Goal: Transaction & Acquisition: Purchase product/service

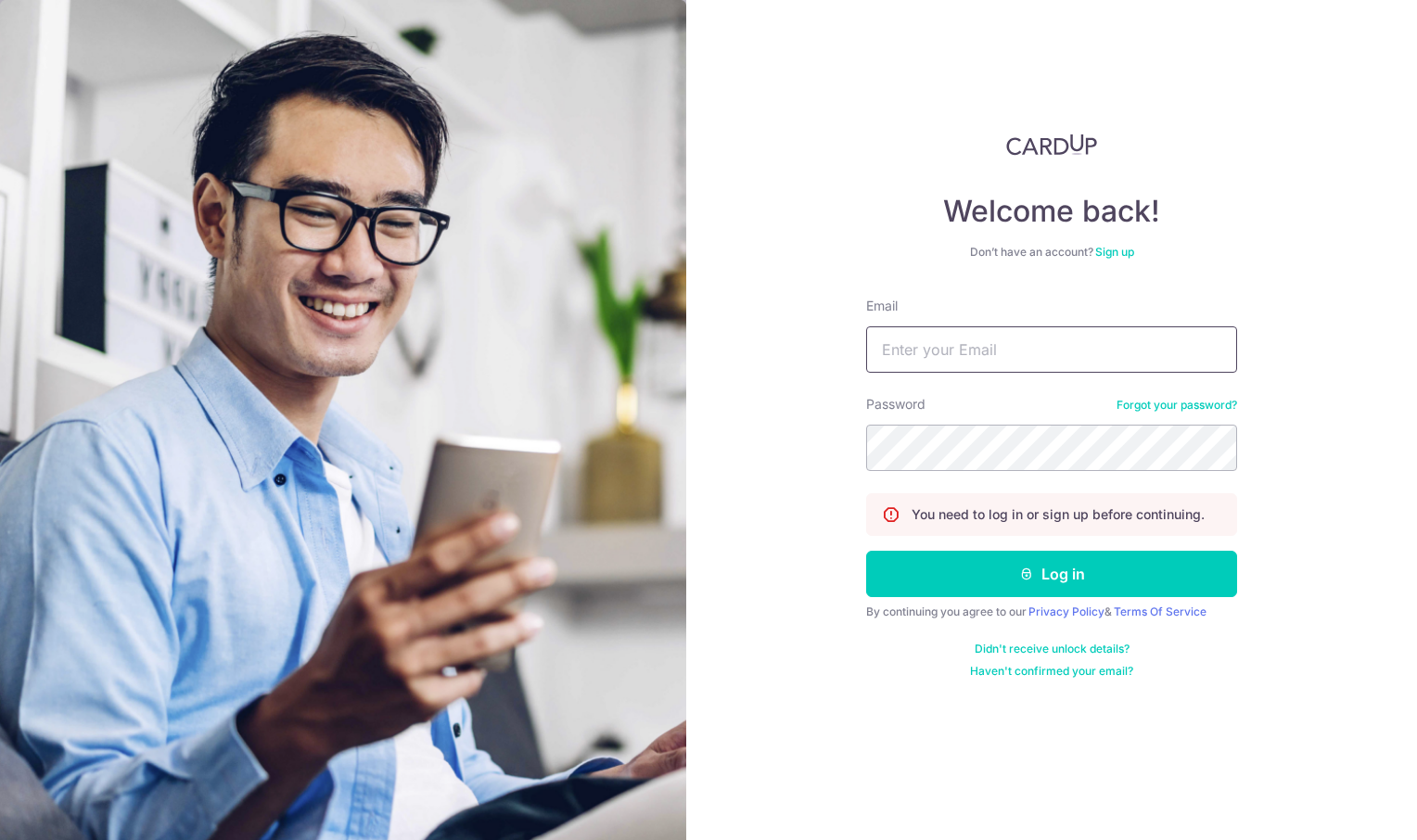
type input "meirongchen+orec@orientalremediesgroup.com"
click at [1023, 353] on input "meirongchen+orec@orientalremediesgroup.com" at bounding box center [1051, 349] width 371 height 47
click at [1279, 232] on div "Welcome back! Don’t have an account? Sign up Email meirongchen+orec@orientalrem…" at bounding box center [1052, 420] width 731 height 840
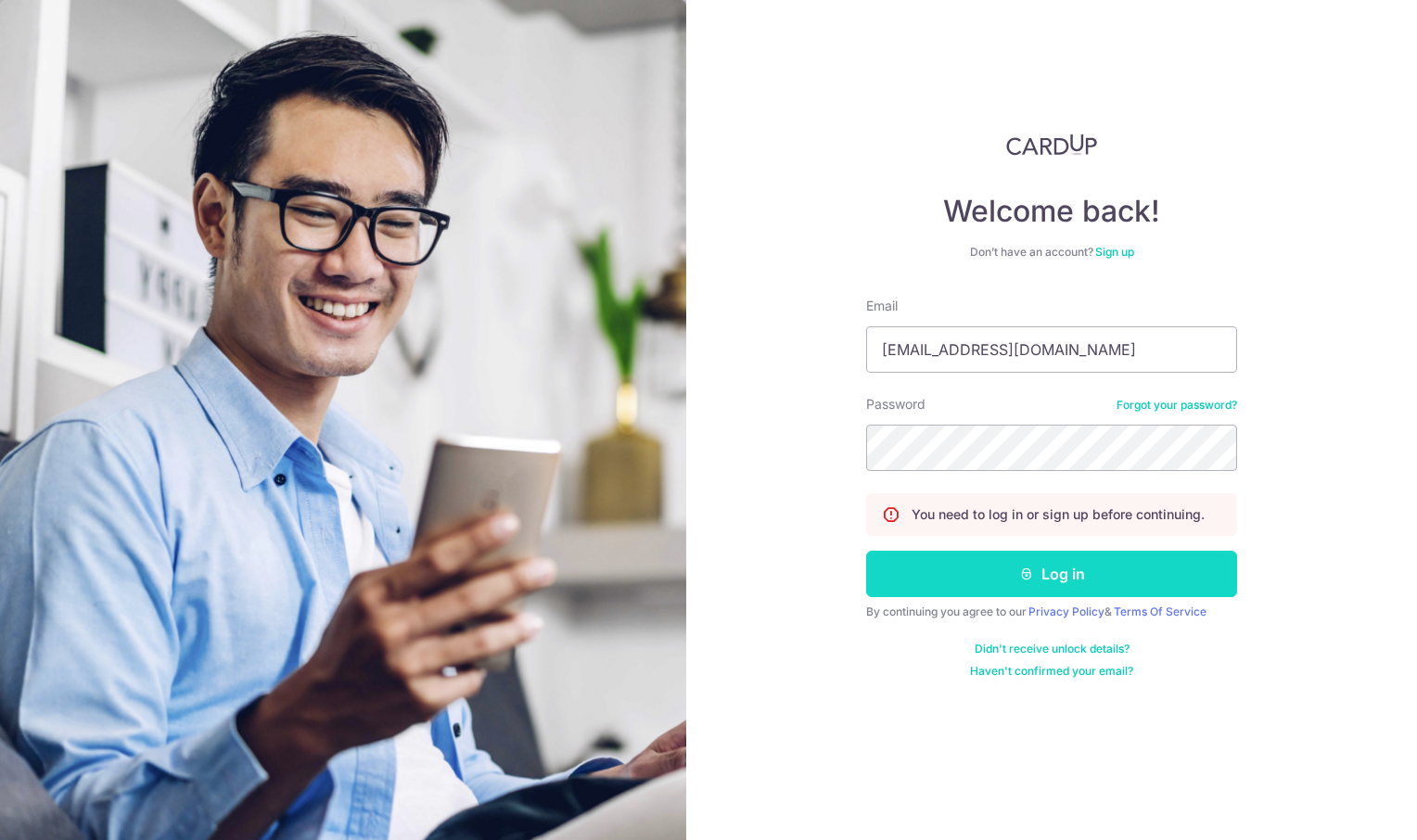
click at [1023, 571] on icon "submit" at bounding box center [1026, 574] width 15 height 15
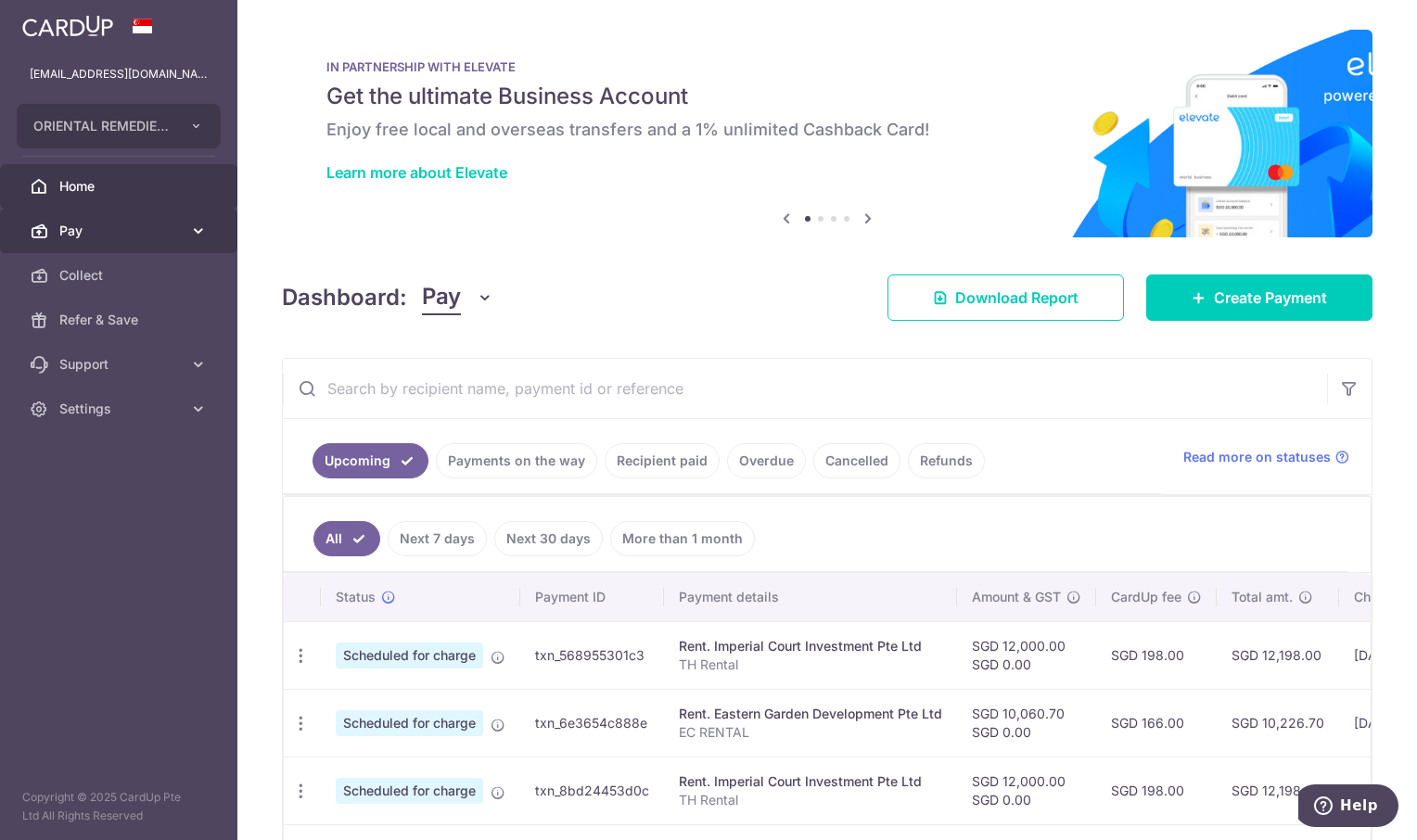
click at [80, 231] on body "[EMAIL_ADDRESS][DOMAIN_NAME] ORIENTAL REMEDIES EAST COAST PRIVATE LIMITED ORIEN…" at bounding box center [708, 420] width 1417 height 840
click at [81, 227] on span "Pay" at bounding box center [120, 231] width 122 height 19
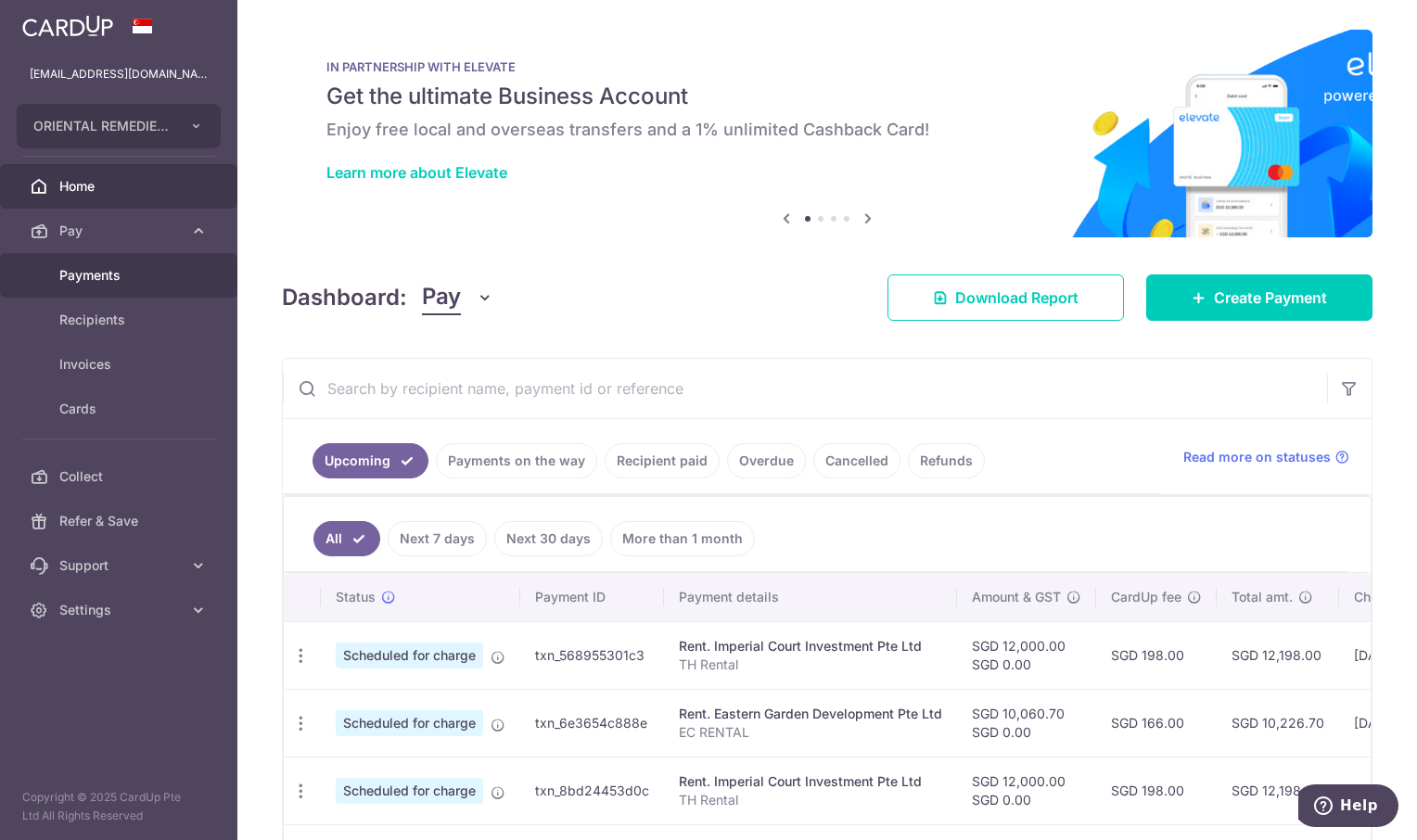
click at [95, 270] on span "Payments" at bounding box center [120, 276] width 122 height 19
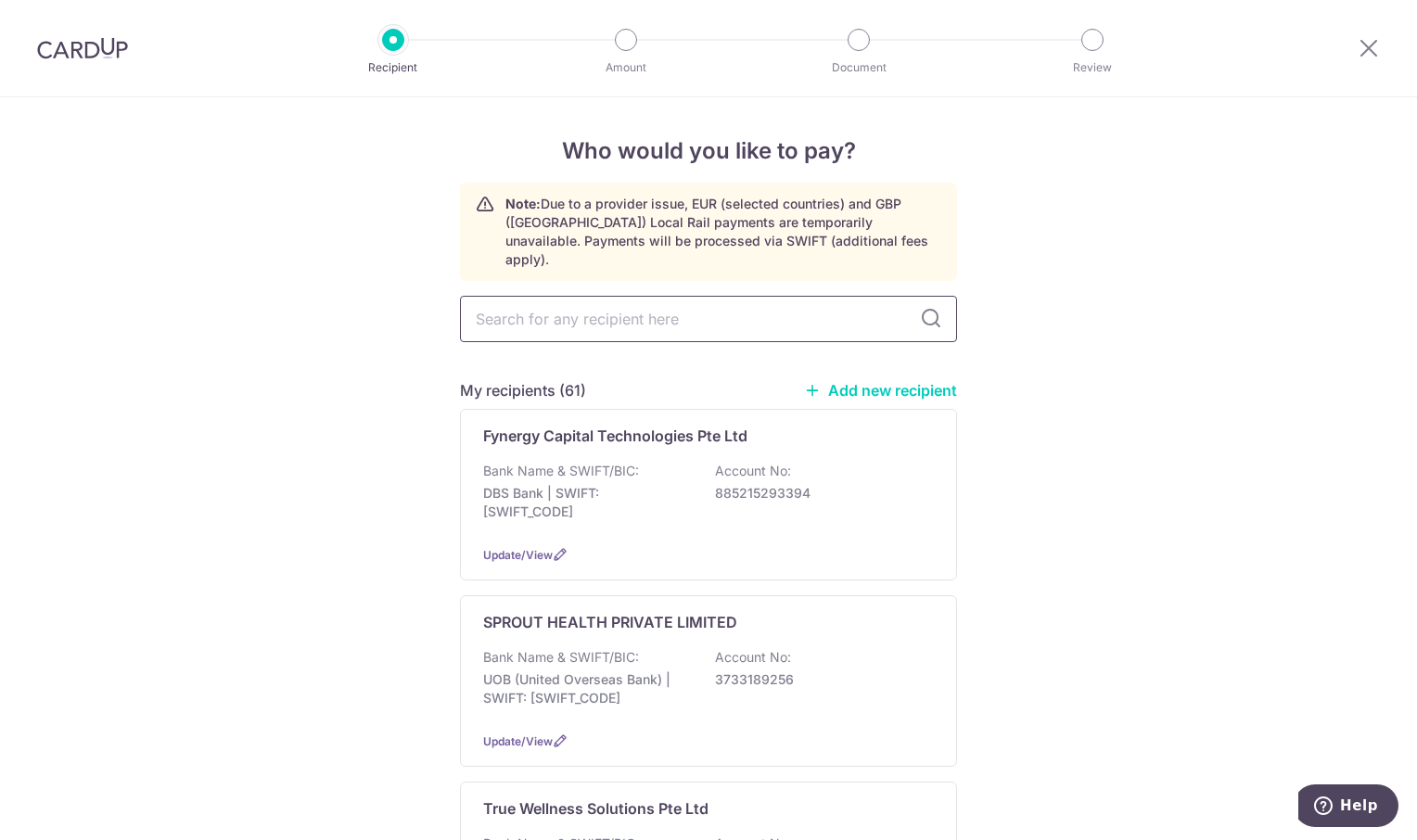
click at [528, 303] on input "text" at bounding box center [708, 319] width 497 height 47
type input "SUN TEN"
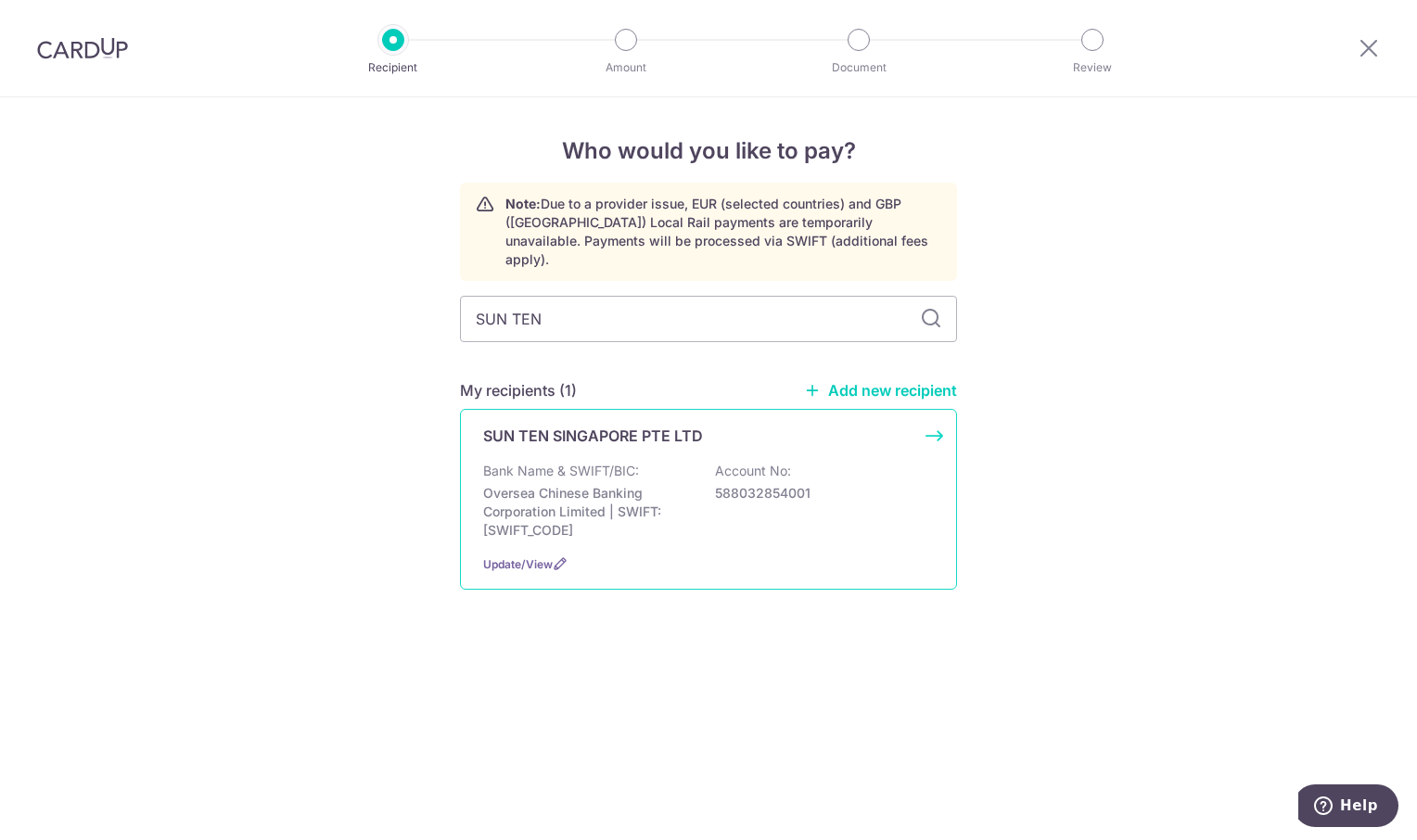
click at [643, 424] on p "SUN TEN SINGAPORE PTE LTD" at bounding box center [593, 435] width 220 height 22
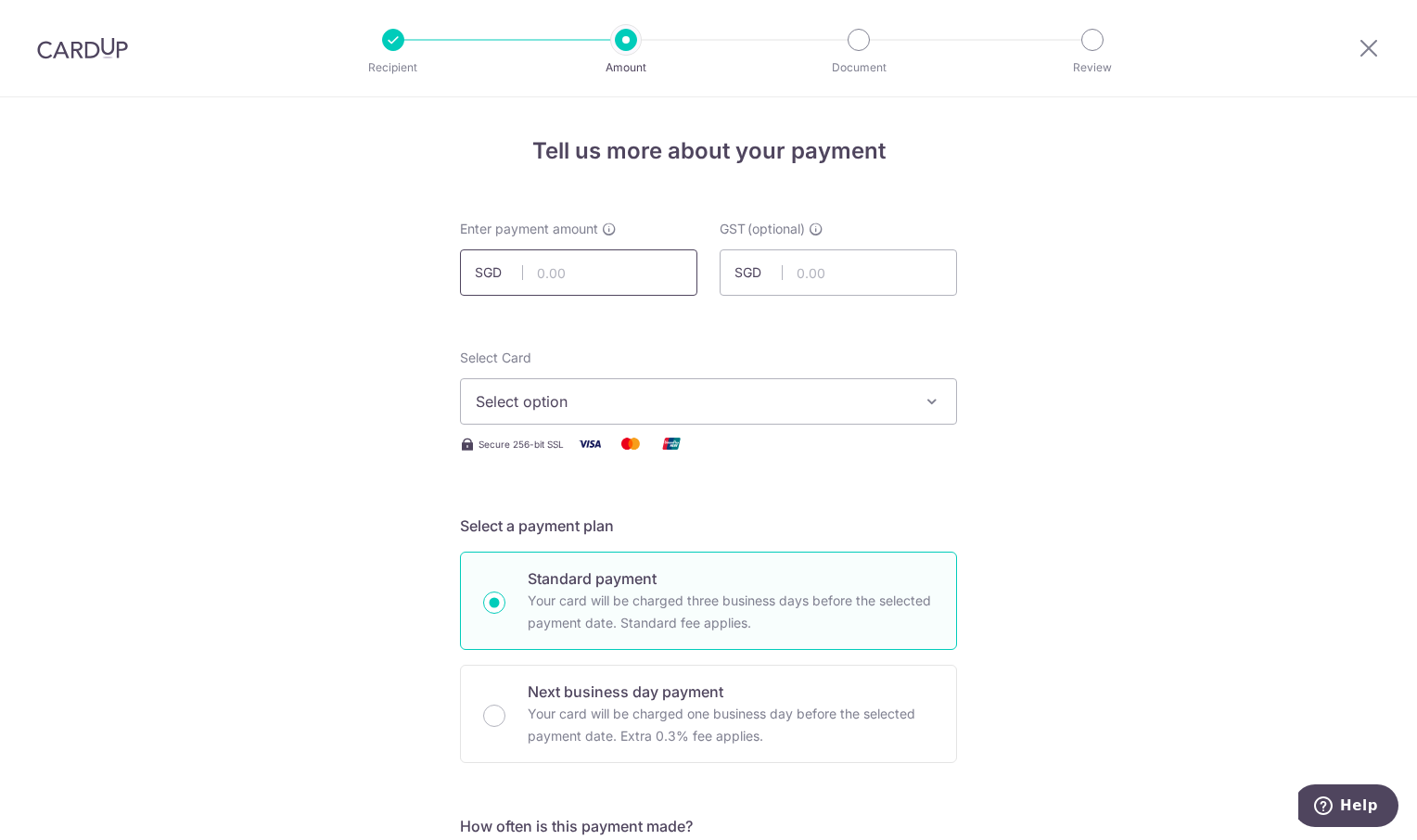
click at [581, 260] on input "text" at bounding box center [579, 273] width 237 height 47
type input "668.82"
click at [928, 392] on icon "button" at bounding box center [932, 402] width 19 height 19
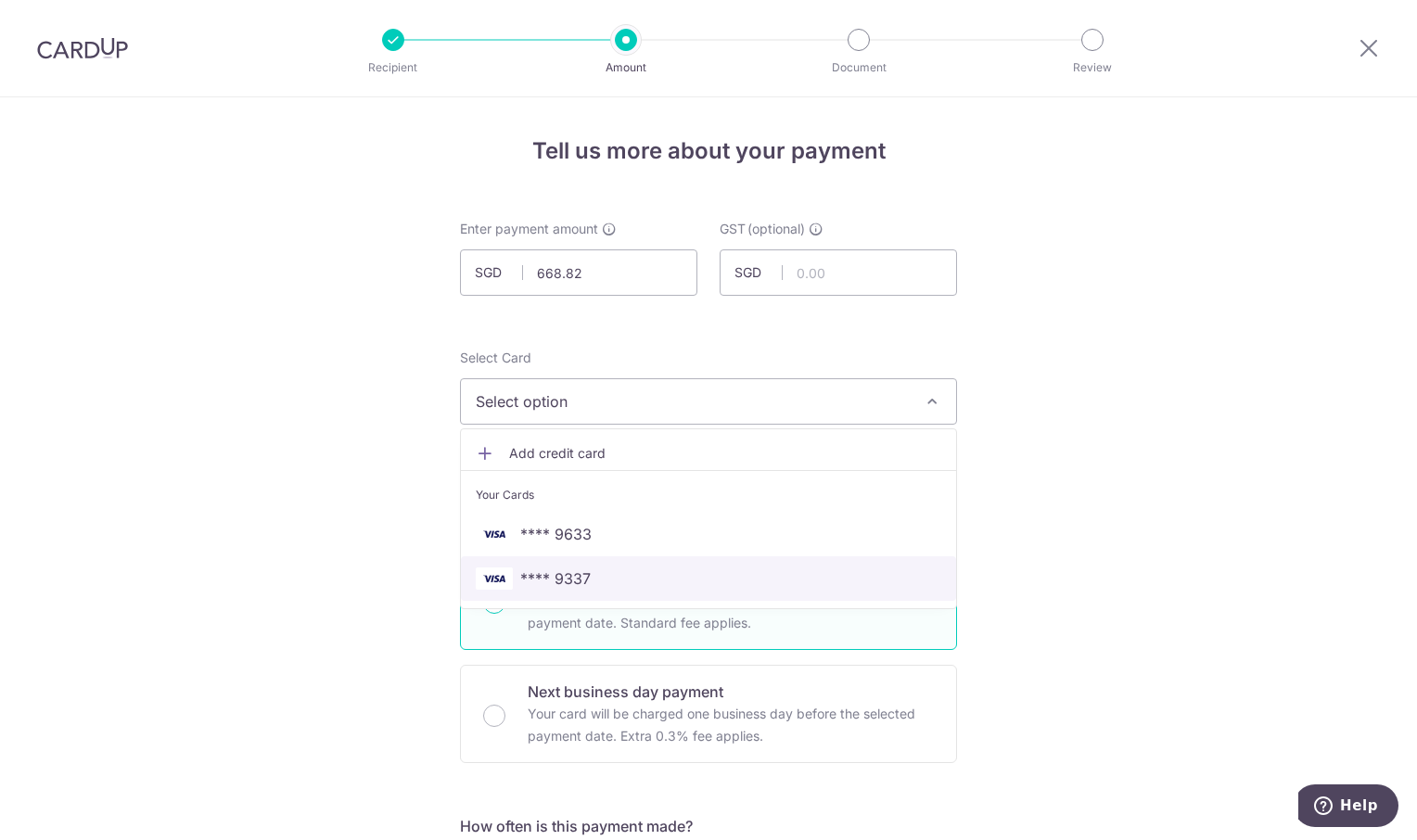
click at [658, 590] on link "**** 9337" at bounding box center [708, 578] width 495 height 45
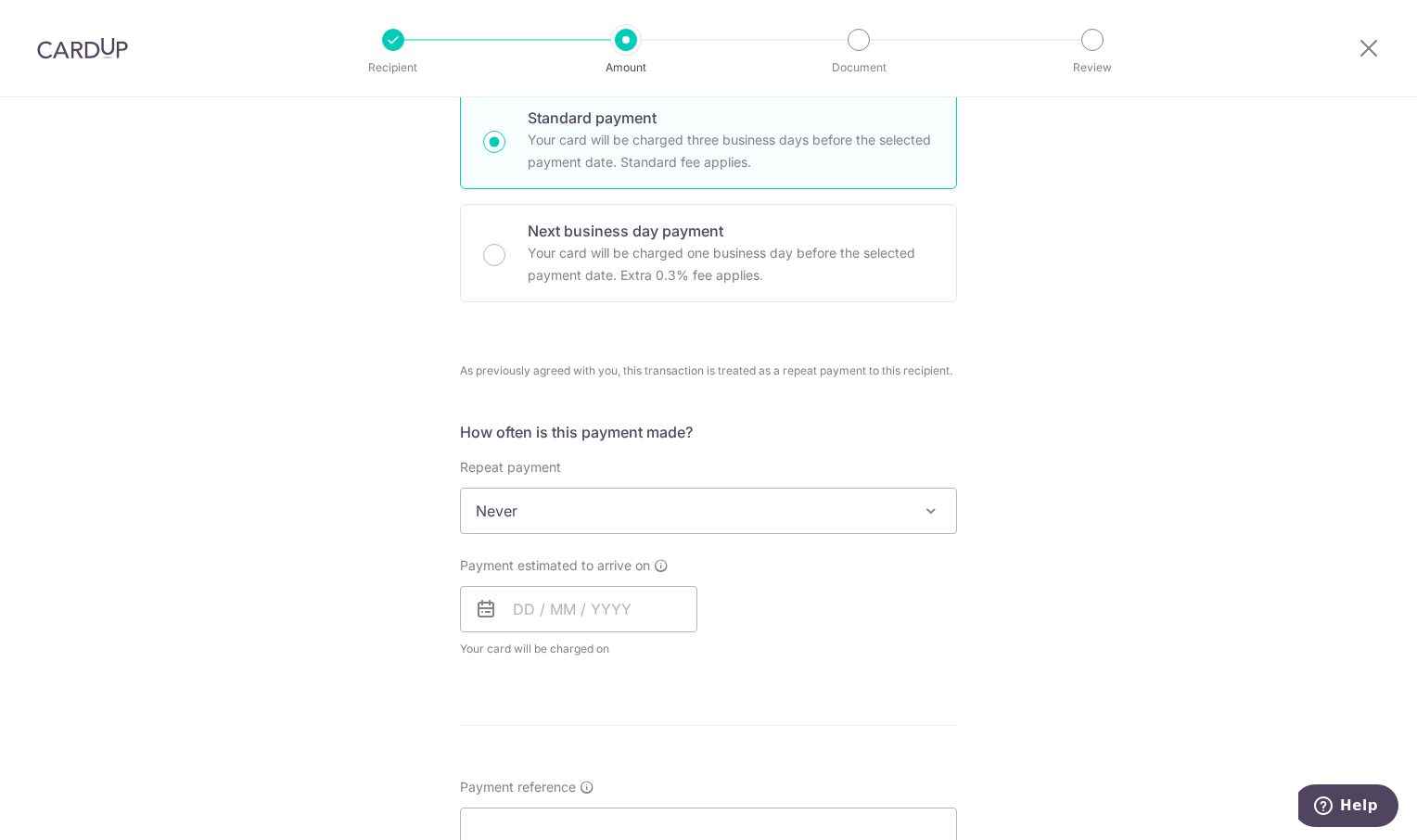
scroll to position [556, 0]
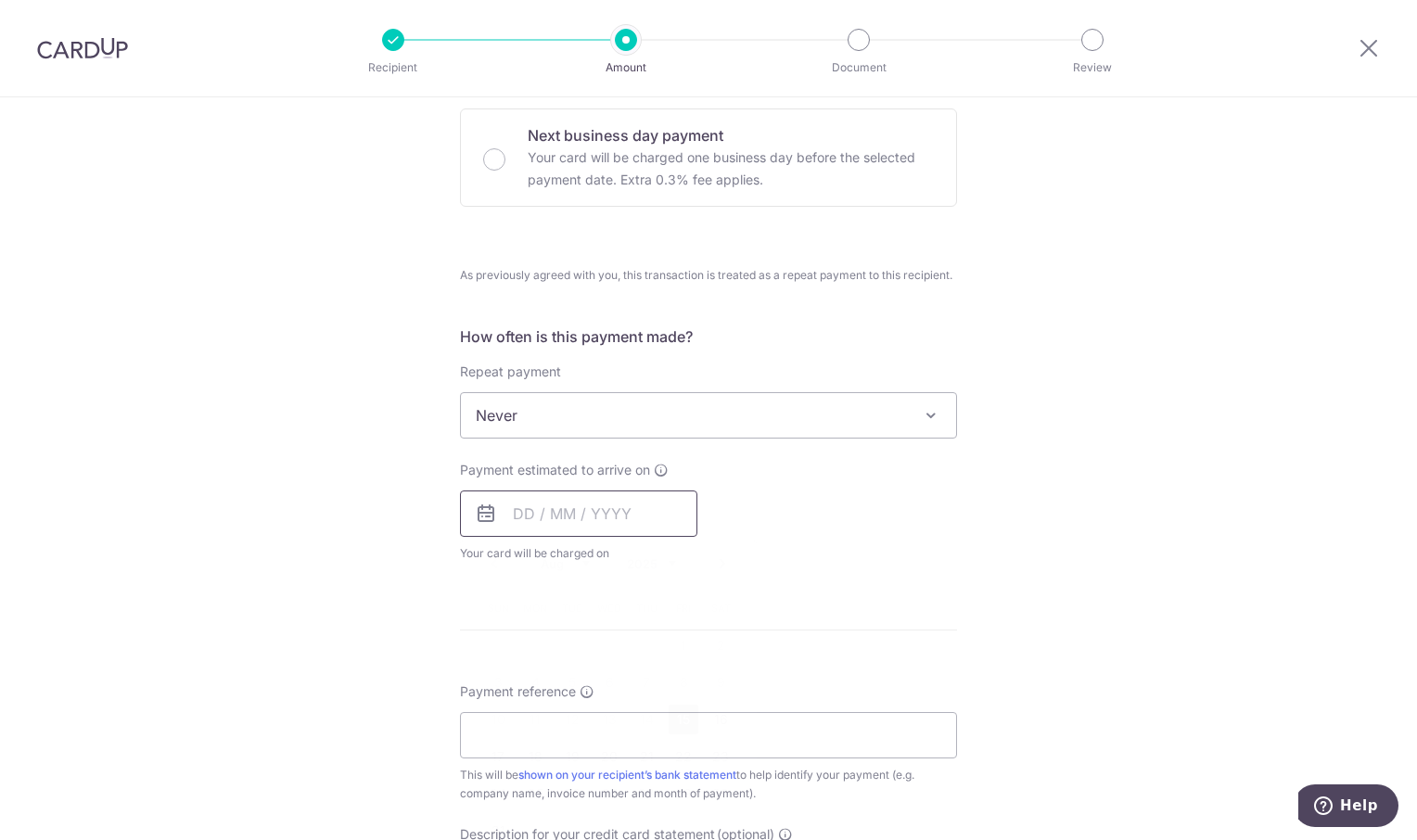
click at [637, 513] on input "text" at bounding box center [579, 514] width 237 height 47
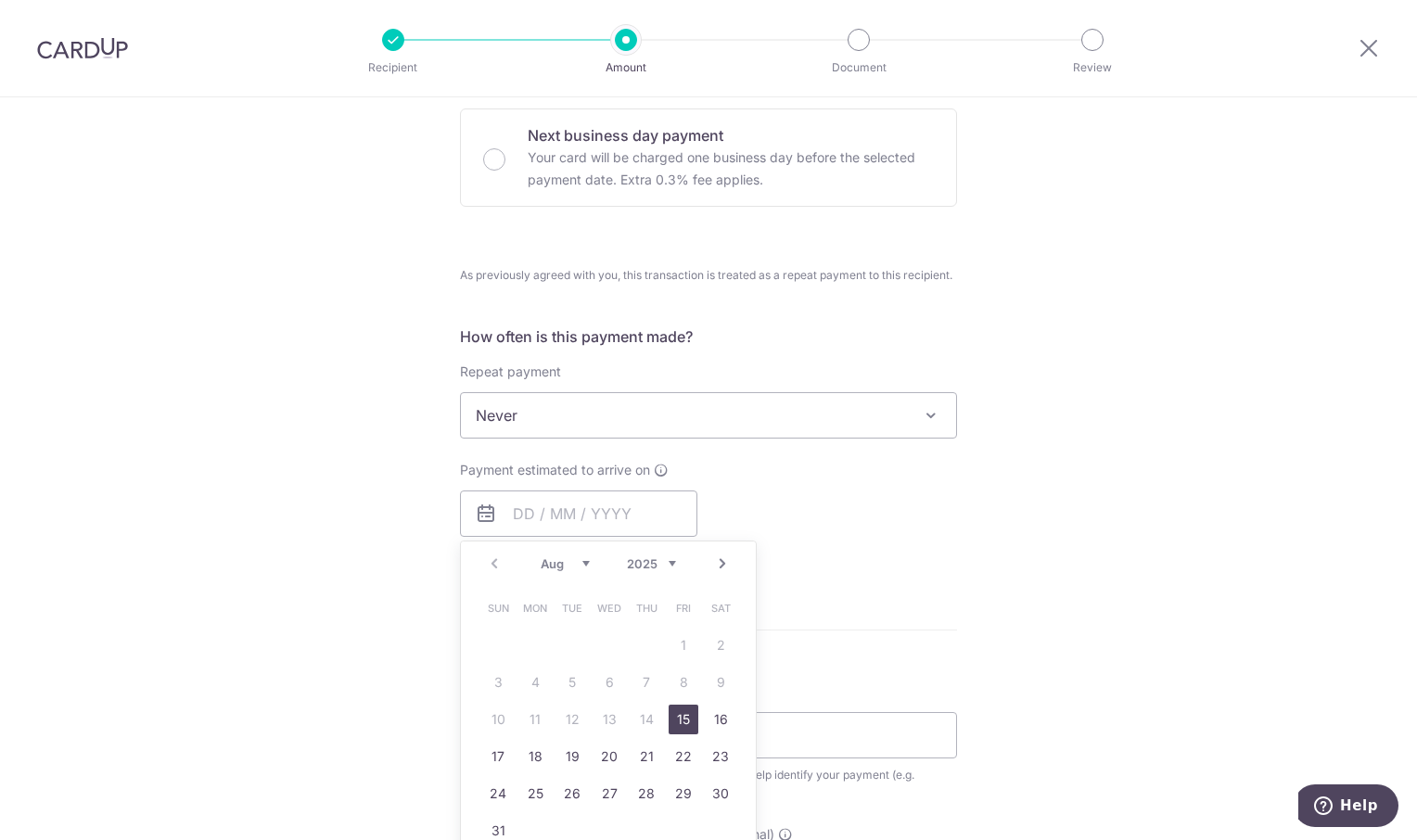
click at [680, 730] on link "15" at bounding box center [683, 719] width 30 height 30
type input "15/08/2025"
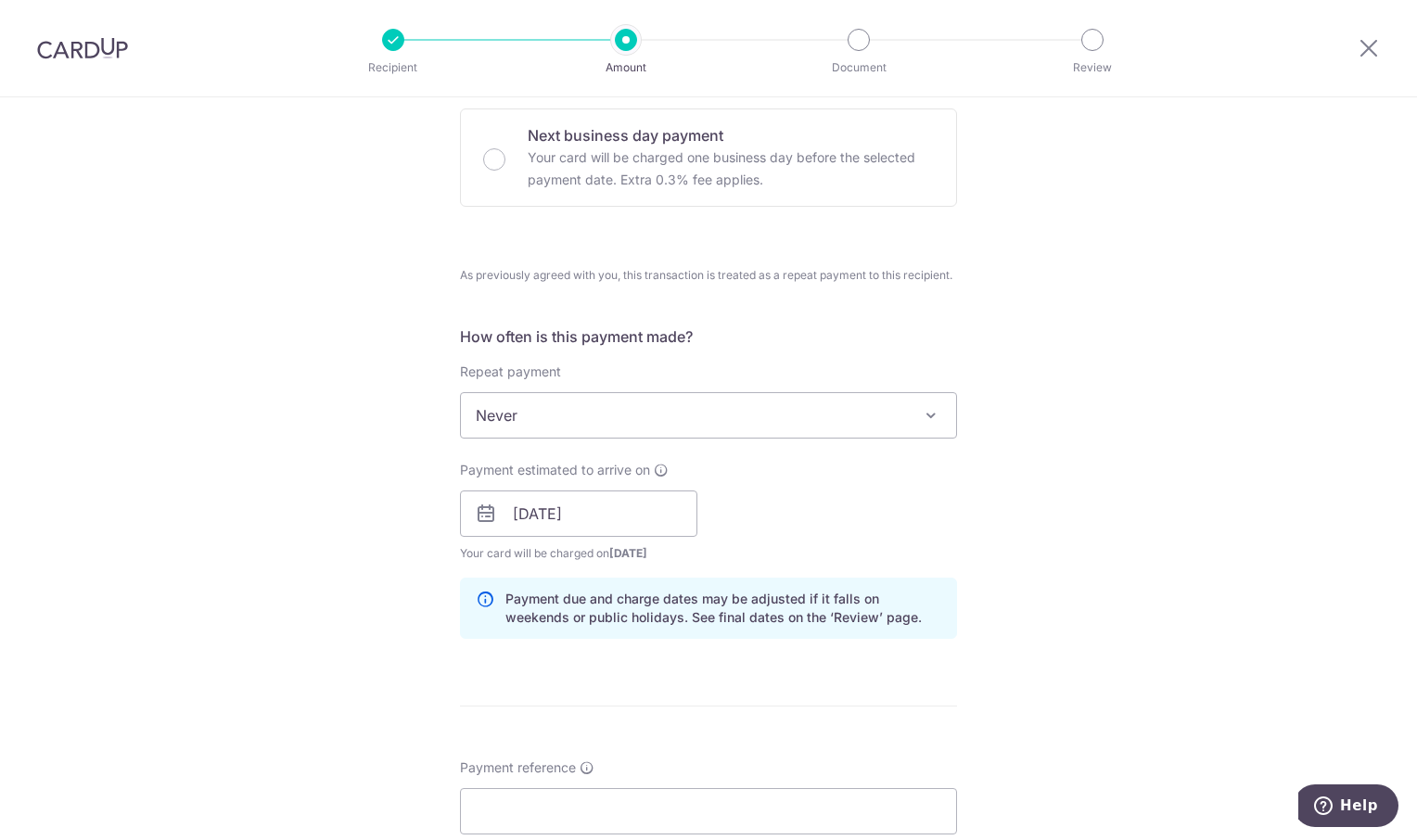
scroll to position [834, 0]
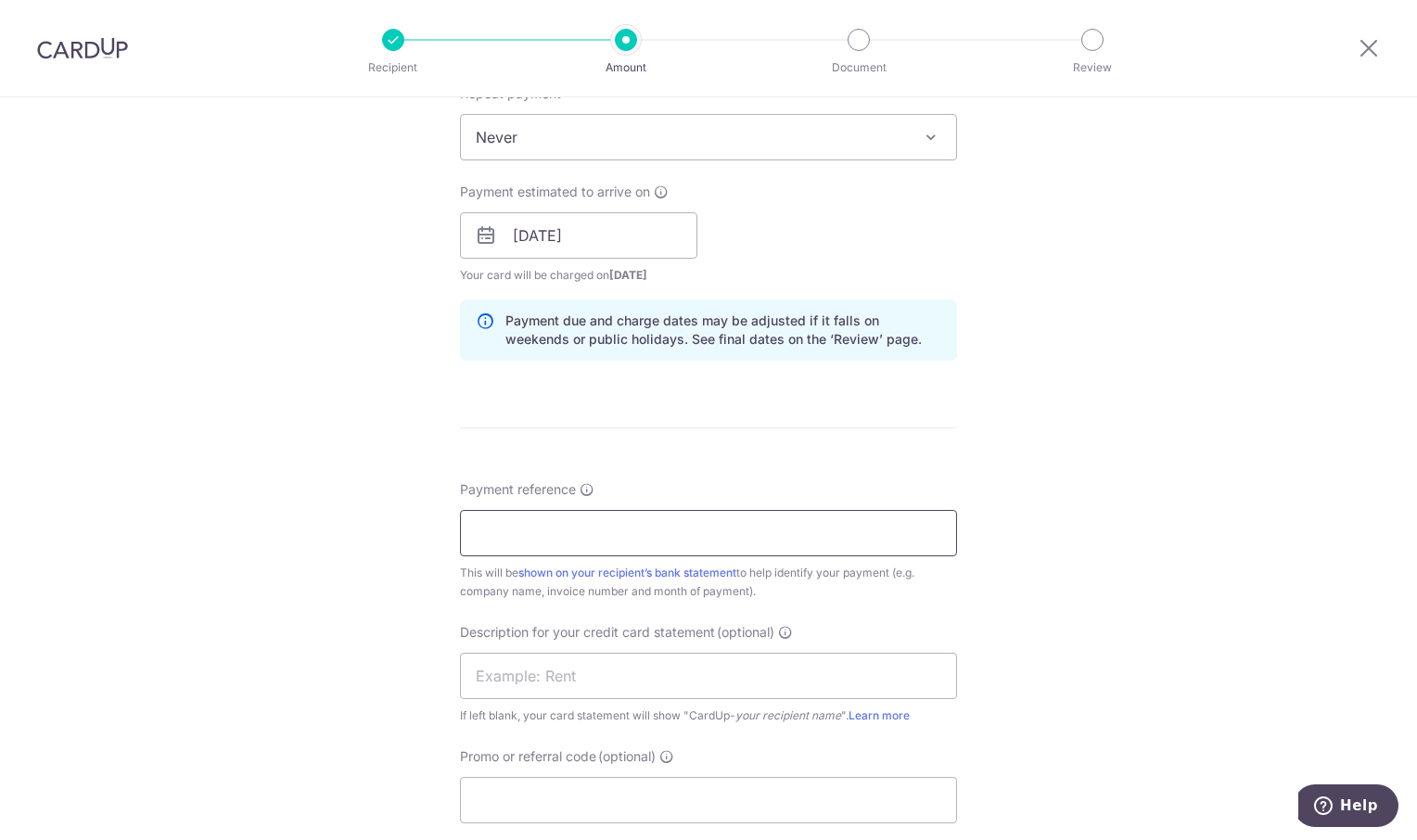
click at [627, 530] on input "Payment reference" at bounding box center [708, 534] width 497 height 47
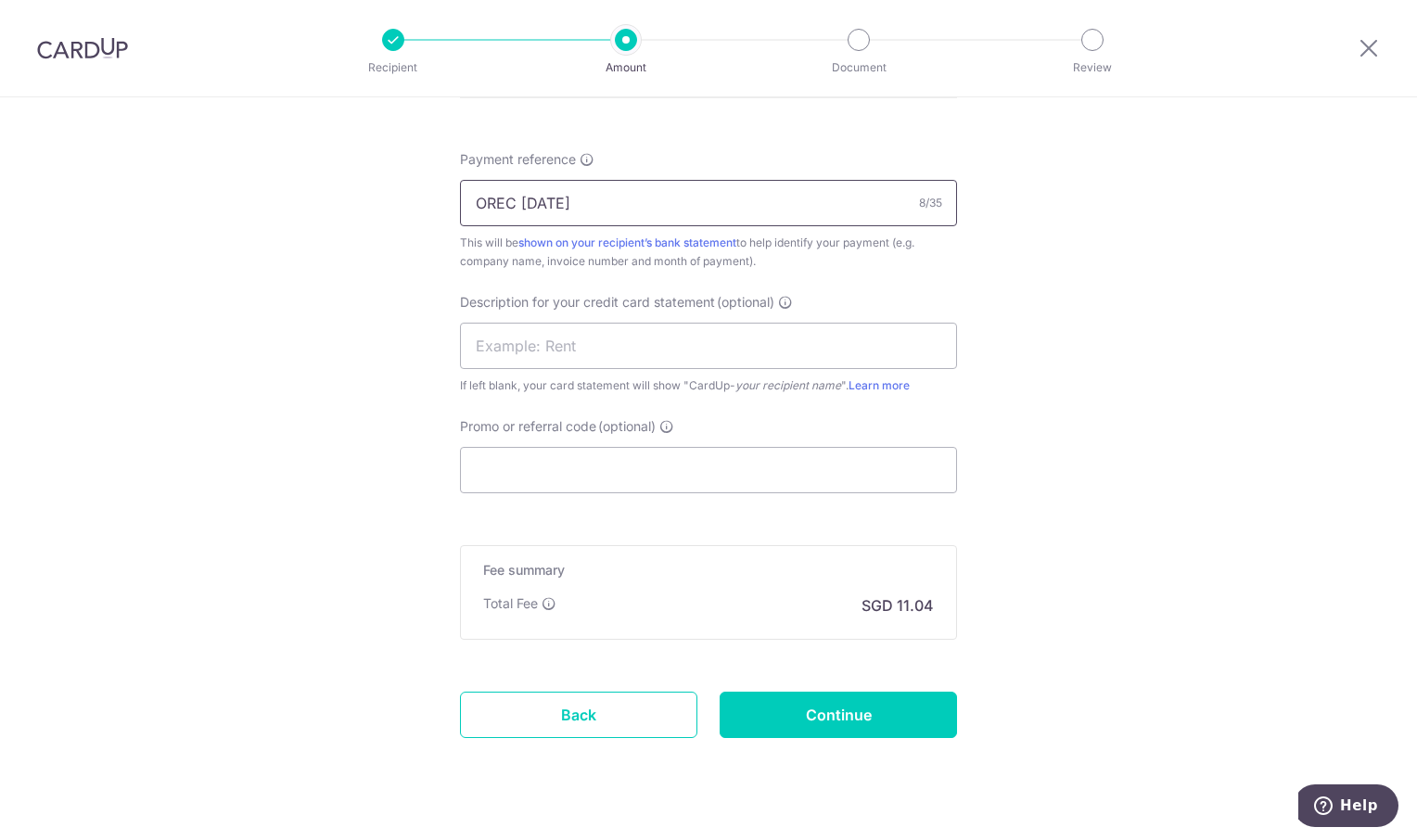
scroll to position [1201, 0]
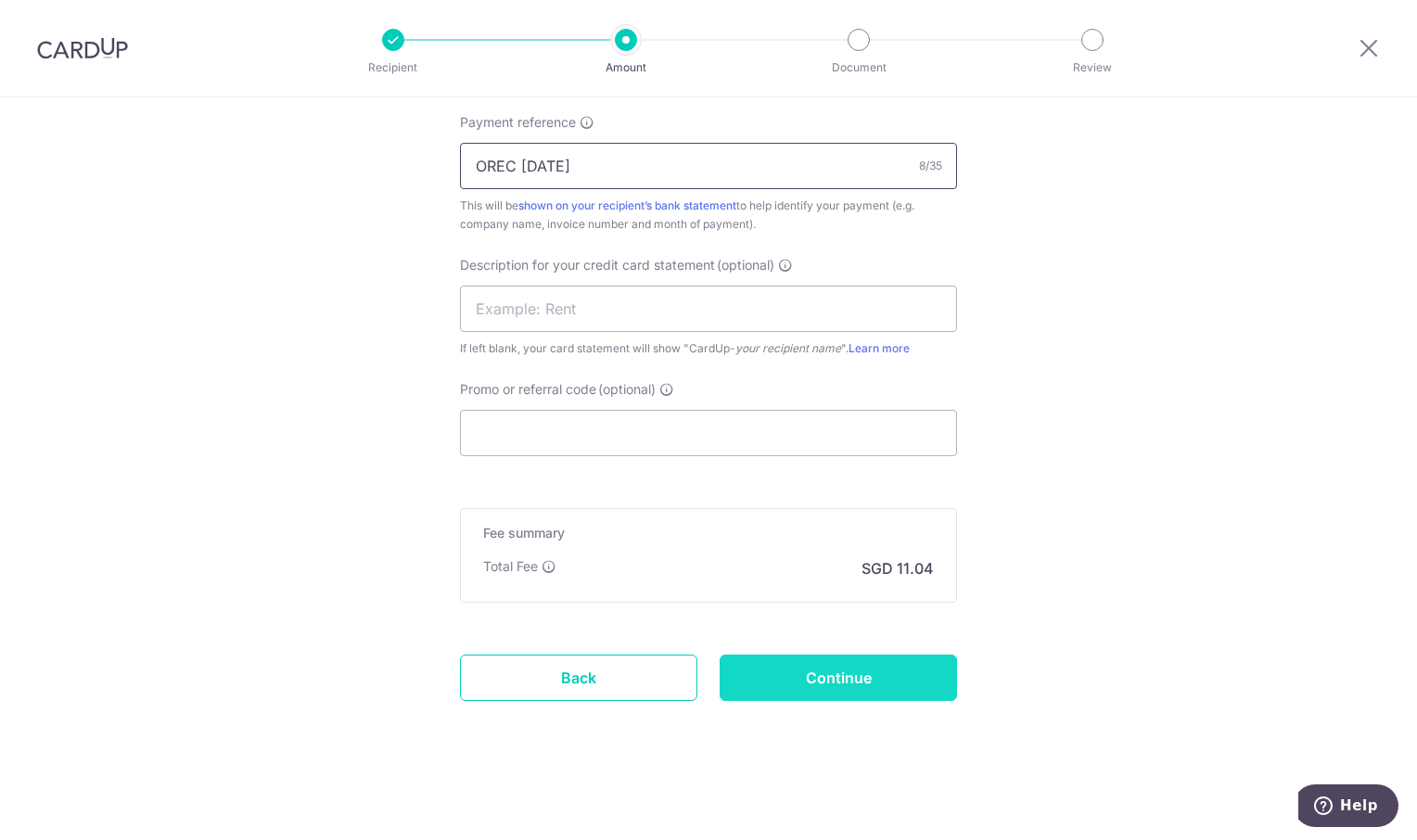
type input "OREC Jul"
click at [928, 677] on input "Continue" at bounding box center [838, 677] width 237 height 47
type input "Create Schedule"
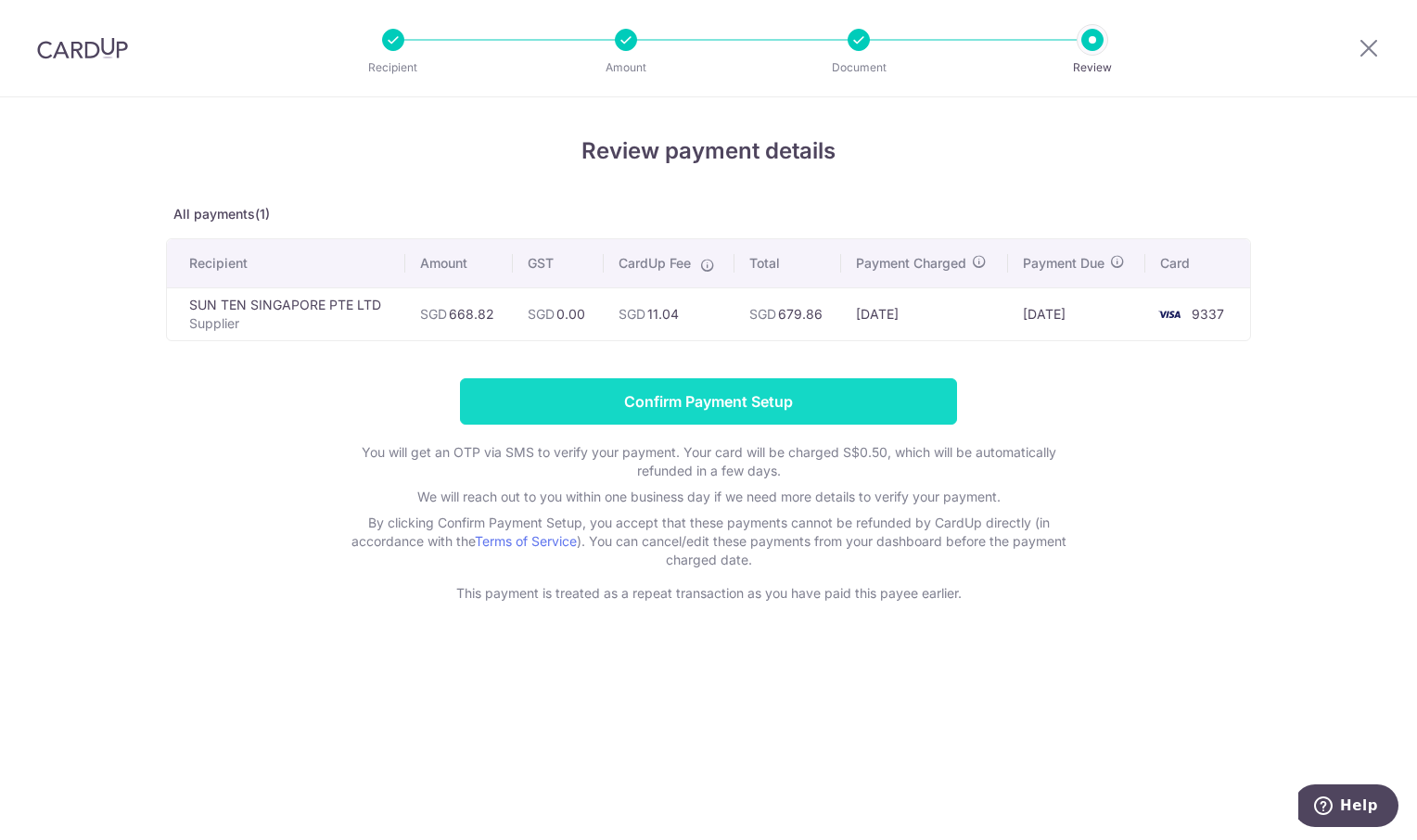
click at [707, 409] on input "Confirm Payment Setup" at bounding box center [708, 402] width 497 height 47
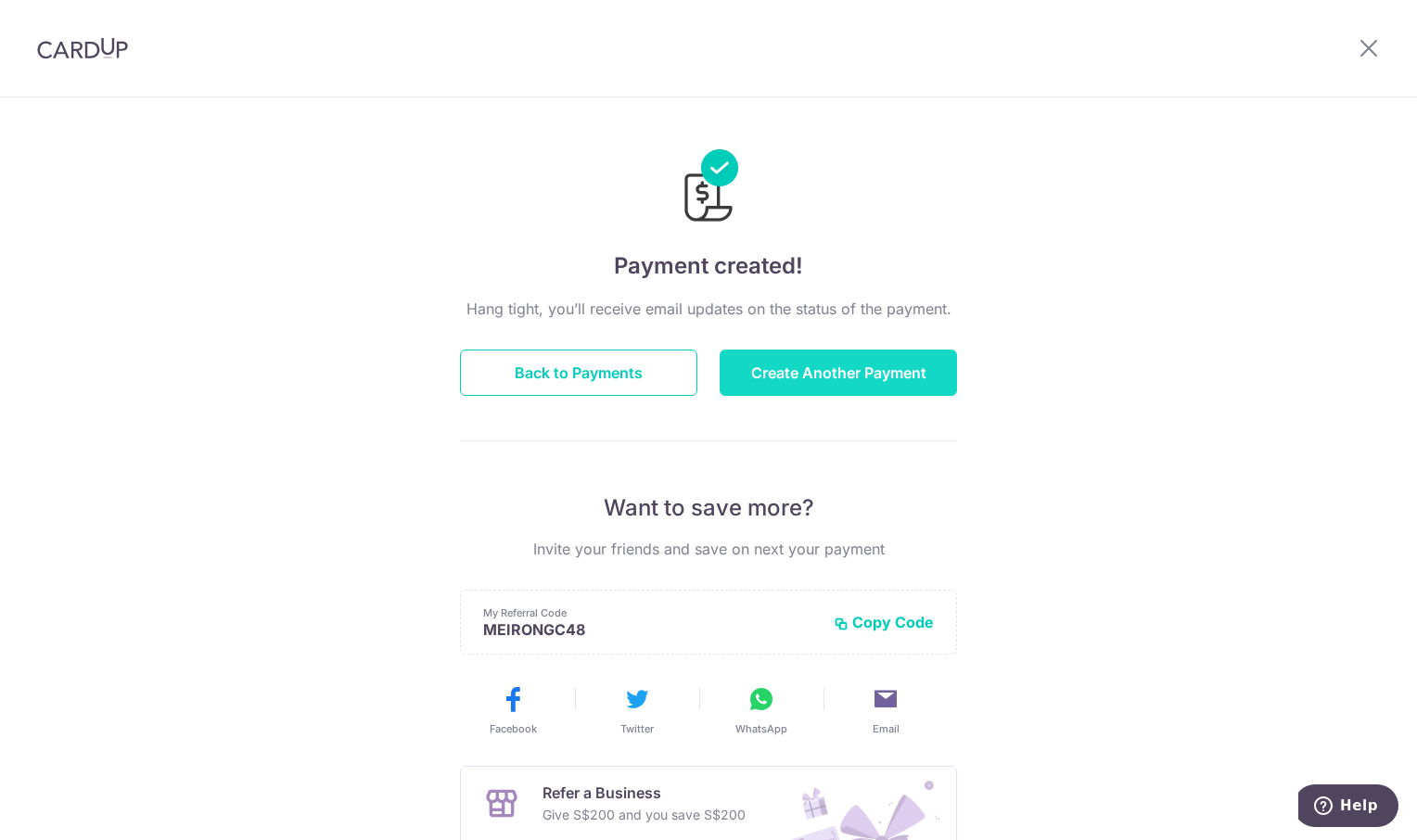
click at [796, 376] on button "Create Another Payment" at bounding box center [838, 373] width 237 height 47
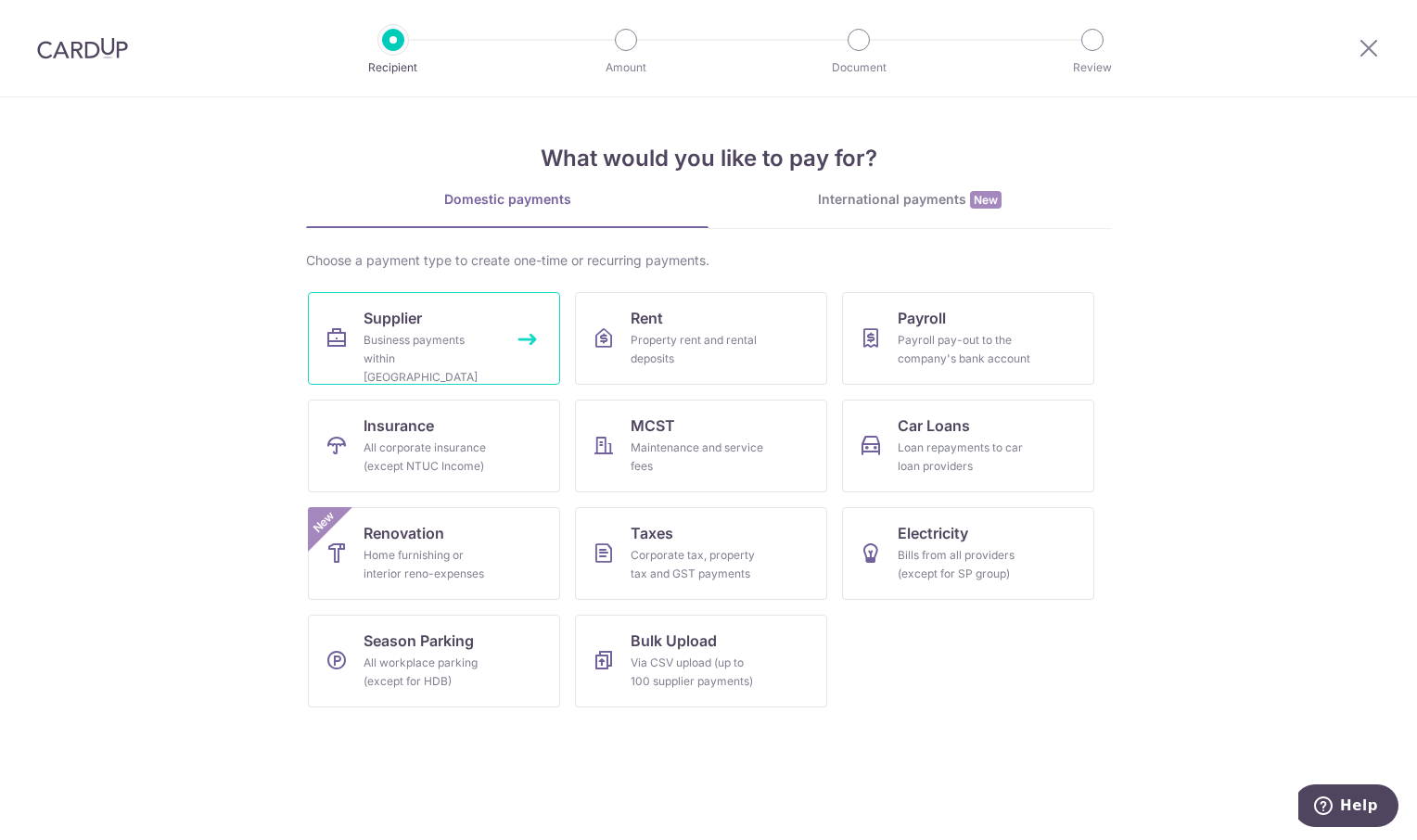
click at [451, 344] on div "Business payments within Singapore" at bounding box center [430, 359] width 134 height 56
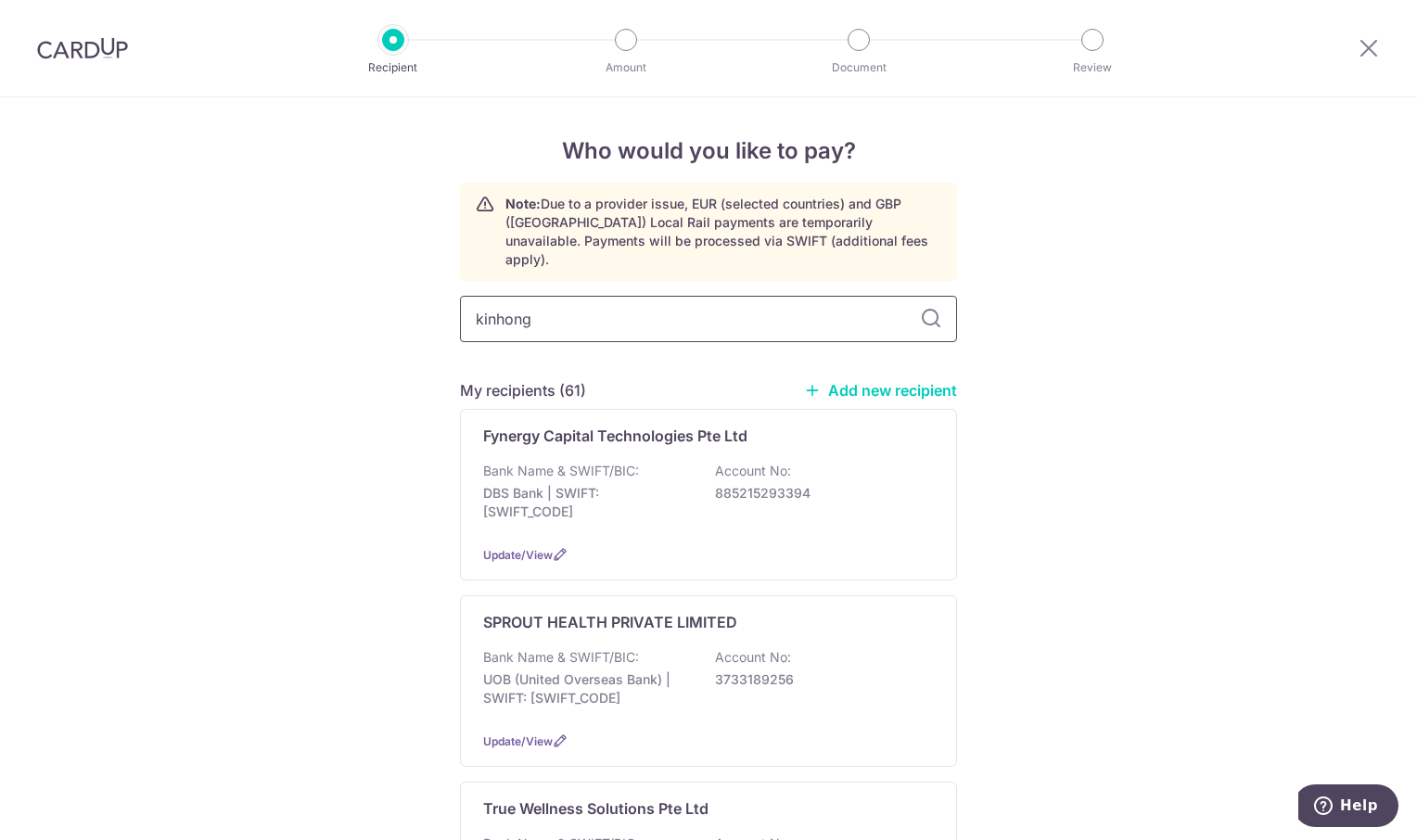
type input "kinhong"
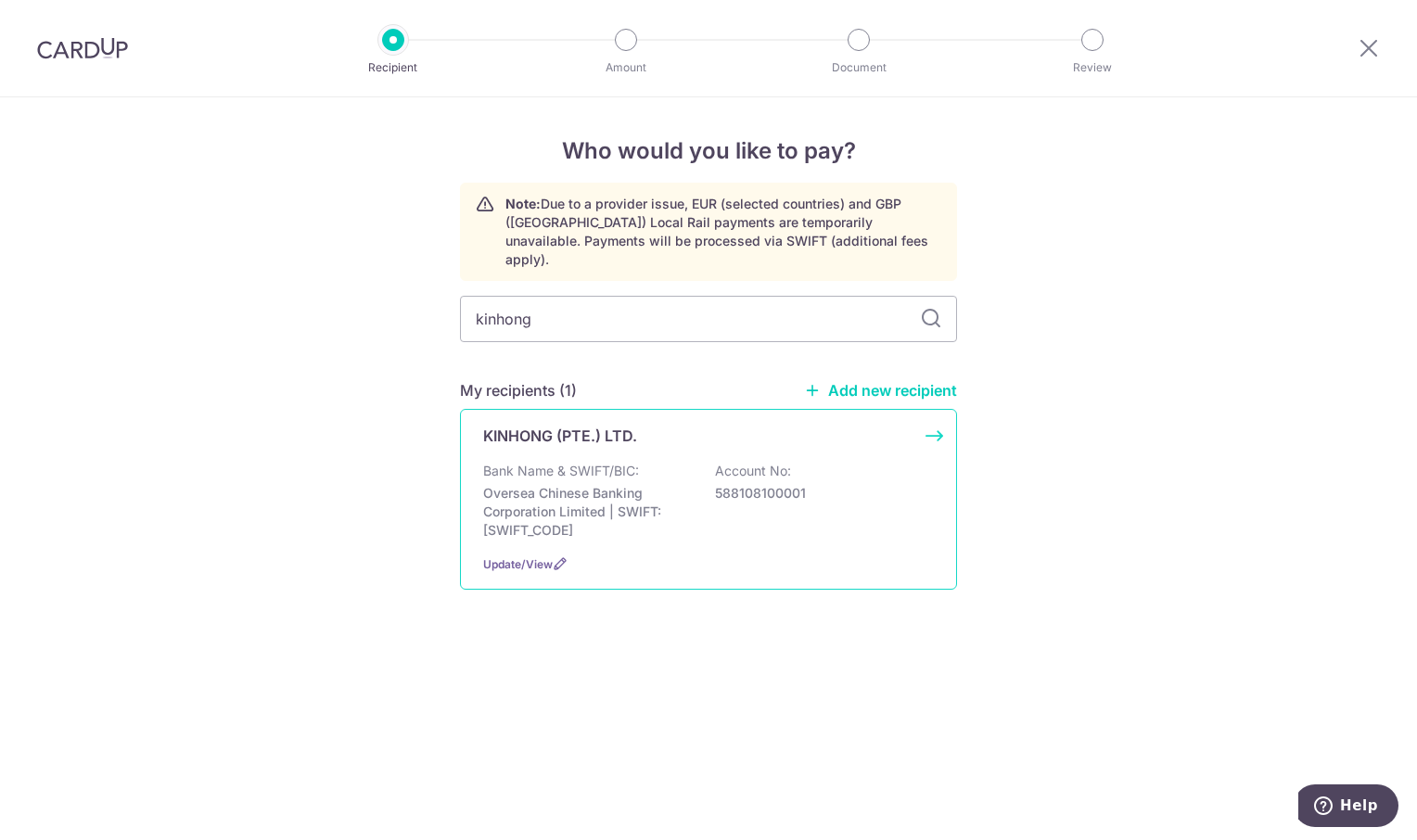
click at [585, 425] on p "KINHONG (PTE.) LTD." at bounding box center [560, 435] width 154 height 22
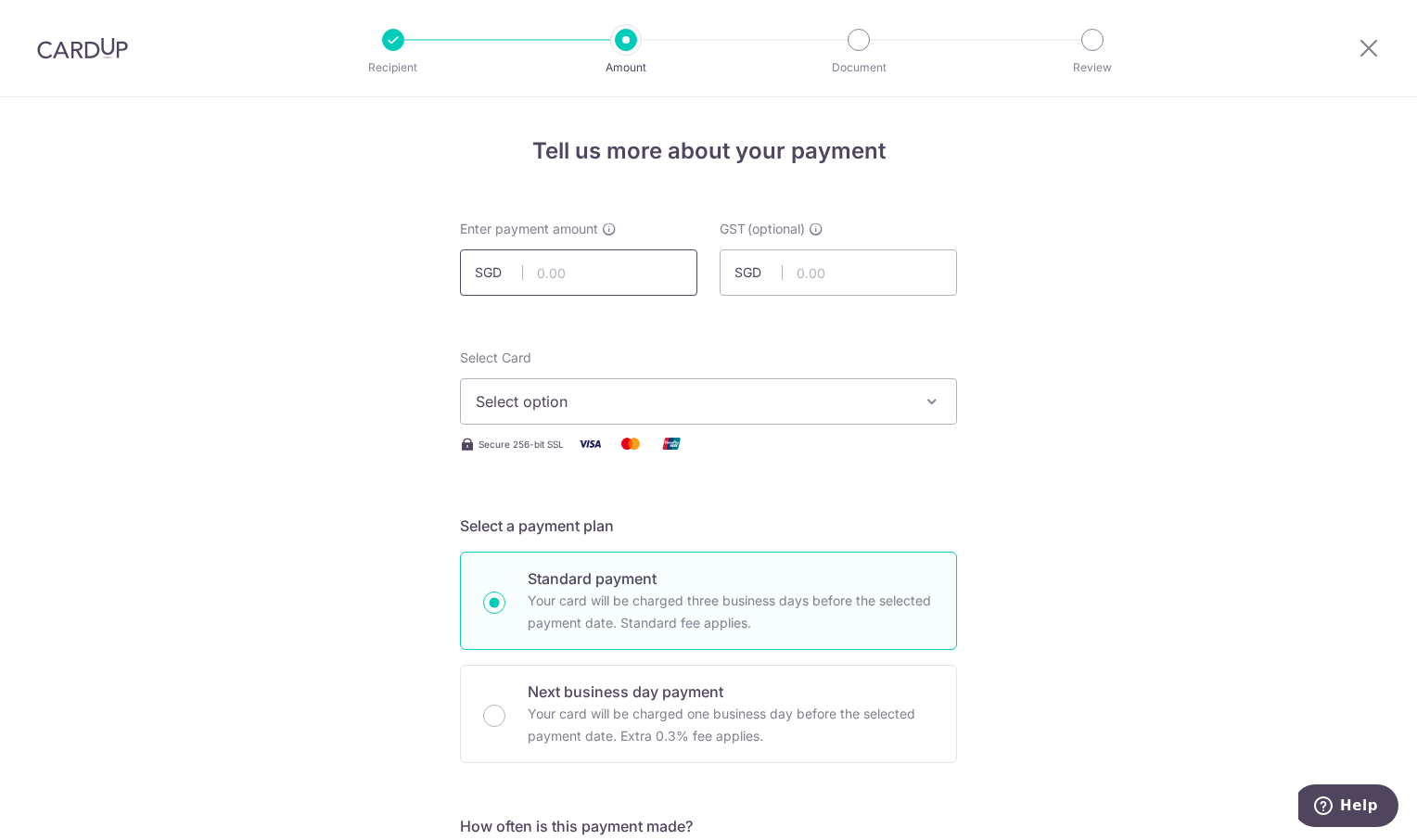
click at [591, 280] on input "text" at bounding box center [579, 273] width 237 height 47
type input "685.07"
click at [935, 395] on icon "button" at bounding box center [932, 402] width 19 height 19
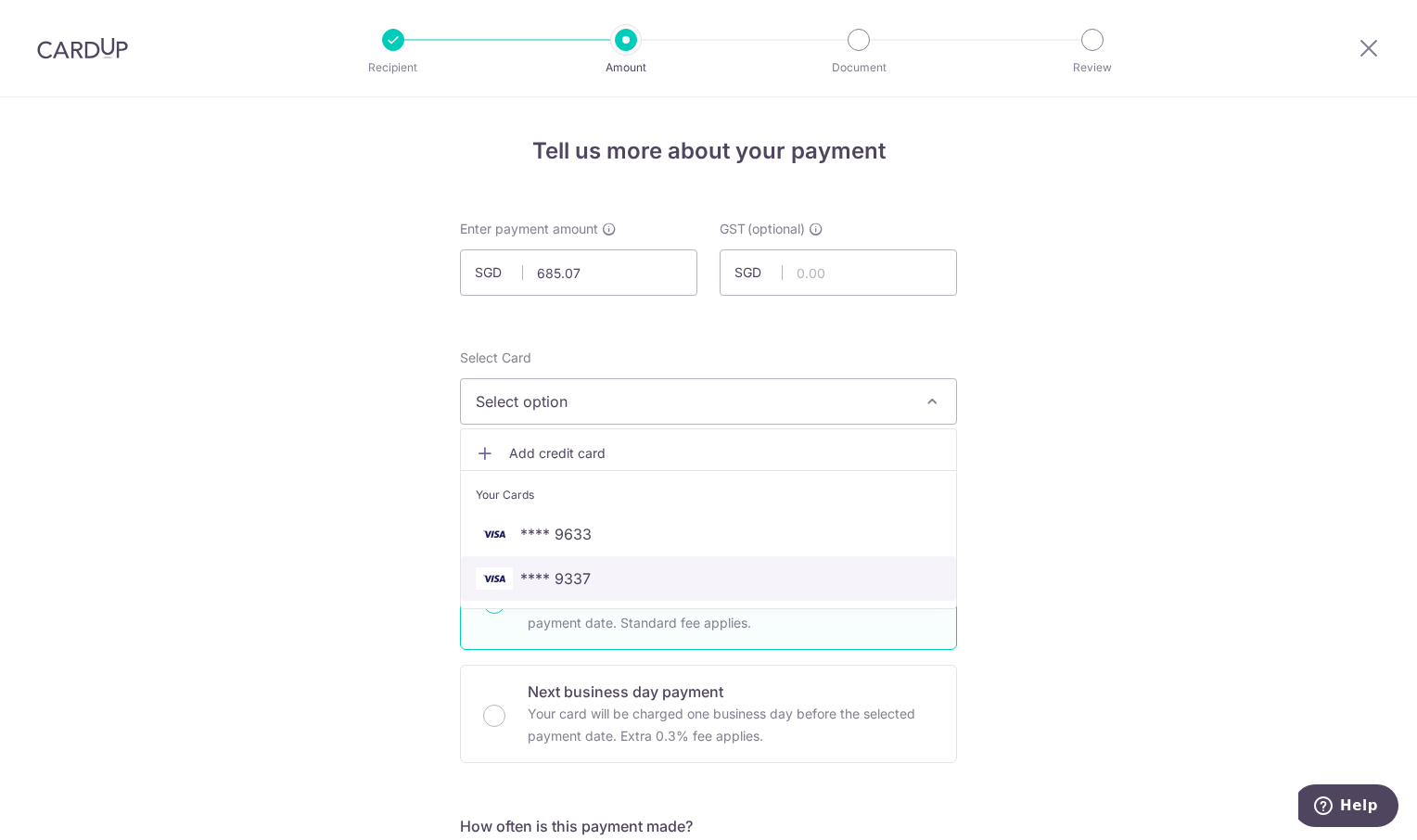
drag, startPoint x: 626, startPoint y: 571, endPoint x: 1224, endPoint y: 548, distance: 598.4
click at [626, 571] on span "**** 9337" at bounding box center [708, 578] width 465 height 22
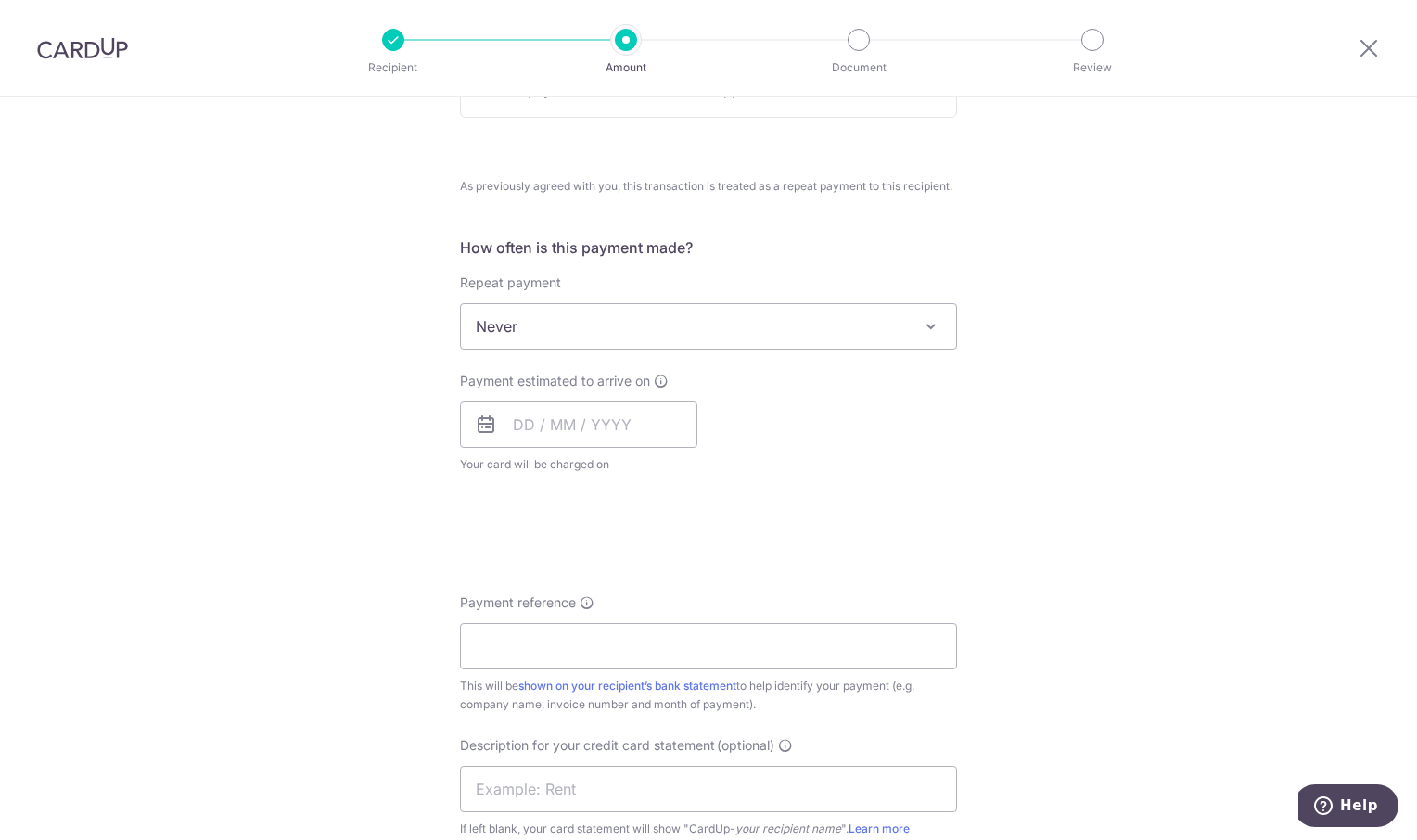
scroll to position [648, 0]
click at [594, 431] on input "text" at bounding box center [579, 421] width 237 height 47
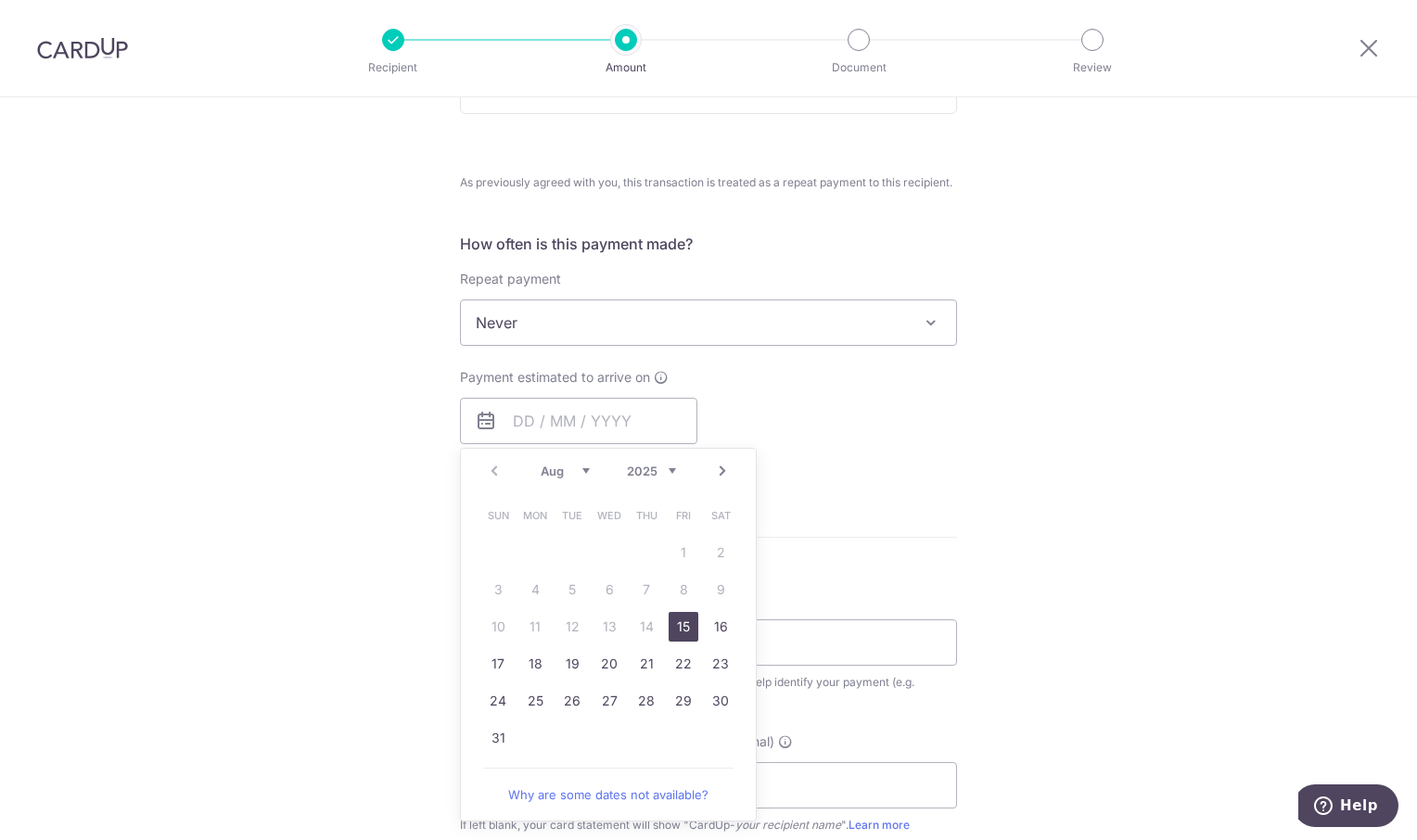
drag, startPoint x: 682, startPoint y: 627, endPoint x: 1196, endPoint y: 529, distance: 523.3
click at [684, 627] on link "15" at bounding box center [683, 627] width 30 height 30
type input "15/08/2025"
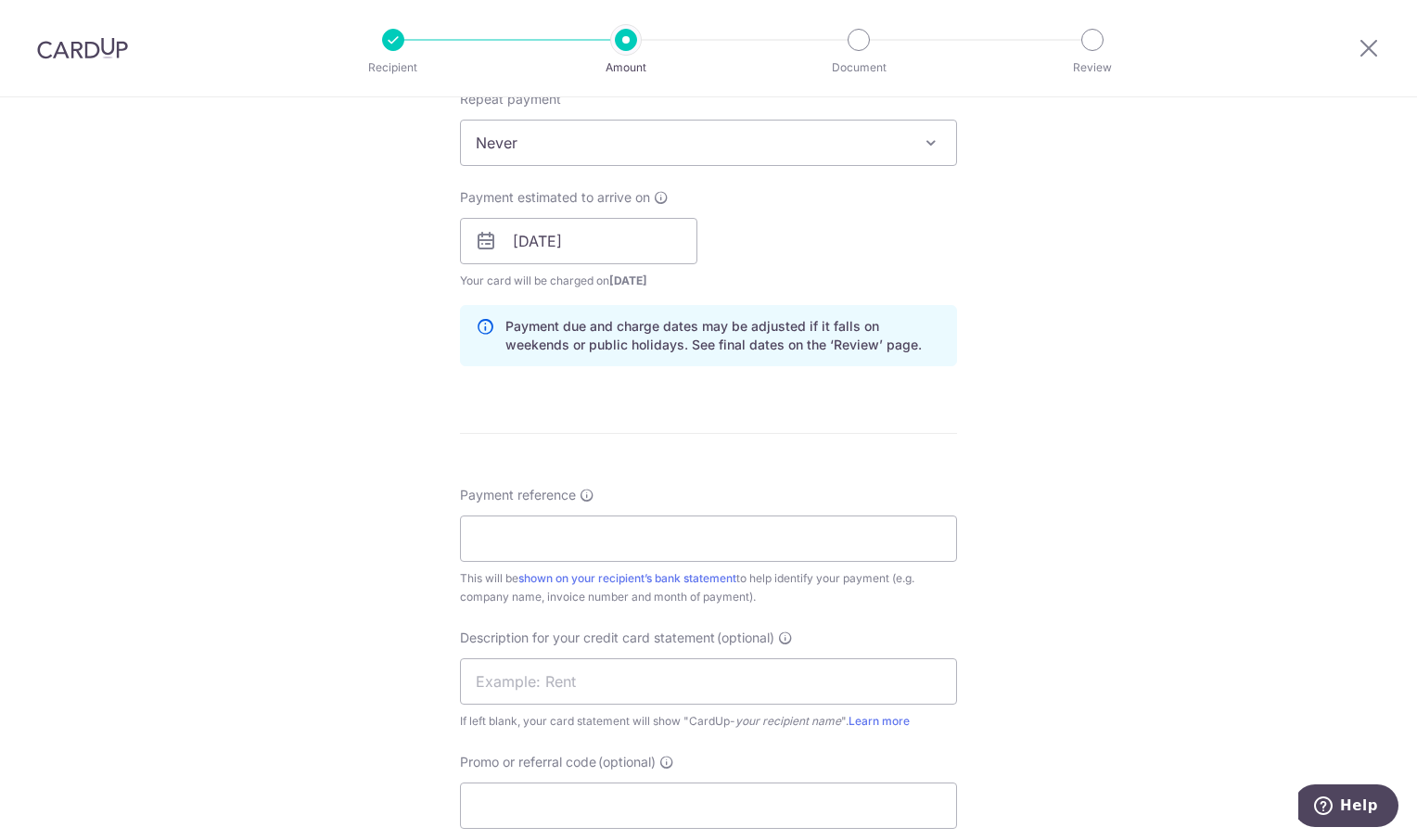
scroll to position [927, 0]
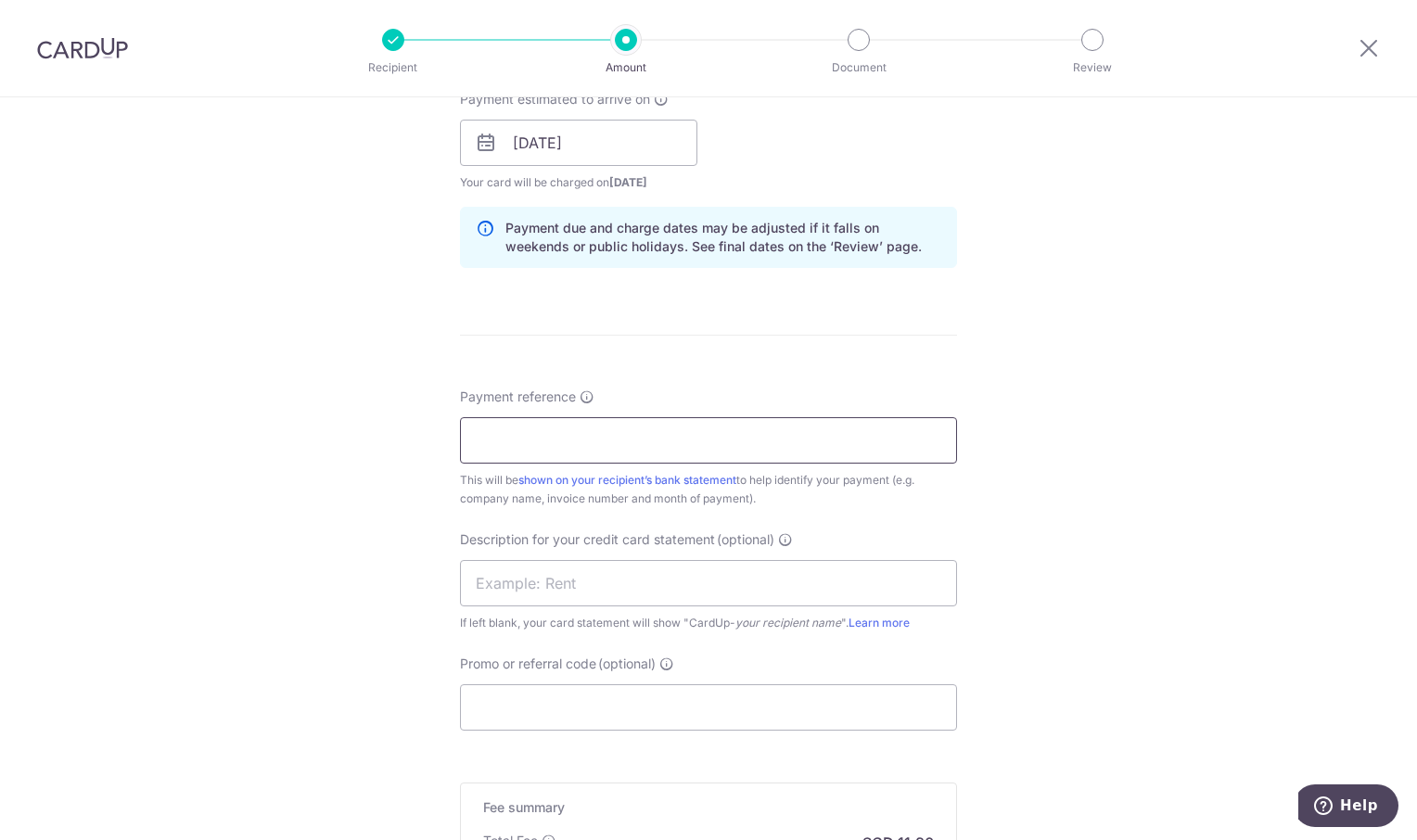
click at [592, 436] on input "Payment reference" at bounding box center [708, 440] width 497 height 47
type input "OREC Jul"
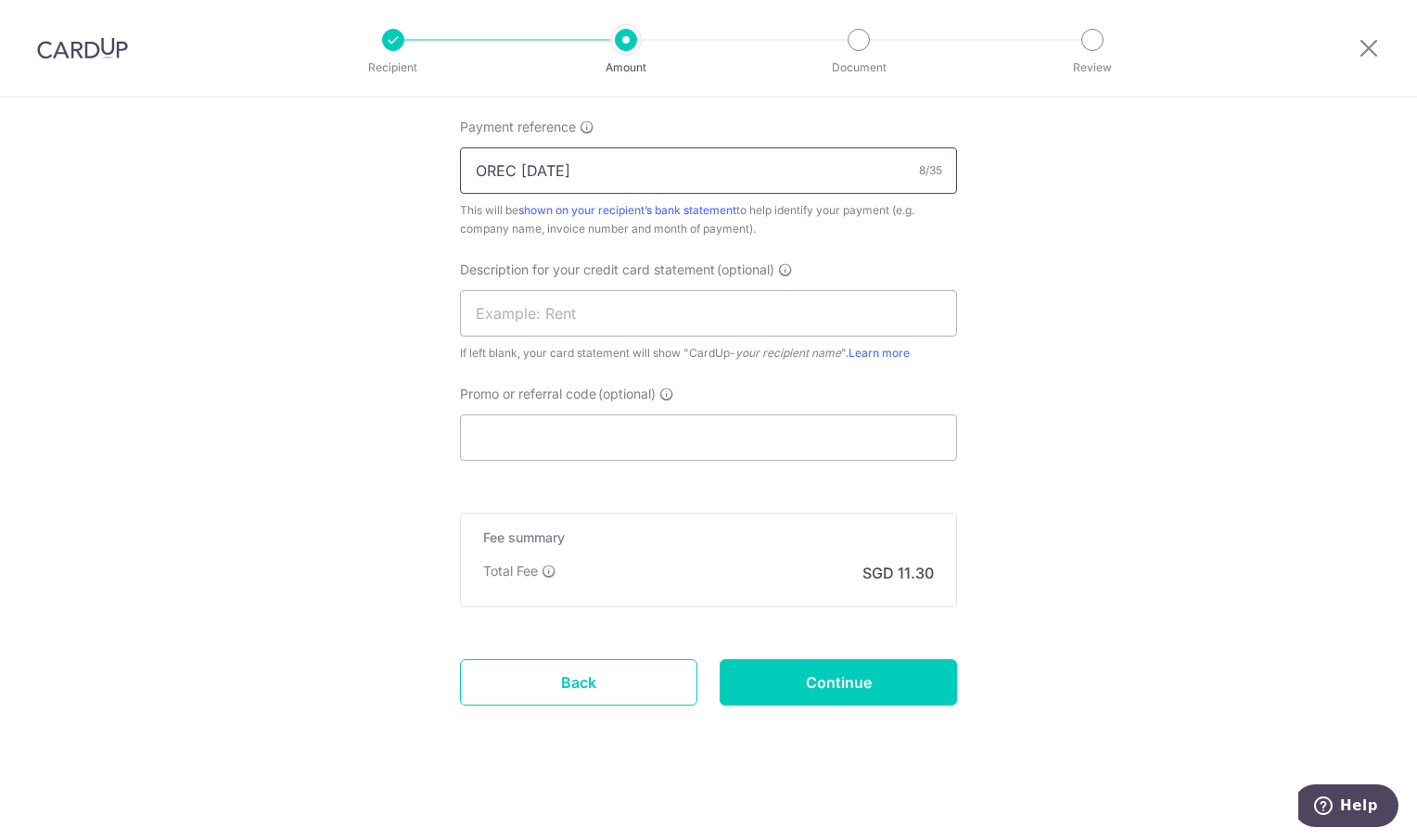
scroll to position [1201, 0]
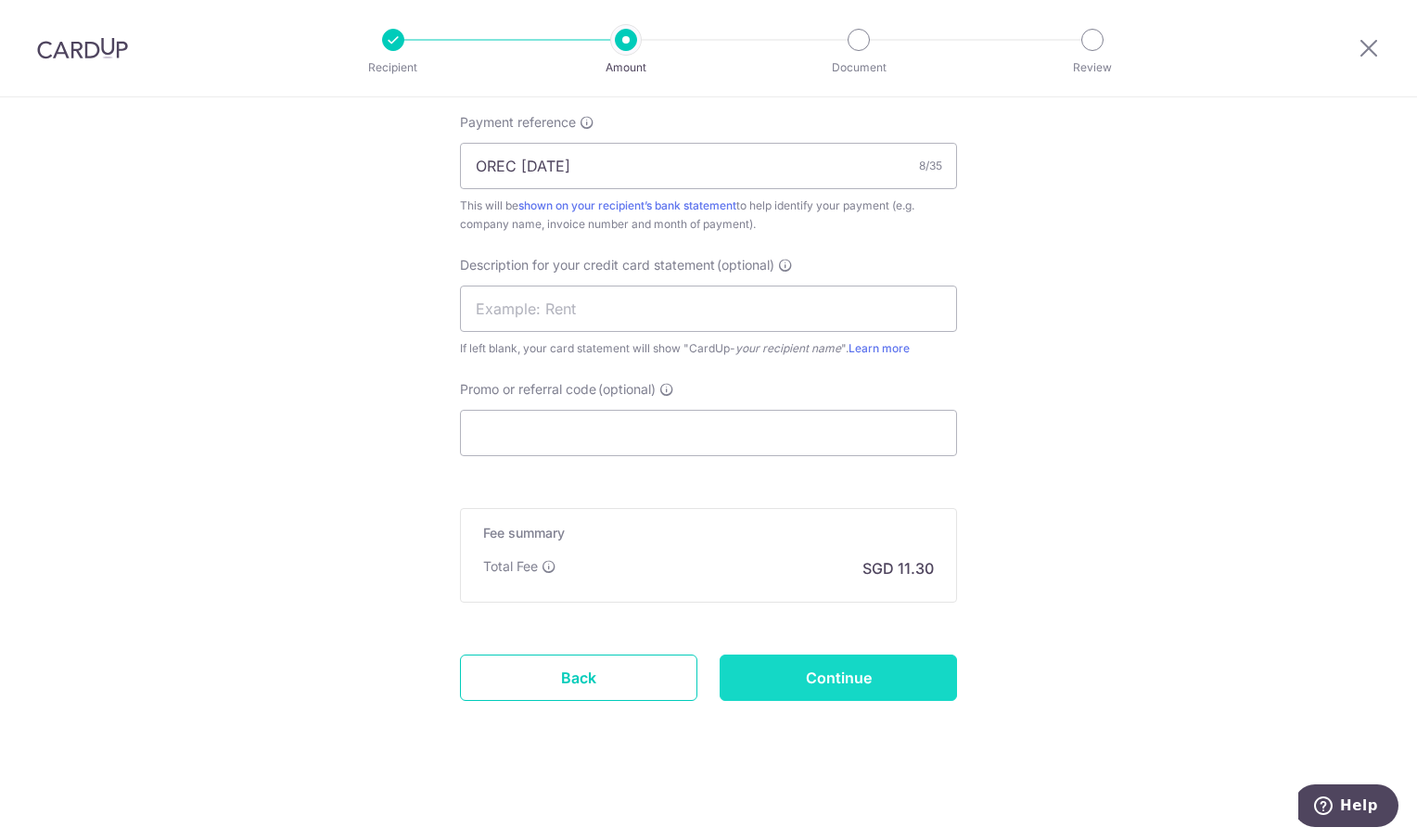
click at [893, 676] on input "Continue" at bounding box center [838, 677] width 237 height 47
type input "Create Schedule"
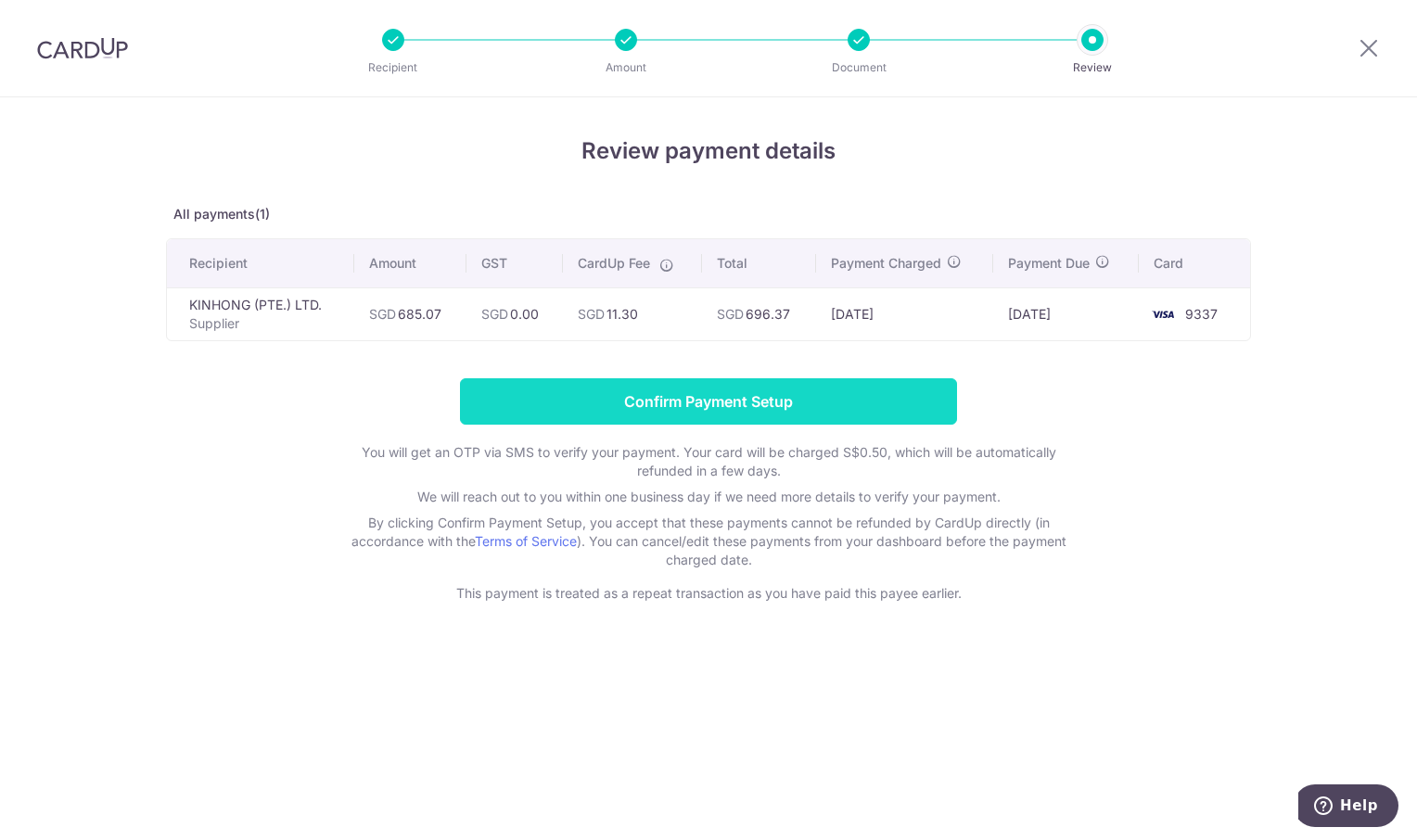
click at [747, 404] on input "Confirm Payment Setup" at bounding box center [708, 402] width 497 height 47
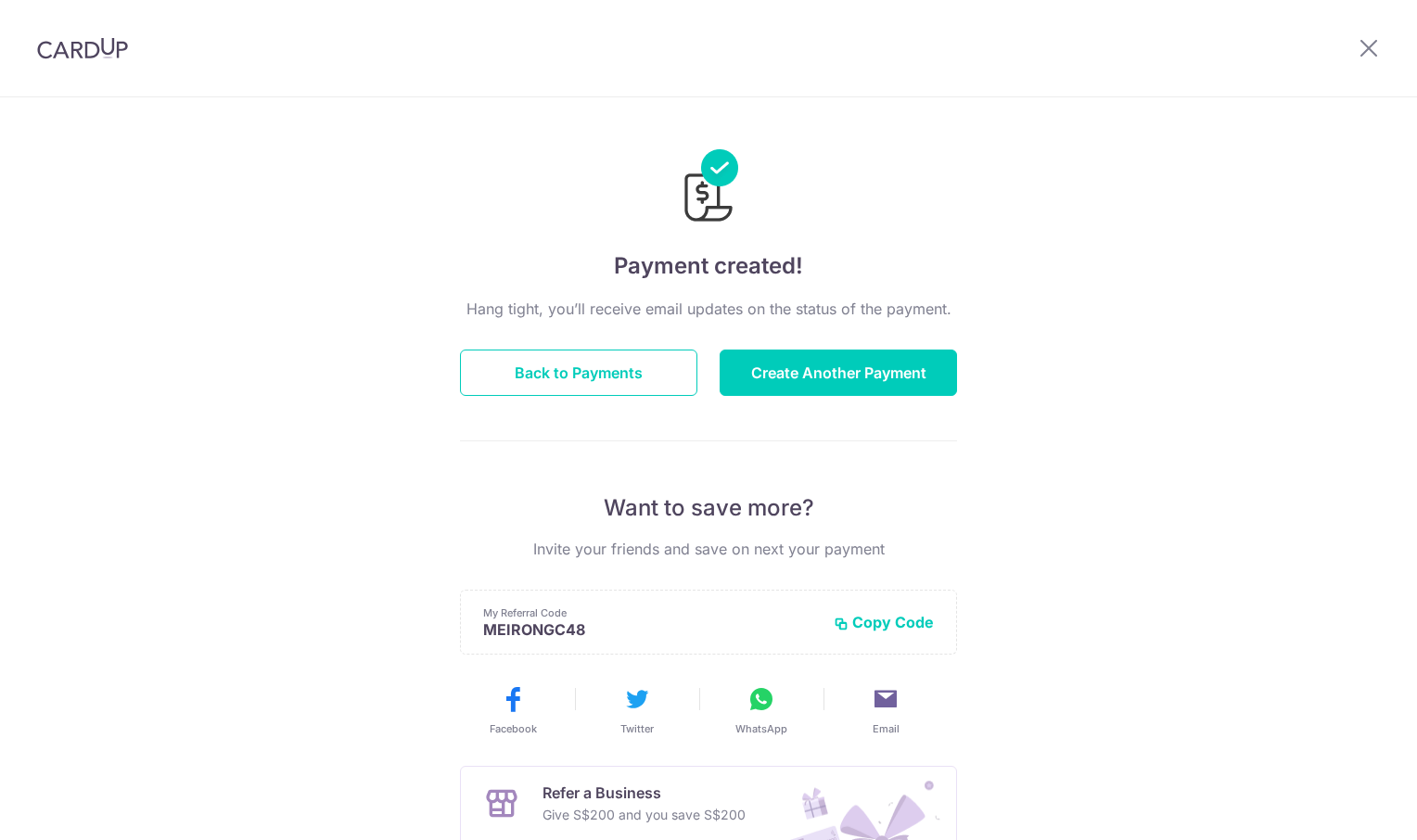
click at [852, 382] on button "Create Another Payment" at bounding box center [838, 373] width 237 height 47
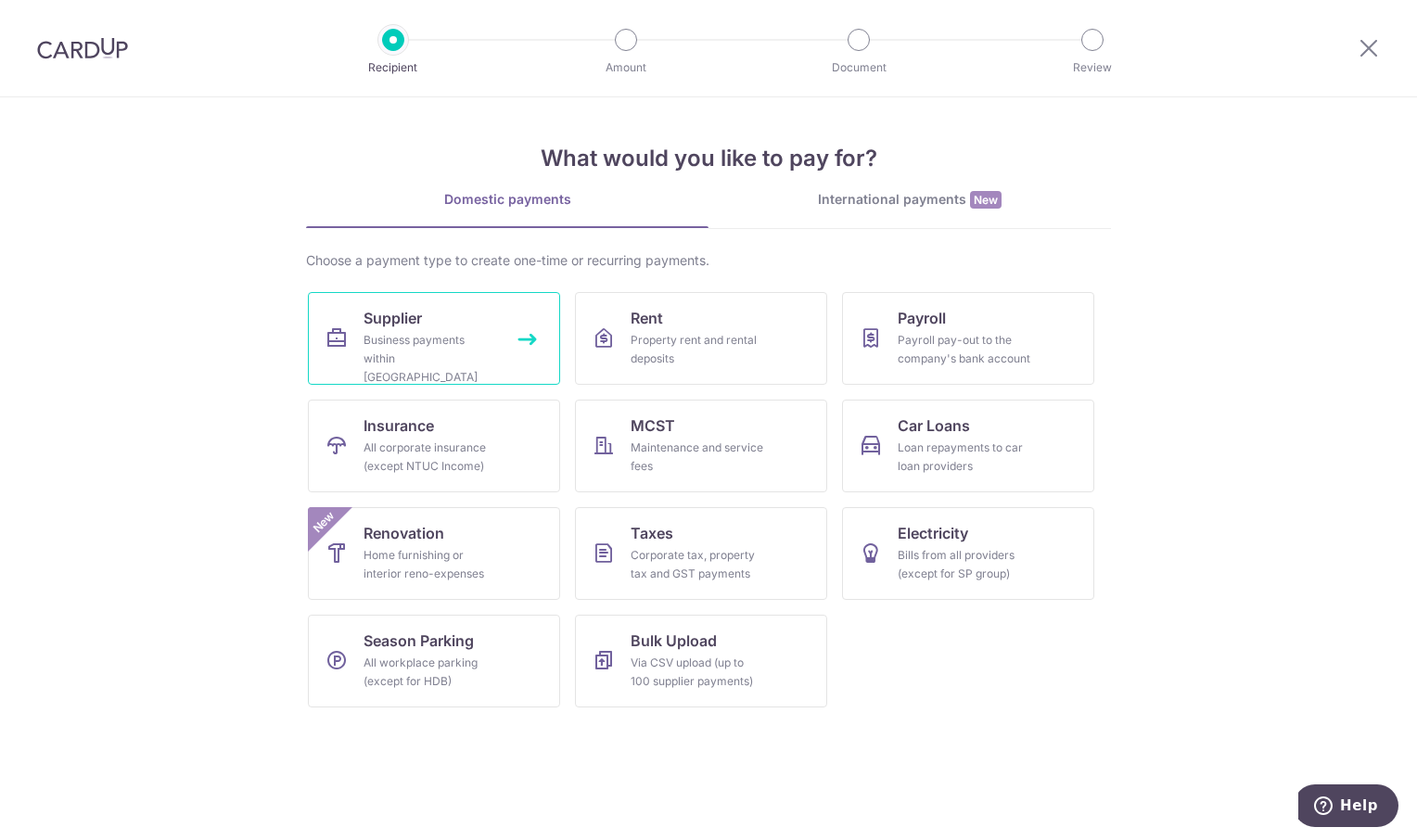
click at [437, 352] on div "Business payments within [GEOGRAPHIC_DATA]" at bounding box center [430, 359] width 134 height 56
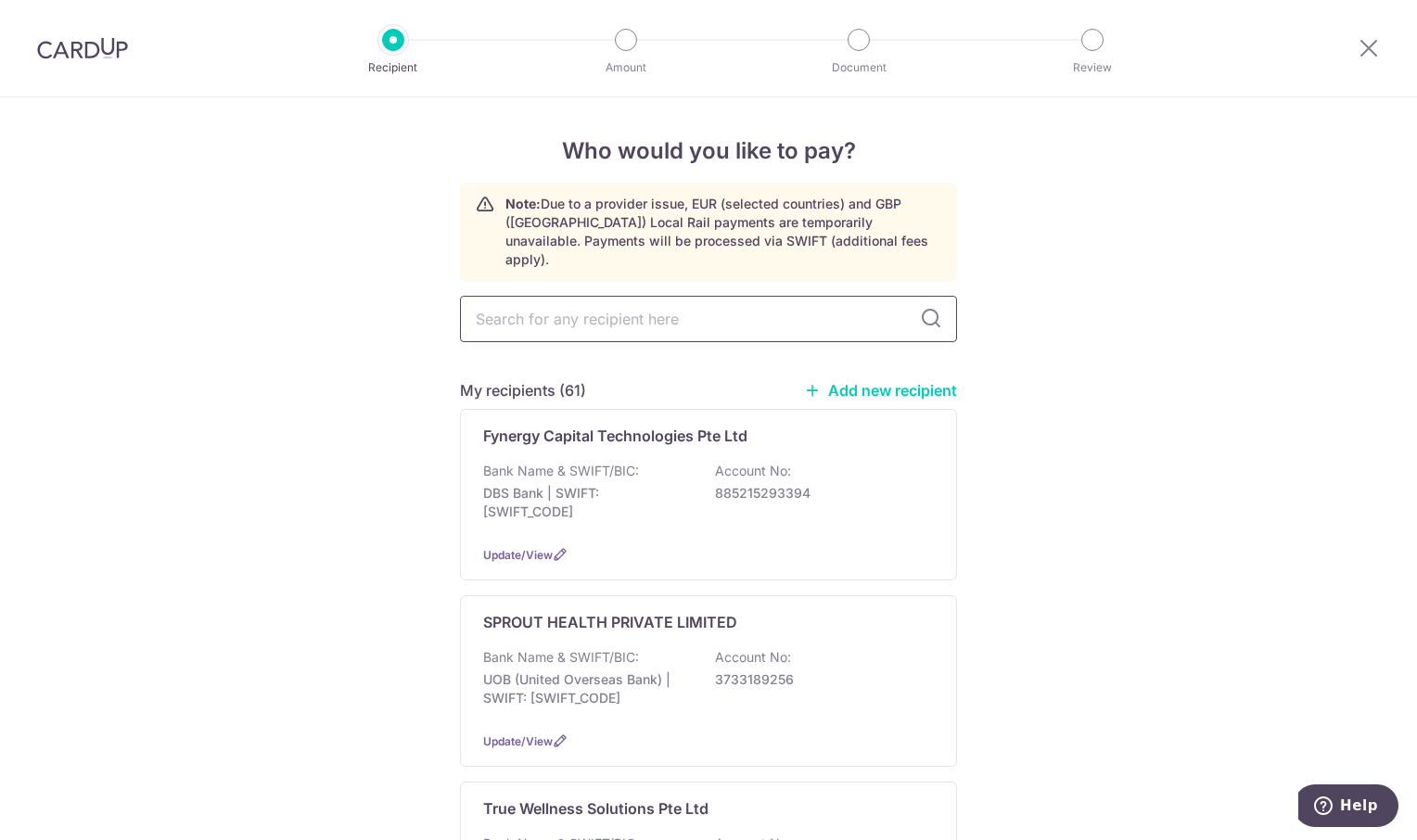
click at [516, 309] on input "text" at bounding box center [708, 319] width 497 height 47
type input "YI"
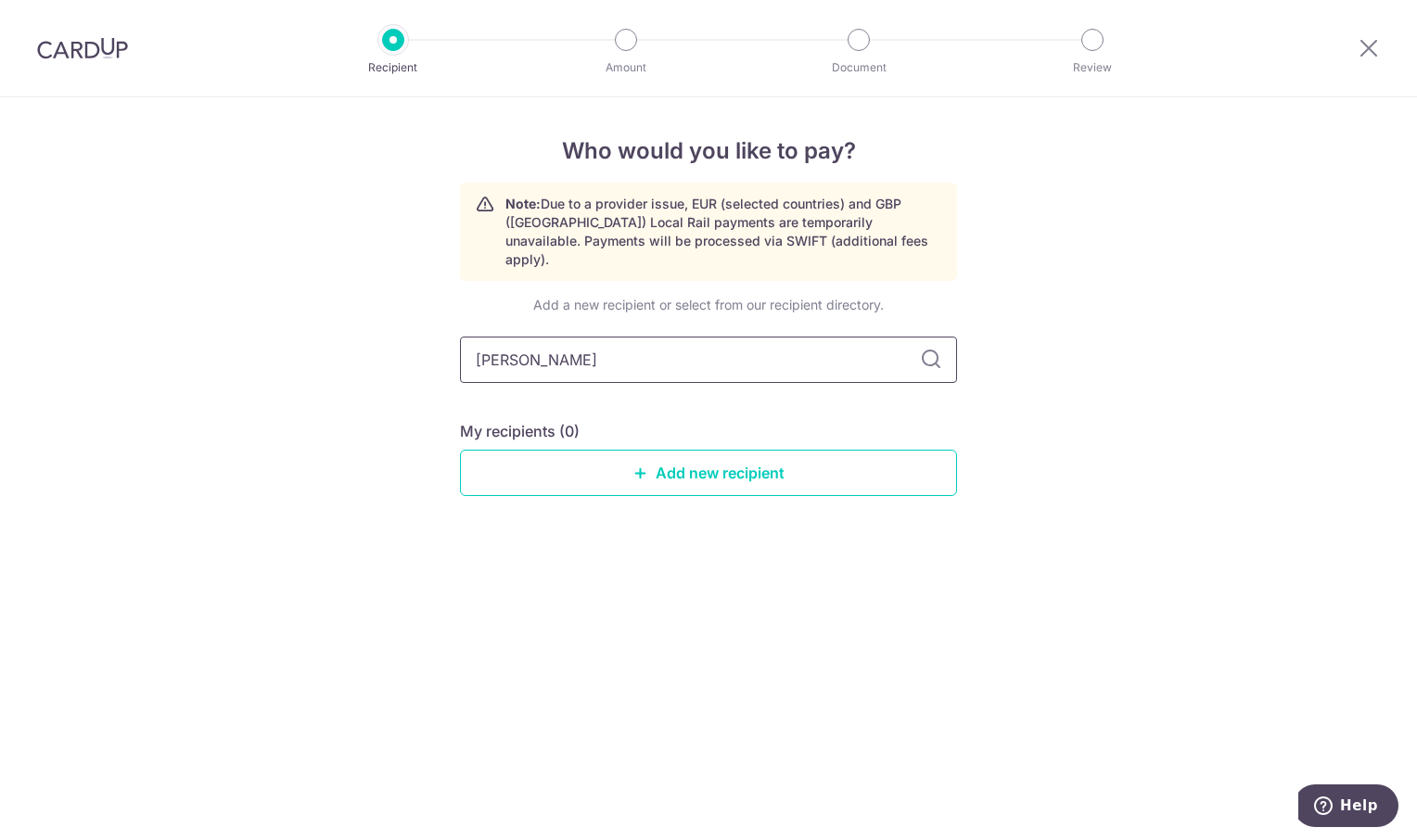
type input "[PERSON_NAME]"
drag, startPoint x: 589, startPoint y: 337, endPoint x: 361, endPoint y: 352, distance: 228.5
click at [361, 352] on div "Who would you like to pay? Note: Due to a provider issue, EUR (selected countri…" at bounding box center [708, 468] width 1417 height 742
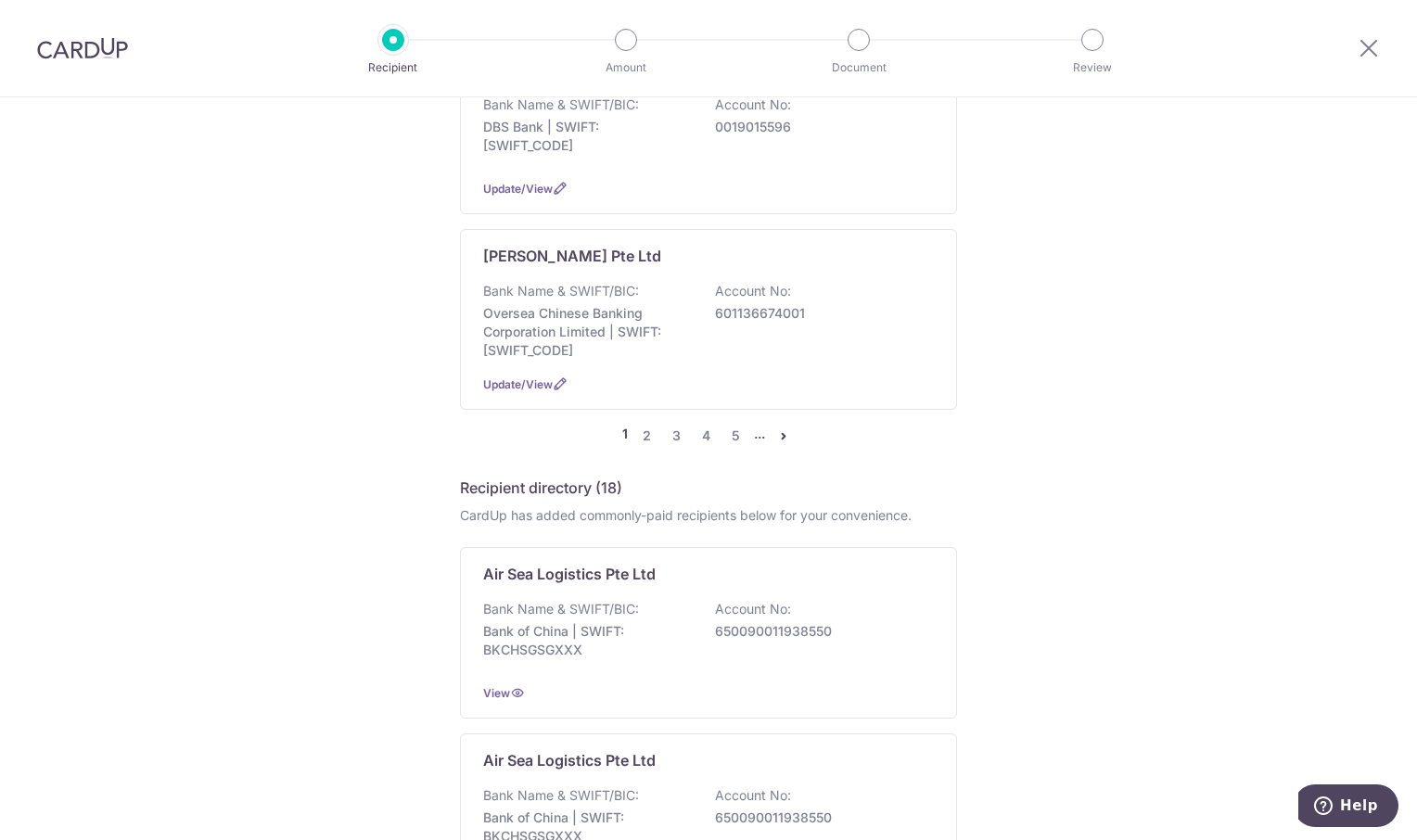
scroll to position [1854, 0]
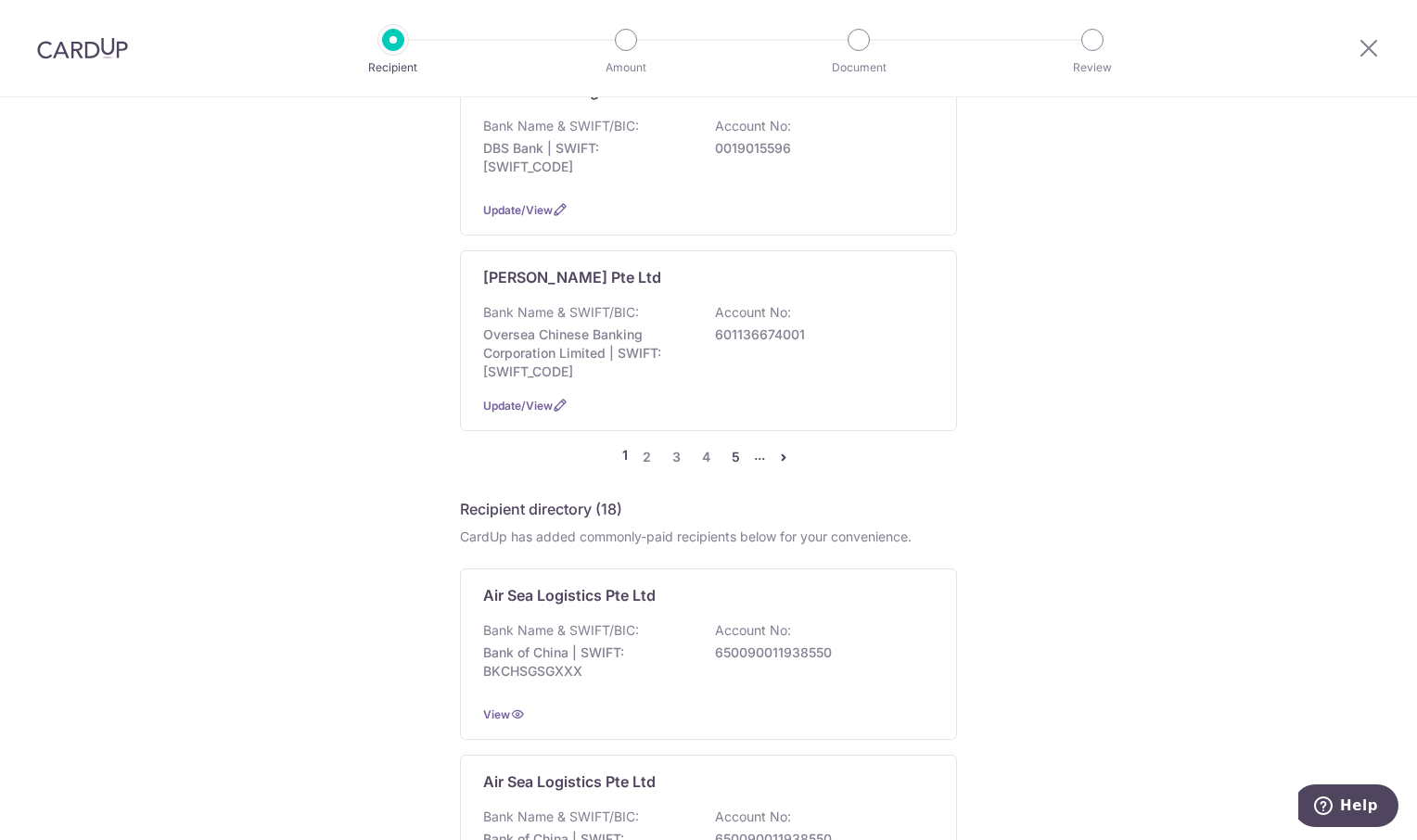
click at [727, 446] on link "5" at bounding box center [736, 457] width 22 height 22
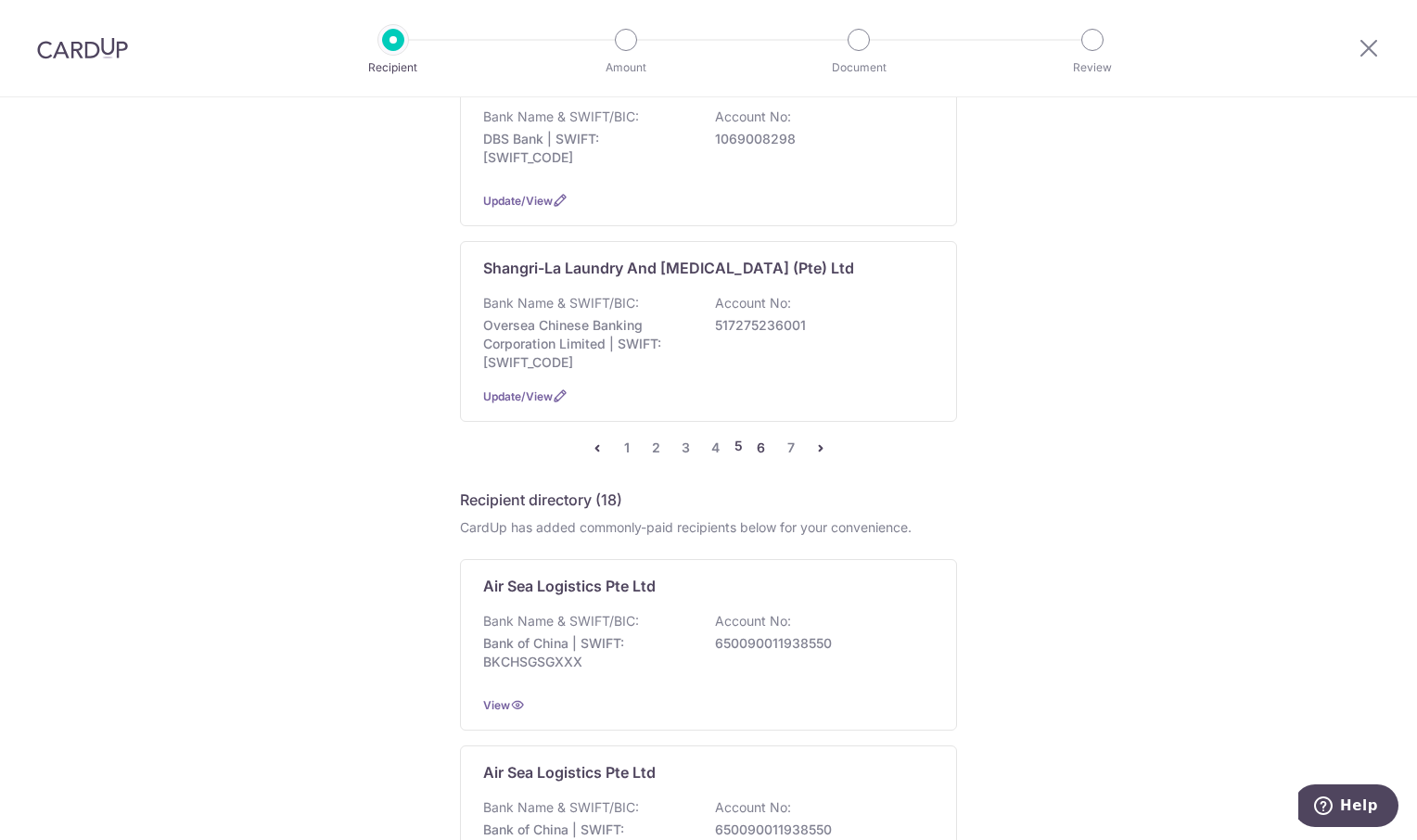
click at [758, 436] on link "6" at bounding box center [761, 448] width 22 height 22
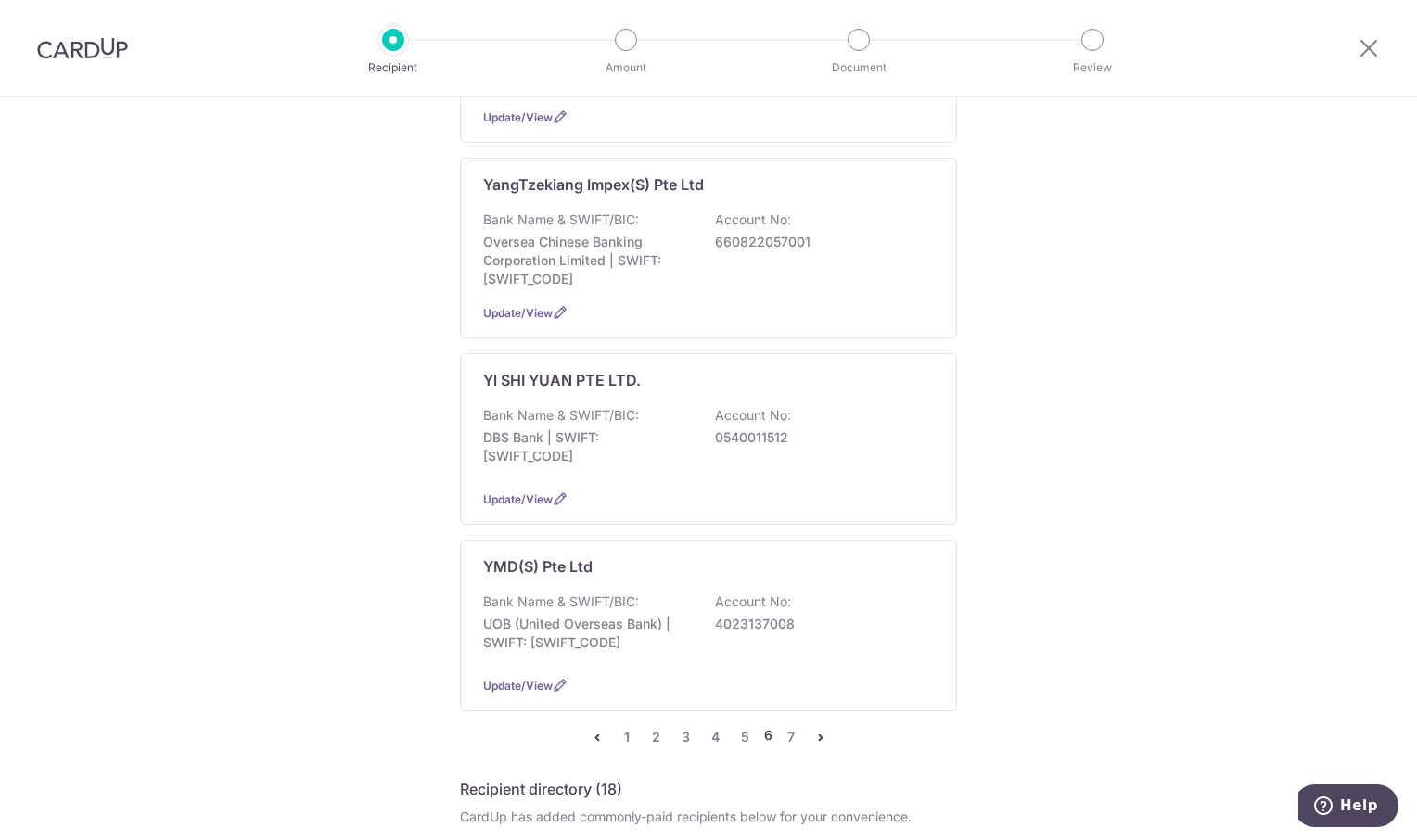
scroll to position [1575, 0]
click at [601, 367] on p "Yl SHI YUAN PTE LTD." at bounding box center [562, 378] width 158 height 22
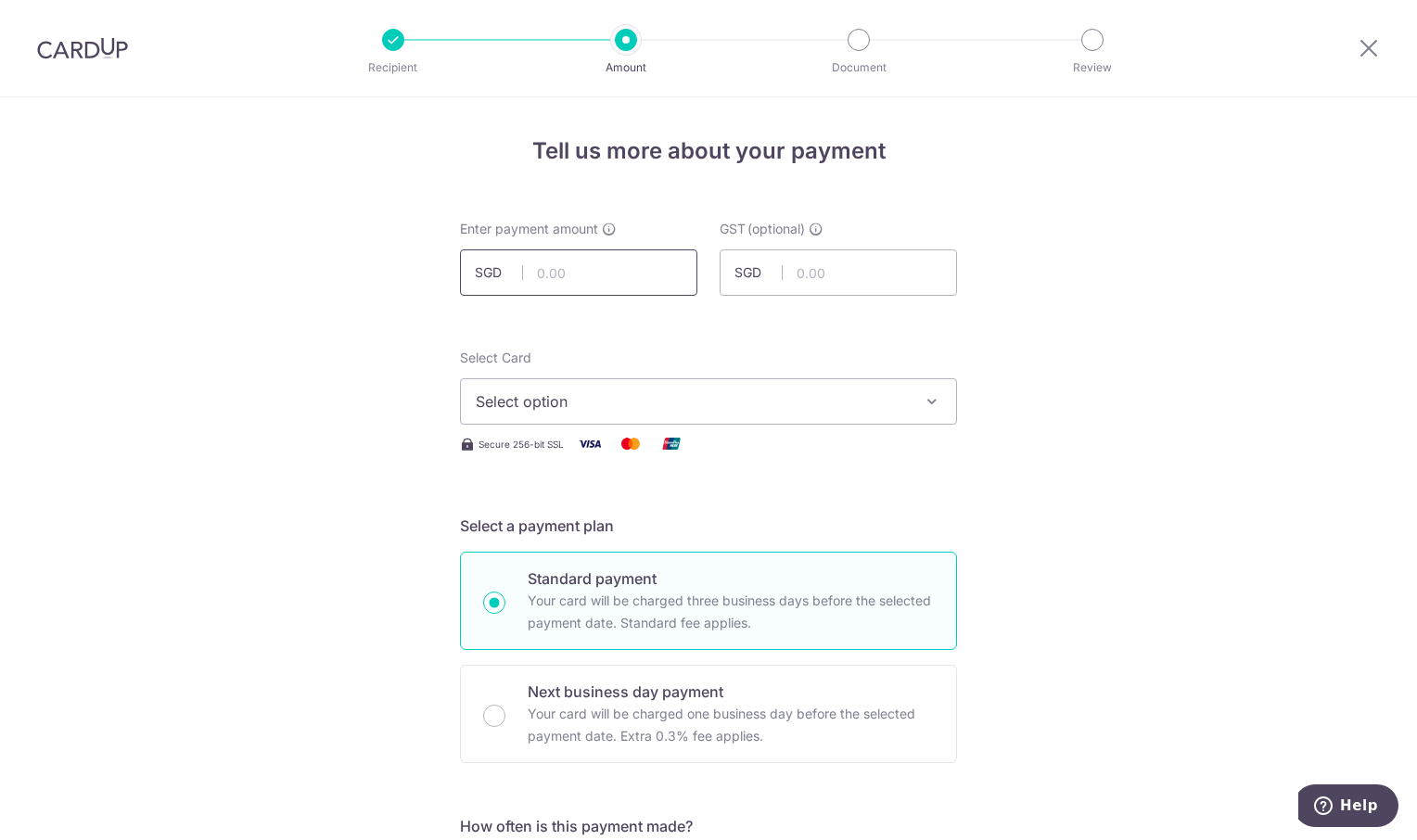
click at [539, 274] on input "text" at bounding box center [579, 273] width 237 height 47
type input "7,513.34"
click at [930, 402] on icon "button" at bounding box center [932, 402] width 19 height 19
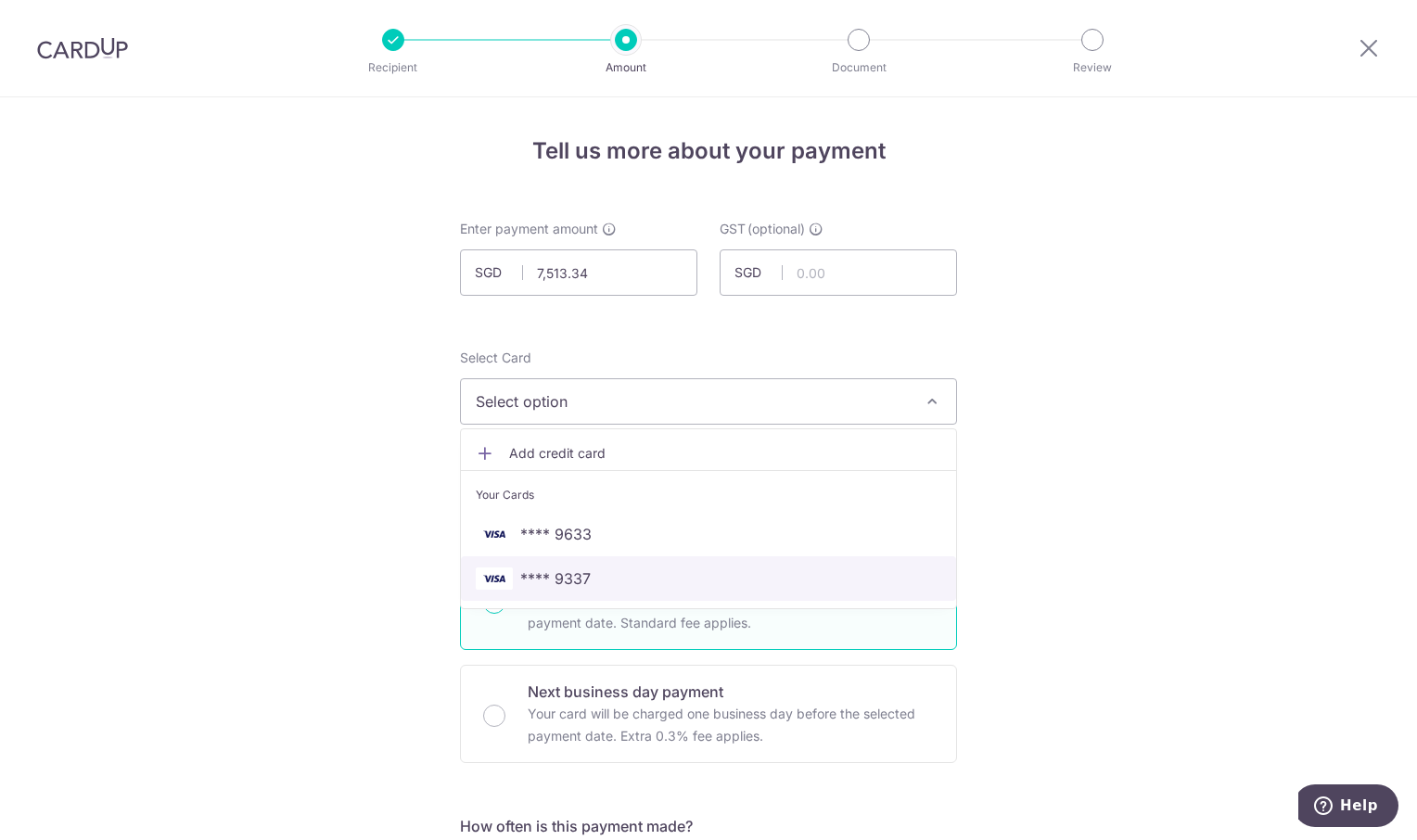
click at [661, 583] on span "**** 9337" at bounding box center [708, 578] width 465 height 22
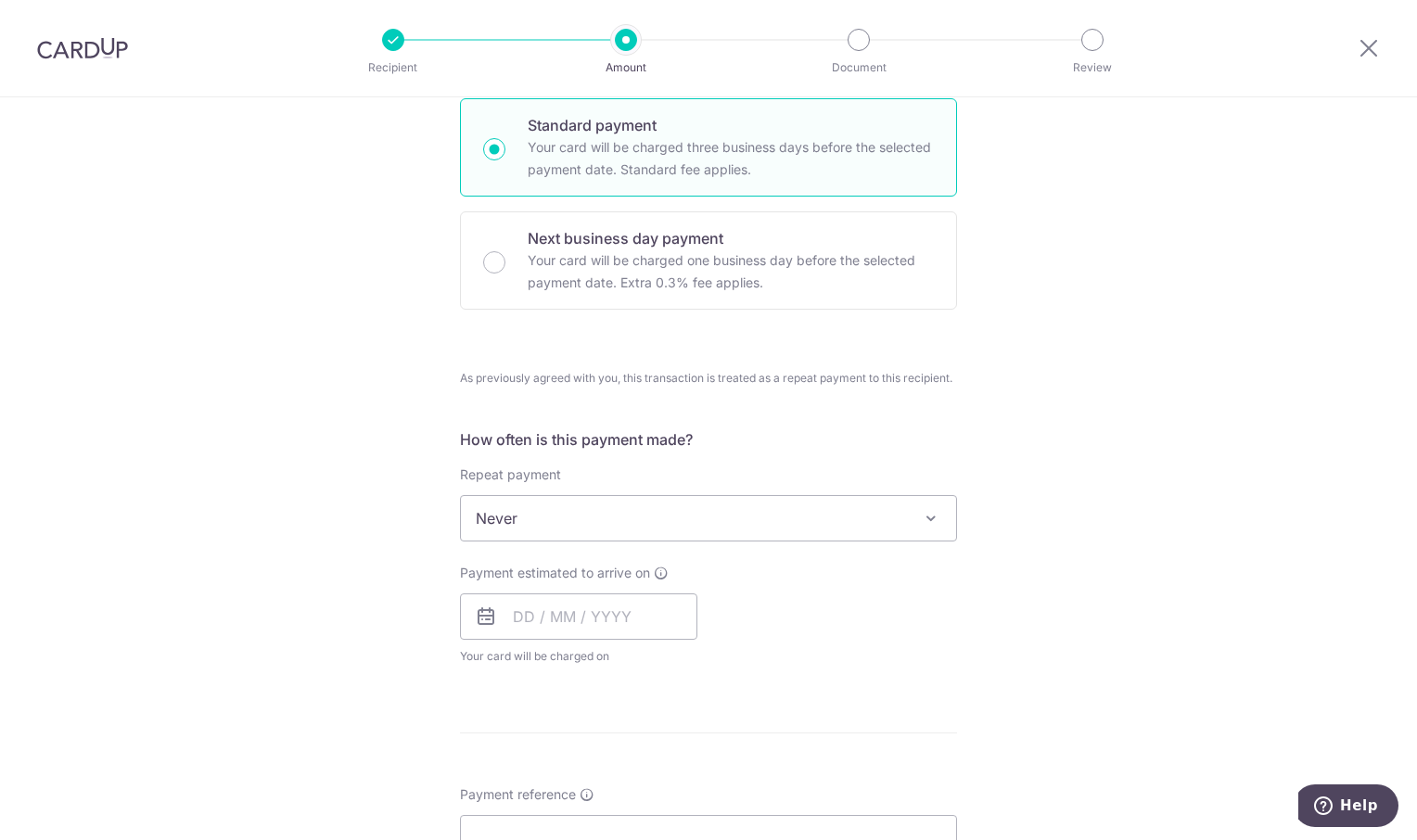
scroll to position [463, 0]
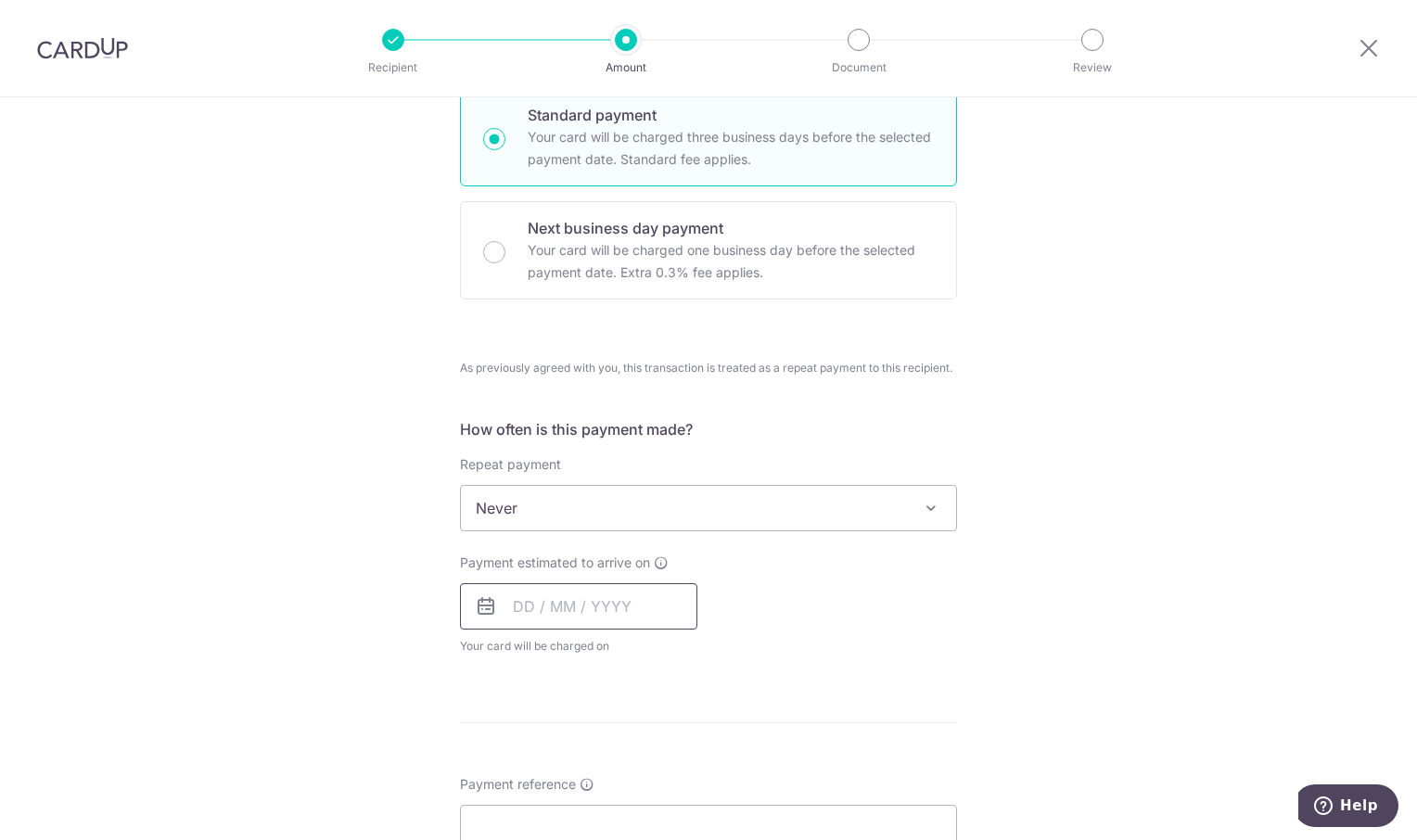
drag, startPoint x: 623, startPoint y: 602, endPoint x: 928, endPoint y: 558, distance: 308.2
click at [624, 602] on input "text" at bounding box center [579, 606] width 237 height 47
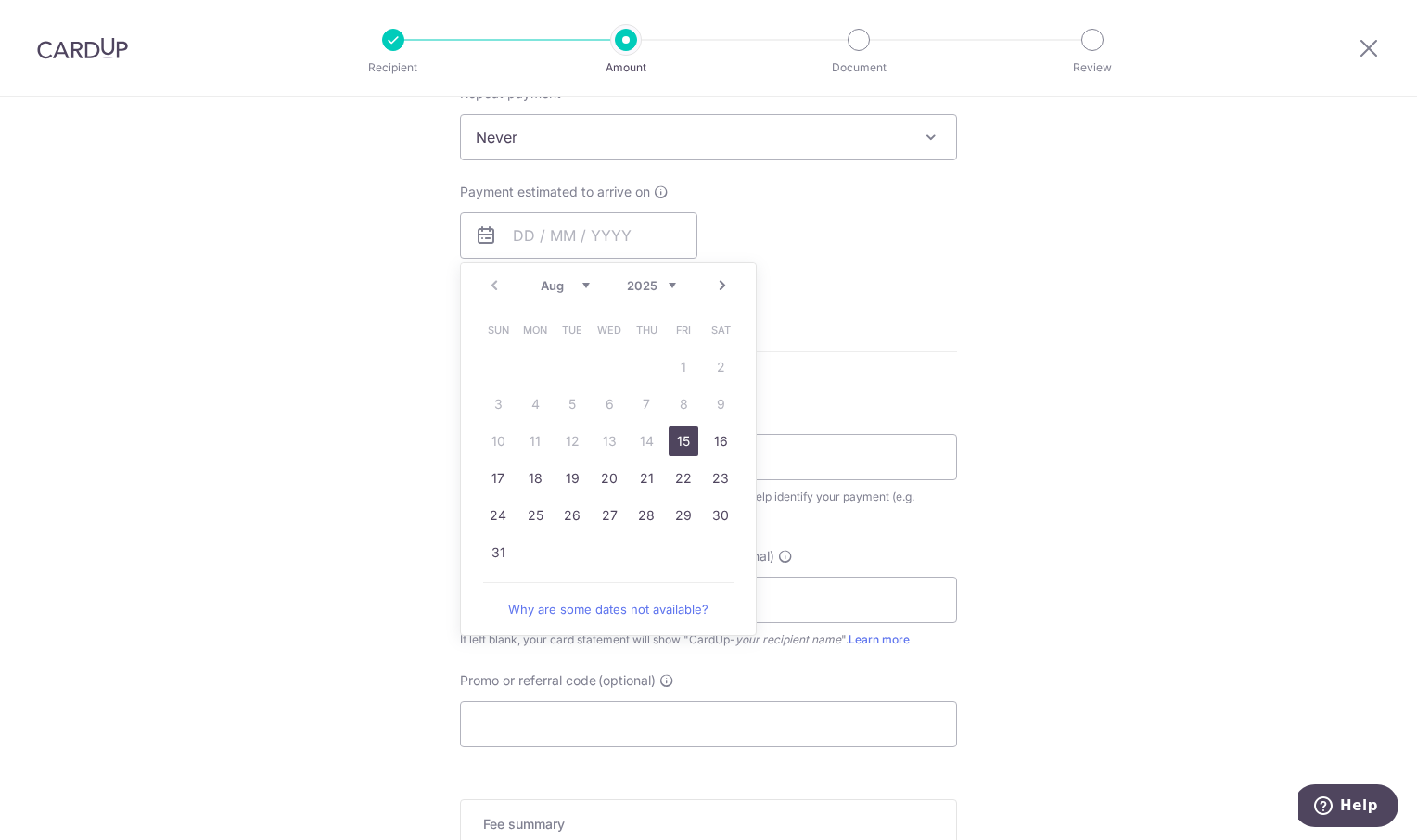
click at [686, 439] on link "15" at bounding box center [683, 441] width 30 height 30
type input "15/08/2025"
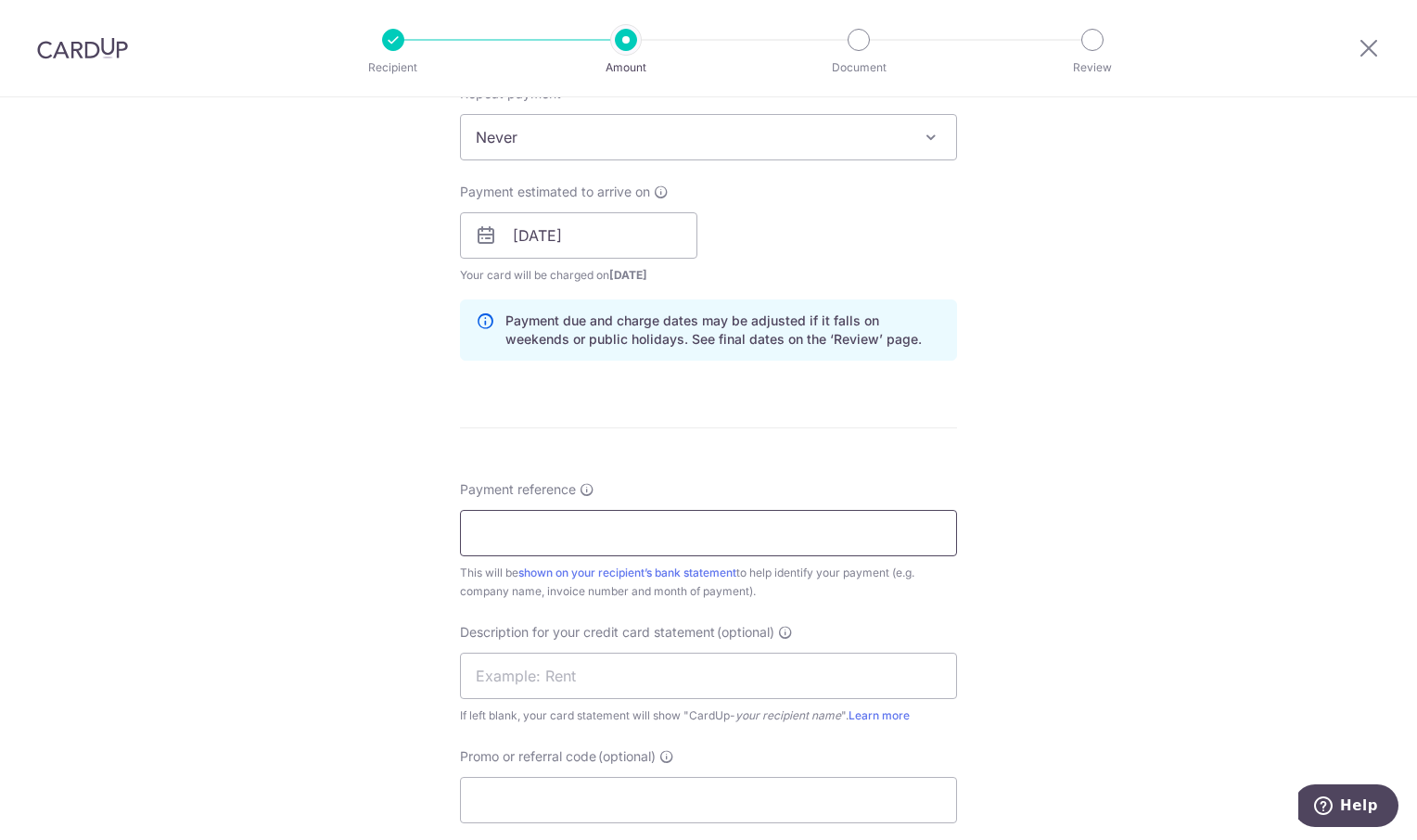
click at [531, 545] on input "Payment reference" at bounding box center [708, 534] width 497 height 47
type input "OREC Jul"
click at [1124, 525] on div "Tell us more about your payment Enter payment amount SGD 7,513.34 7513.34 GST (…" at bounding box center [708, 235] width 1417 height 1943
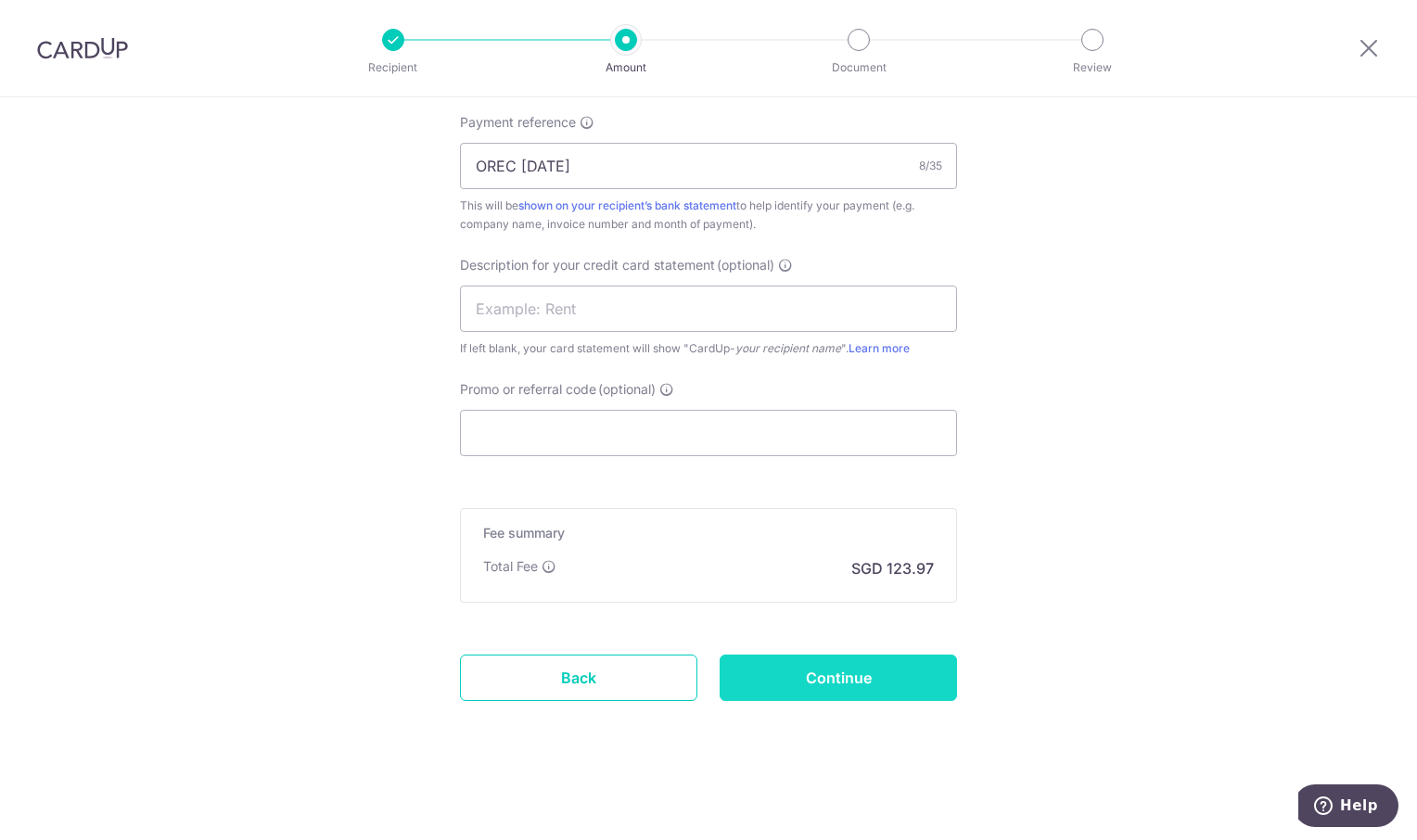
click at [897, 688] on input "Continue" at bounding box center [838, 677] width 237 height 47
type input "Create Schedule"
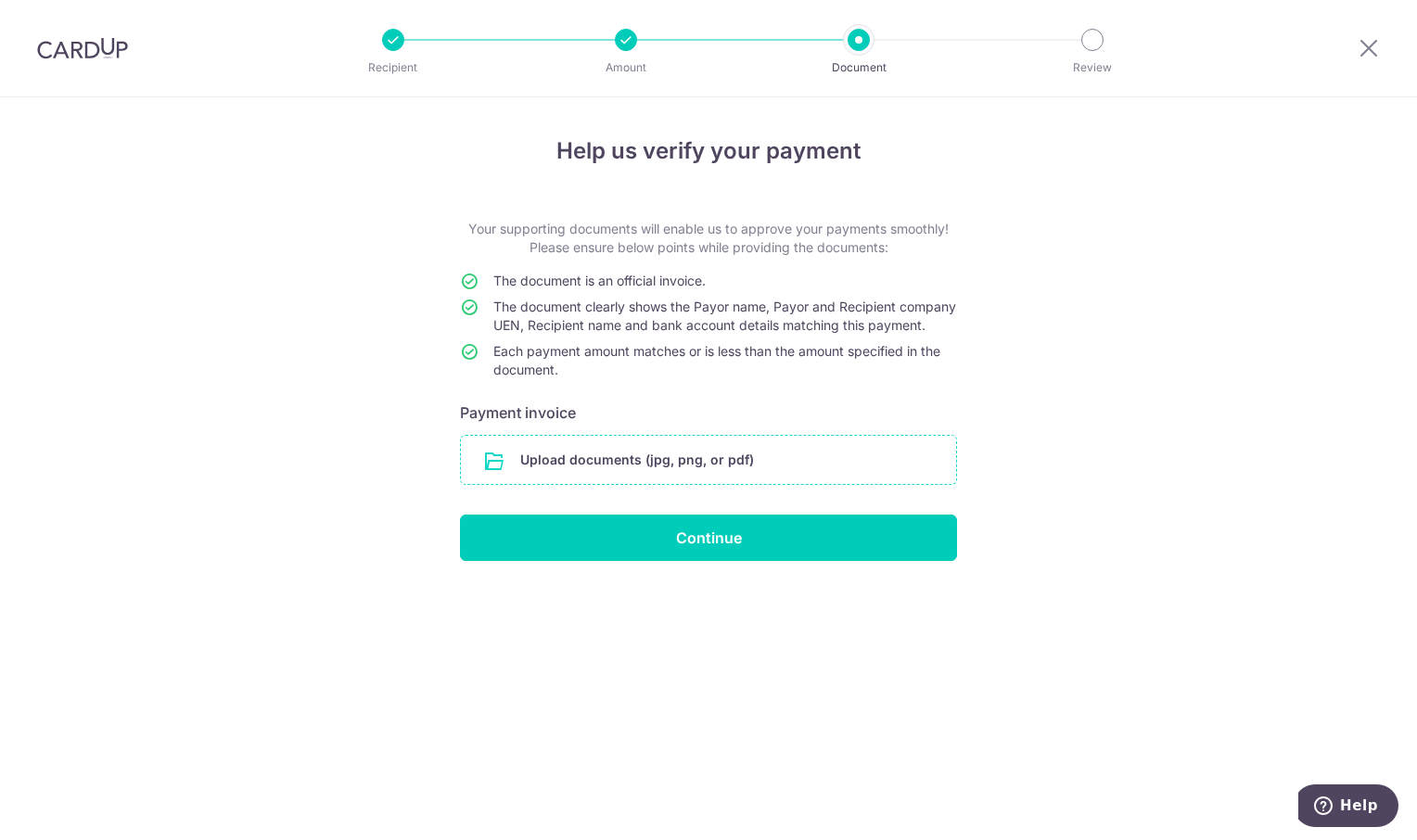
click at [666, 477] on input "file" at bounding box center [708, 460] width 495 height 49
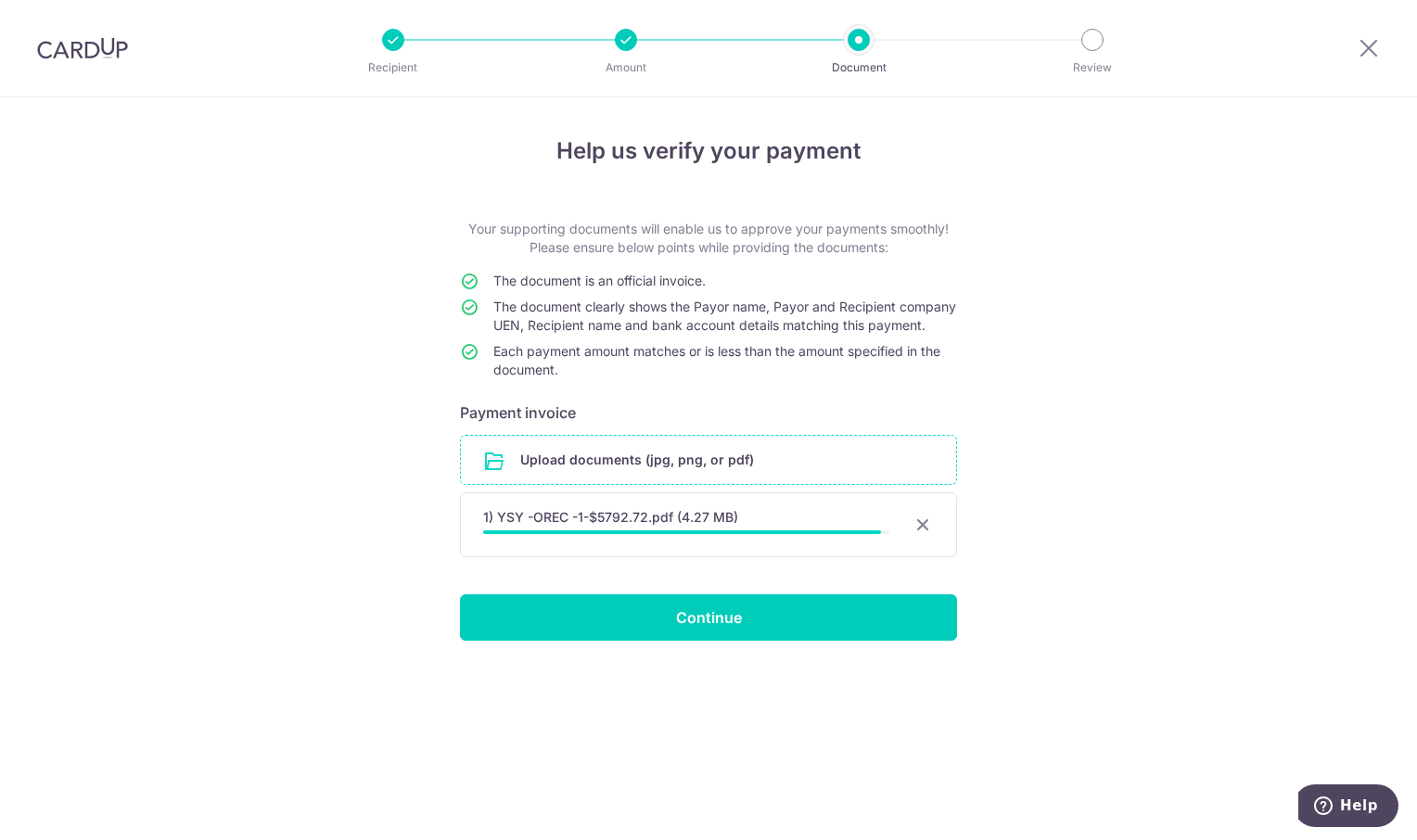
click at [699, 482] on input "file" at bounding box center [708, 460] width 495 height 49
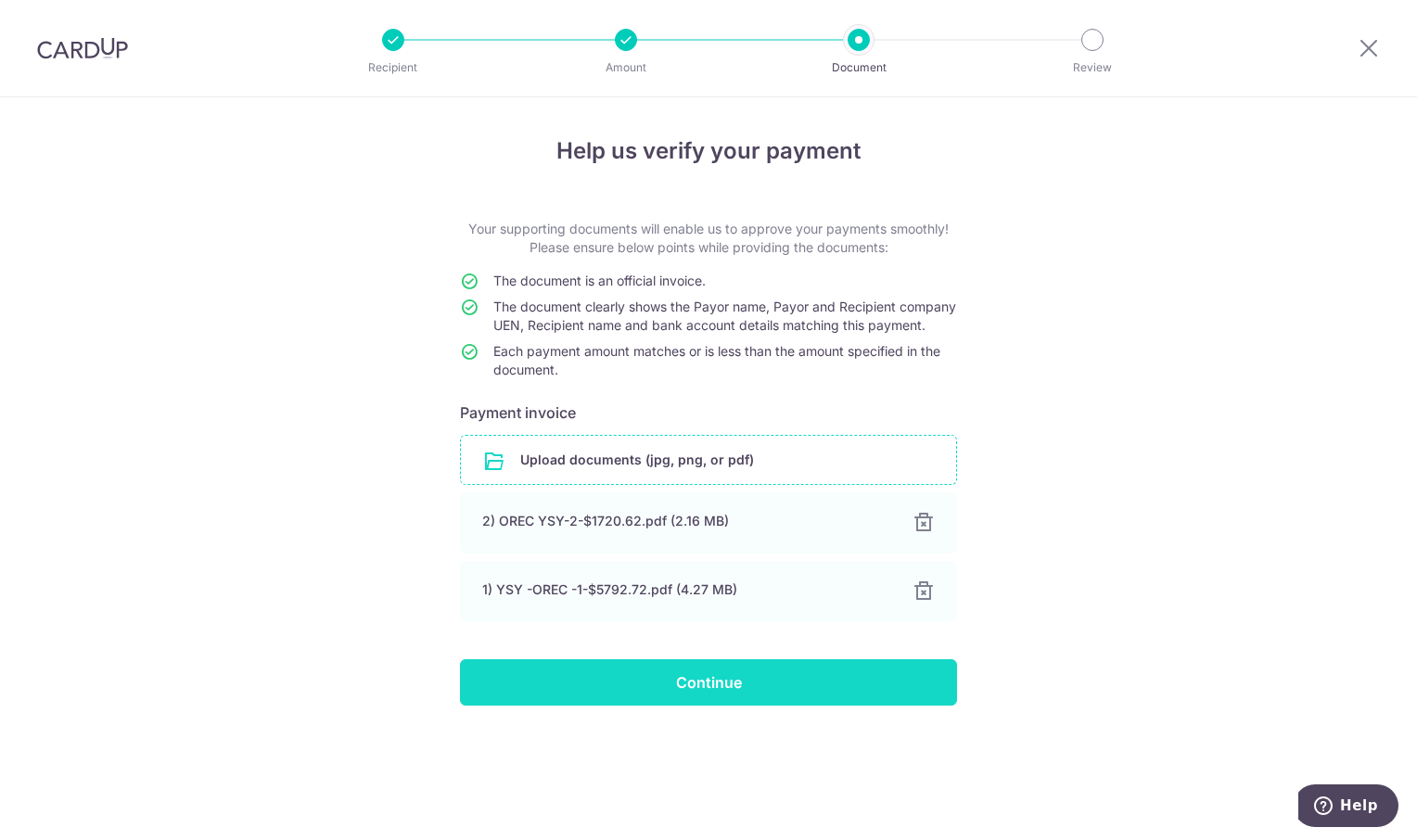
click at [739, 705] on input "Continue" at bounding box center [708, 682] width 497 height 47
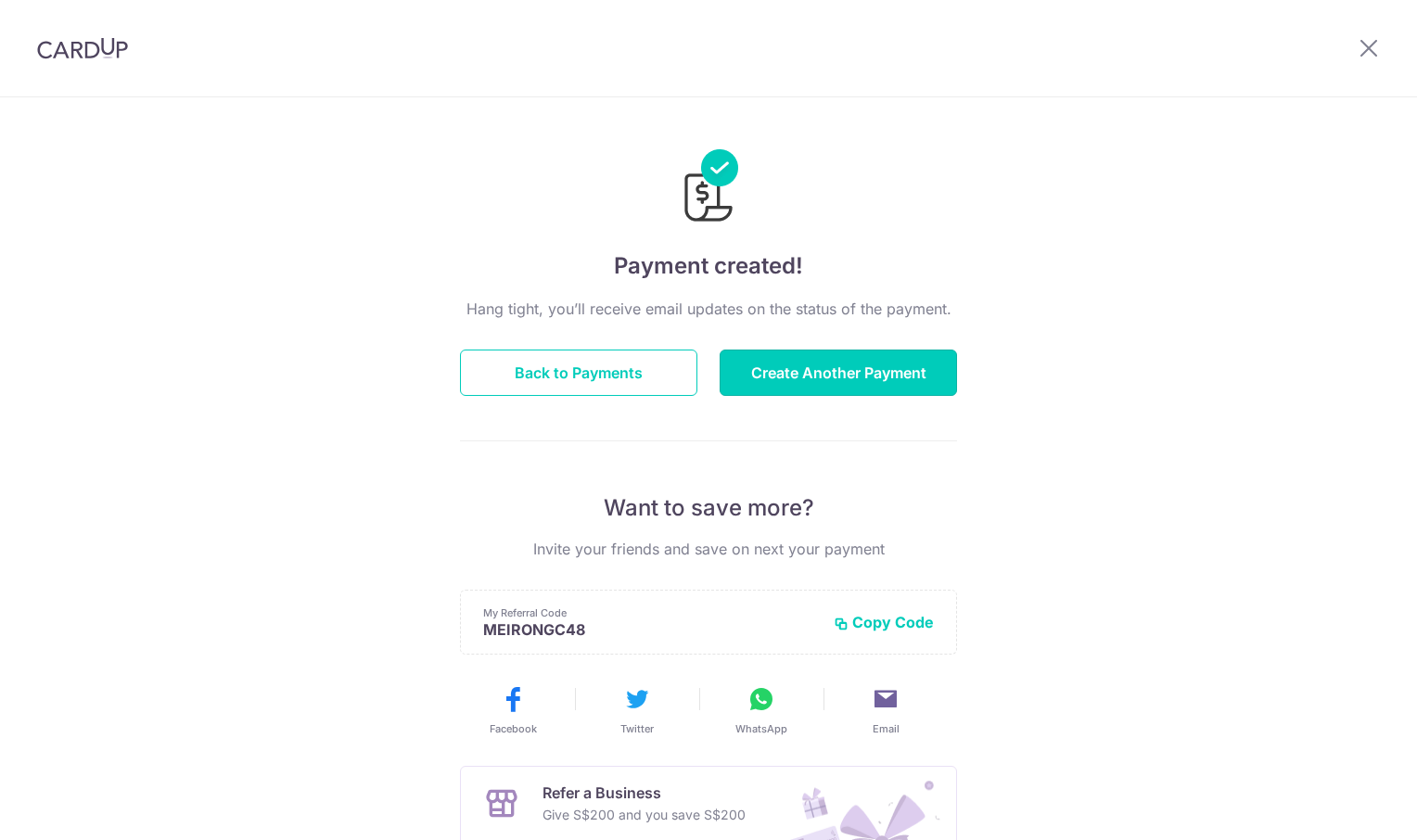
click at [828, 370] on button "Create Another Payment" at bounding box center [838, 373] width 237 height 47
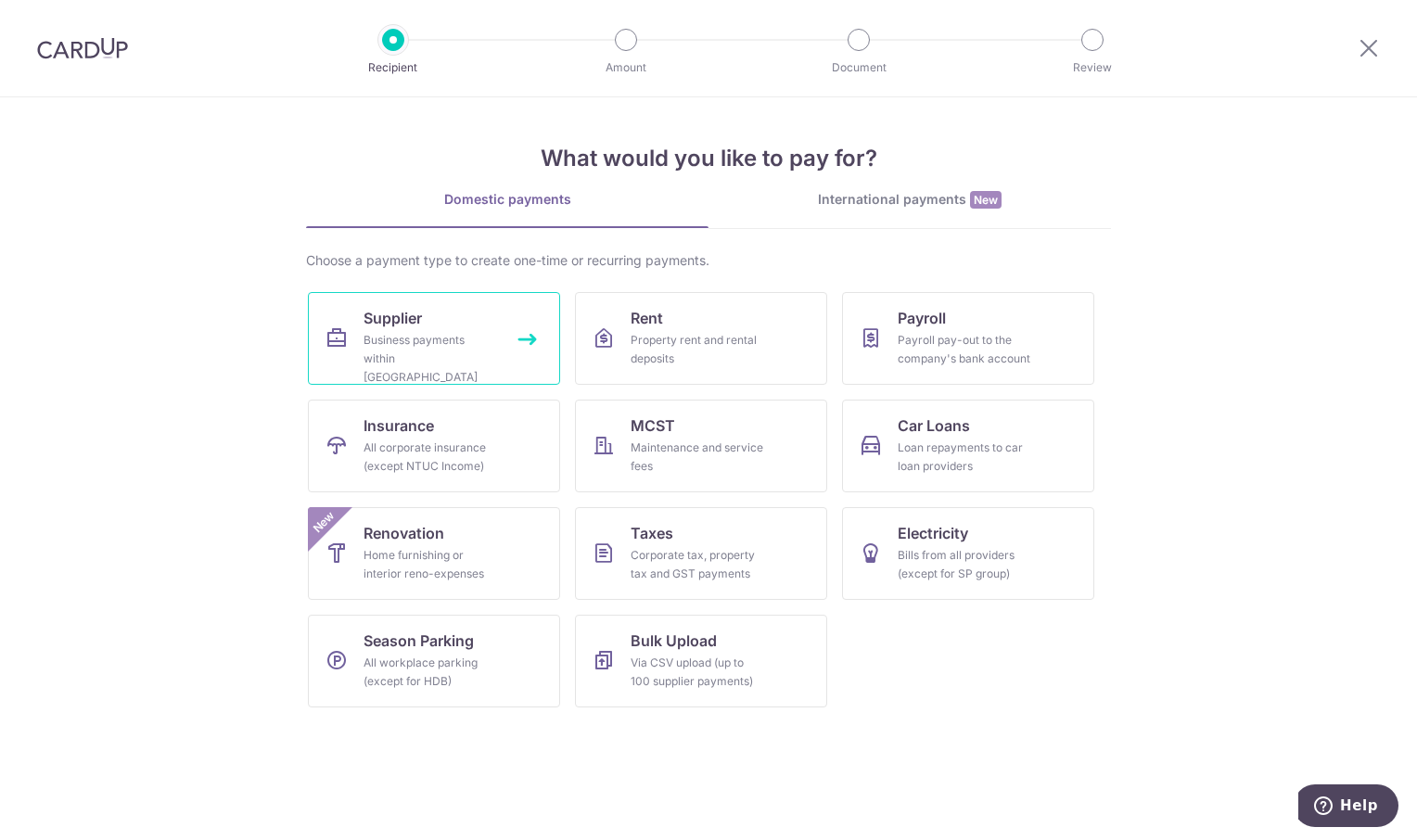
click at [418, 324] on span "Supplier" at bounding box center [393, 318] width 58 height 22
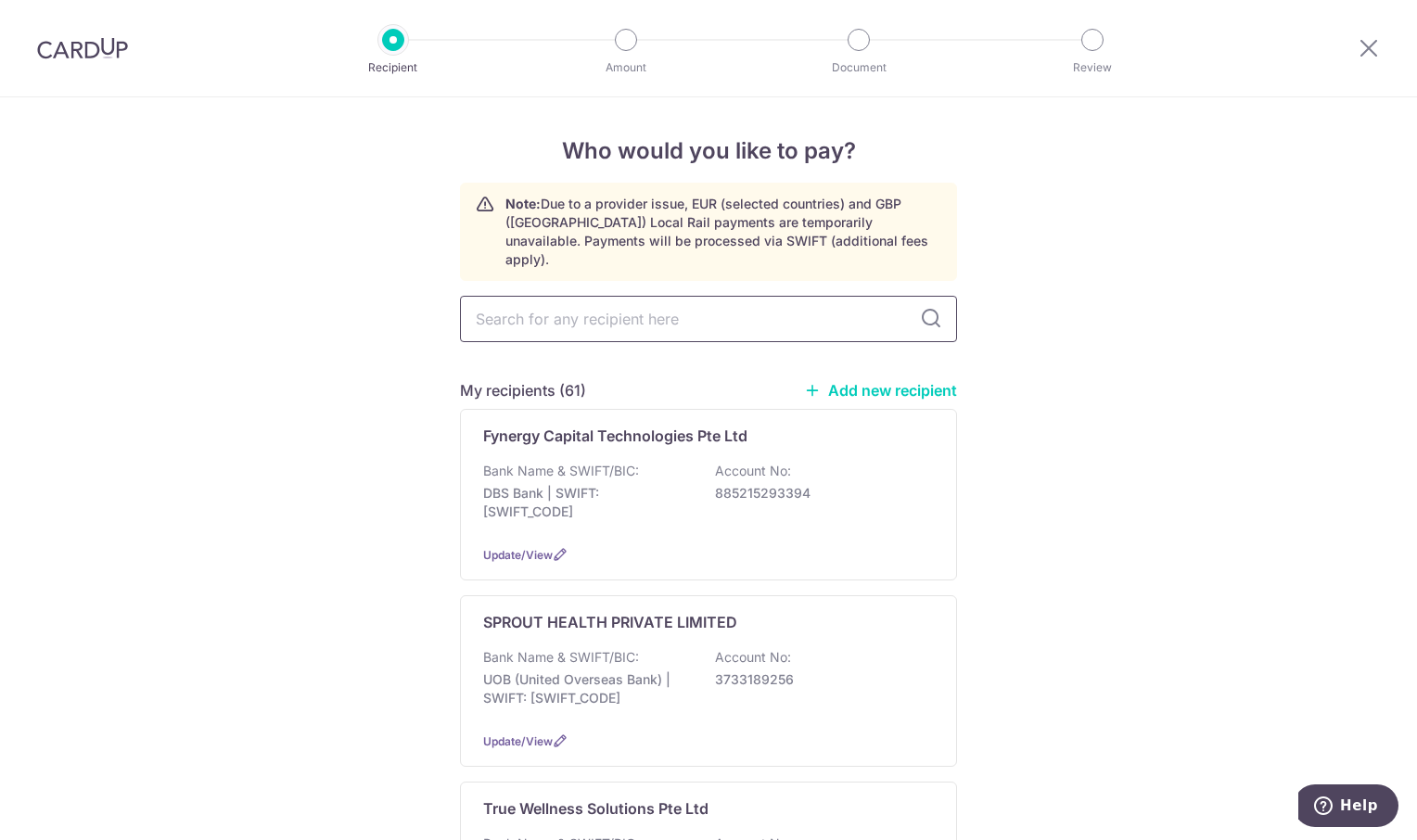
click at [603, 310] on input "text" at bounding box center [708, 319] width 497 height 47
type input "[PERSON_NAME]"
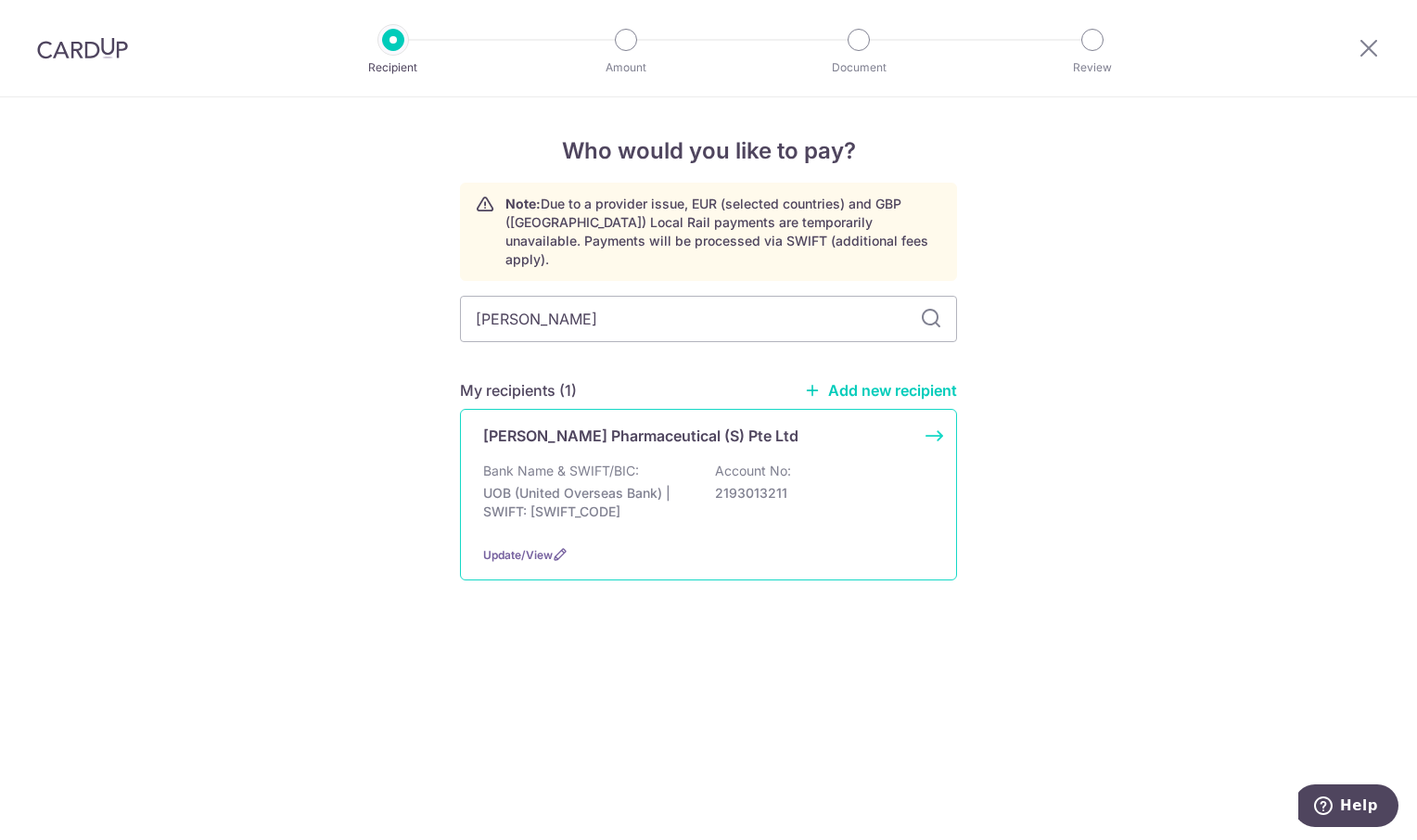
click at [586, 424] on p "[PERSON_NAME] Pharmaceutical (S) Pte Ltd" at bounding box center [640, 435] width 315 height 22
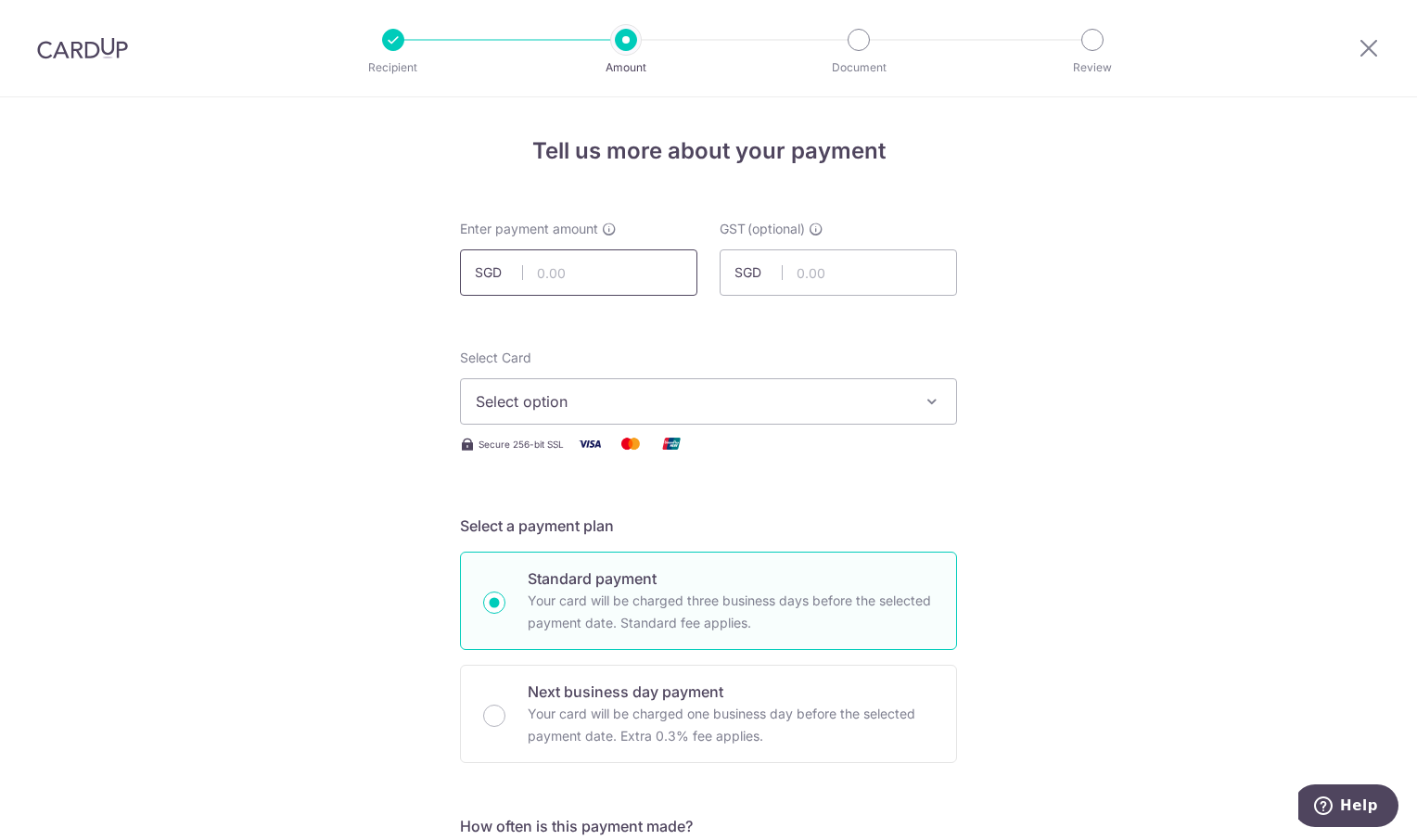
click at [570, 266] on input "text" at bounding box center [579, 273] width 237 height 47
type input "1"
type input "2,335.15"
click at [929, 403] on icon "button" at bounding box center [932, 402] width 19 height 19
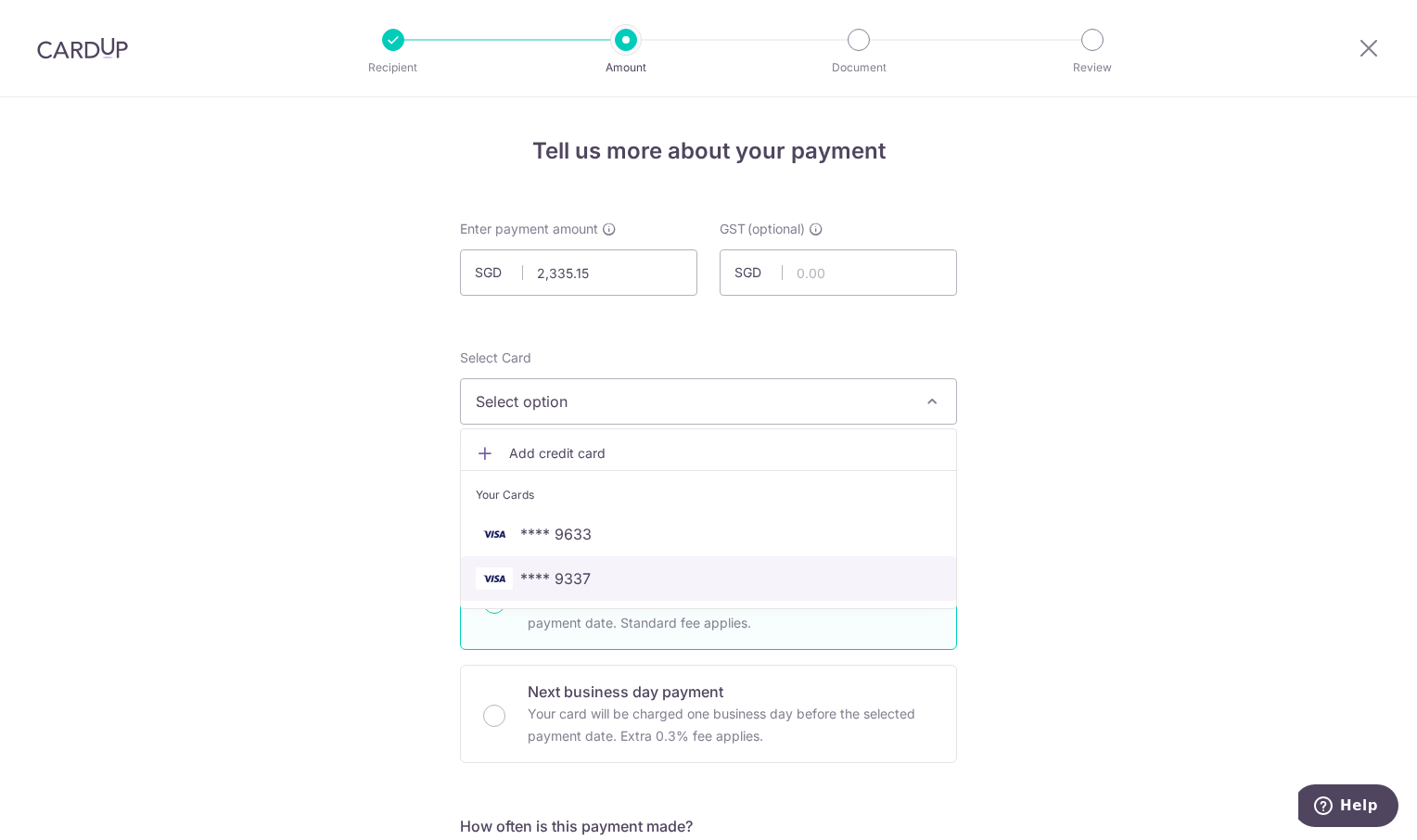
drag, startPoint x: 680, startPoint y: 582, endPoint x: 723, endPoint y: 567, distance: 45.5
click at [680, 581] on span "**** 9337" at bounding box center [708, 578] width 465 height 22
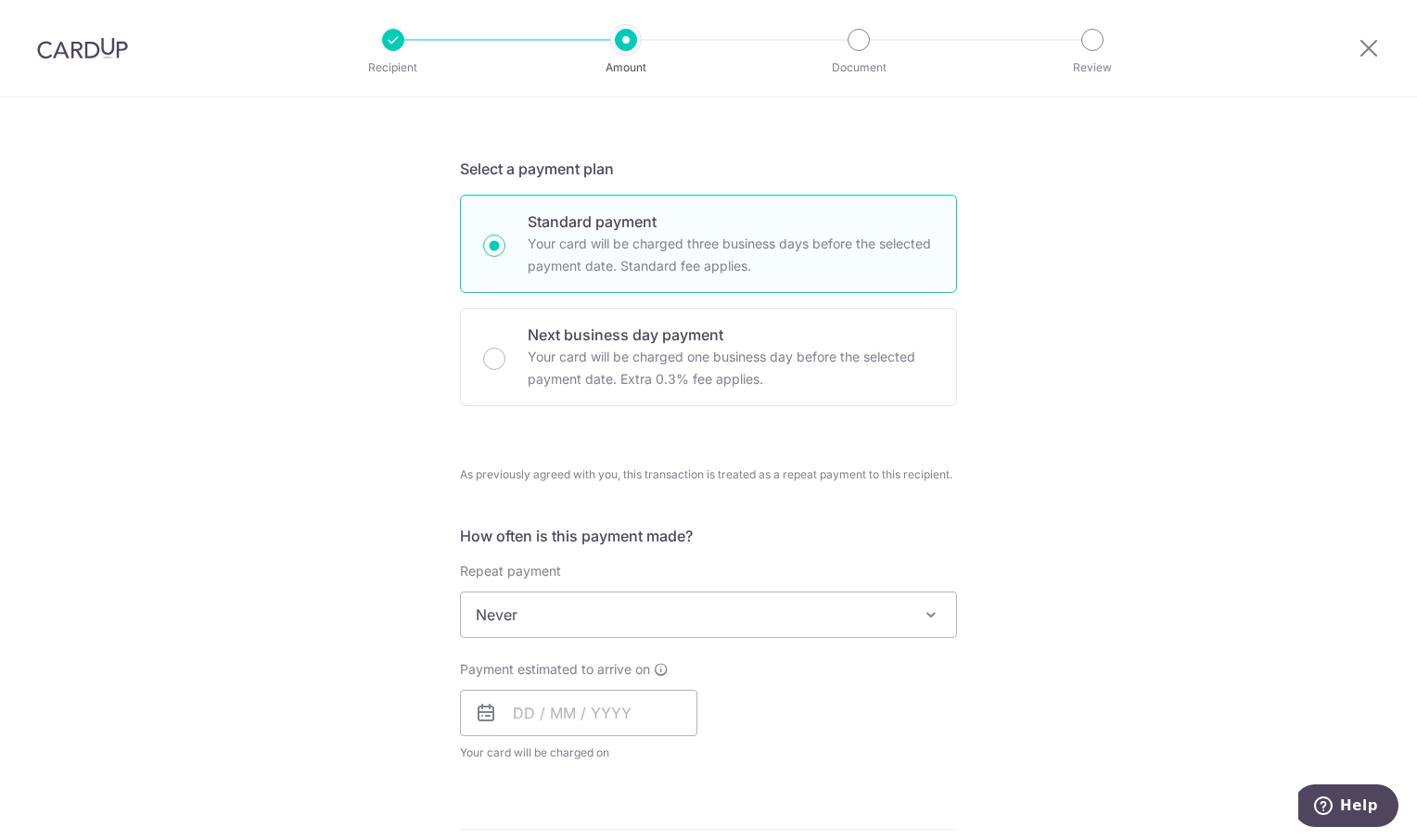
scroll to position [371, 0]
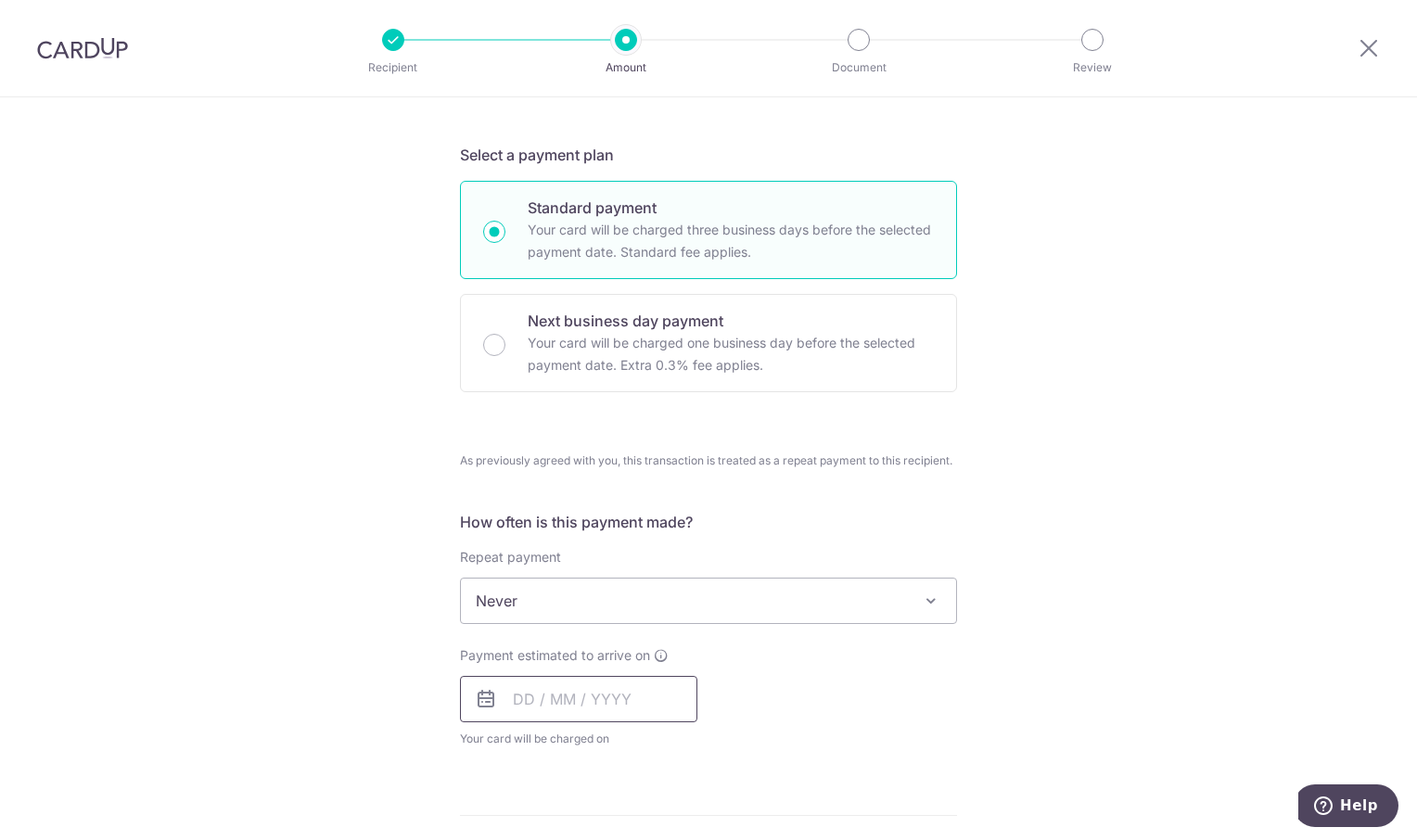
click at [612, 700] on input "text" at bounding box center [579, 699] width 237 height 47
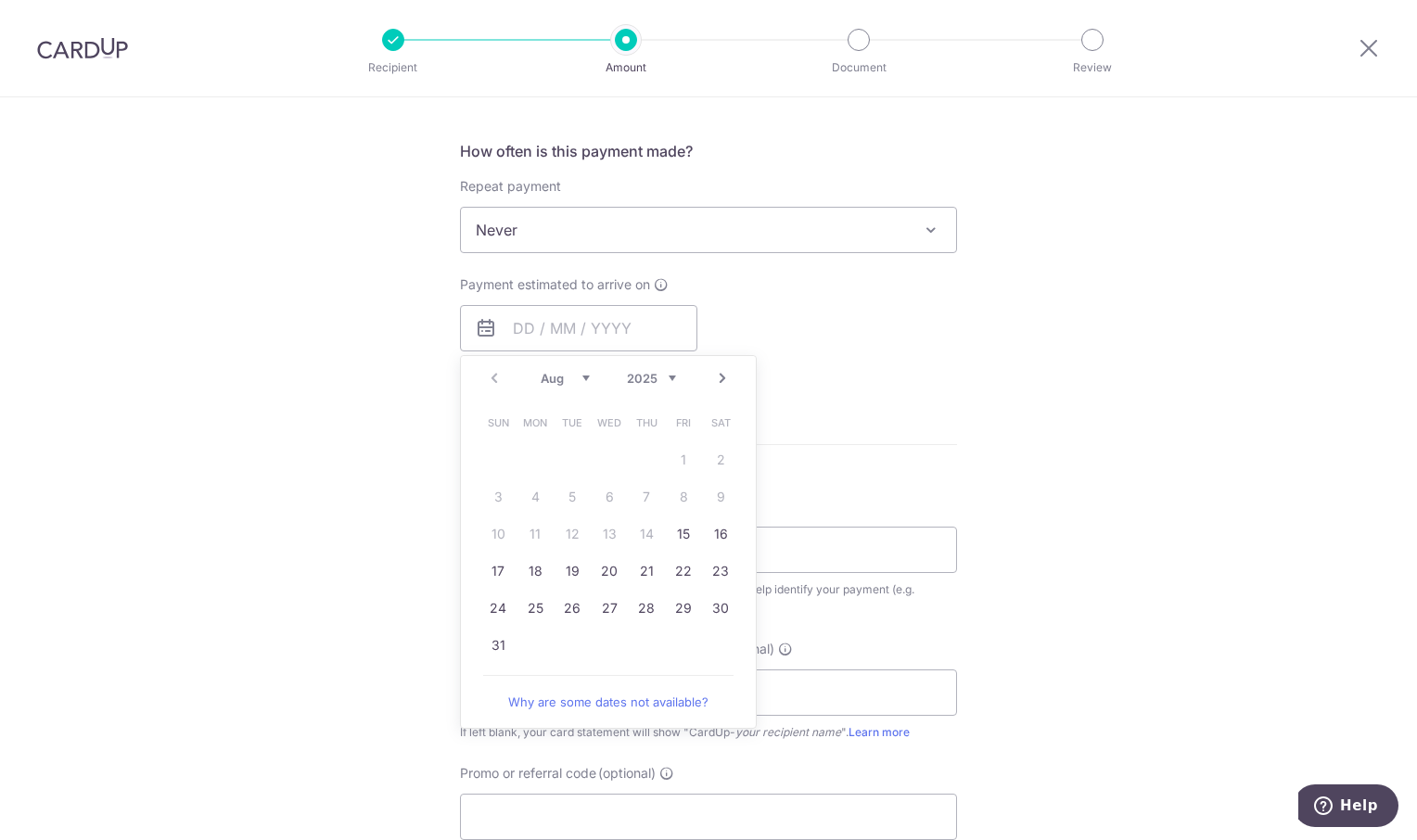
scroll to position [834, 0]
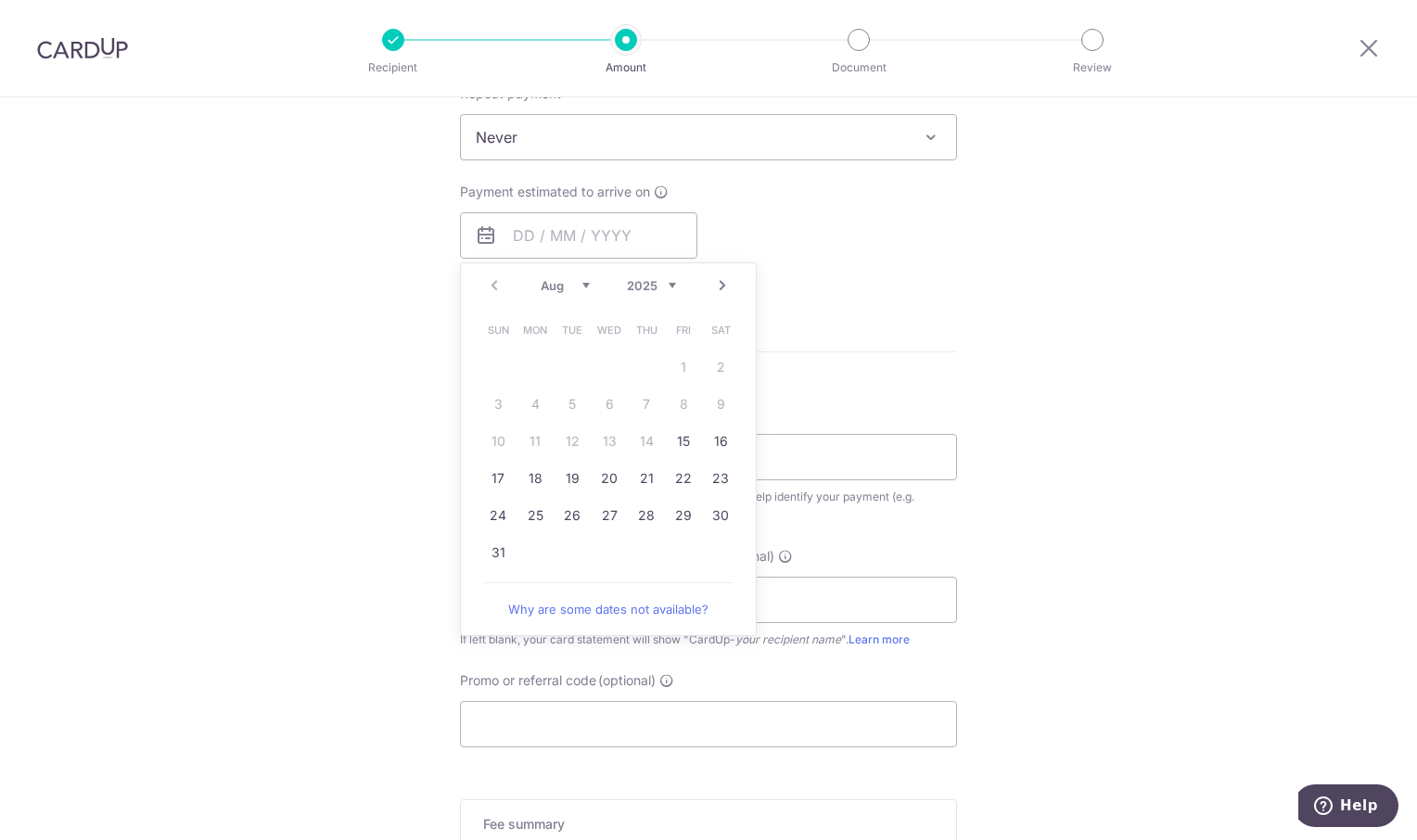
click at [680, 457] on td "15" at bounding box center [683, 441] width 37 height 37
type input "15/08/2025"
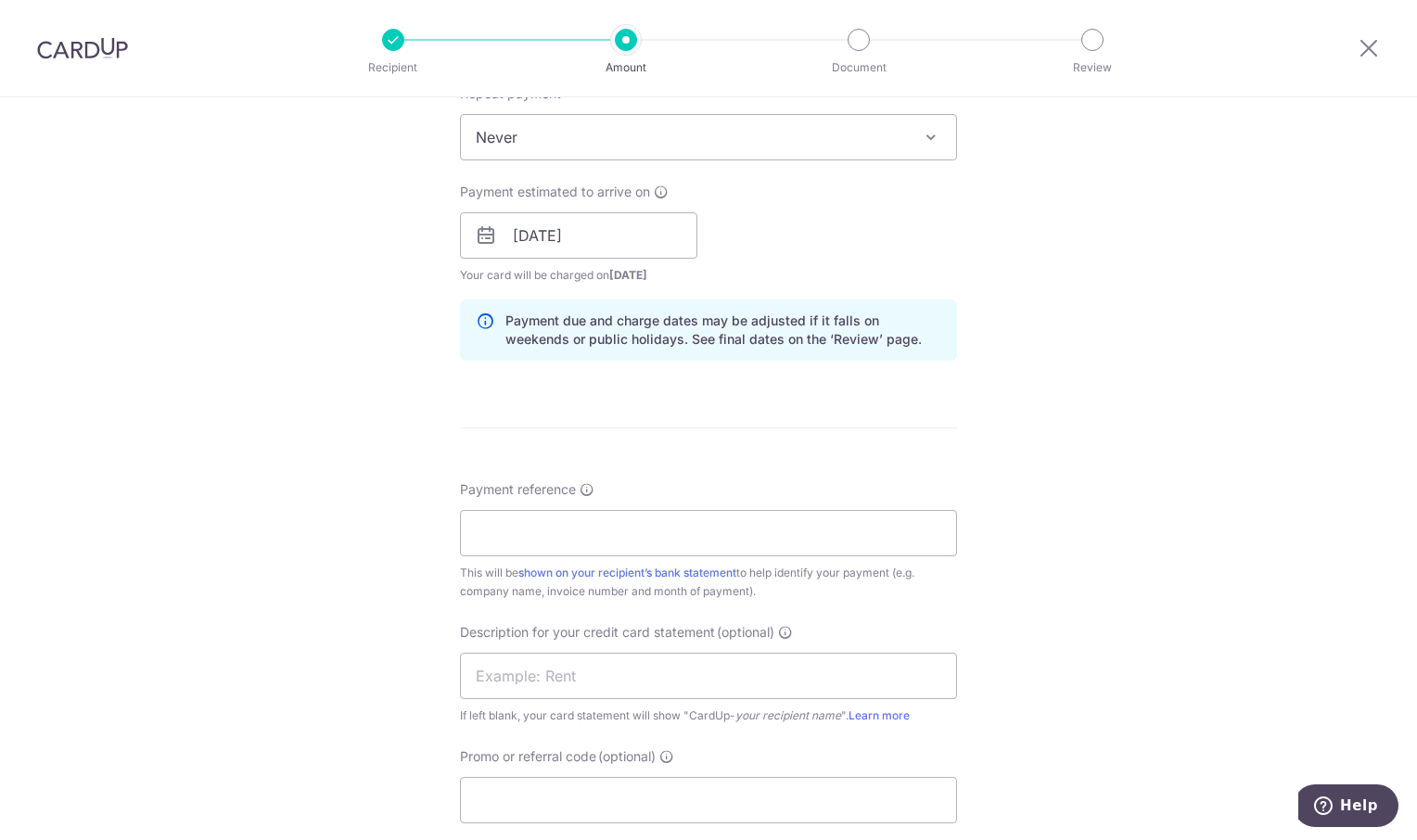
drag, startPoint x: 680, startPoint y: 457, endPoint x: 689, endPoint y: 442, distance: 17.5
click at [689, 442] on form "Enter payment amount SGD 2,335.15 2335.15 GST (optional) SGD Select Card **** 9…" at bounding box center [708, 252] width 497 height 1734
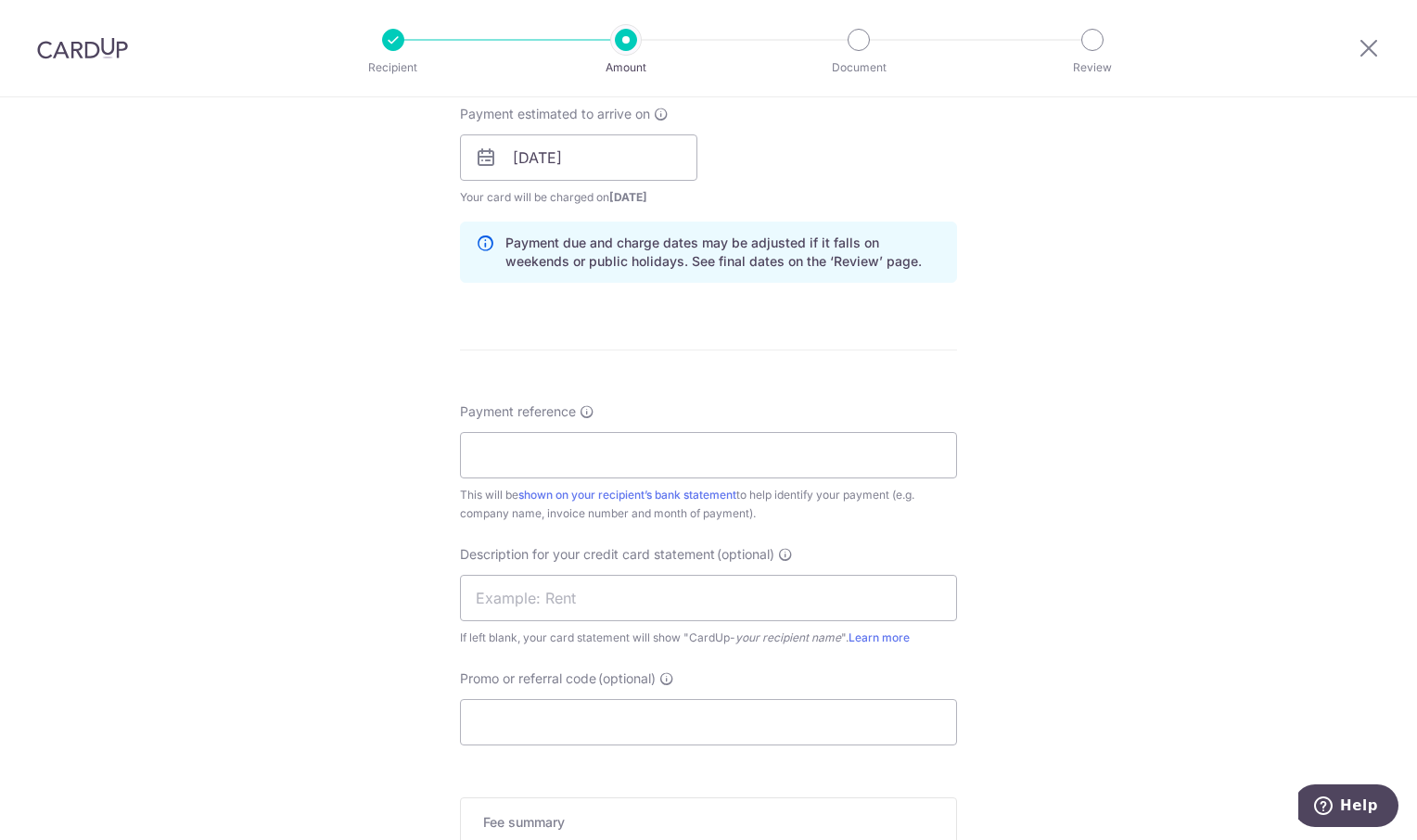
scroll to position [741, 0]
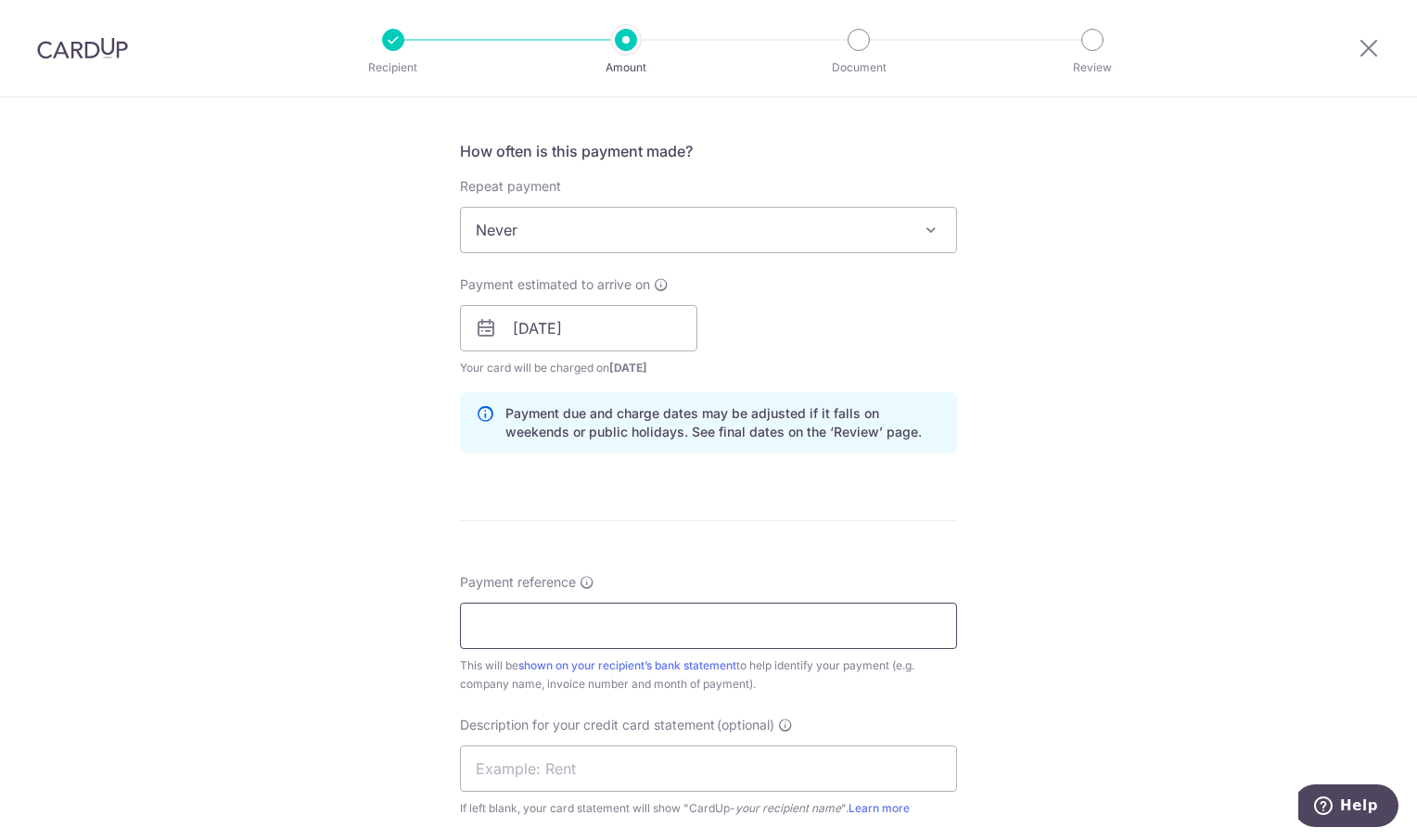
drag, startPoint x: 490, startPoint y: 621, endPoint x: 526, endPoint y: 610, distance: 37.6
click at [490, 621] on input "Payment reference" at bounding box center [708, 626] width 497 height 47
type input "OREC Jul"
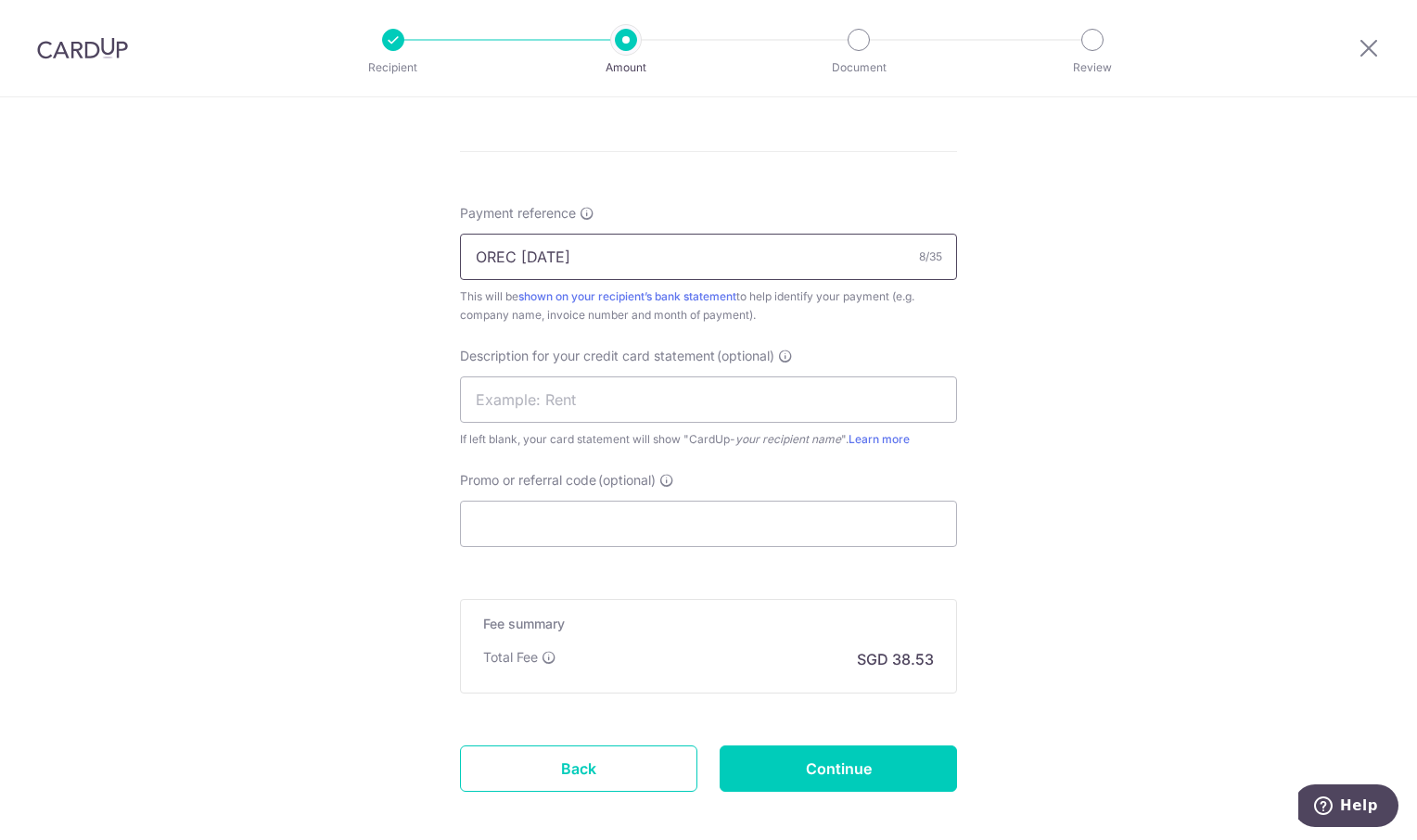
scroll to position [1112, 0]
click at [903, 756] on input "Continue" at bounding box center [838, 766] width 237 height 47
type input "Create Schedule"
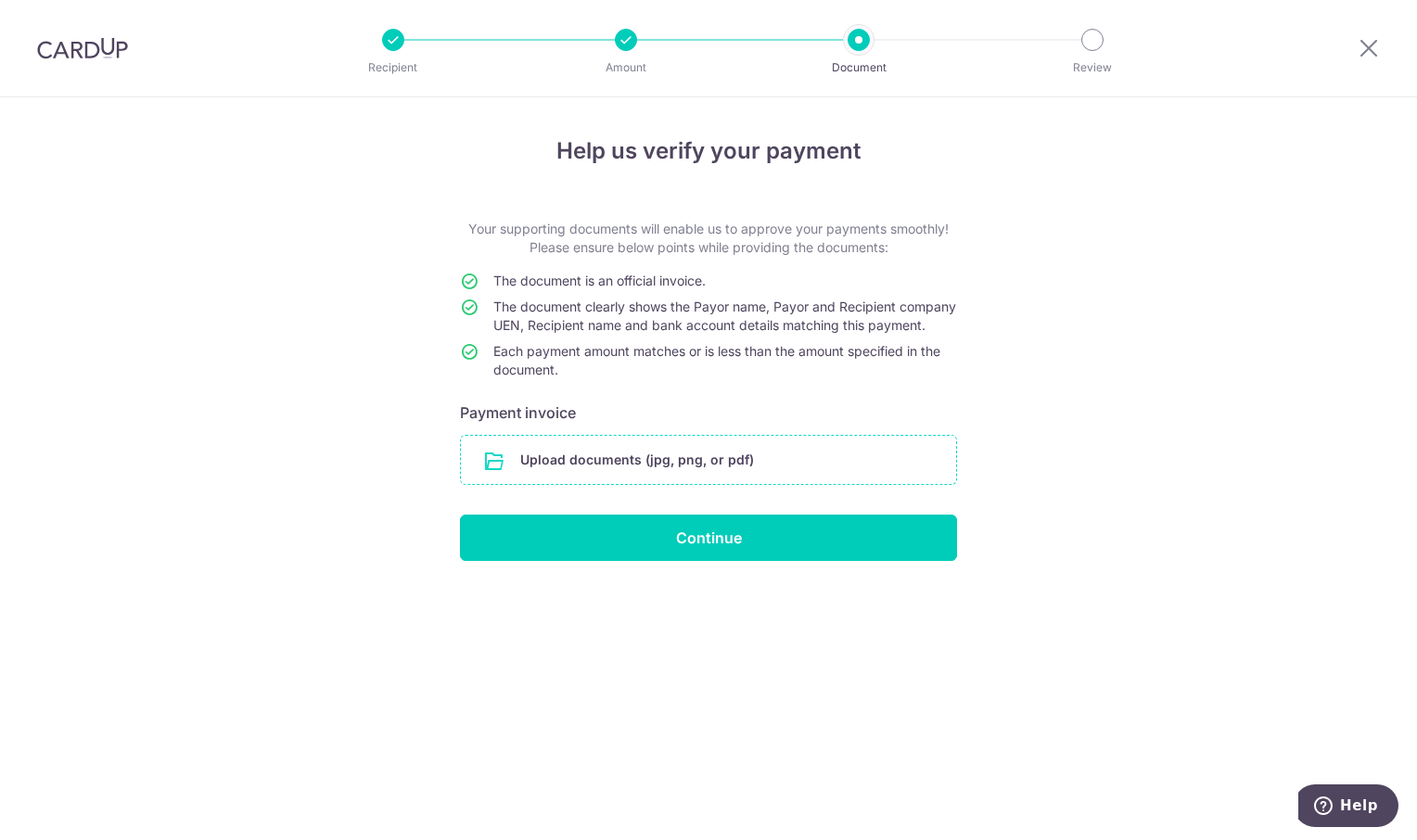
click at [595, 479] on input "file" at bounding box center [708, 460] width 495 height 49
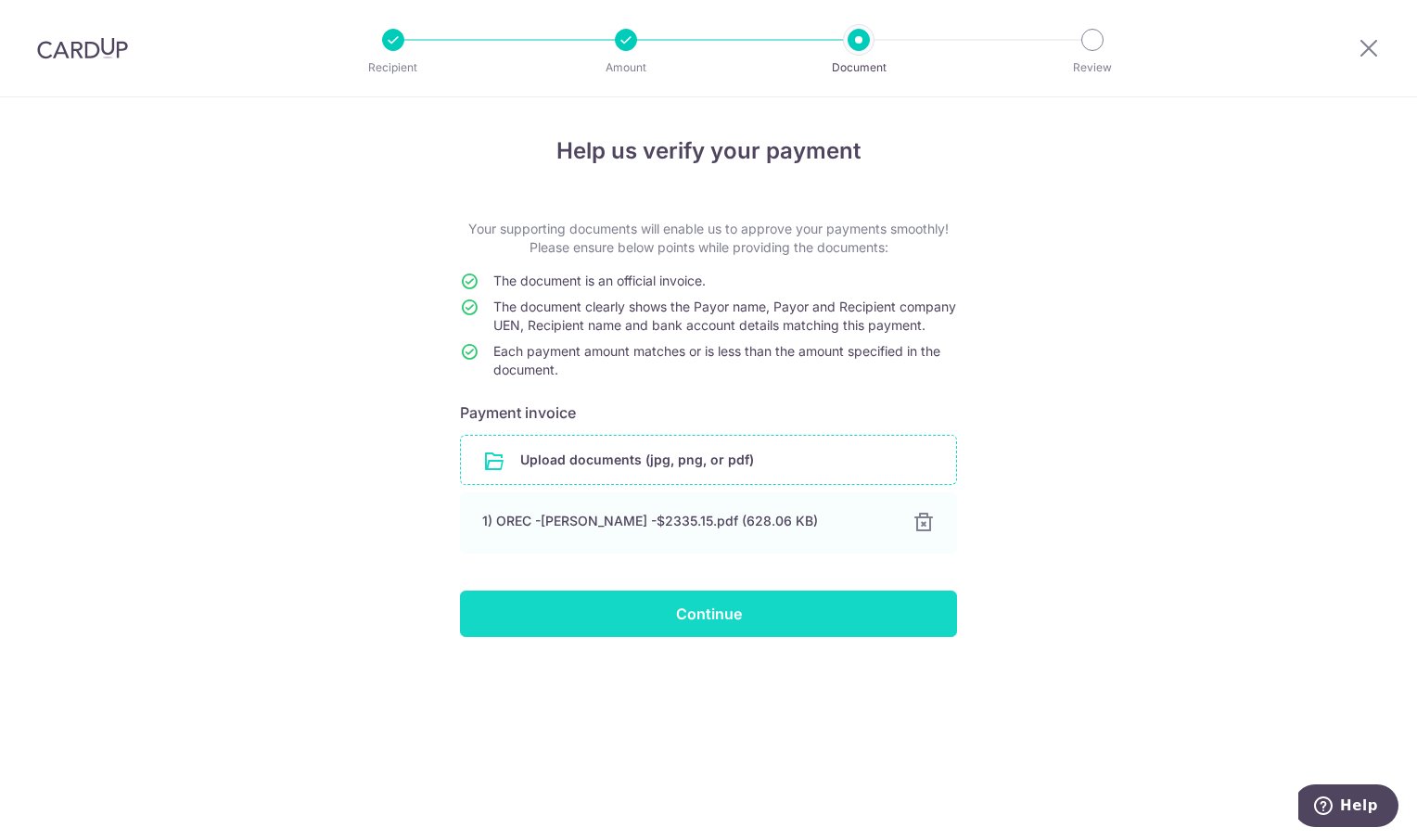
click at [701, 632] on input "Continue" at bounding box center [708, 614] width 497 height 47
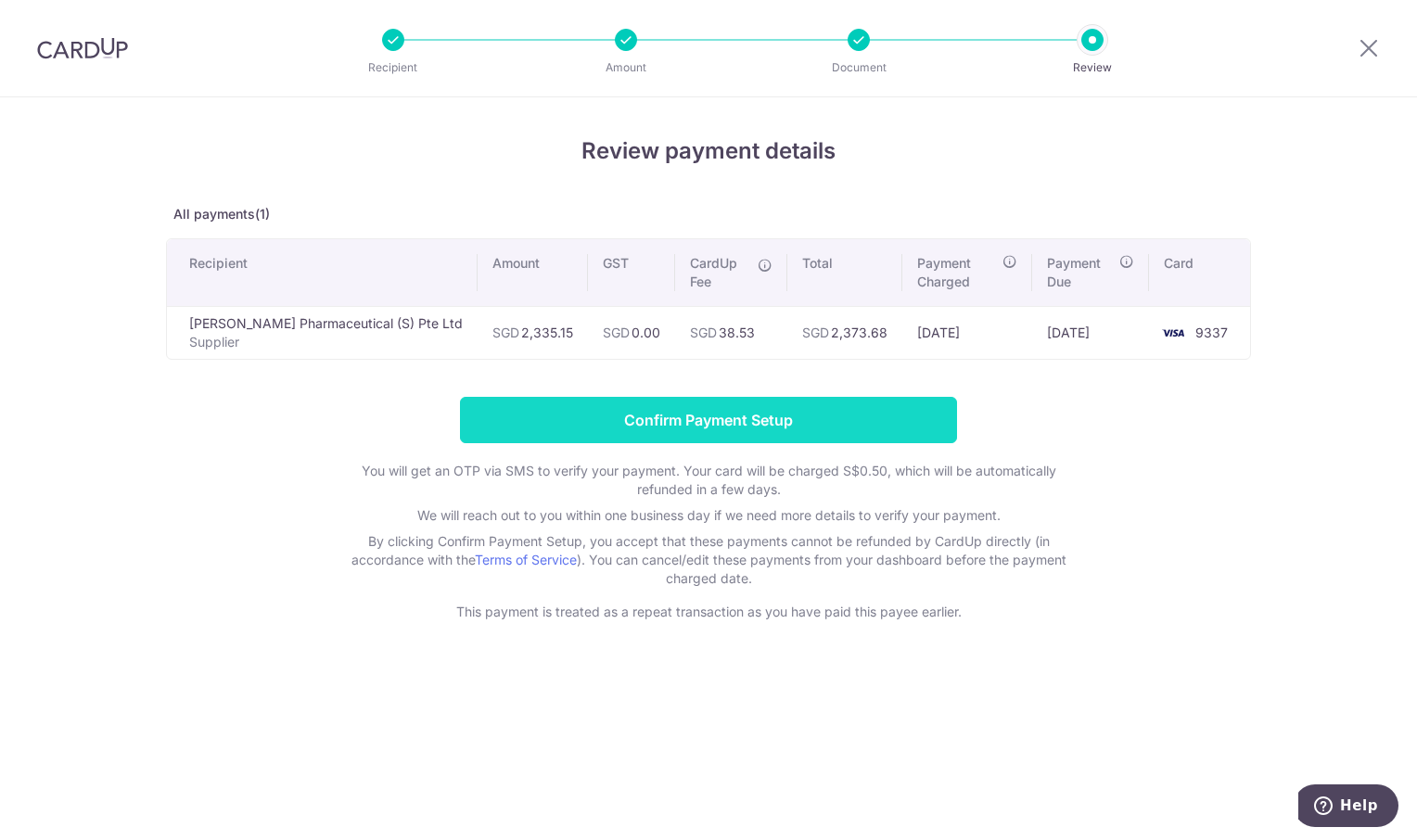
click at [741, 406] on input "Confirm Payment Setup" at bounding box center [708, 420] width 497 height 47
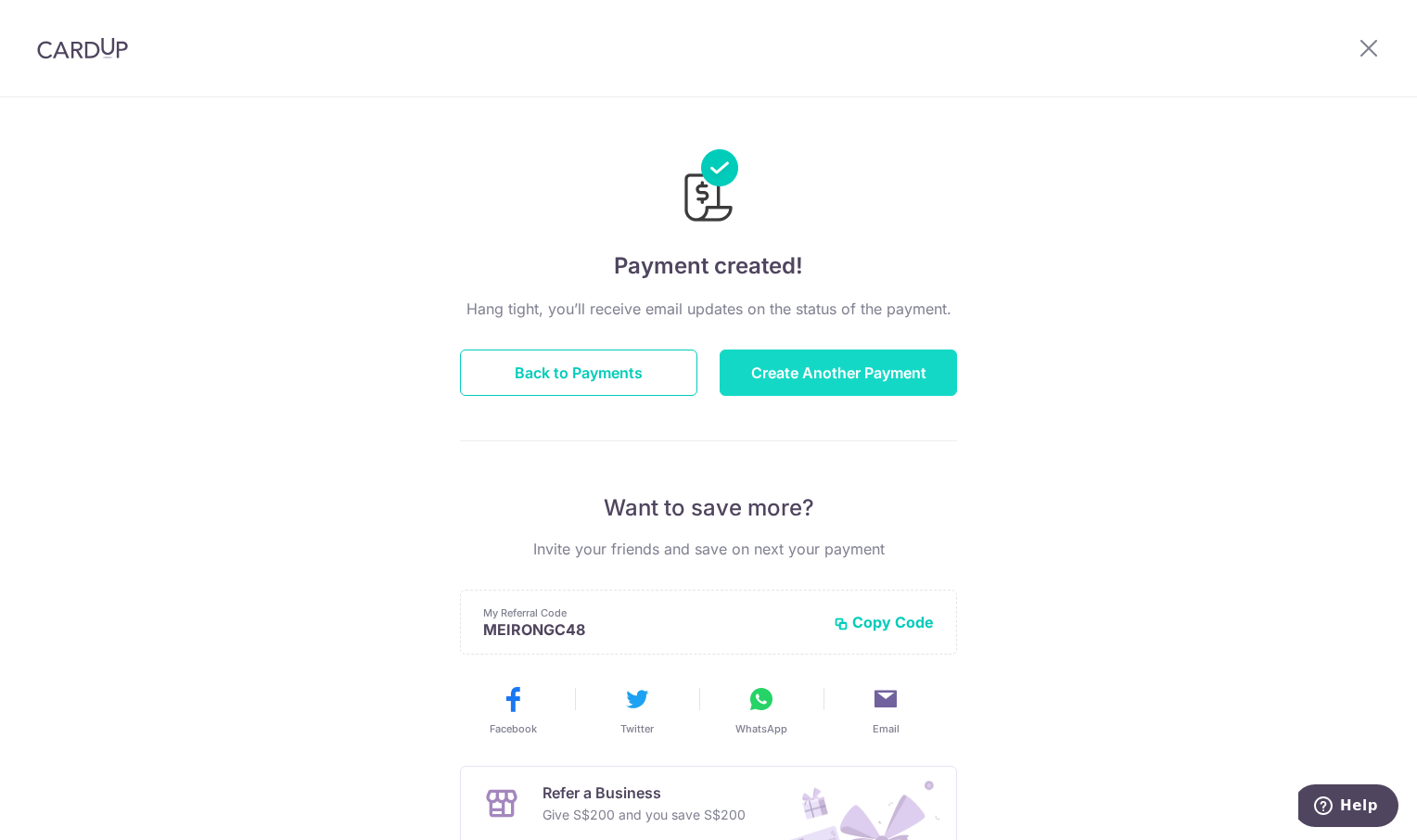
click at [882, 354] on button "Create Another Payment" at bounding box center [838, 373] width 237 height 47
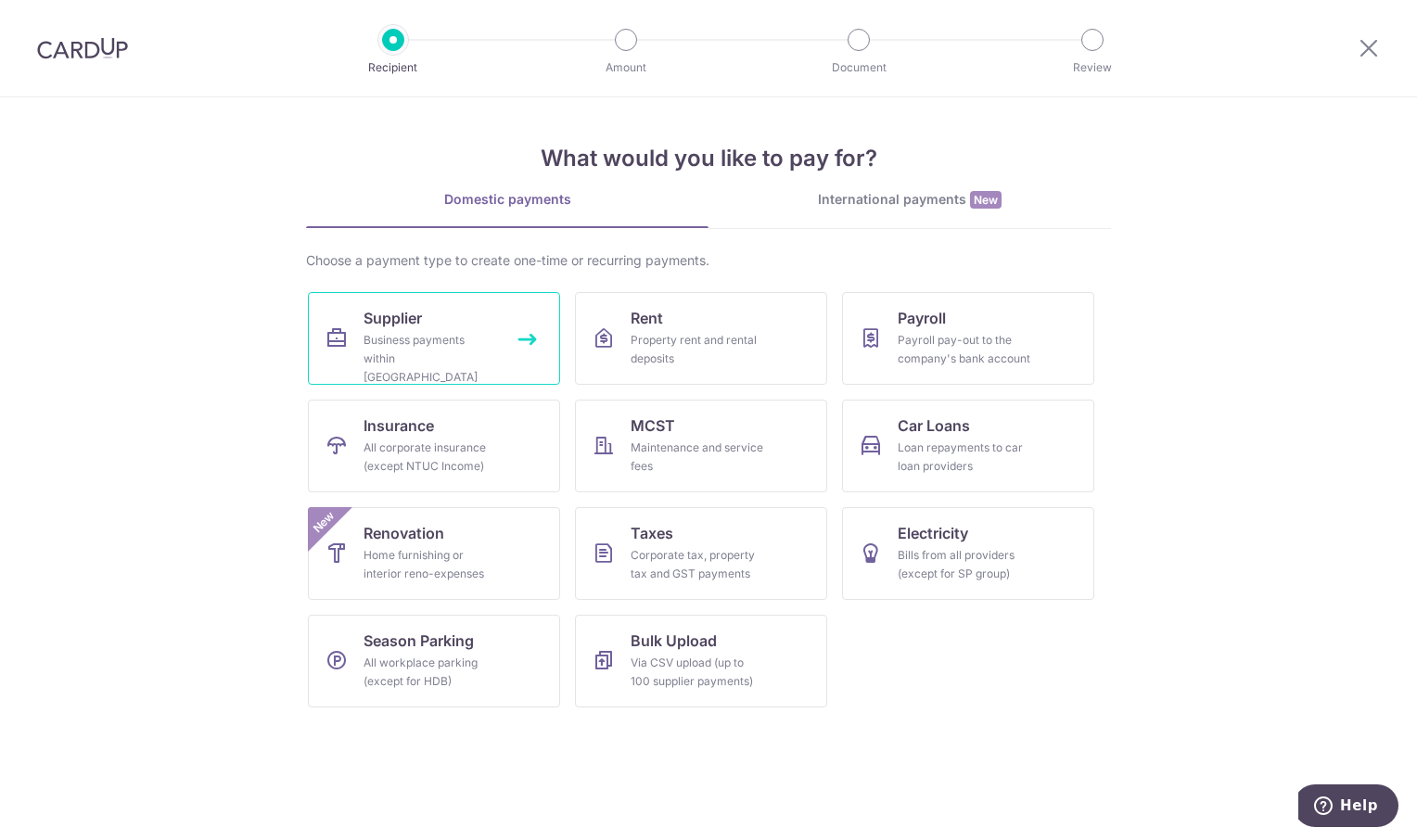
click at [421, 328] on span "Supplier" at bounding box center [393, 318] width 58 height 22
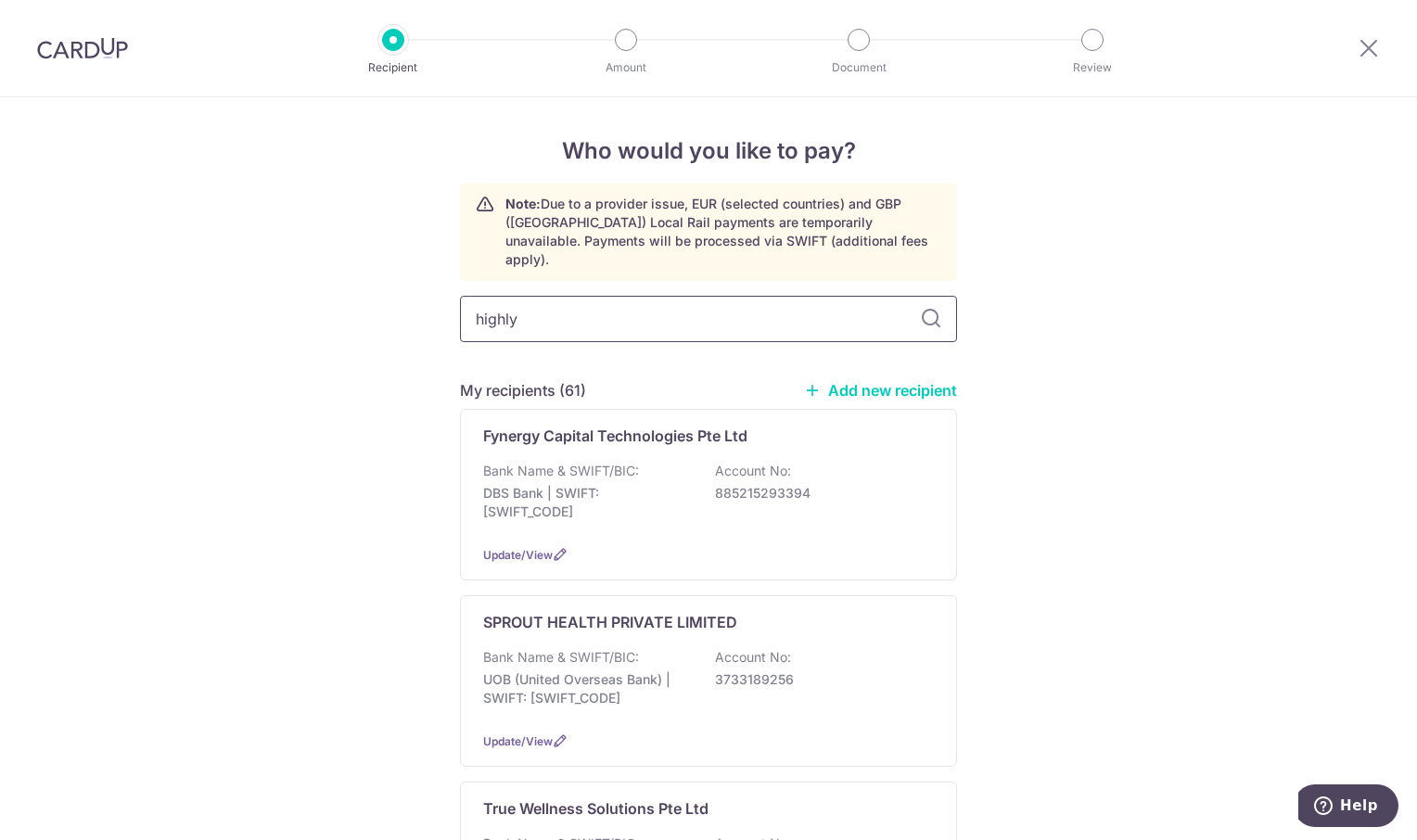
type input "highly"
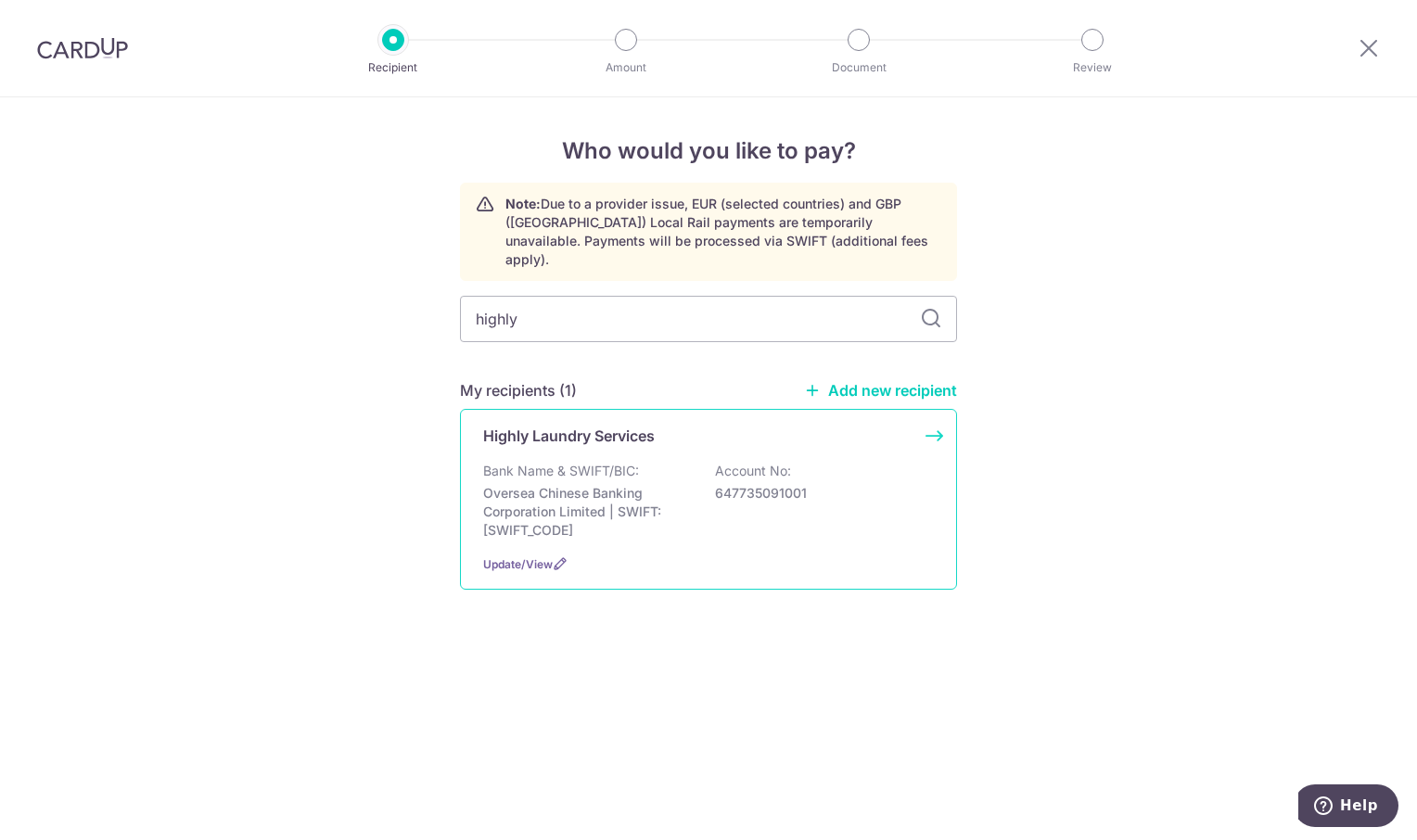
click at [596, 484] on p "Oversea Chinese Banking Corporation Limited | SWIFT: [SWIFT_CODE]" at bounding box center [587, 512] width 208 height 56
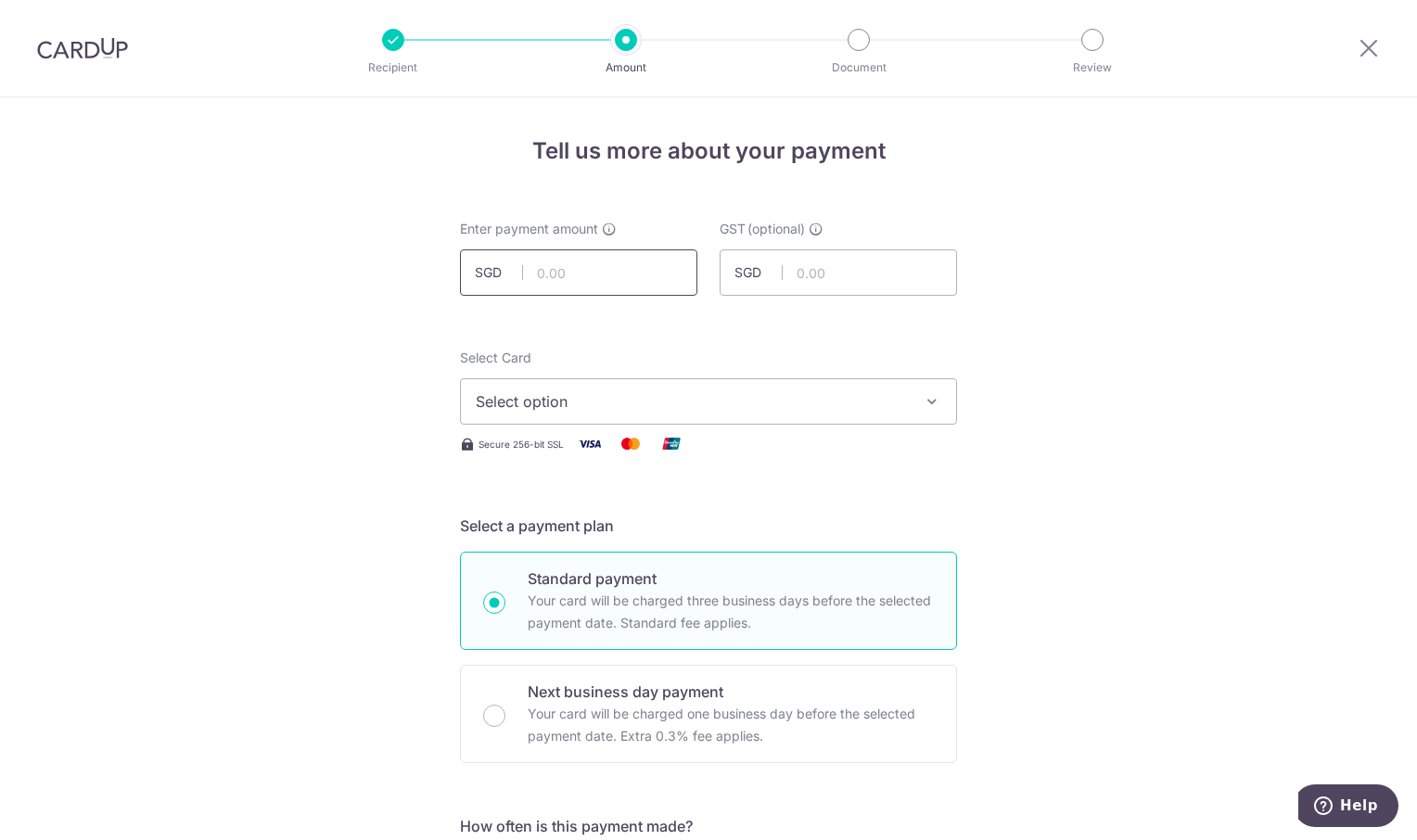
click at [532, 267] on input "text" at bounding box center [579, 273] width 237 height 47
type input "1,440.00"
click at [923, 399] on icon "button" at bounding box center [932, 402] width 19 height 19
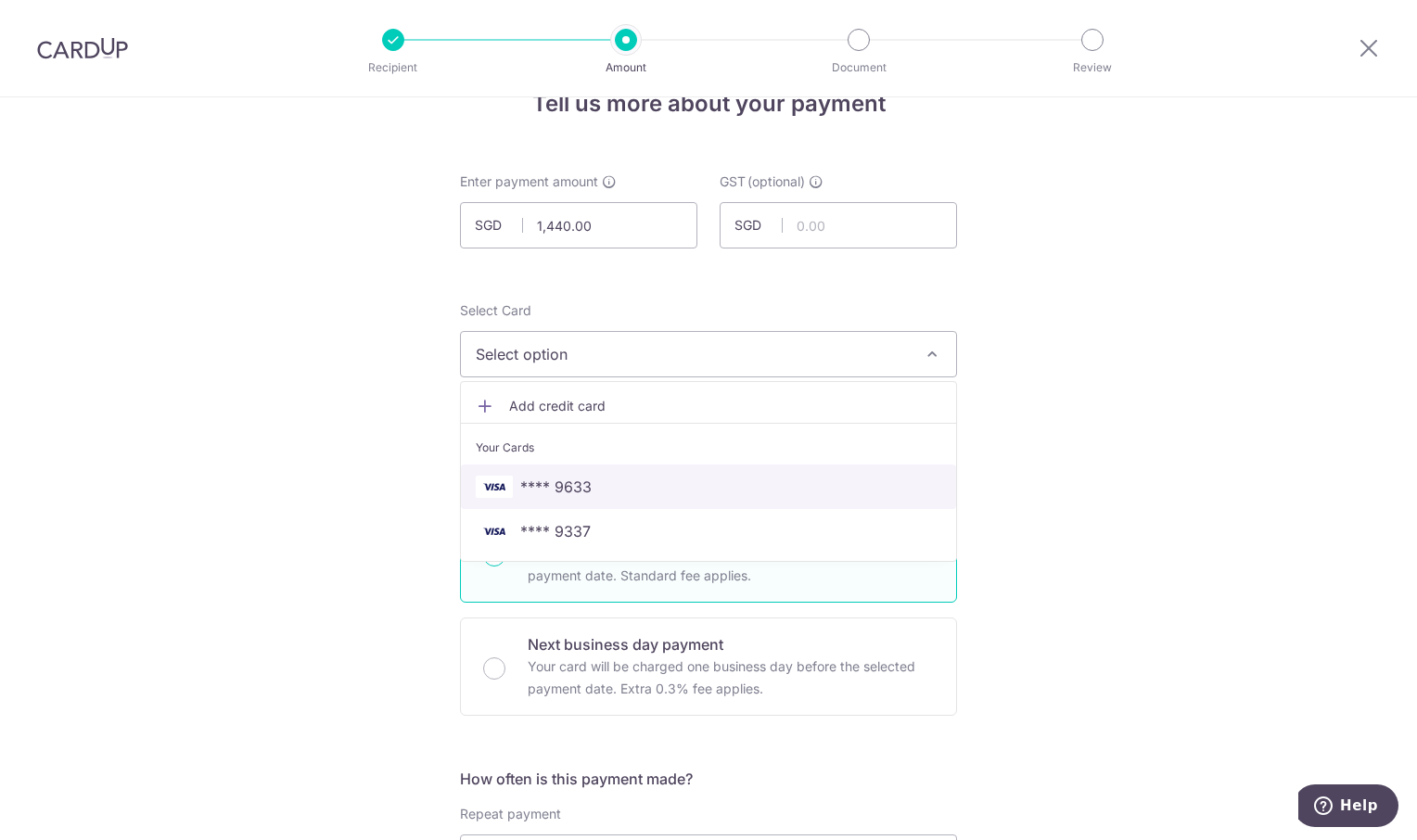
scroll to position [93, 0]
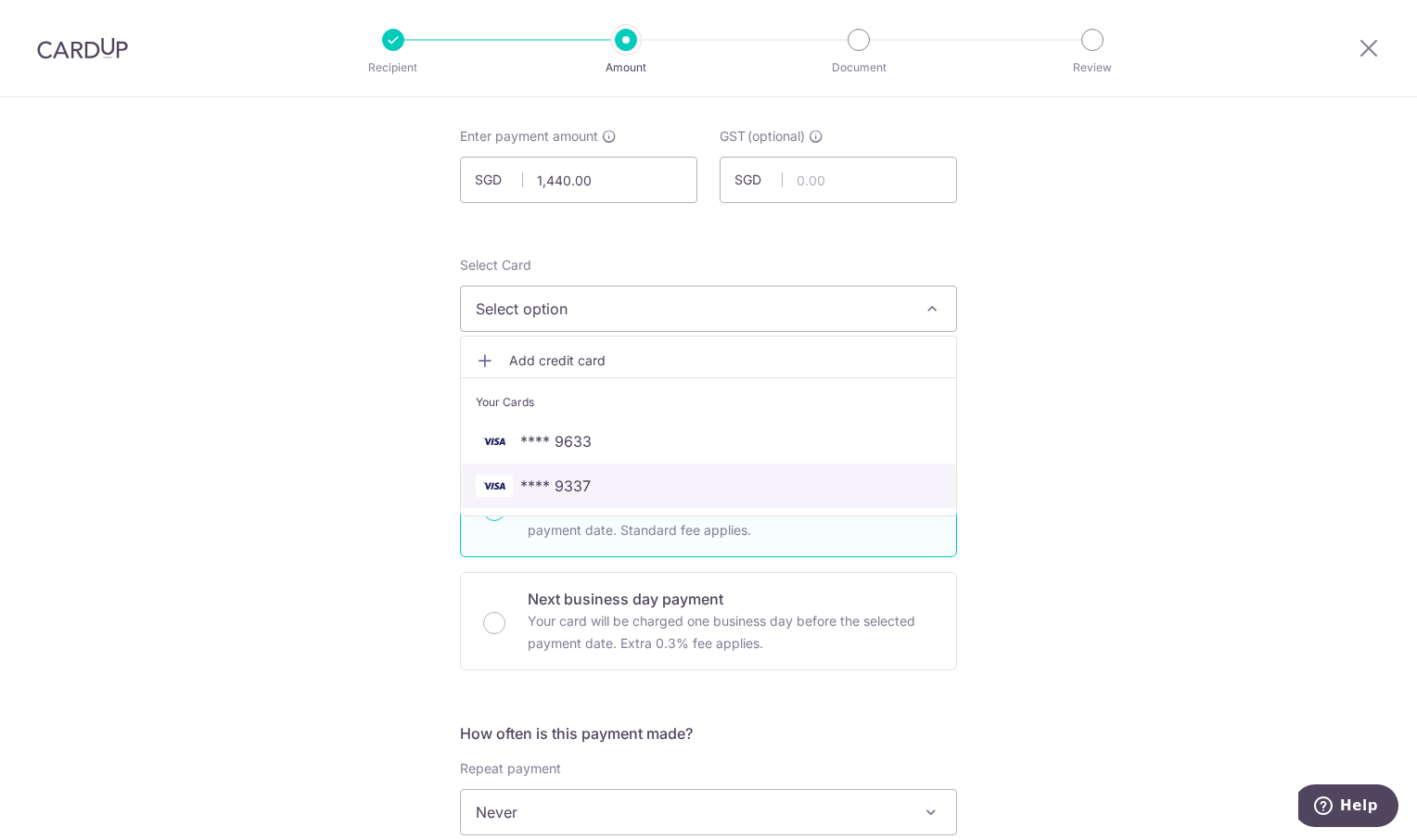
drag, startPoint x: 655, startPoint y: 487, endPoint x: 1084, endPoint y: 420, distance: 434.2
click at [655, 487] on span "**** 9337" at bounding box center [708, 486] width 465 height 22
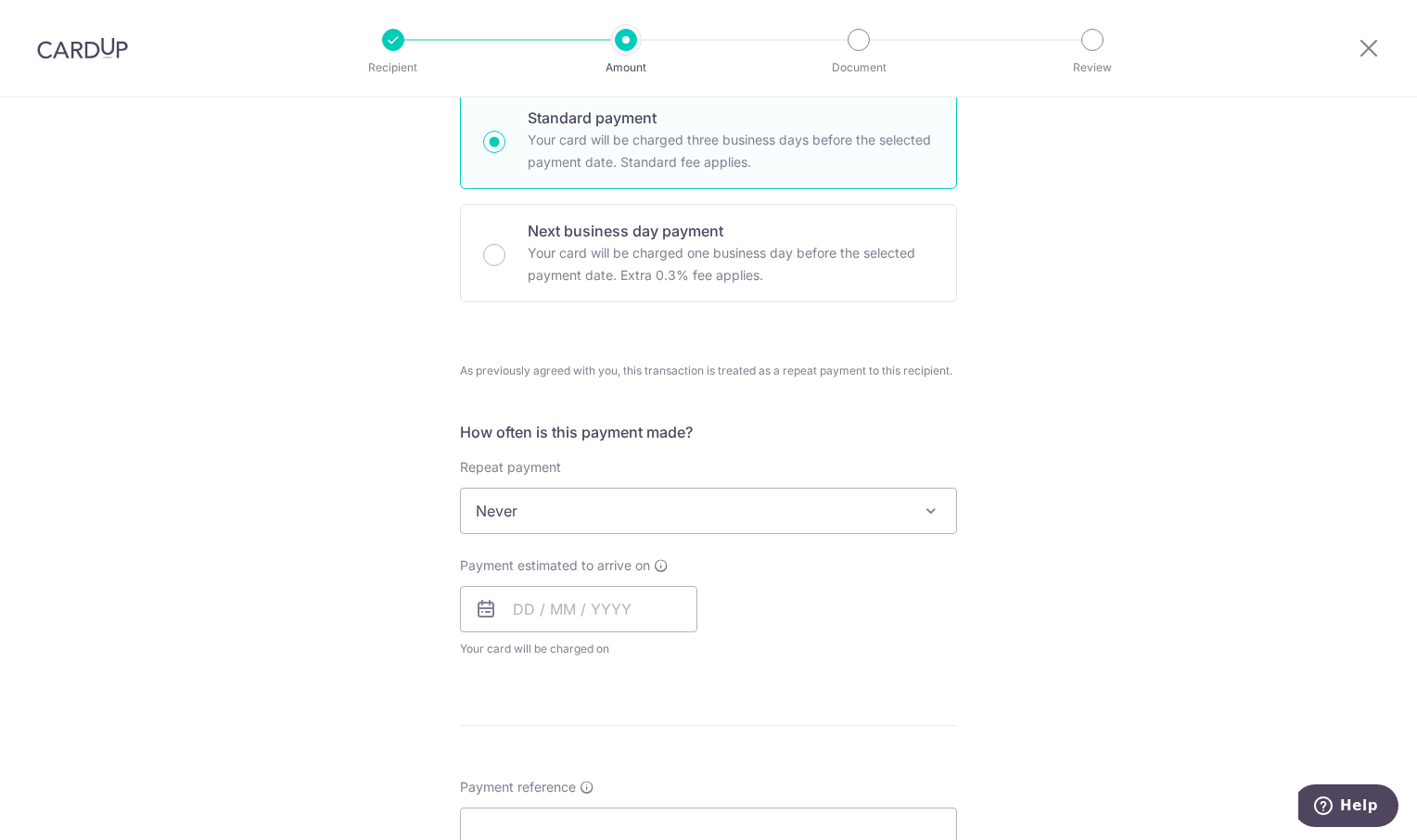
scroll to position [463, 0]
click at [680, 605] on input "text" at bounding box center [579, 606] width 237 height 47
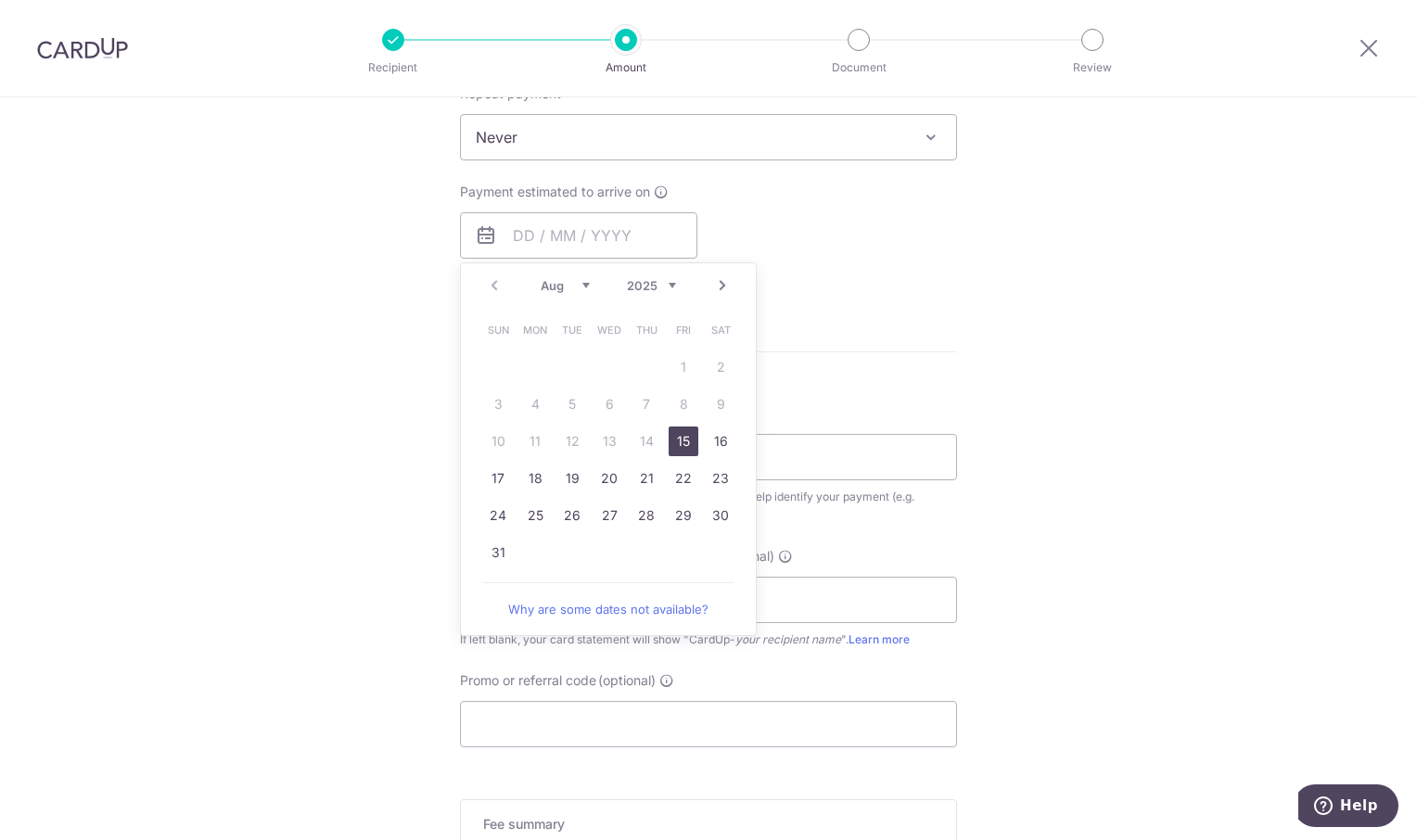
drag, startPoint x: 675, startPoint y: 437, endPoint x: 1118, endPoint y: 435, distance: 443.0
click at [678, 437] on link "15" at bounding box center [683, 441] width 30 height 30
type input "[DATE]"
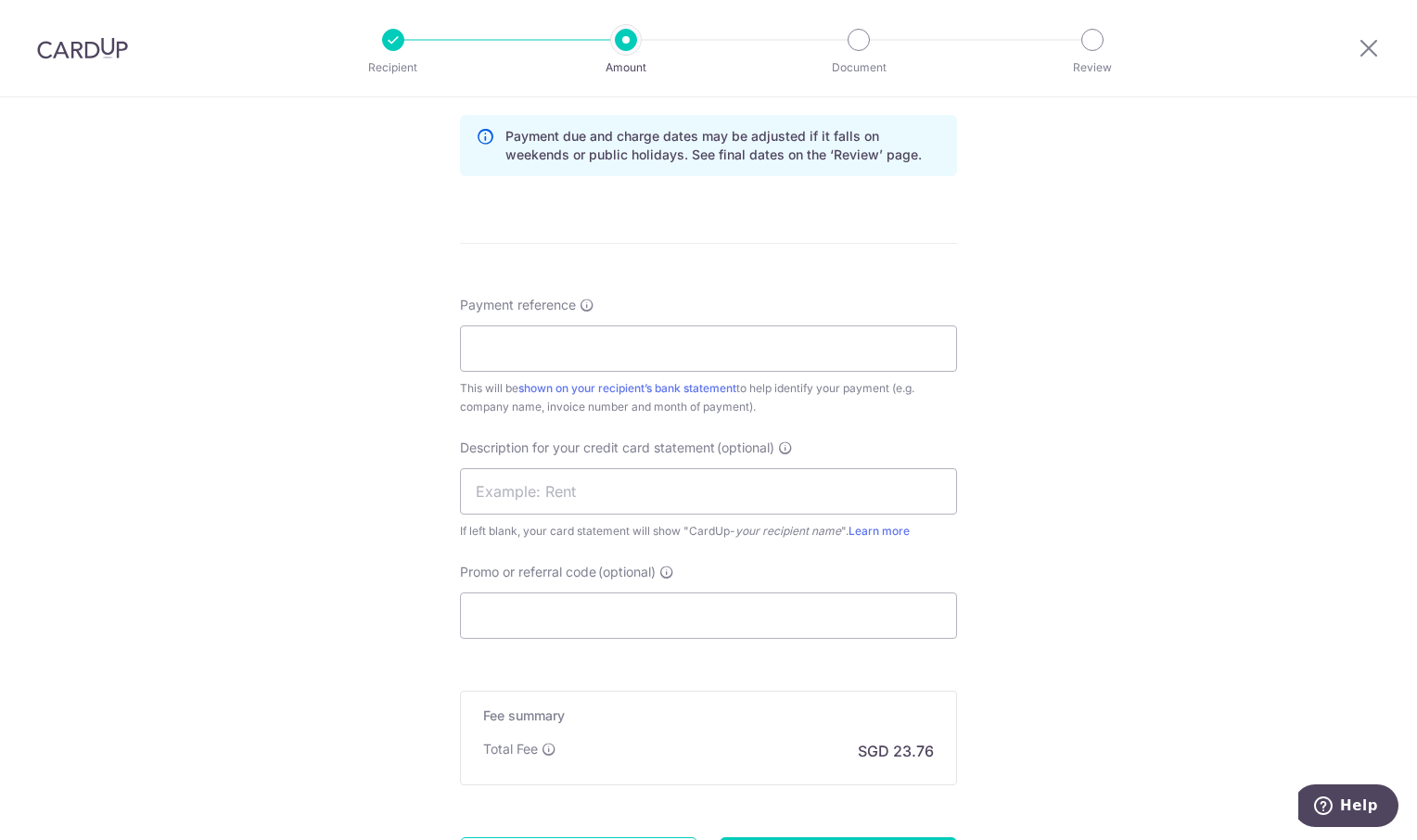
scroll to position [1019, 0]
click at [580, 354] on input "Payment reference" at bounding box center [708, 348] width 497 height 47
type input "OREC [DATE]"
click at [1121, 422] on div "Tell us more about your payment Enter payment amount SGD 1,440.00 1440.00 GST (…" at bounding box center [708, 50] width 1417 height 1943
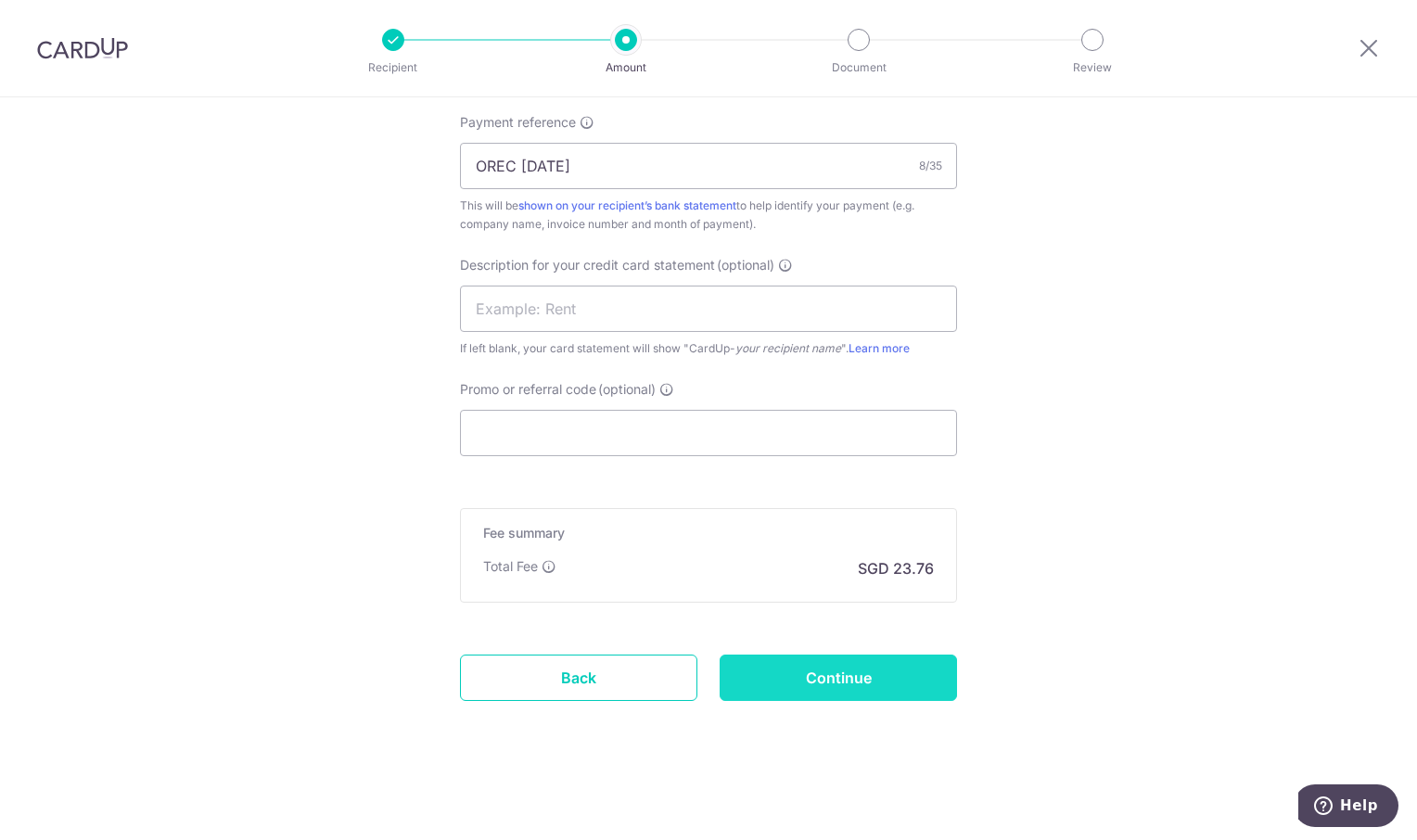
click at [909, 665] on input "Continue" at bounding box center [838, 677] width 237 height 47
type input "Create Schedule"
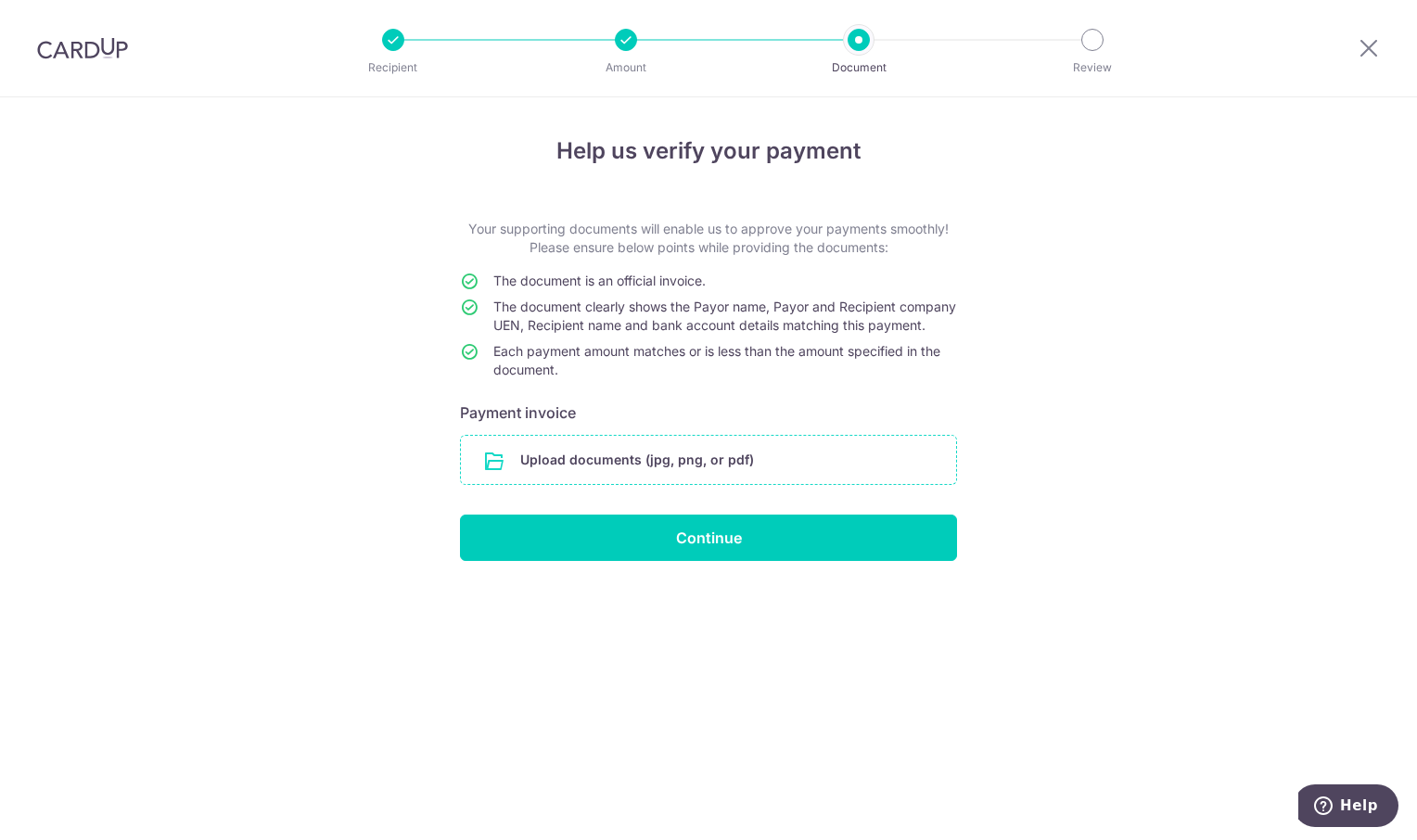
click at [656, 482] on input "file" at bounding box center [708, 460] width 495 height 49
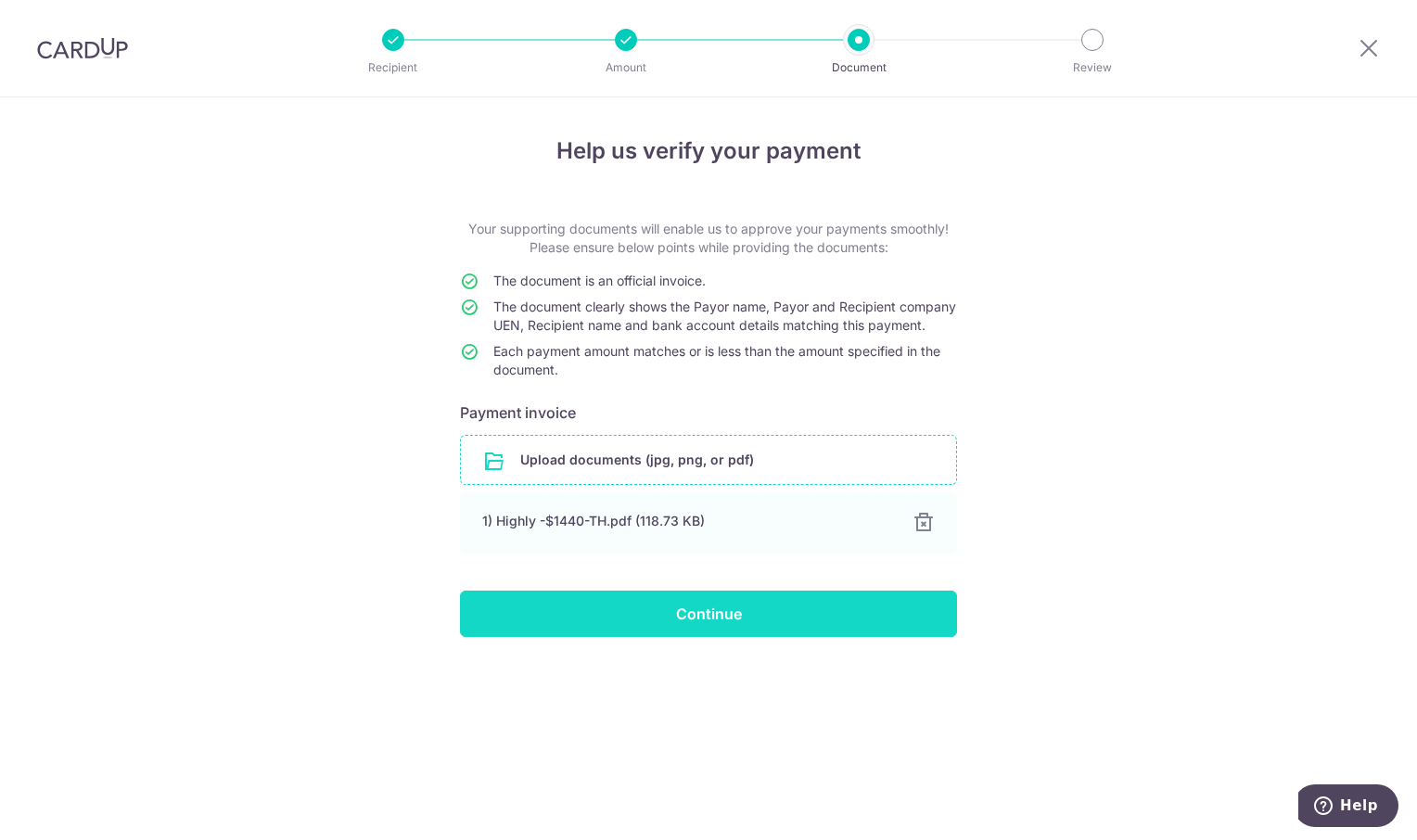
click at [722, 634] on input "Continue" at bounding box center [708, 614] width 497 height 47
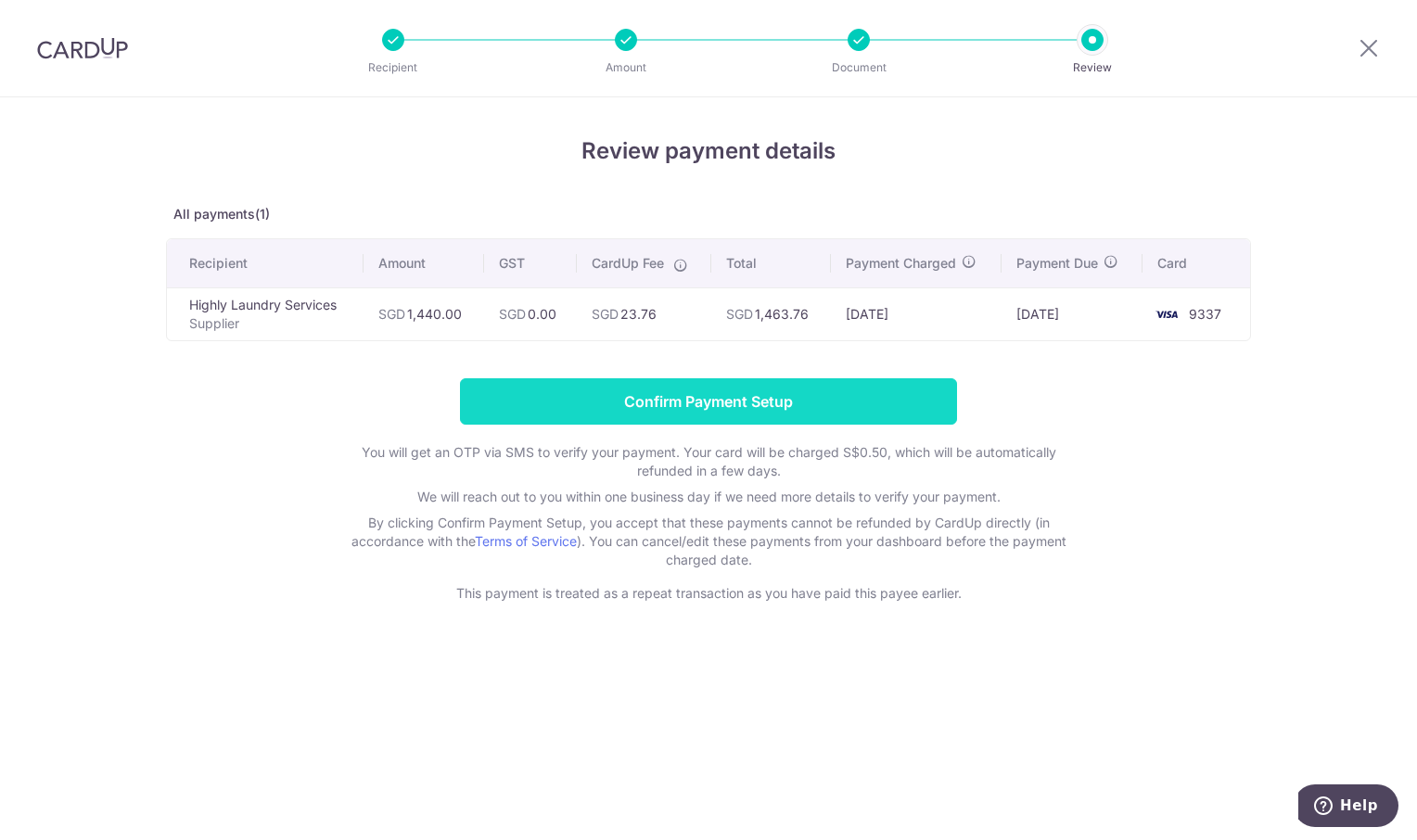
click at [823, 407] on input "Confirm Payment Setup" at bounding box center [708, 402] width 497 height 47
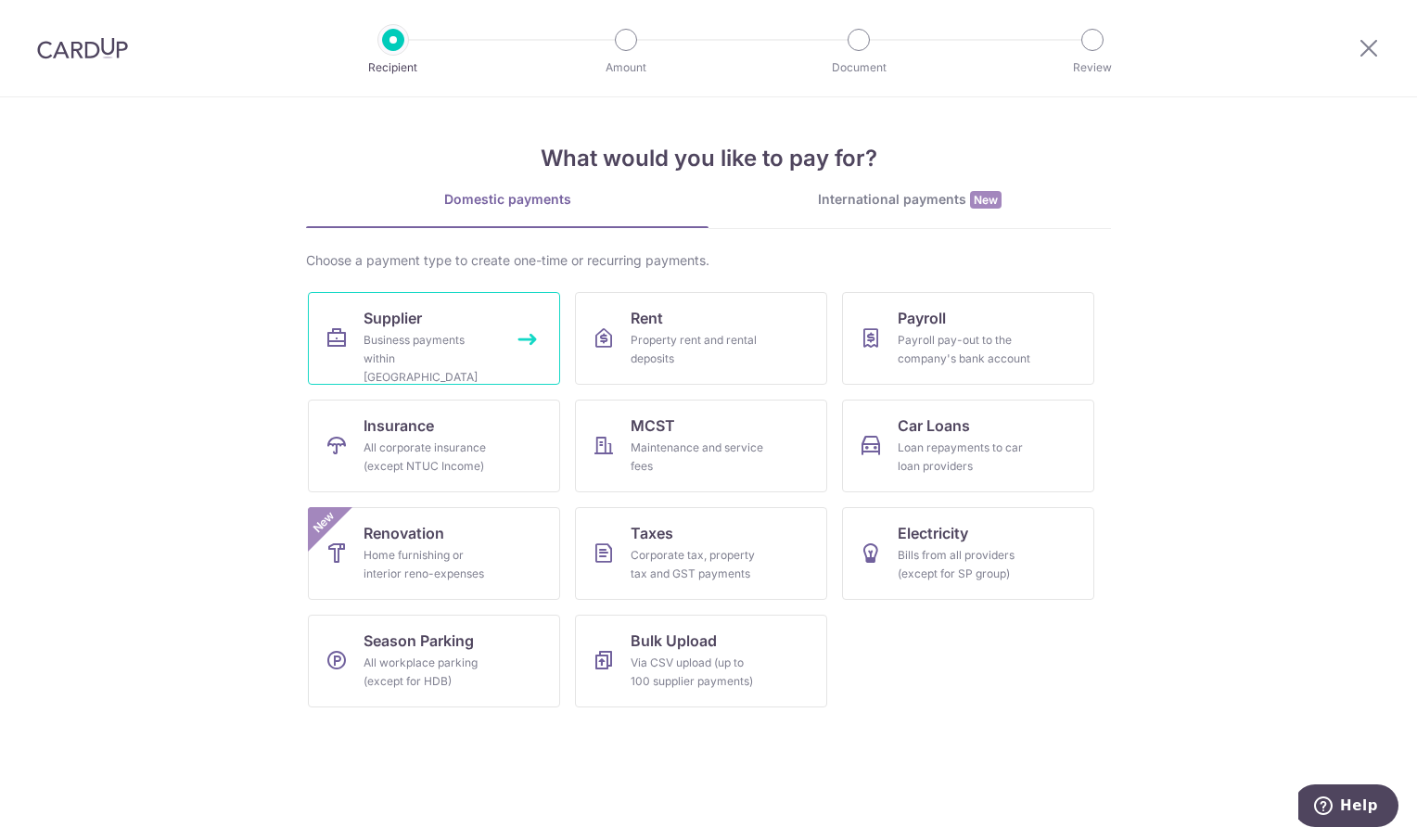
drag, startPoint x: 0, startPoint y: 0, endPoint x: 472, endPoint y: 318, distance: 569.1
click at [472, 318] on link "Supplier Business payments within [GEOGRAPHIC_DATA]" at bounding box center [434, 337] width 252 height 93
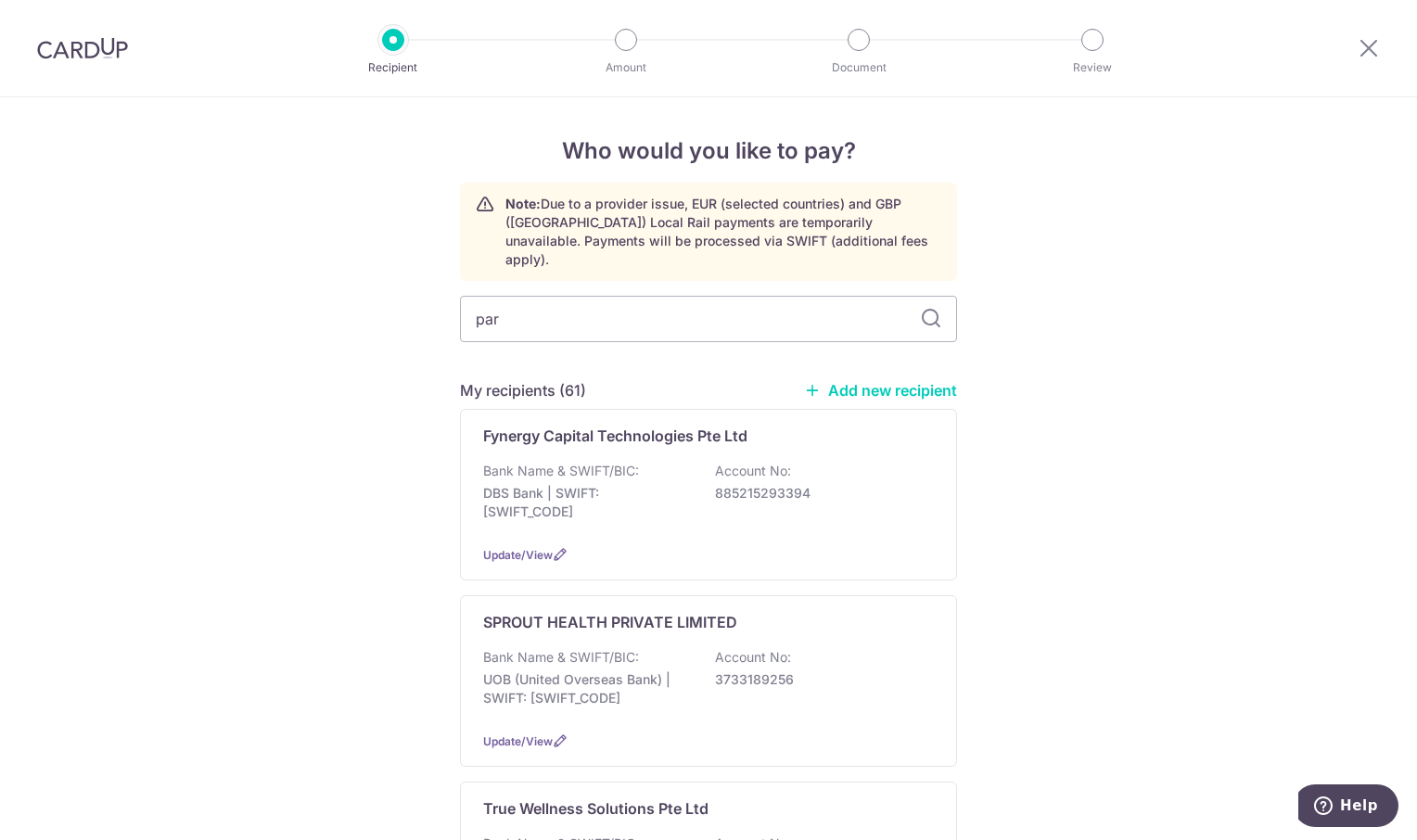
type input "par"
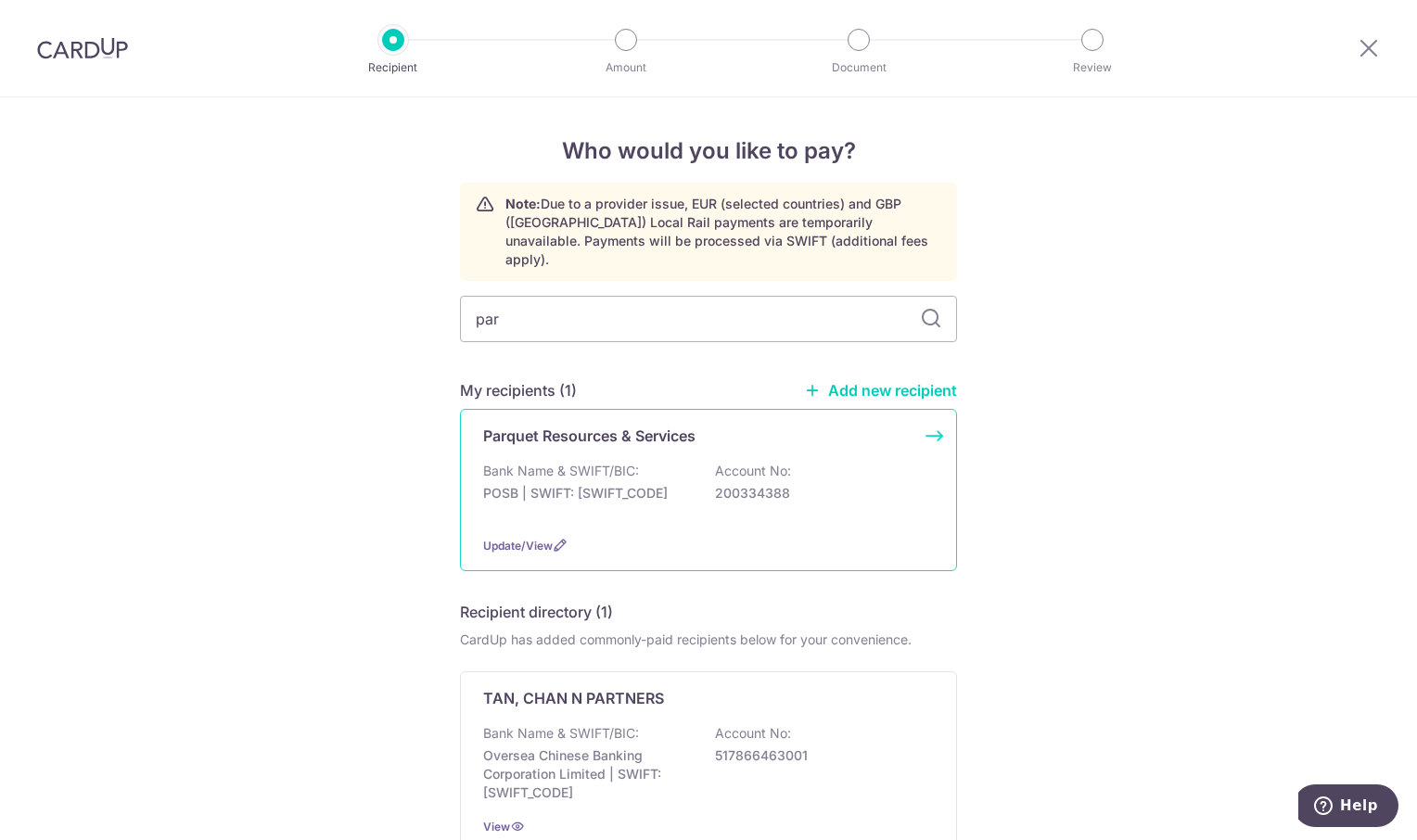
click at [631, 424] on p "Parquet Resources & Services" at bounding box center [589, 435] width 212 height 22
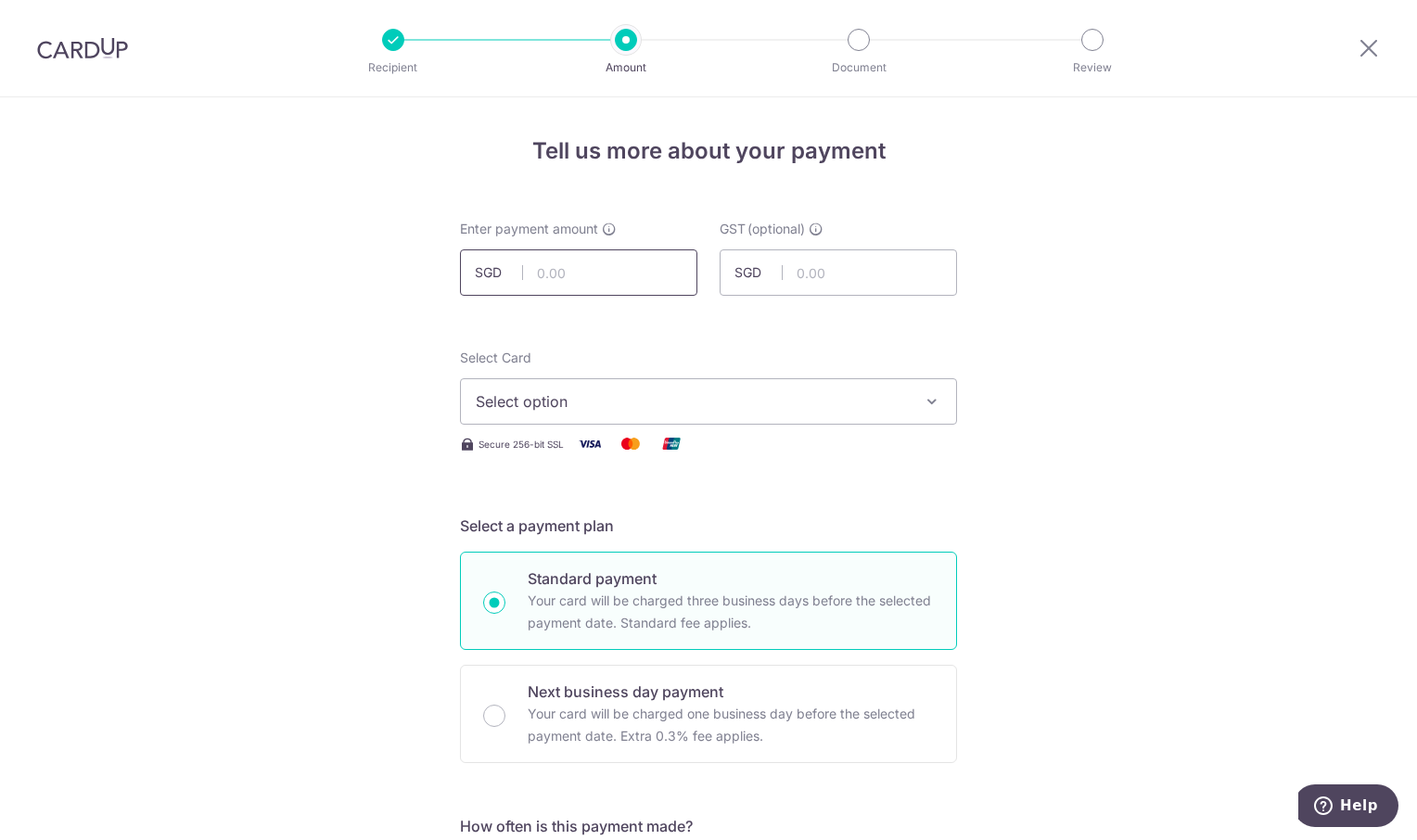
click at [546, 278] on input "text" at bounding box center [579, 273] width 237 height 47
type input "3,560.00"
click at [923, 402] on icon "button" at bounding box center [932, 402] width 19 height 19
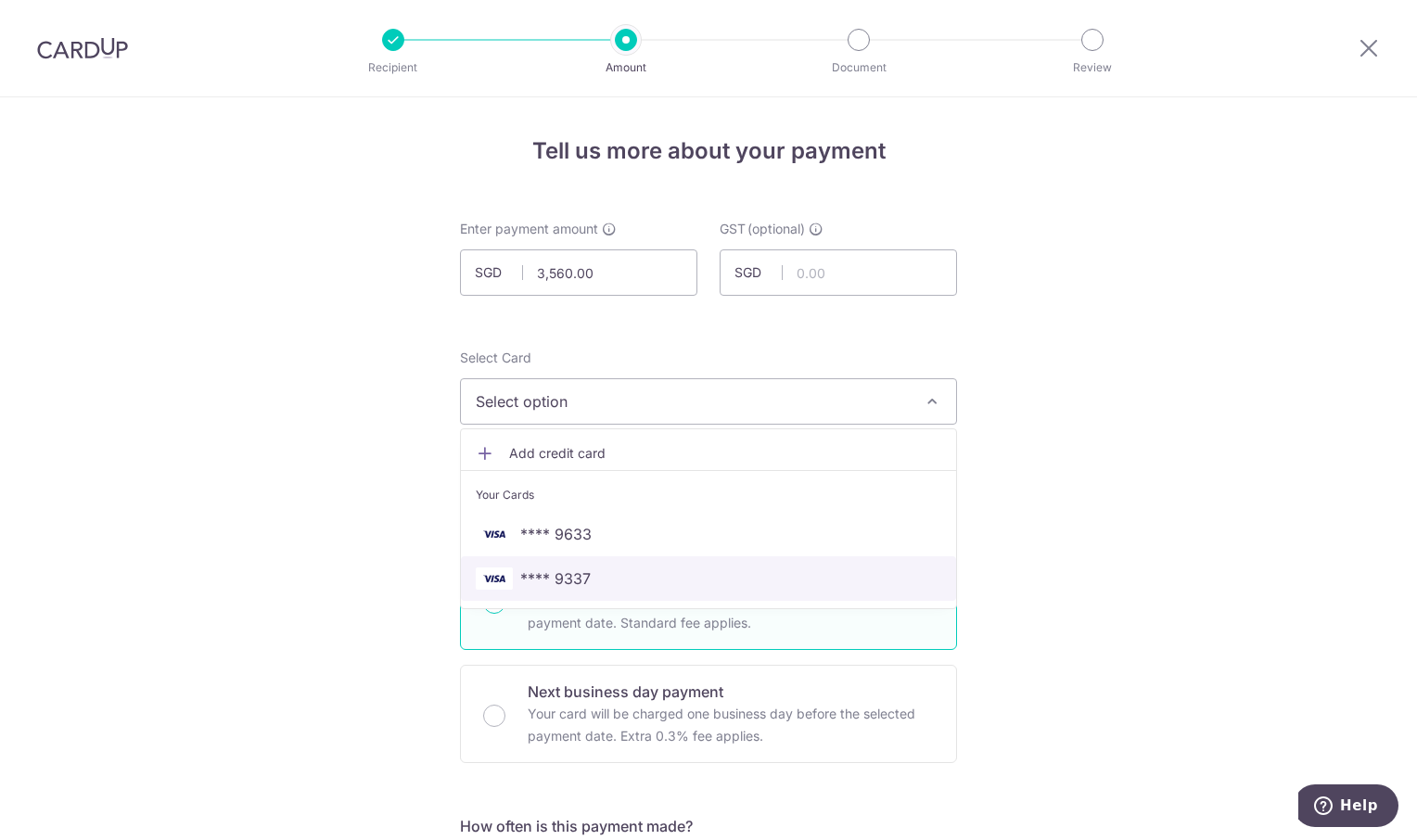
drag, startPoint x: 630, startPoint y: 583, endPoint x: 644, endPoint y: 578, distance: 14.9
click at [630, 583] on span "**** 9337" at bounding box center [708, 578] width 465 height 22
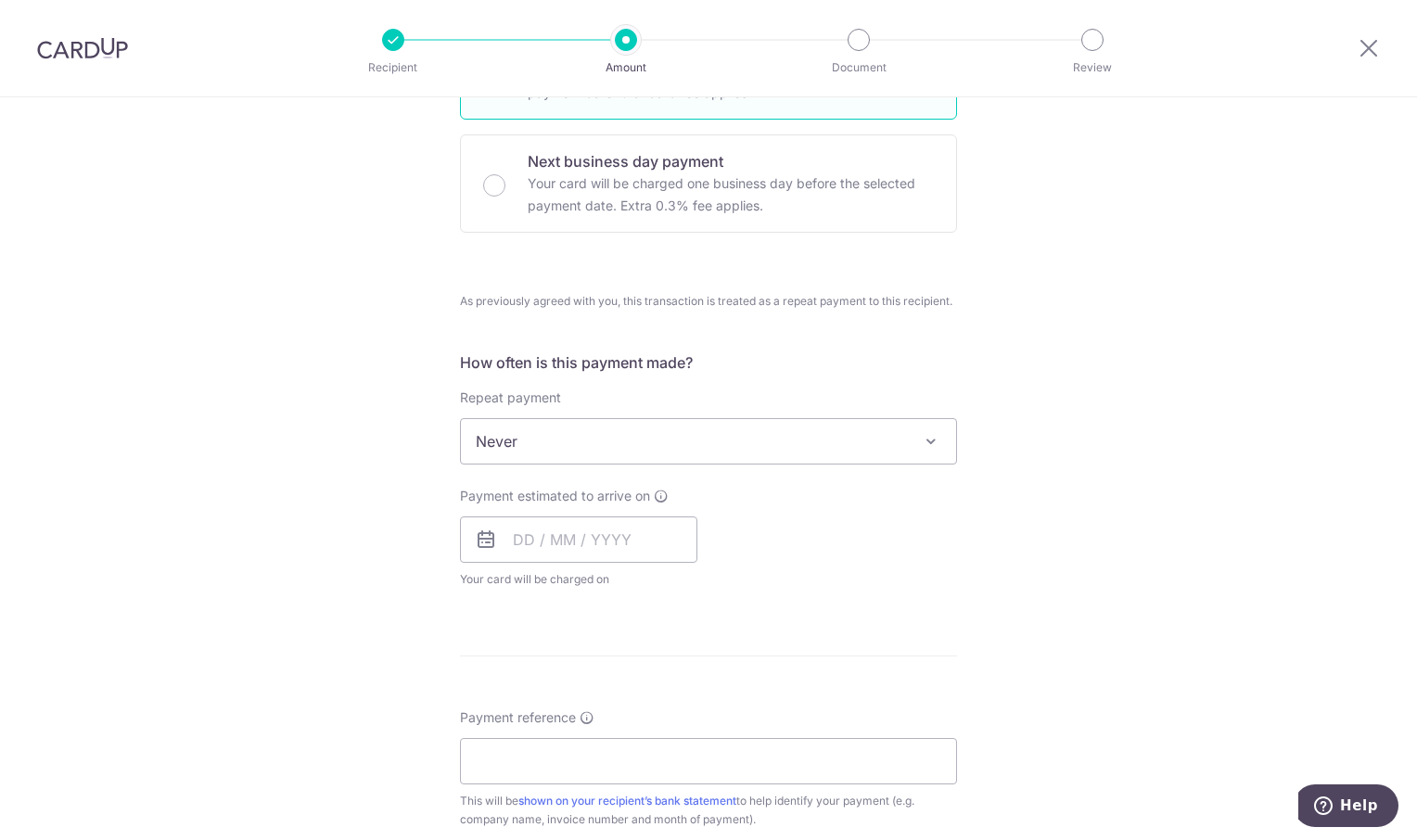
scroll to position [556, 0]
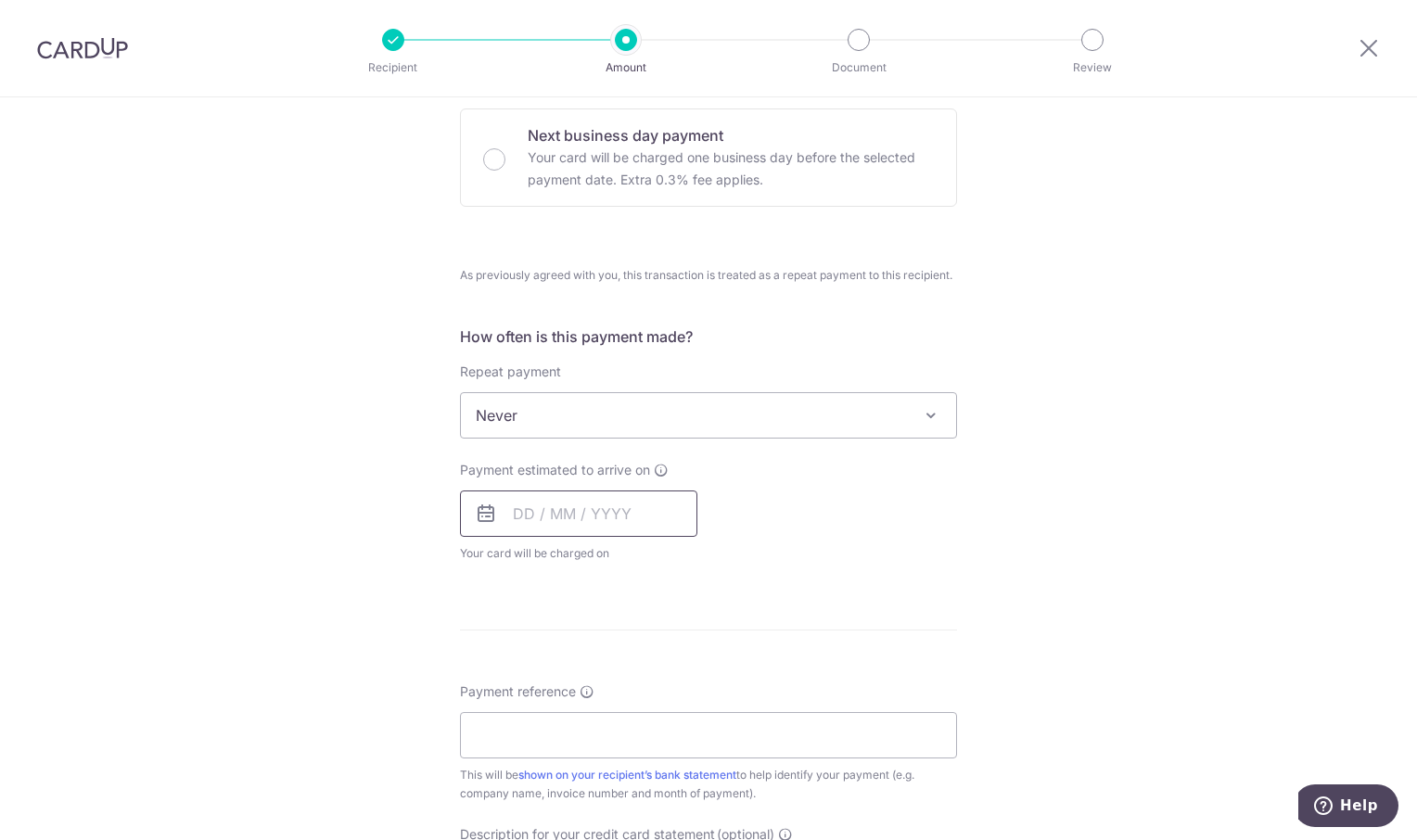
click at [619, 516] on input "text" at bounding box center [579, 514] width 237 height 47
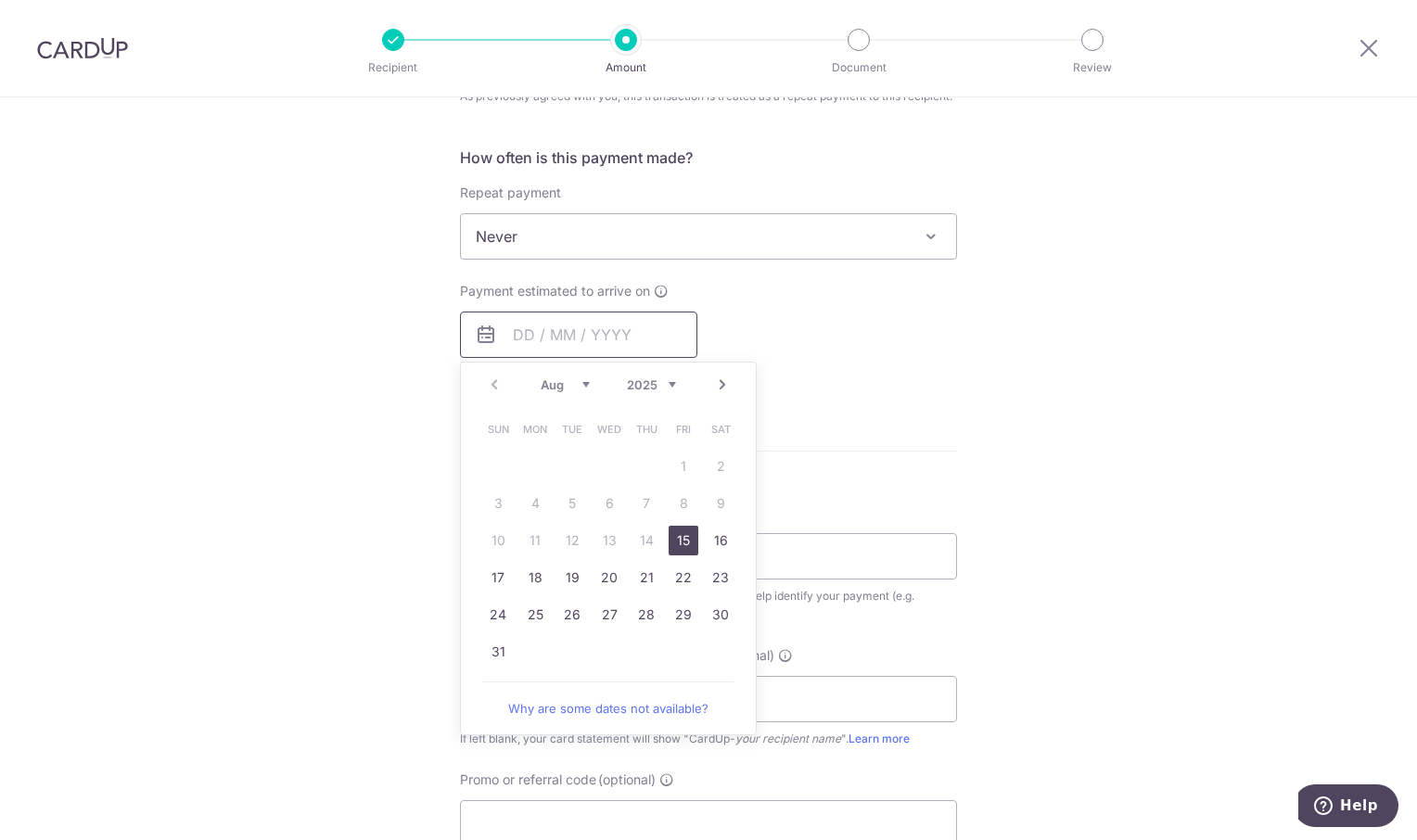
scroll to position [741, 0]
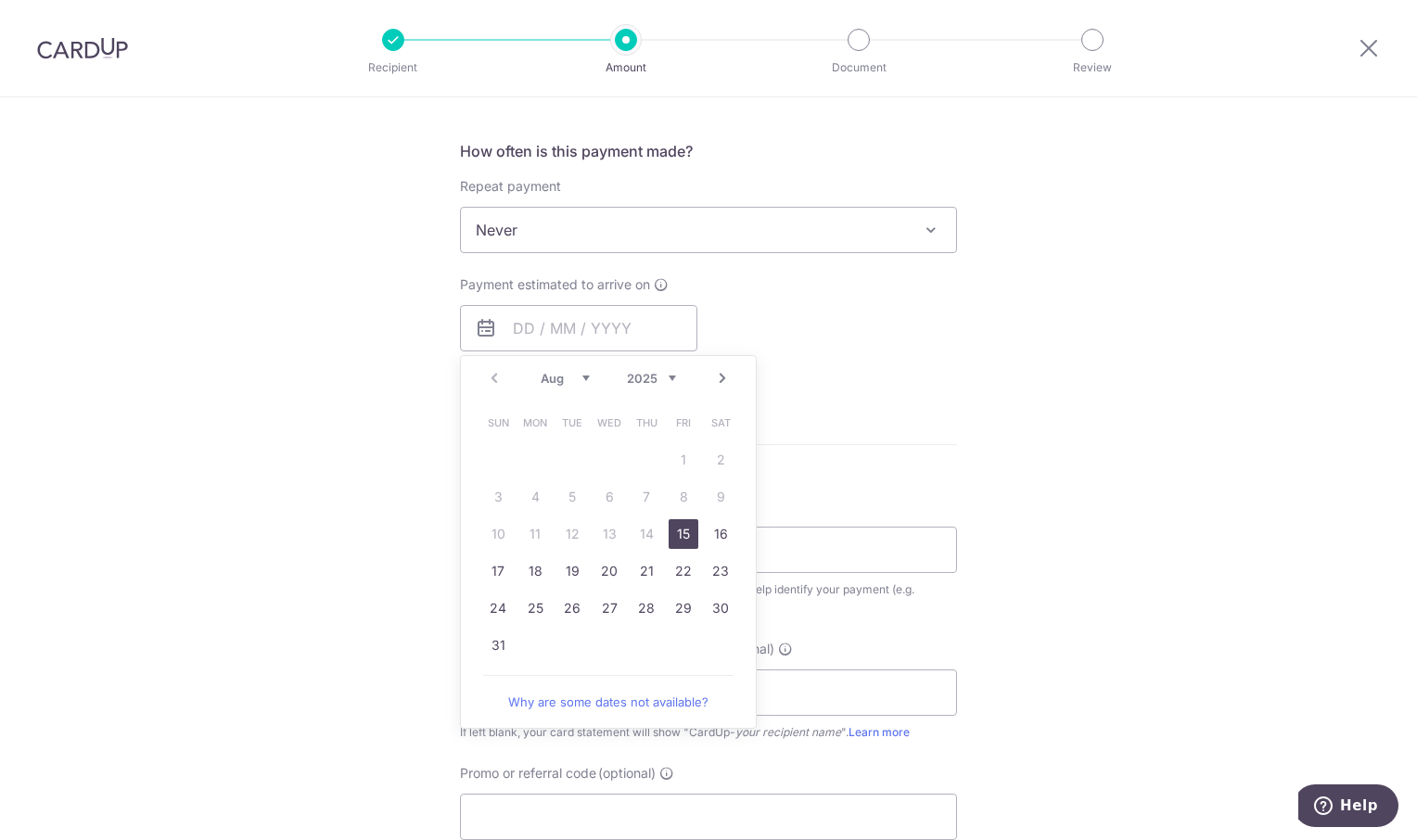
click at [675, 525] on link "15" at bounding box center [683, 534] width 30 height 30
type input "15/08/2025"
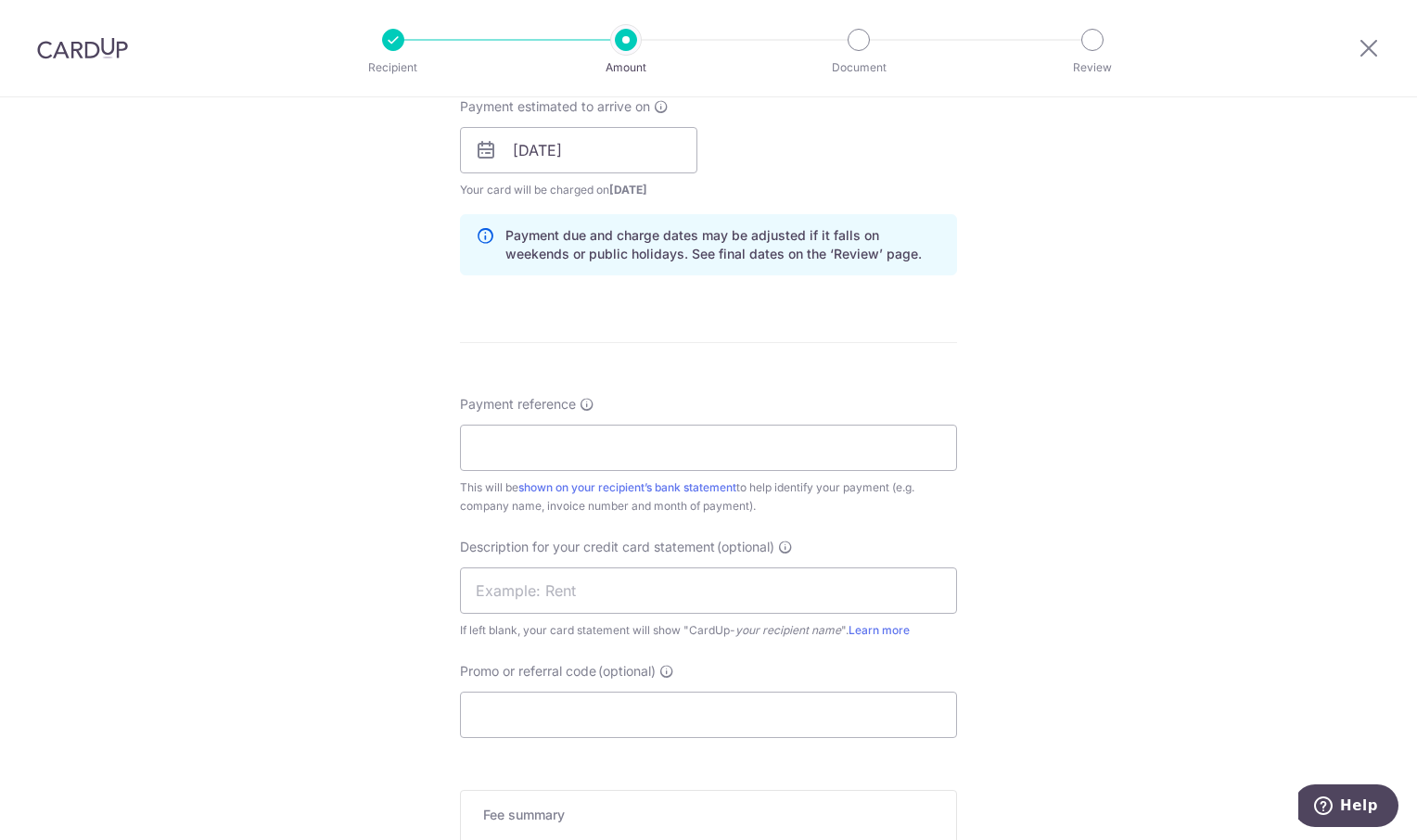
scroll to position [927, 0]
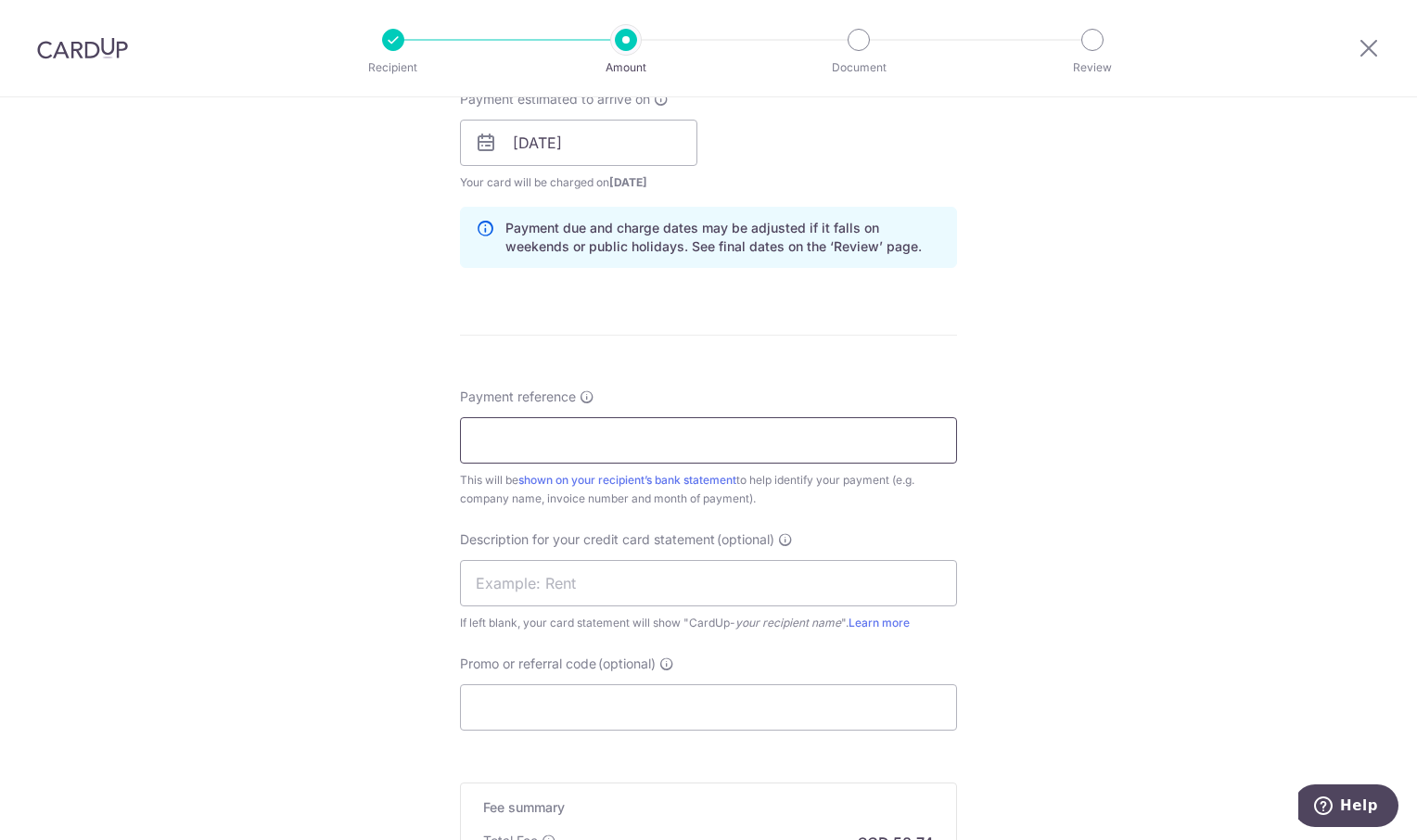
click at [550, 452] on input "Payment reference" at bounding box center [708, 440] width 497 height 47
type input "o"
type input "OREC Jul"
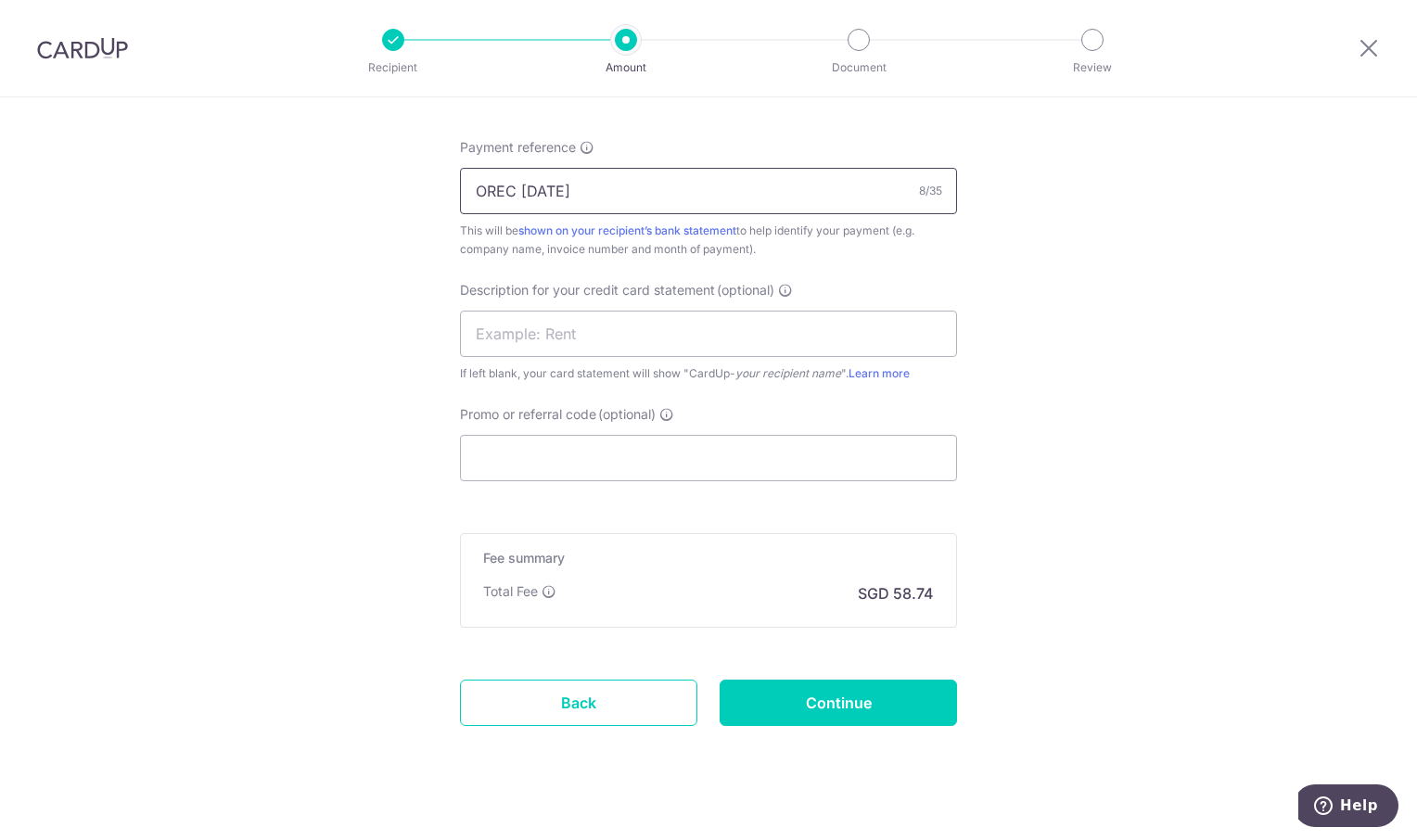
scroll to position [1201, 0]
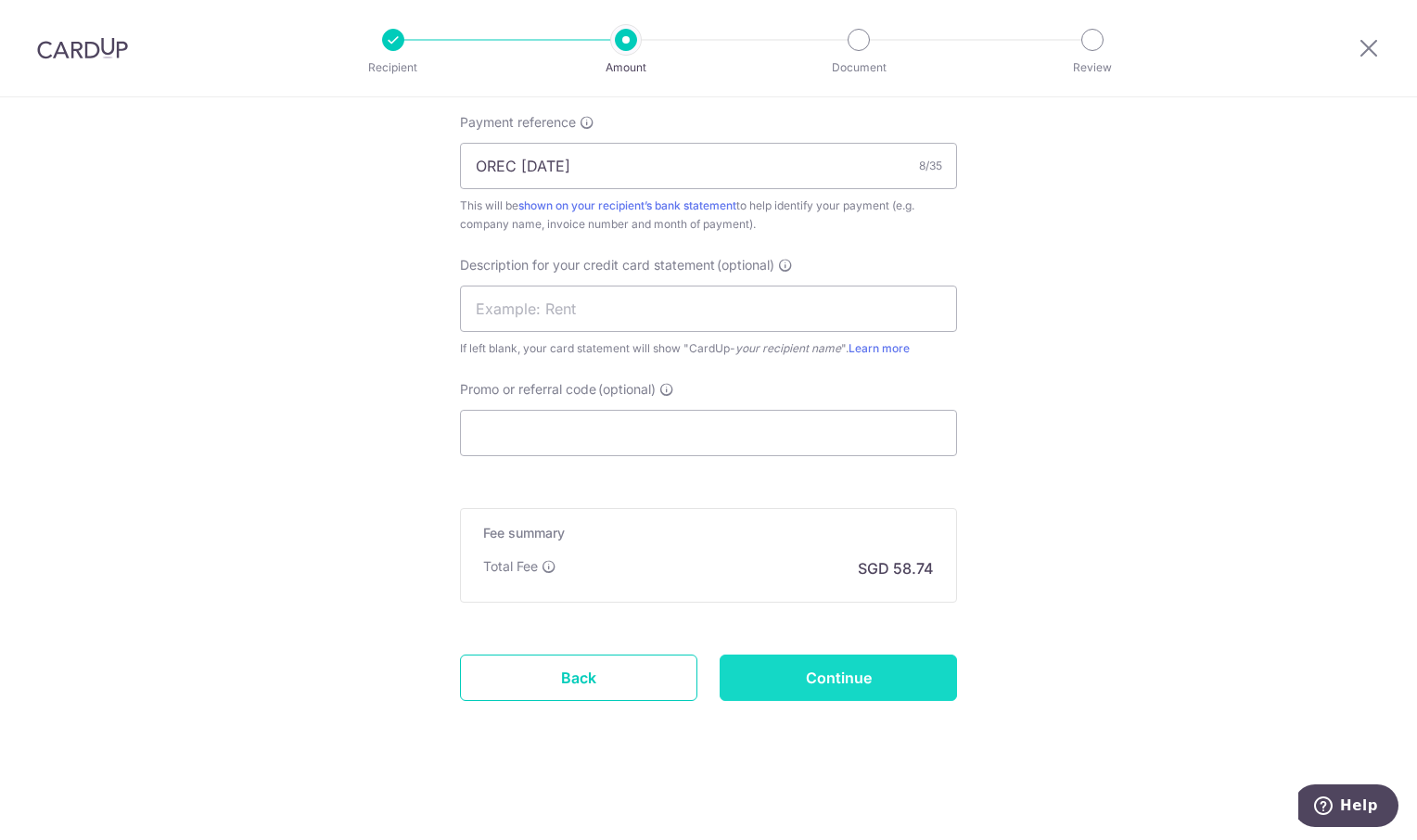
click at [901, 667] on input "Continue" at bounding box center [838, 677] width 237 height 47
type input "Create Schedule"
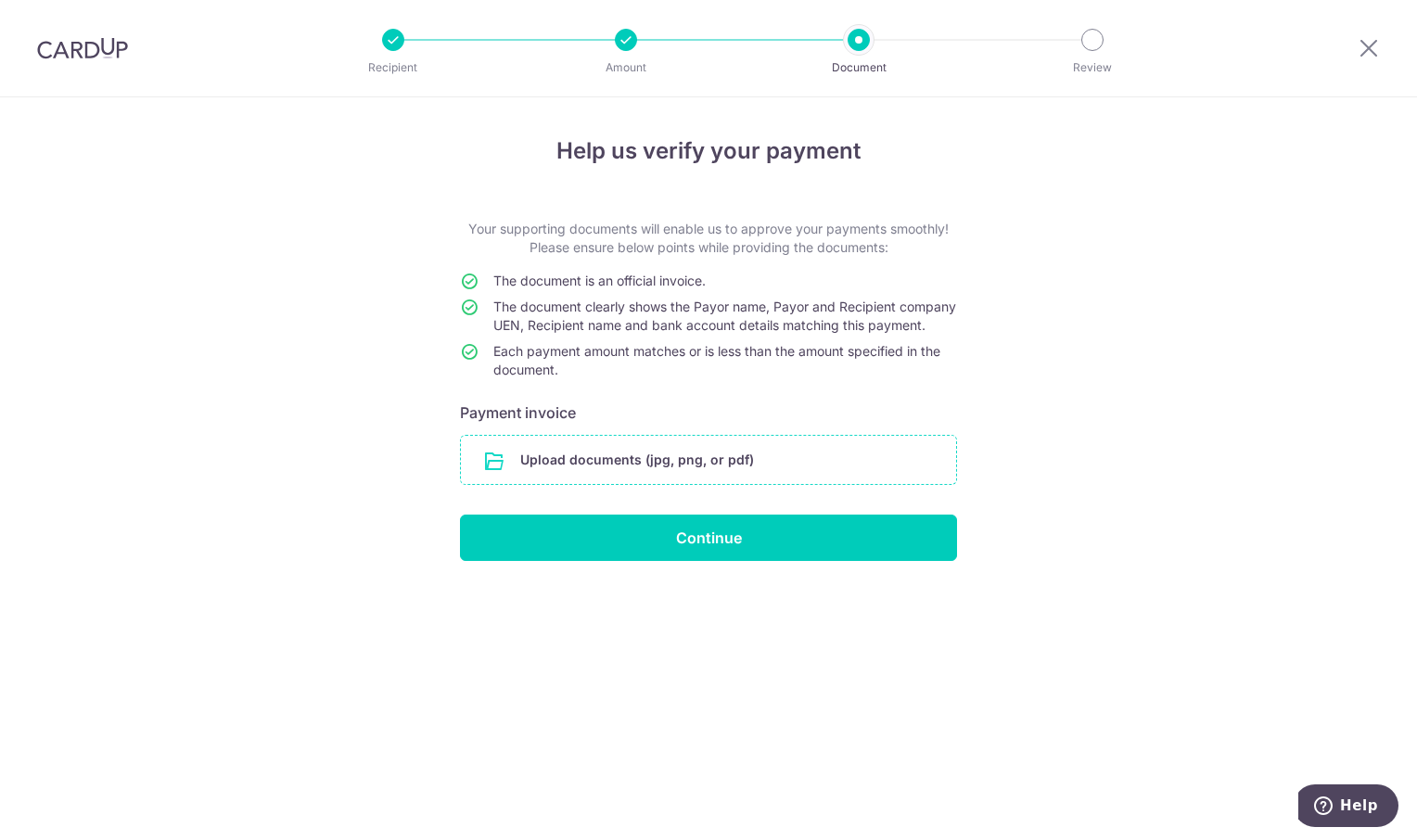
click at [585, 479] on input "file" at bounding box center [708, 460] width 495 height 49
click at [536, 479] on input "file" at bounding box center [708, 460] width 495 height 49
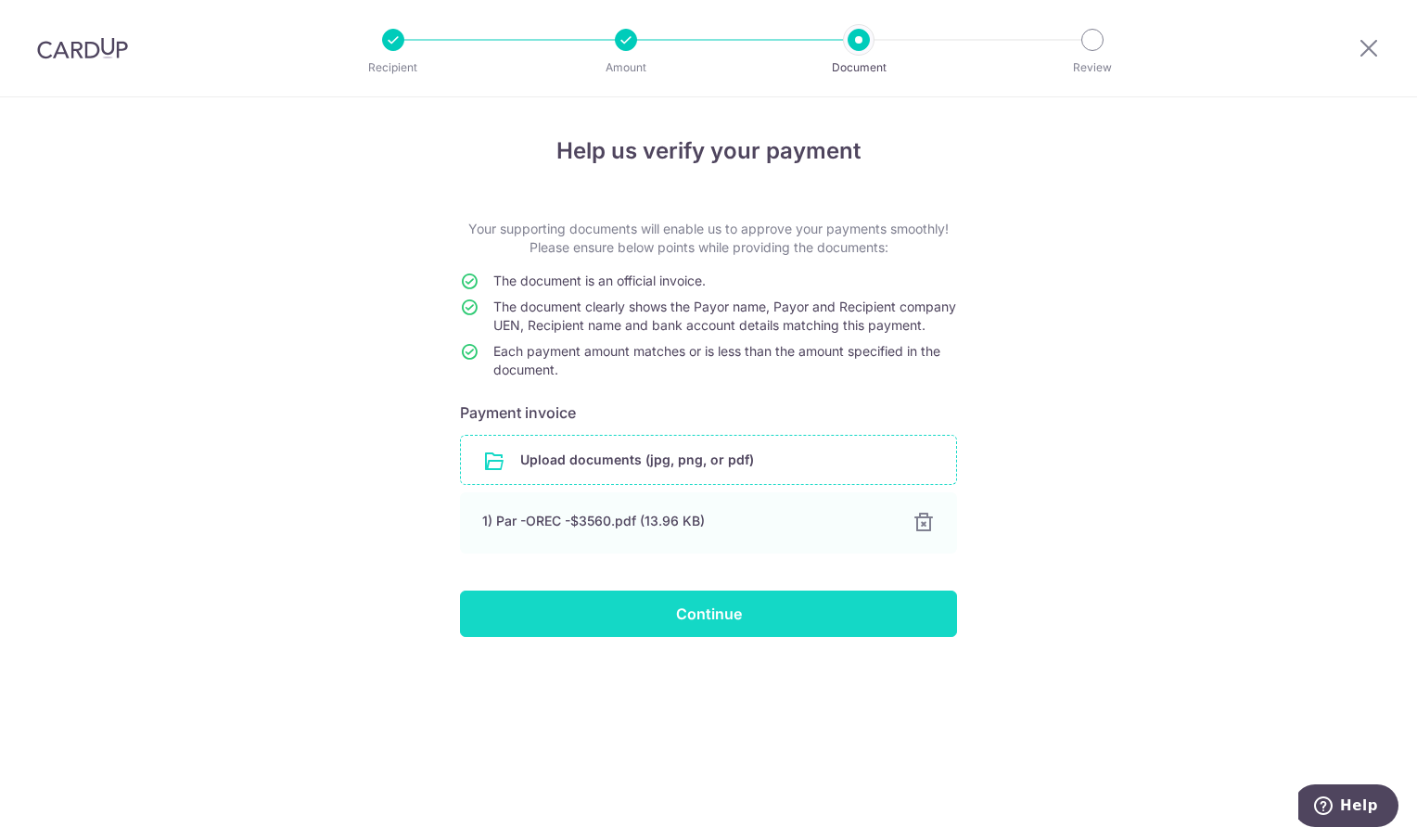
click at [716, 636] on input "Continue" at bounding box center [708, 614] width 497 height 47
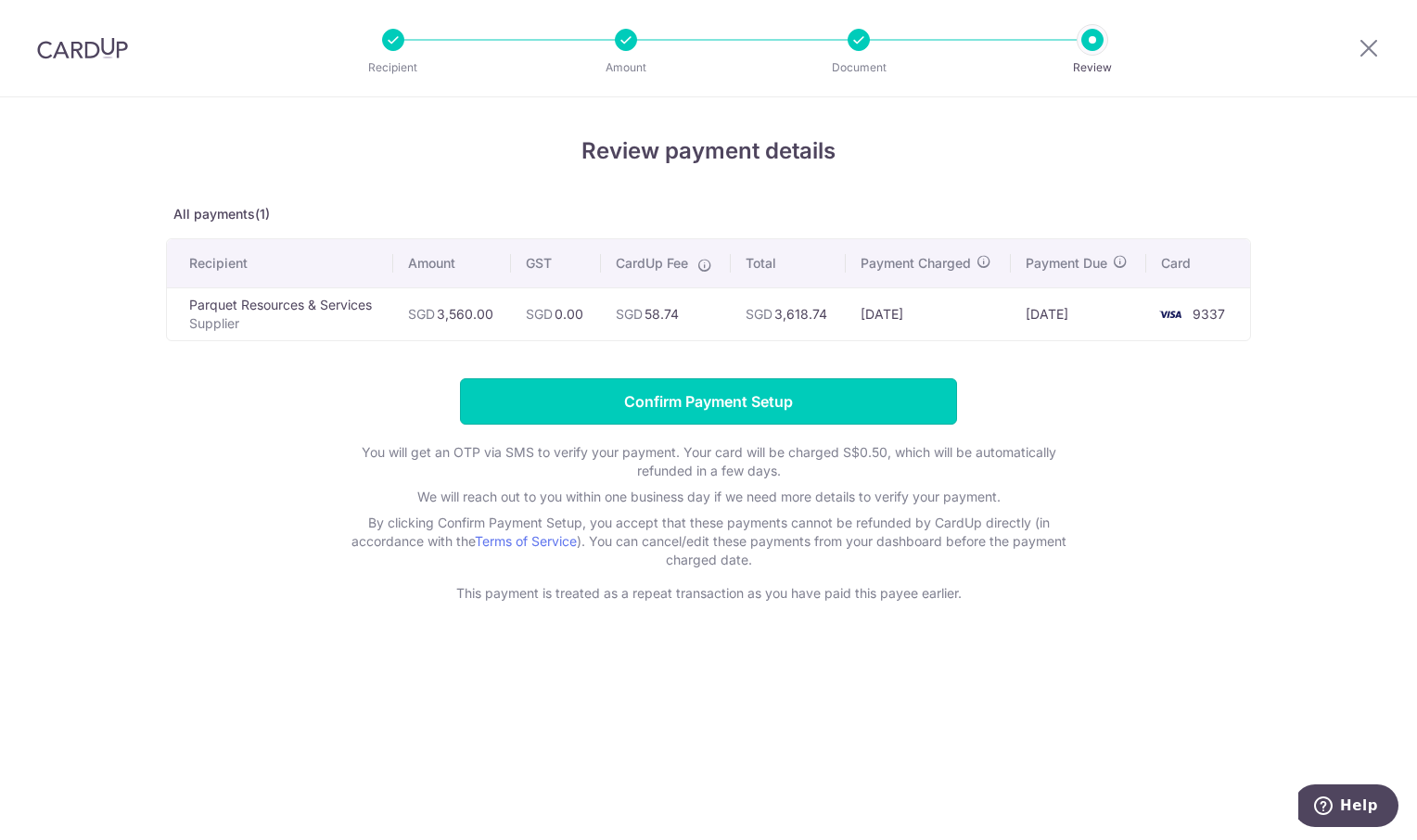
click at [711, 402] on input "Confirm Payment Setup" at bounding box center [708, 402] width 497 height 47
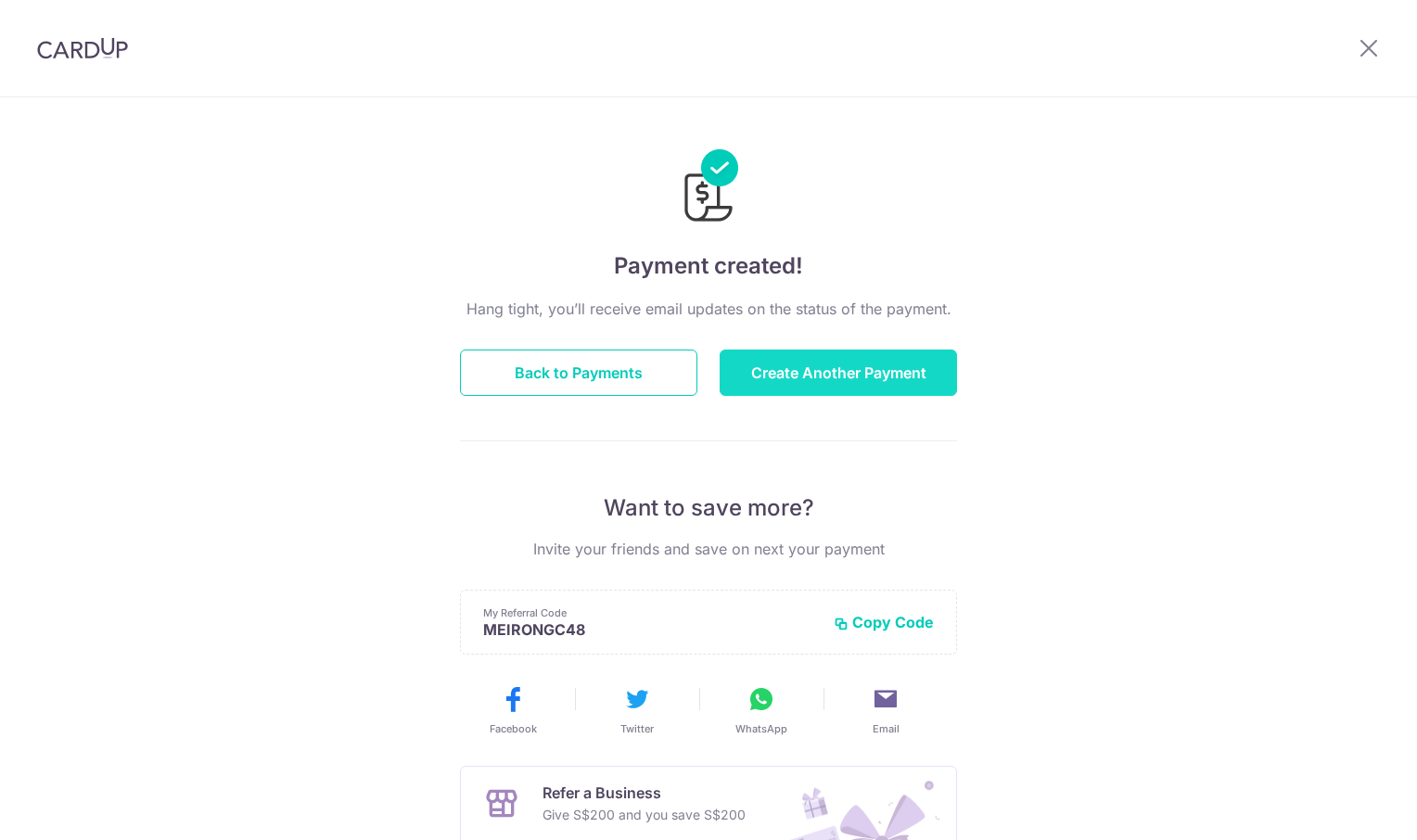
click at [872, 373] on button "Create Another Payment" at bounding box center [838, 373] width 237 height 47
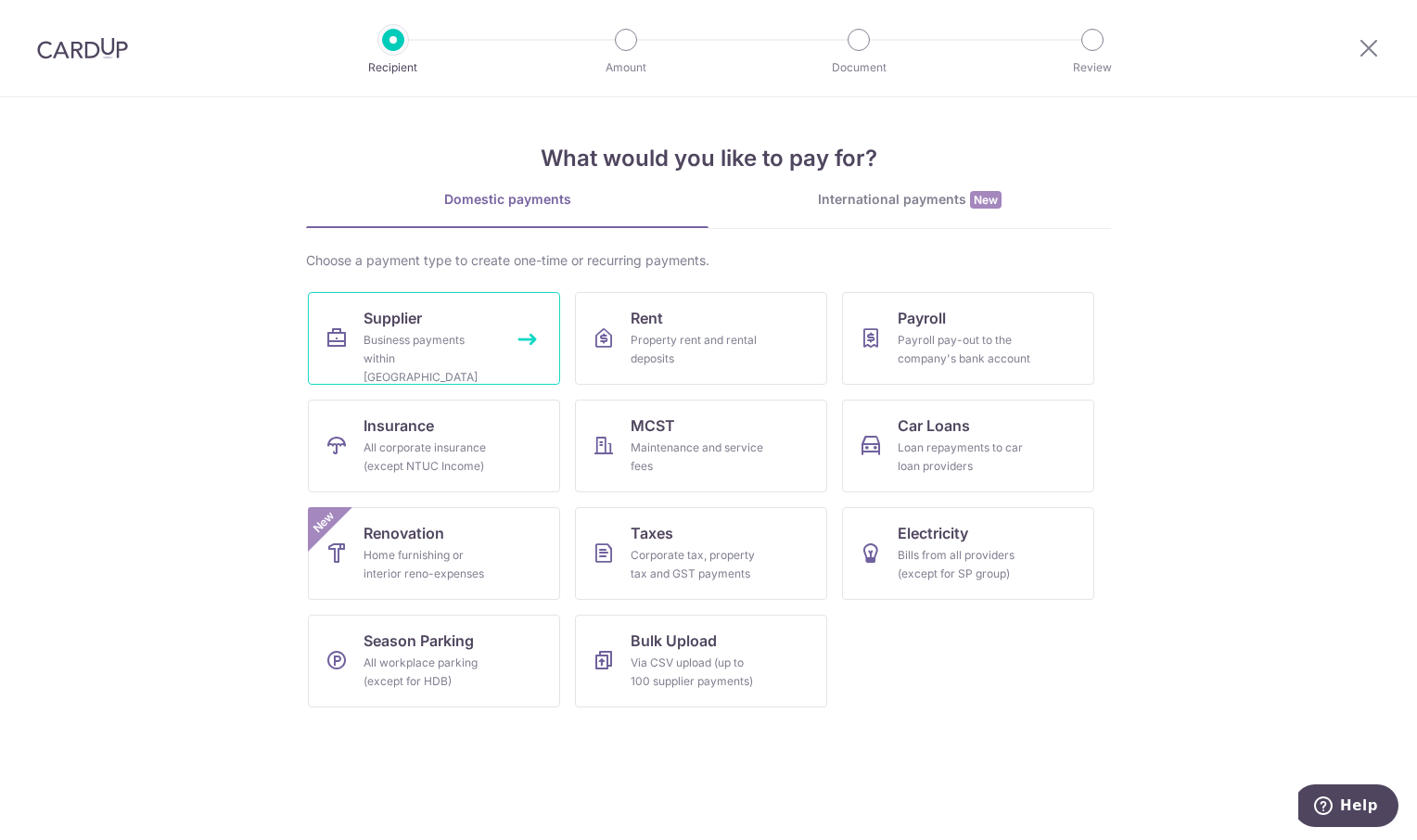
click at [442, 326] on link "Supplier Business payments within [GEOGRAPHIC_DATA]" at bounding box center [434, 337] width 252 height 93
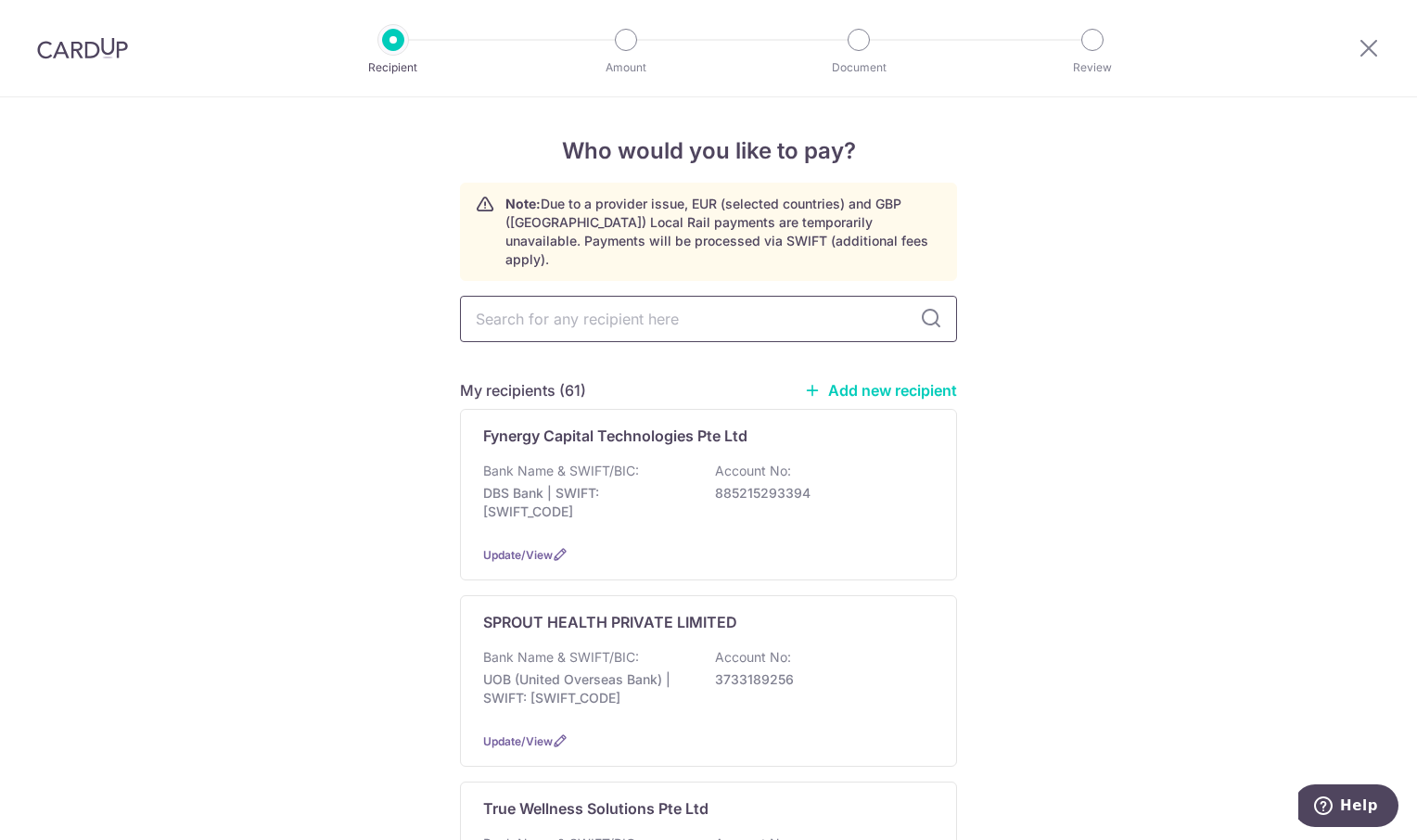
click at [565, 311] on input "text" at bounding box center [708, 319] width 497 height 47
type input "SHAN"
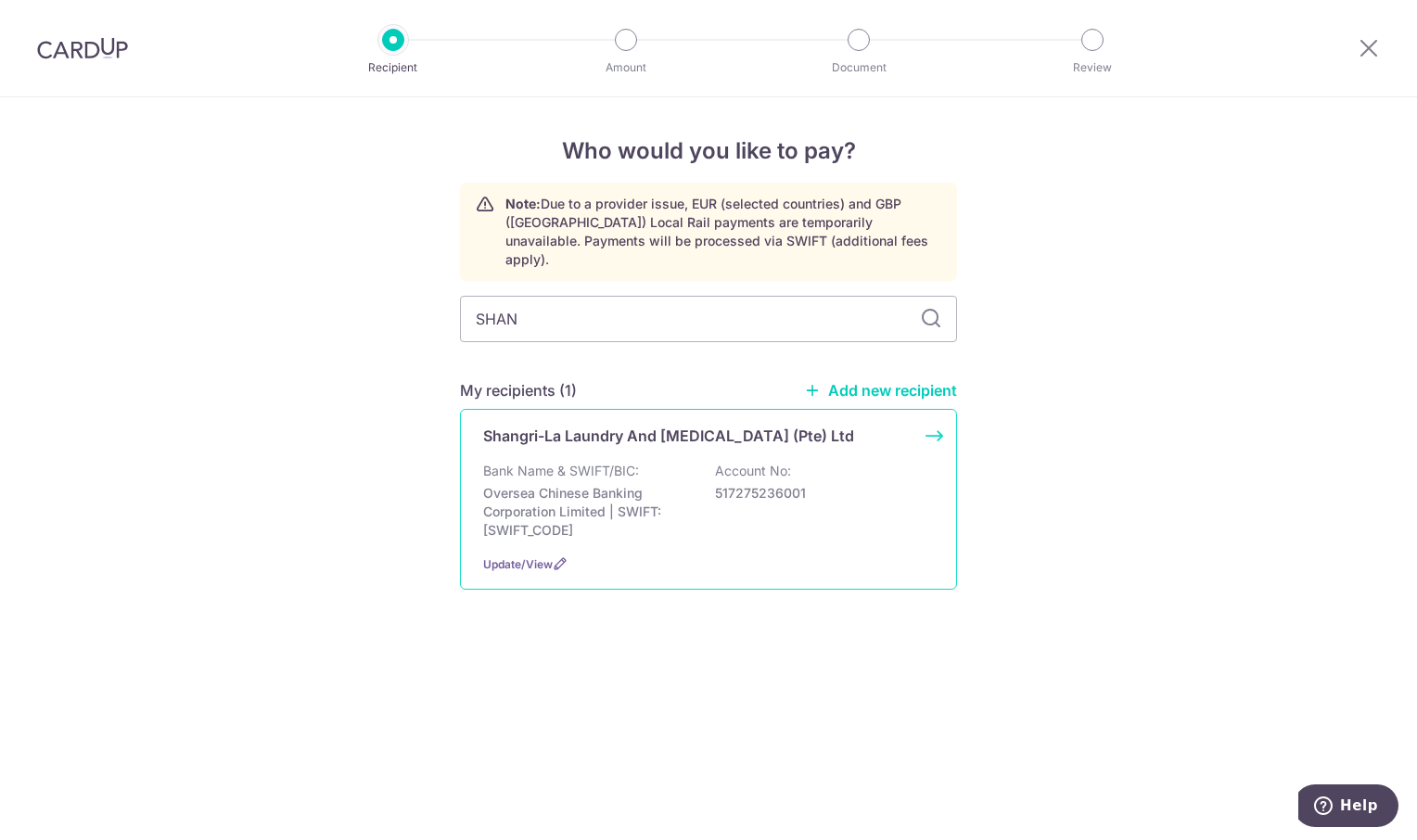
click at [580, 425] on p "Shangri-La Laundry And [MEDICAL_DATA] (Pte) Ltd" at bounding box center [668, 435] width 371 height 22
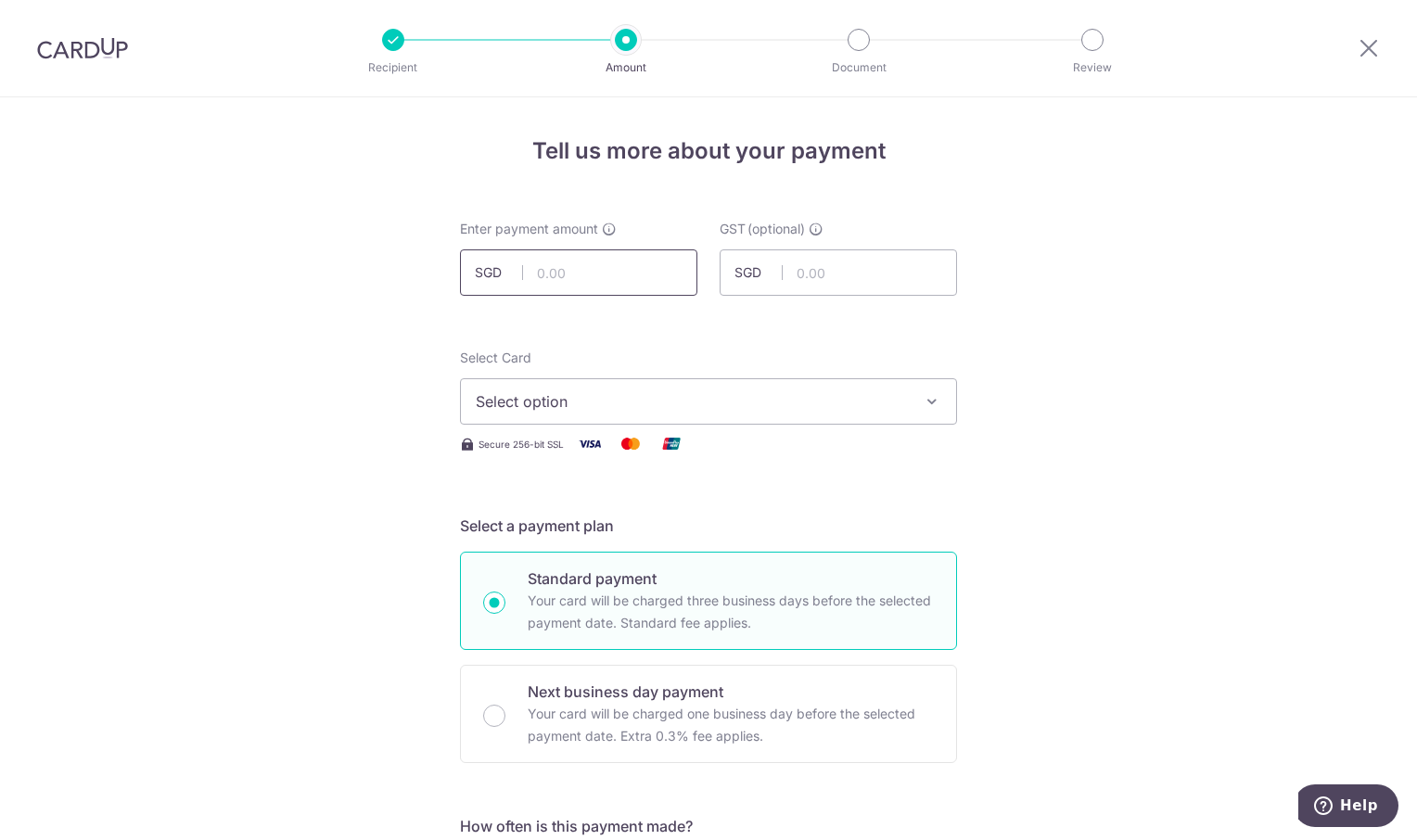
click at [548, 270] on input "text" at bounding box center [579, 273] width 237 height 47
type input "3,400.00"
drag, startPoint x: 1066, startPoint y: 327, endPoint x: 933, endPoint y: 394, distance: 148.9
click at [928, 397] on icon "button" at bounding box center [932, 402] width 19 height 19
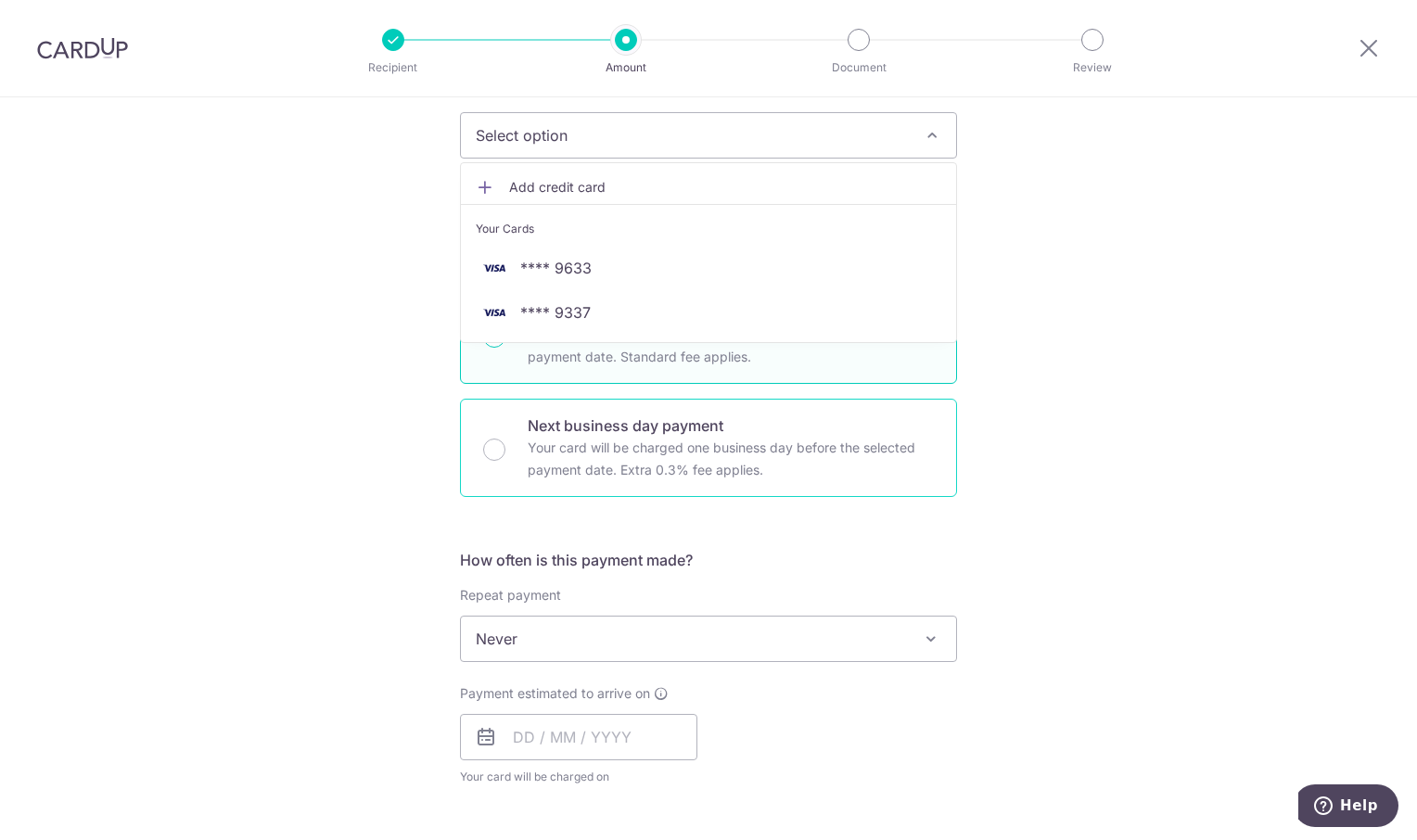
scroll to position [278, 0]
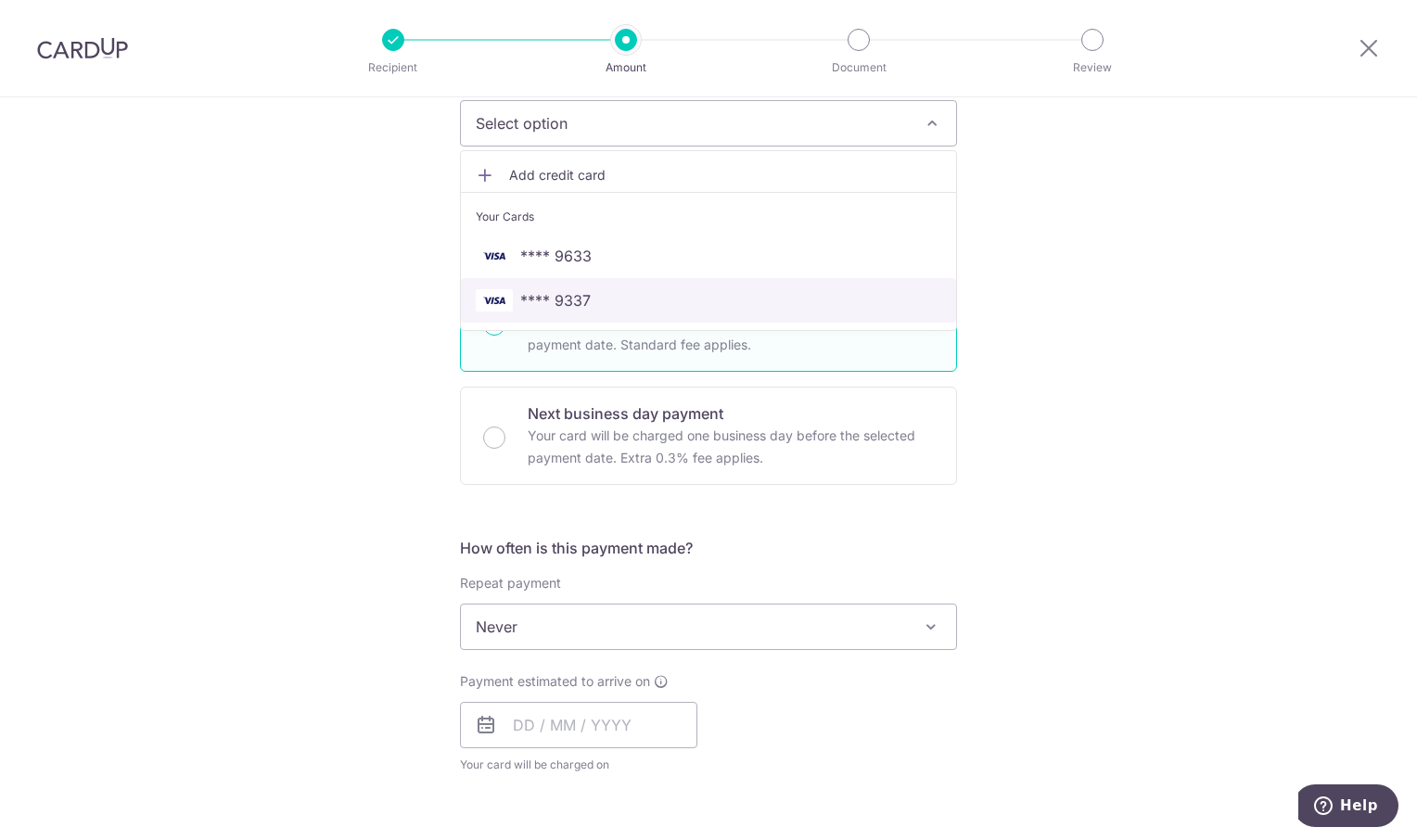
click at [740, 301] on span "**** 9337" at bounding box center [708, 300] width 465 height 22
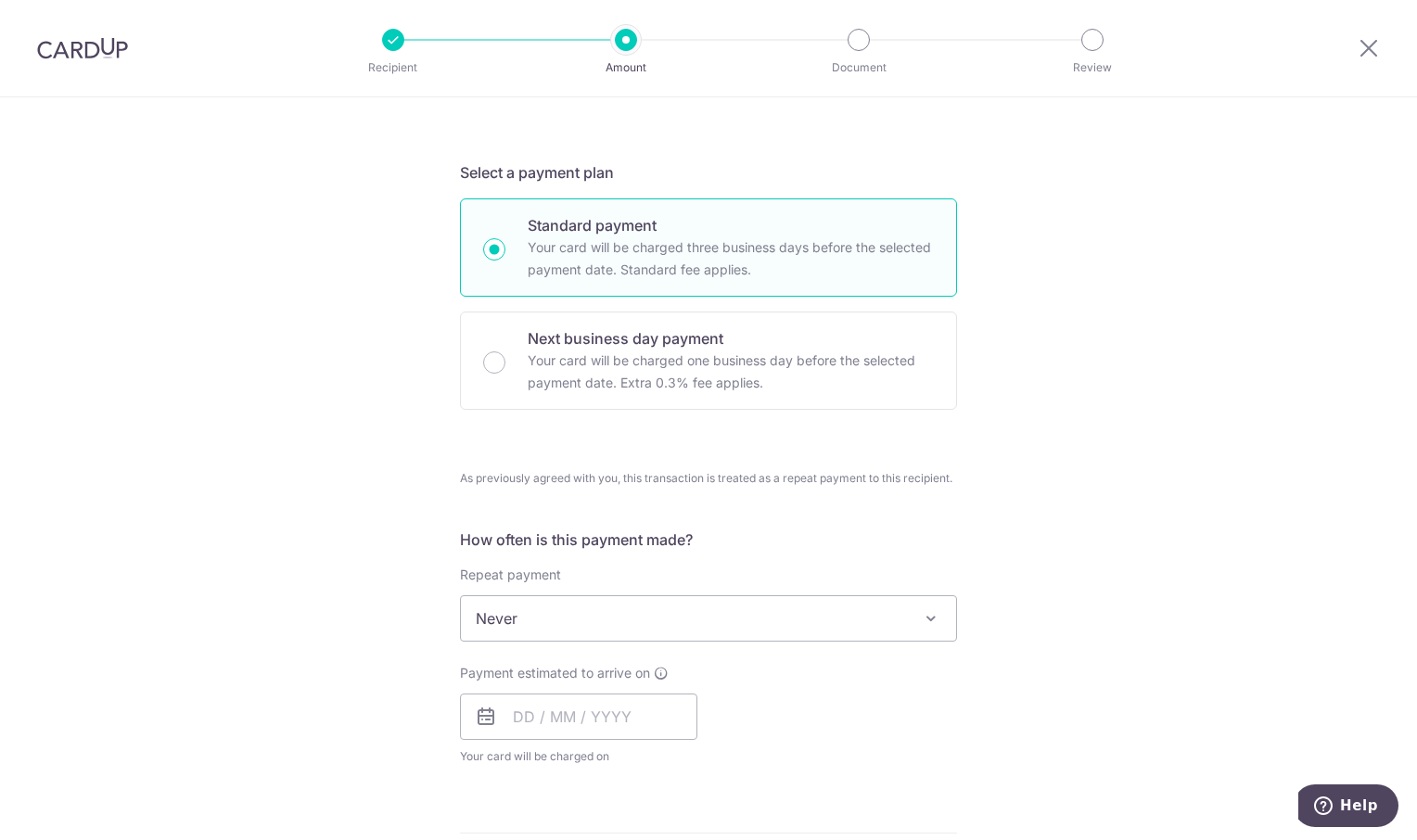
scroll to position [463, 0]
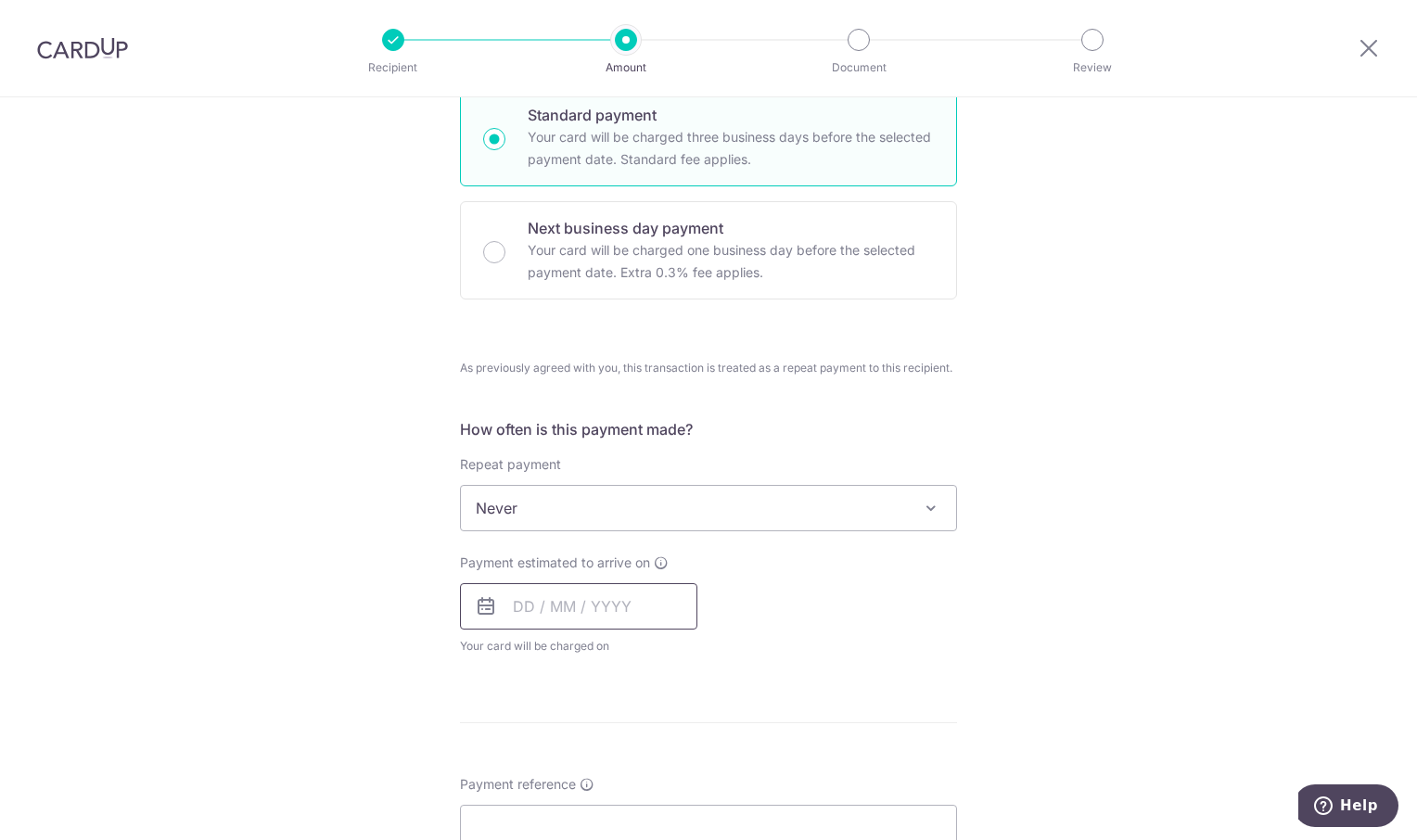
click at [585, 604] on input "text" at bounding box center [579, 606] width 237 height 47
click at [684, 810] on link "15" at bounding box center [683, 812] width 30 height 30
type input "[DATE]"
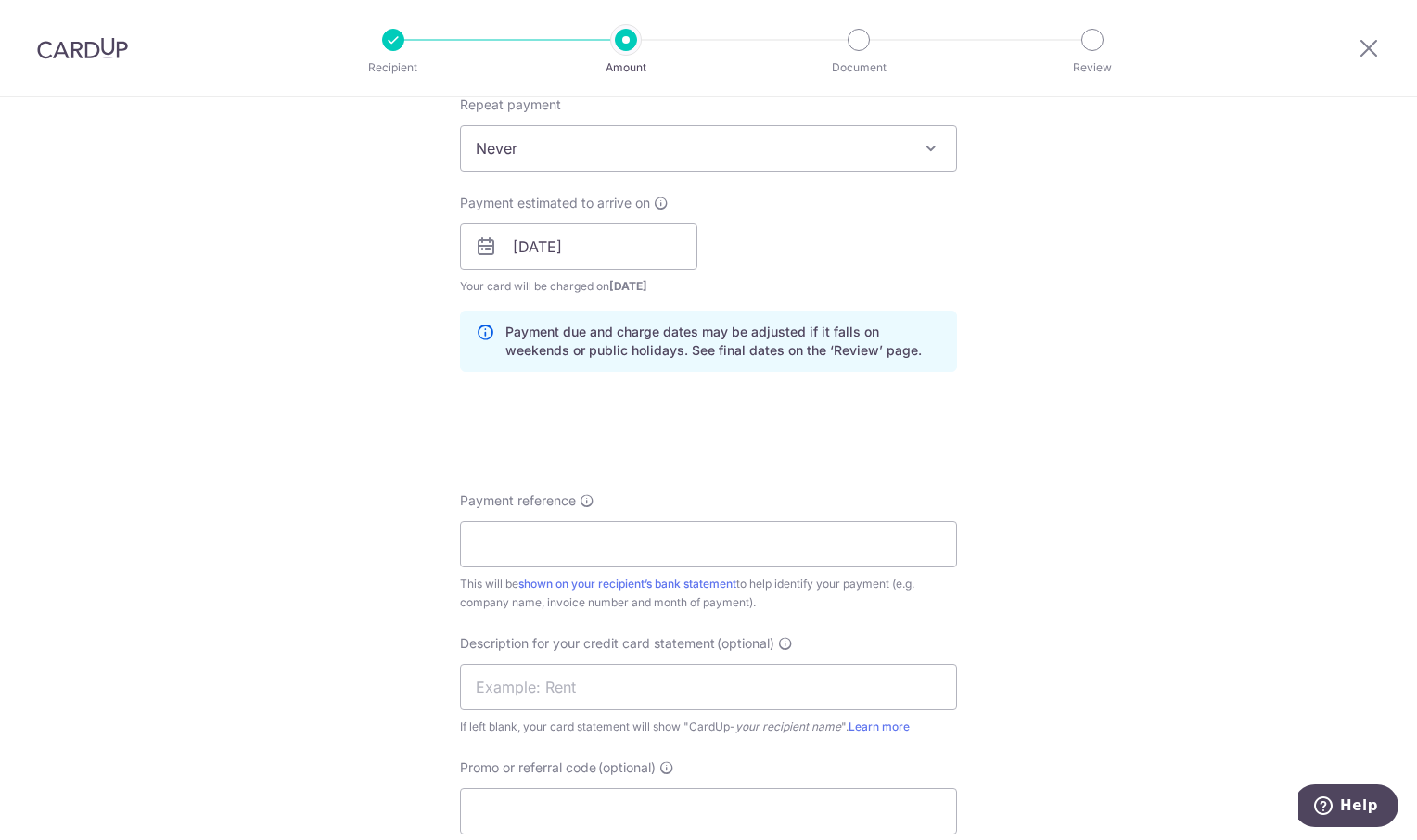
scroll to position [927, 0]
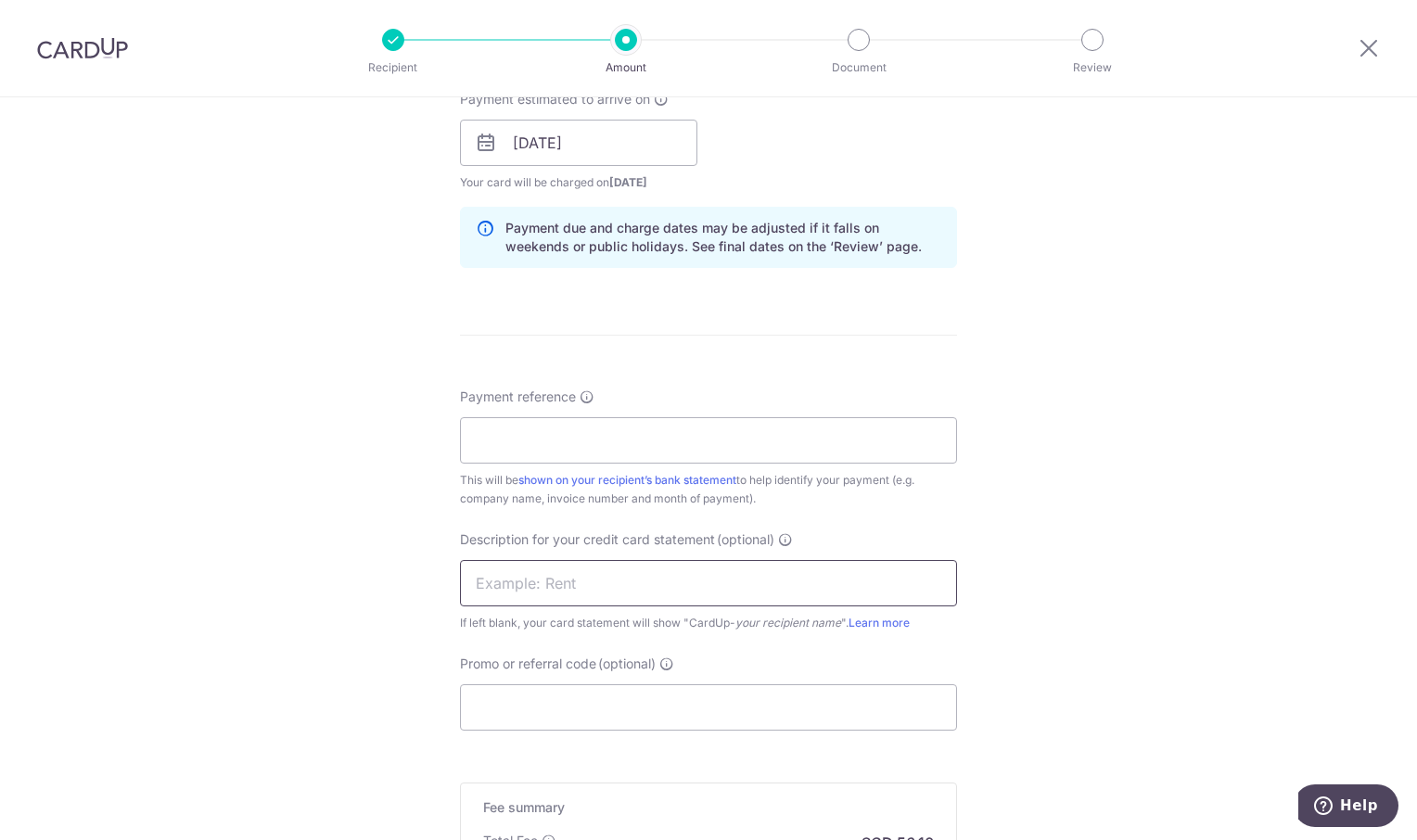
click at [645, 583] on input "text" at bounding box center [708, 583] width 497 height 47
click at [568, 442] on input "Payment reference" at bounding box center [708, 440] width 497 height 47
type input "OREC [DATE]"
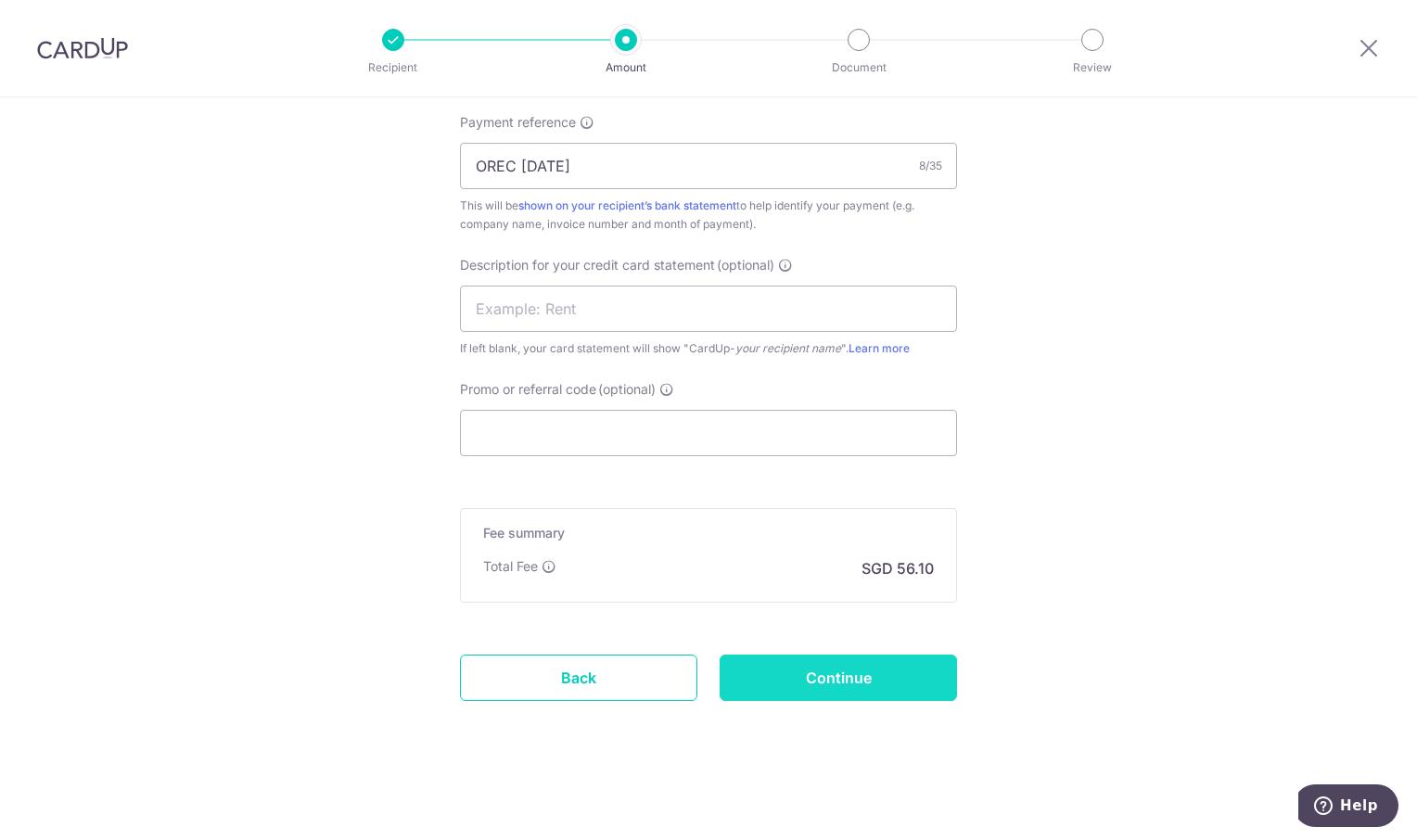
click at [905, 673] on input "Continue" at bounding box center [838, 677] width 237 height 47
type input "Create Schedule"
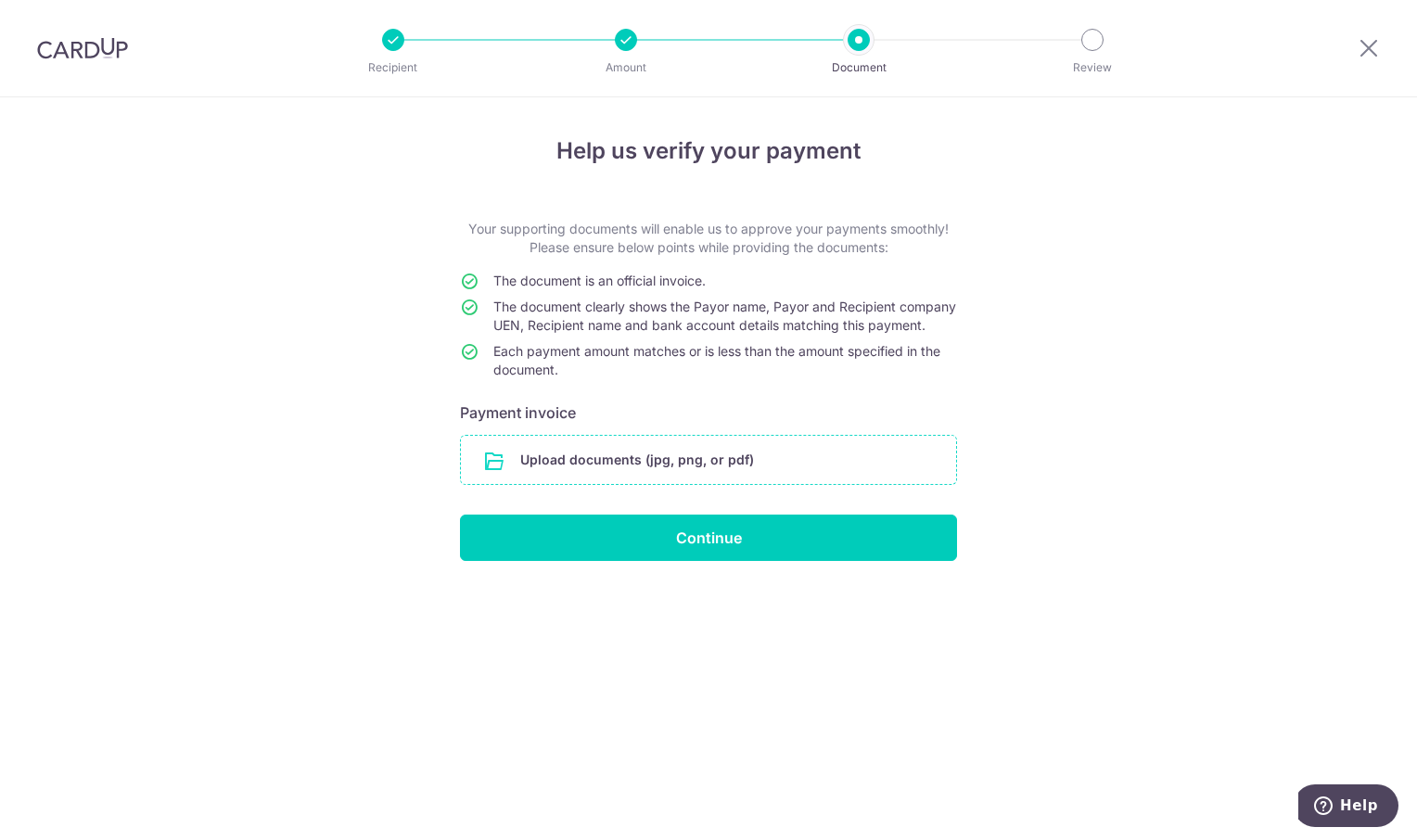
click at [572, 474] on input "file" at bounding box center [708, 460] width 495 height 49
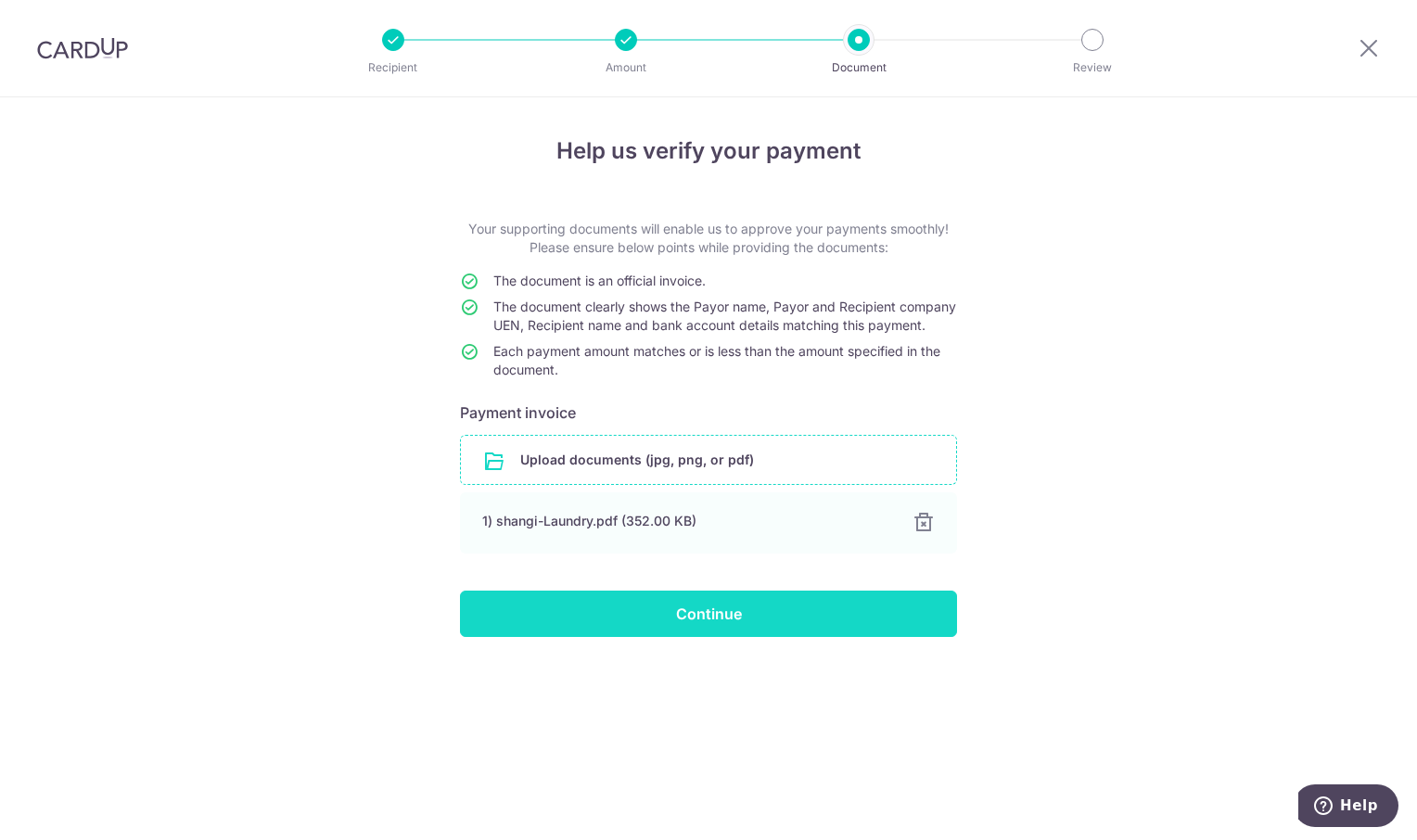
click at [731, 627] on input "Continue" at bounding box center [708, 614] width 497 height 47
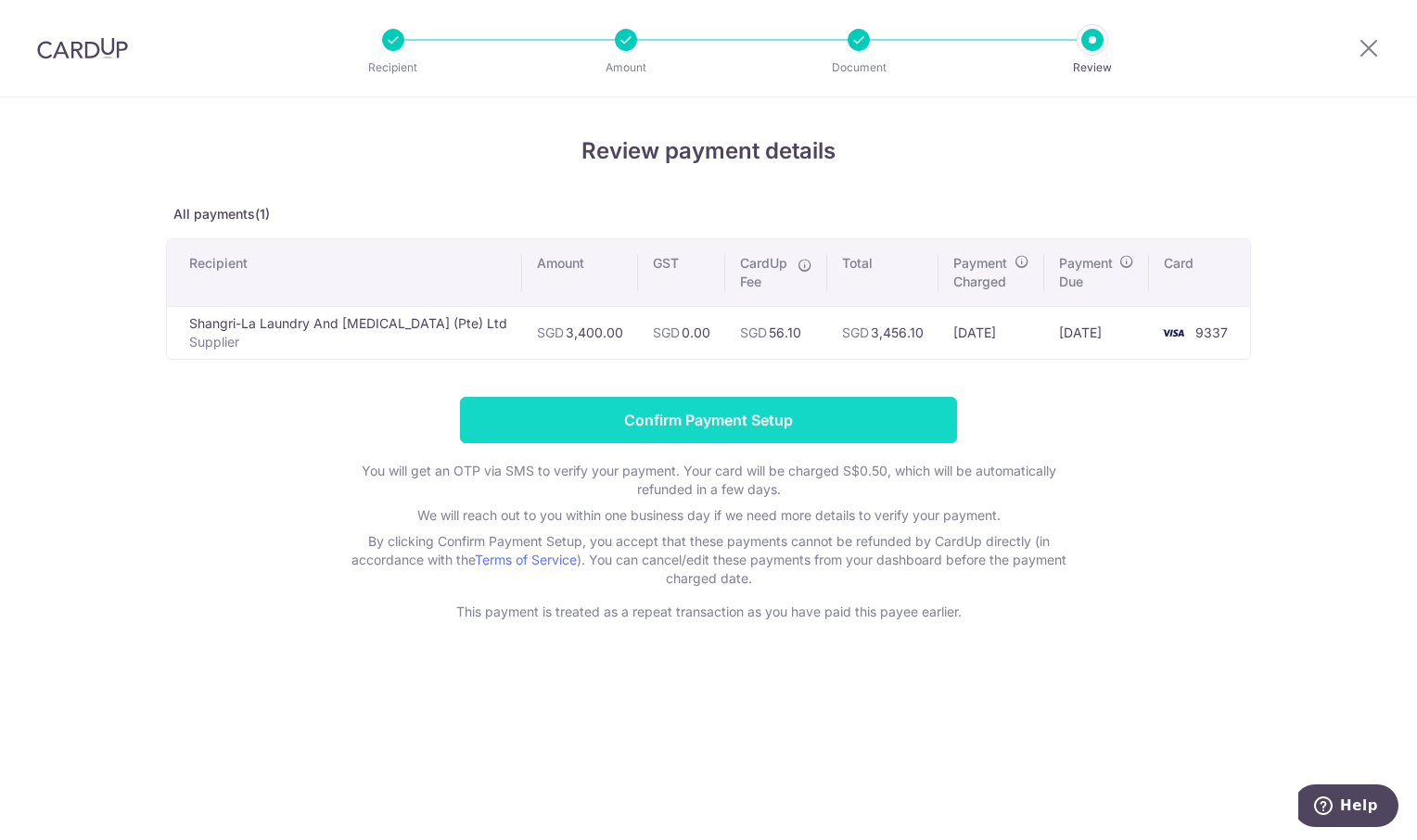
click at [723, 432] on input "Confirm Payment Setup" at bounding box center [708, 420] width 497 height 47
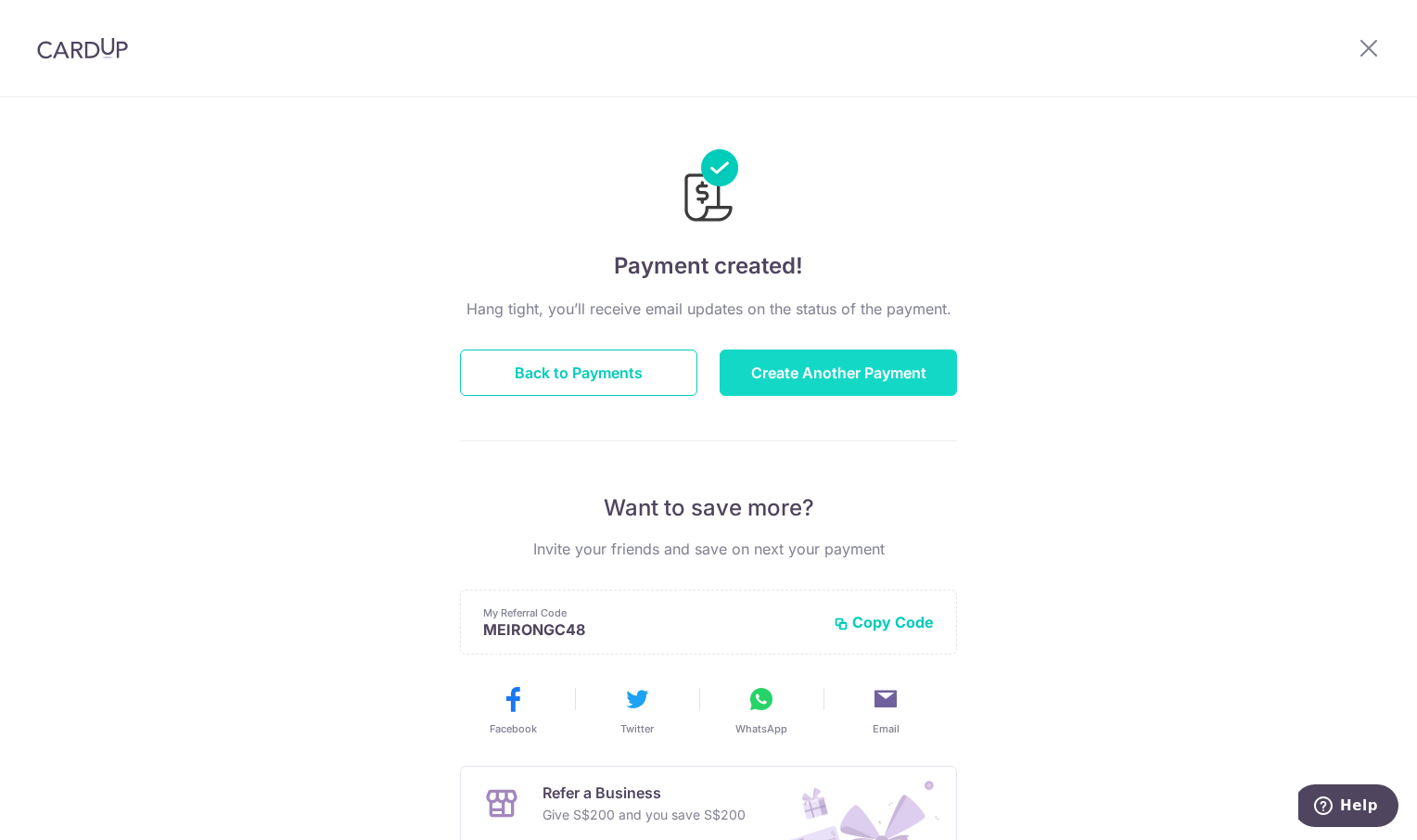
click at [817, 368] on button "Create Another Payment" at bounding box center [838, 373] width 237 height 47
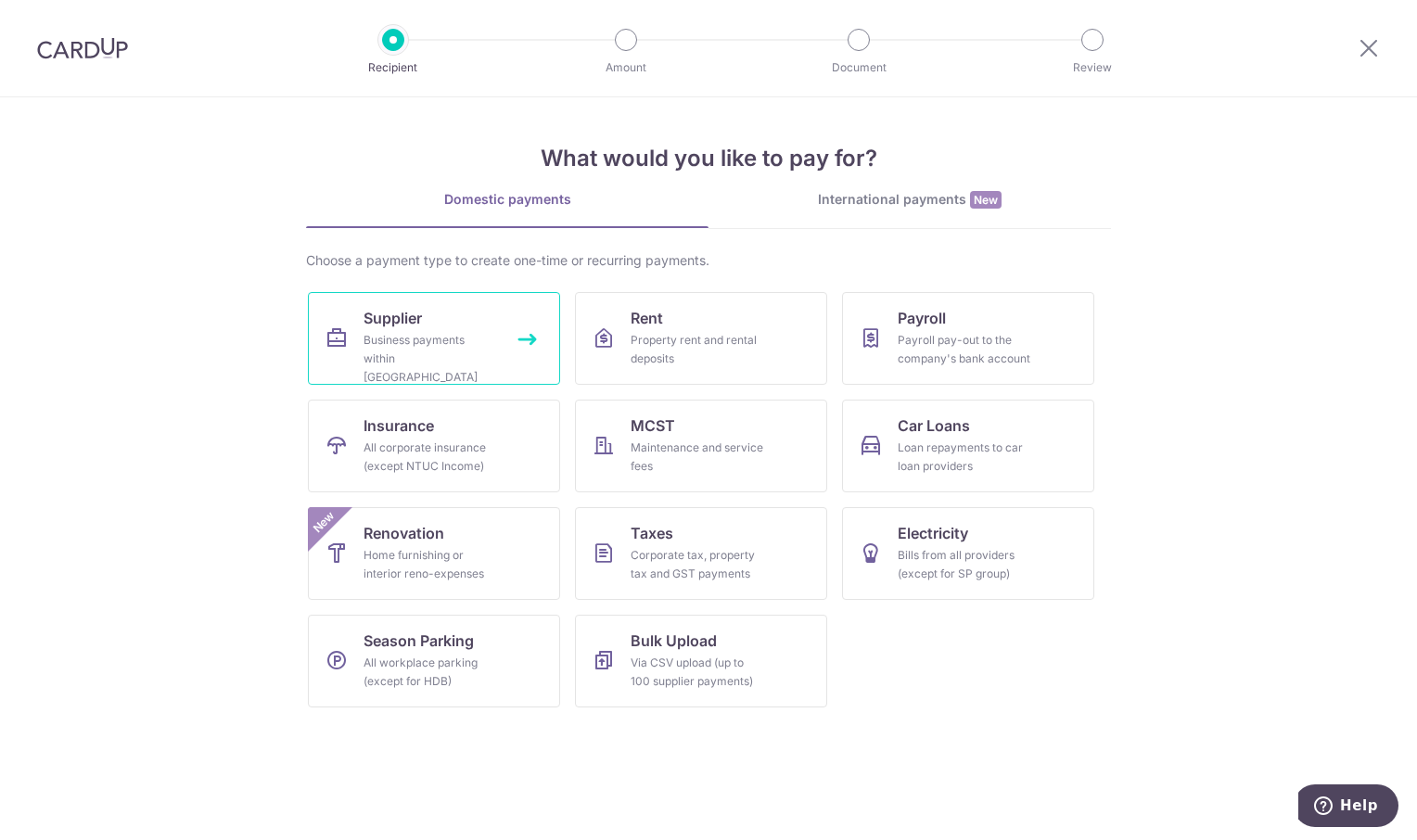
click at [353, 323] on link "Supplier Business payments within Singapore" at bounding box center [434, 337] width 252 height 93
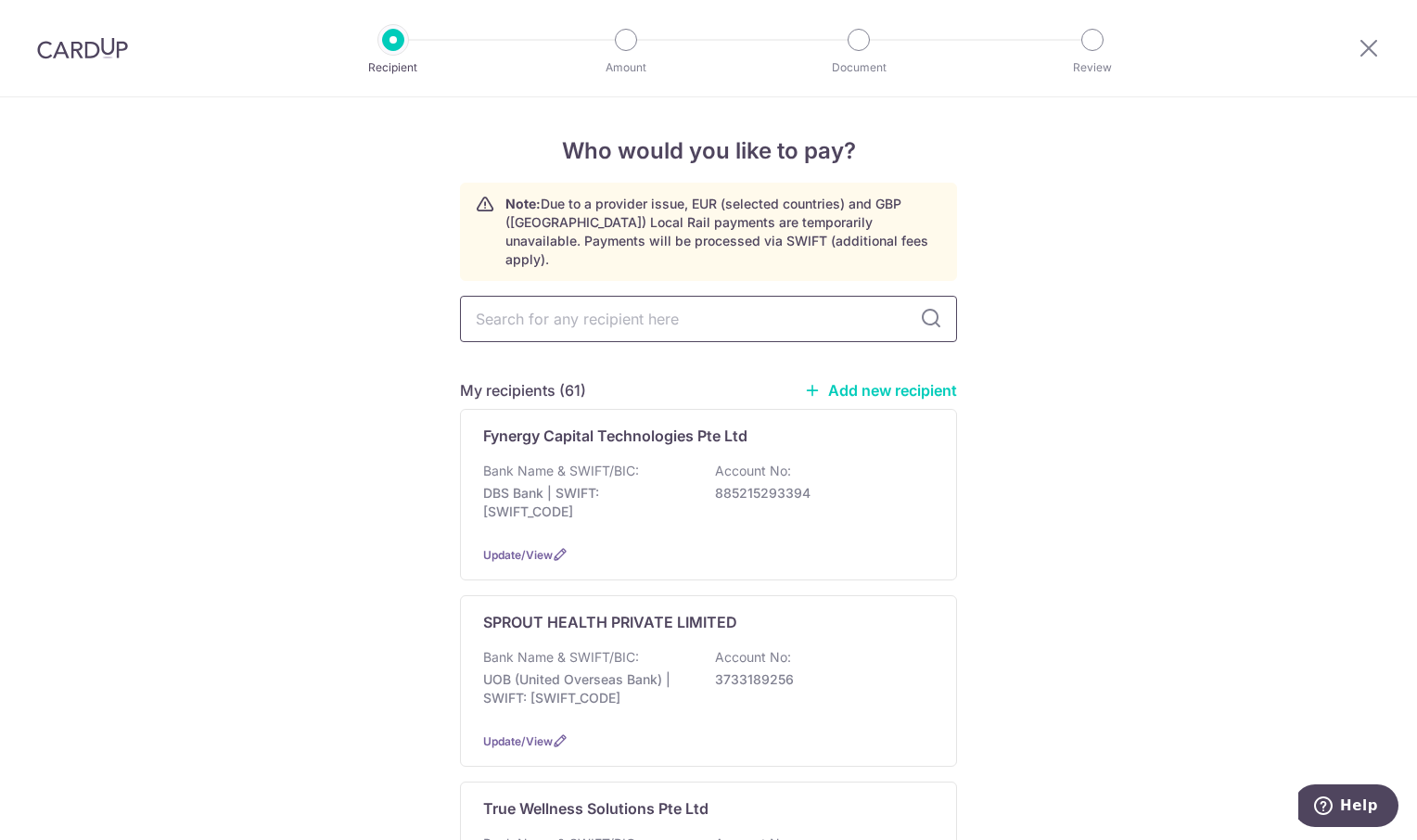
click at [550, 295] on input "text" at bounding box center [708, 319] width 497 height 47
type input "PTC"
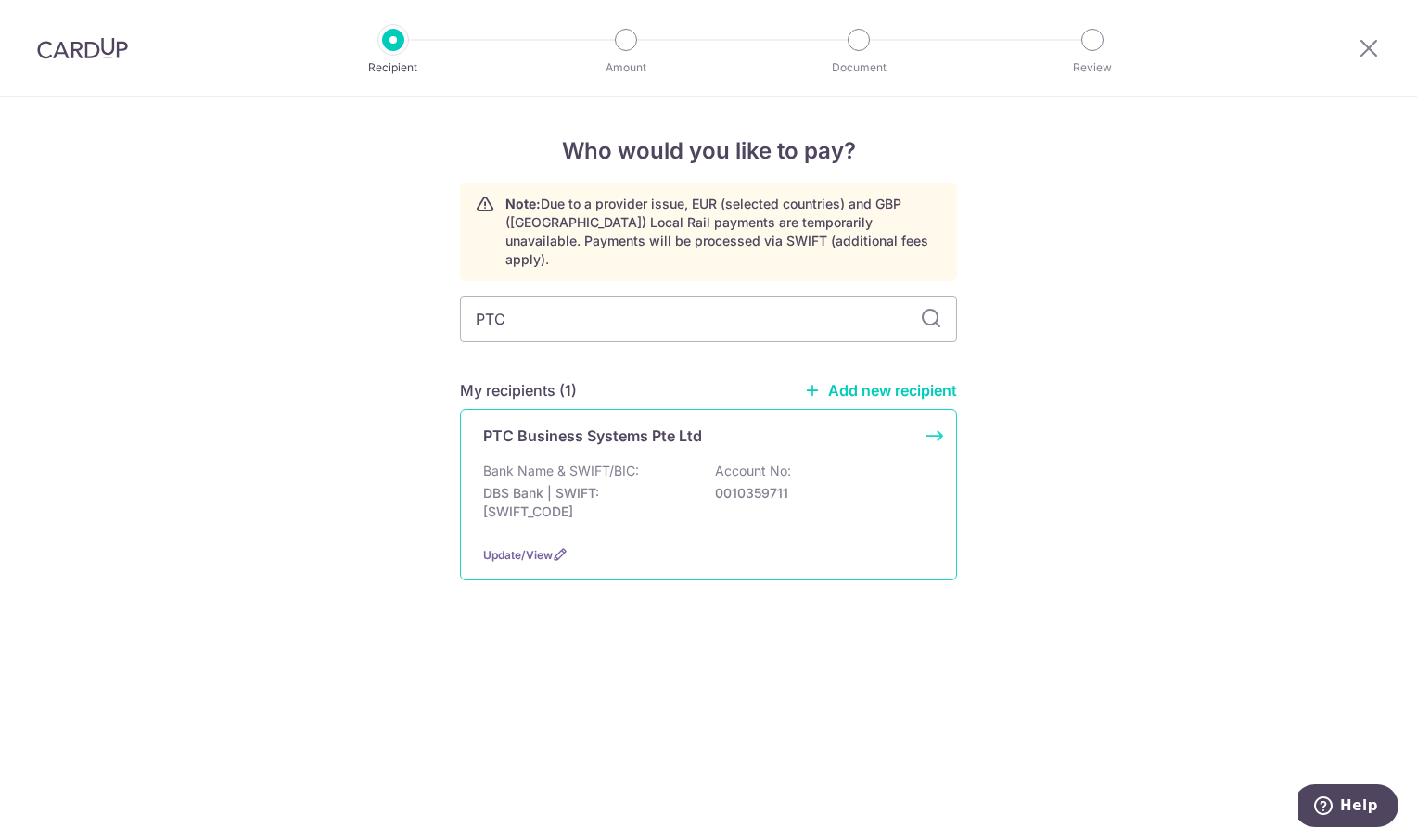
click at [595, 424] on p "PTC Business Systems Pte Ltd" at bounding box center [593, 435] width 219 height 22
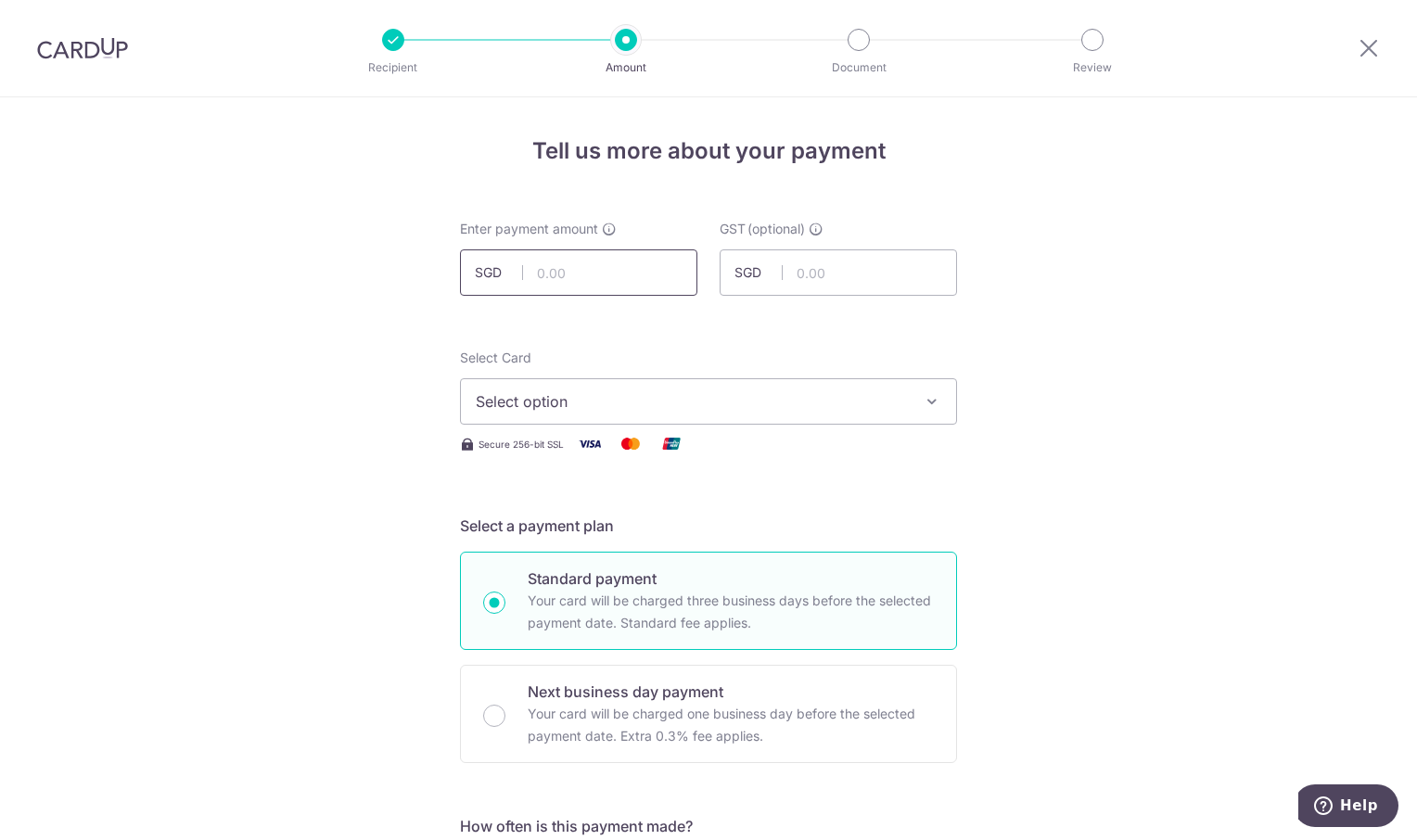
click at [557, 277] on input "text" at bounding box center [579, 273] width 237 height 47
type input "387.31"
click at [928, 396] on icon "button" at bounding box center [932, 402] width 19 height 19
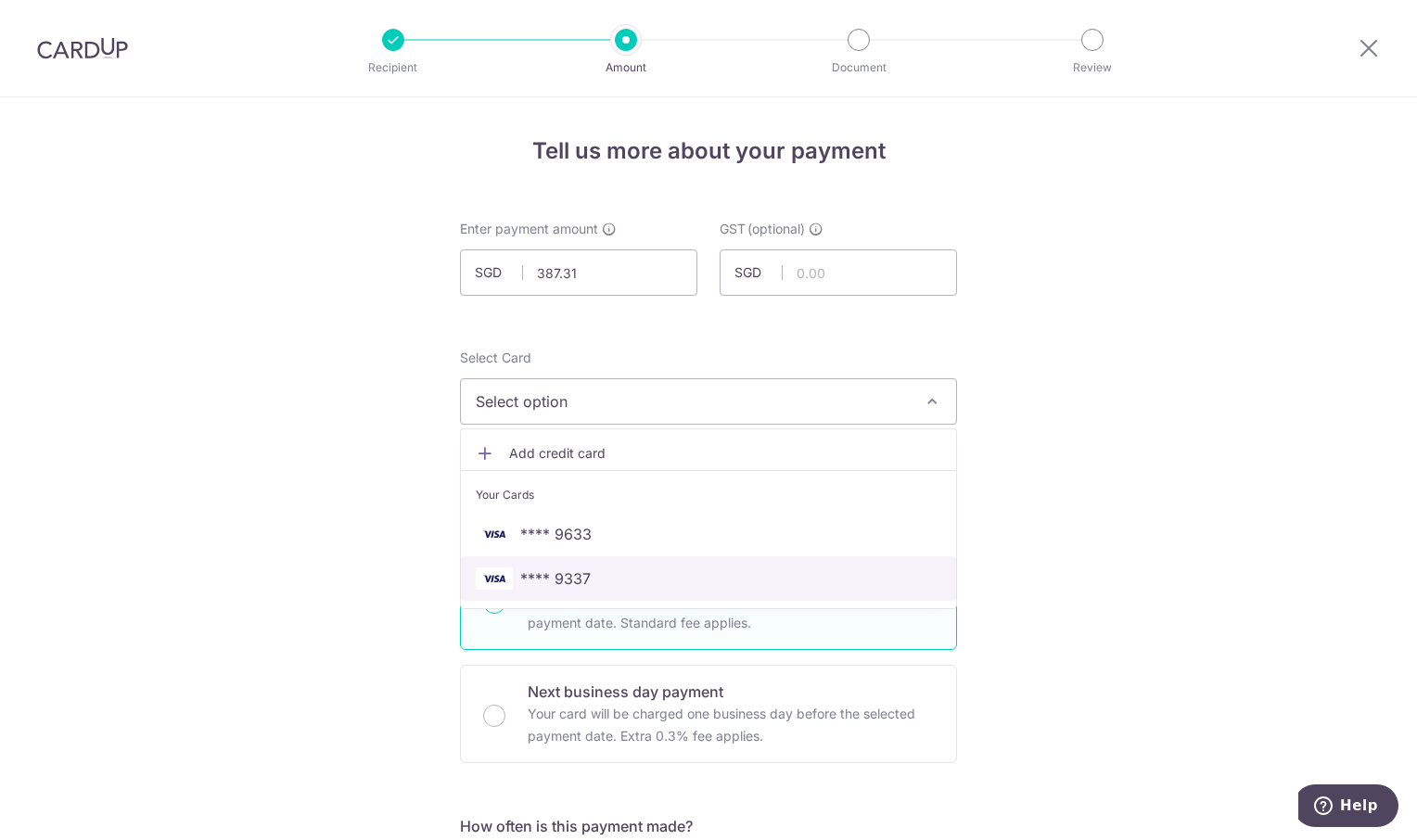
drag, startPoint x: 651, startPoint y: 574, endPoint x: 1036, endPoint y: 511, distance: 390.1
click at [653, 574] on span "**** 9337" at bounding box center [708, 578] width 465 height 22
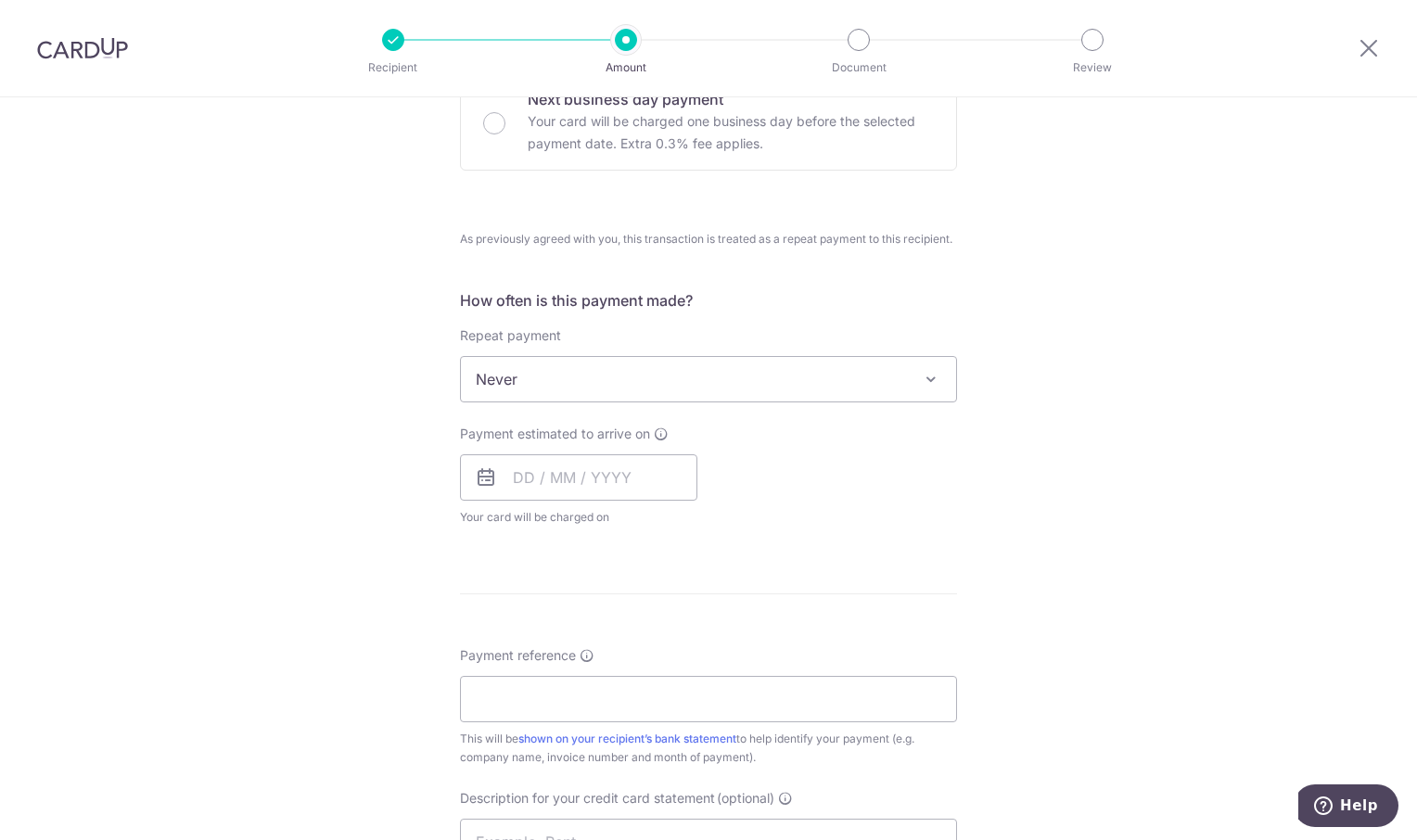
scroll to position [648, 0]
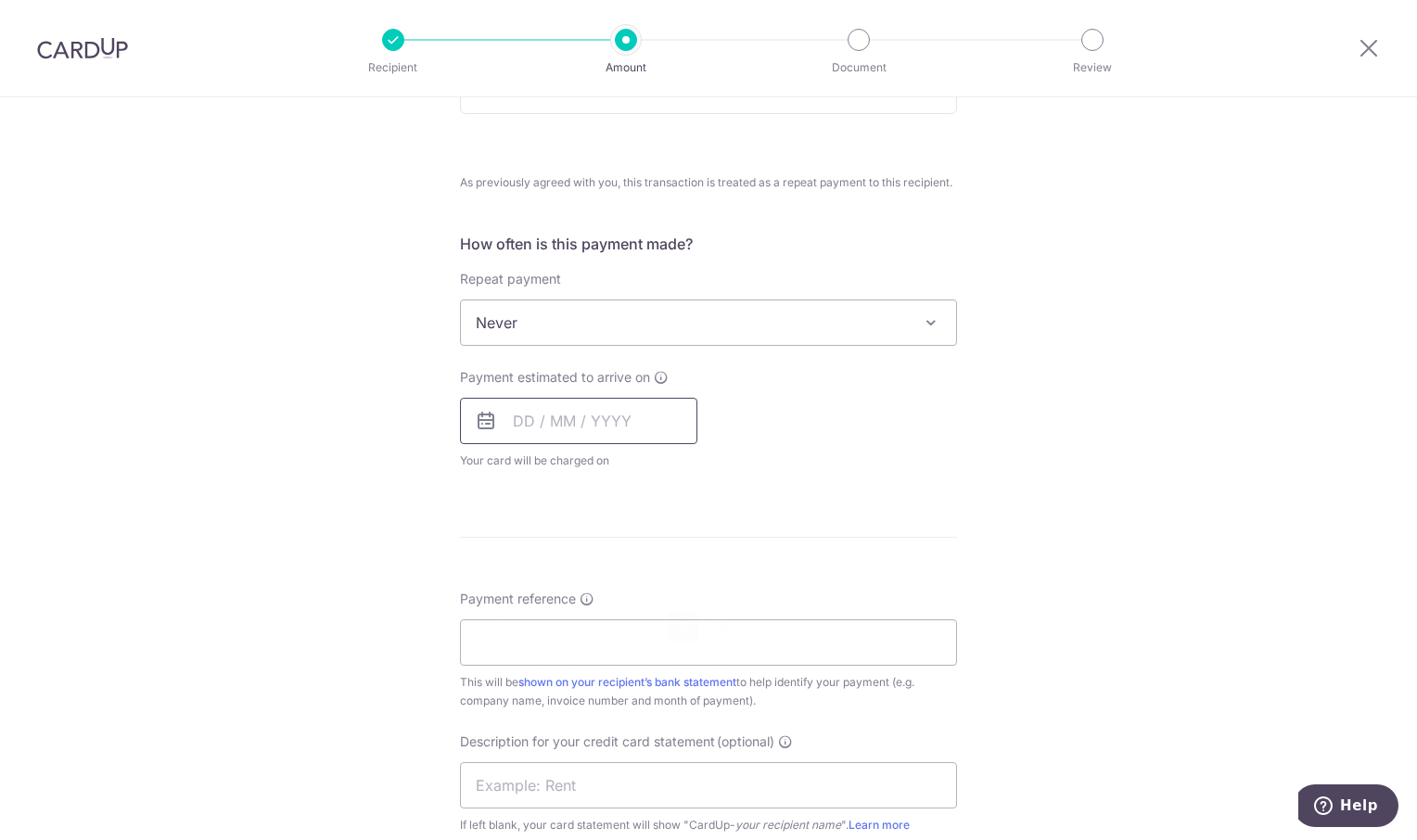
drag, startPoint x: 565, startPoint y: 416, endPoint x: 609, endPoint y: 435, distance: 47.9
click at [565, 414] on input "text" at bounding box center [579, 421] width 237 height 47
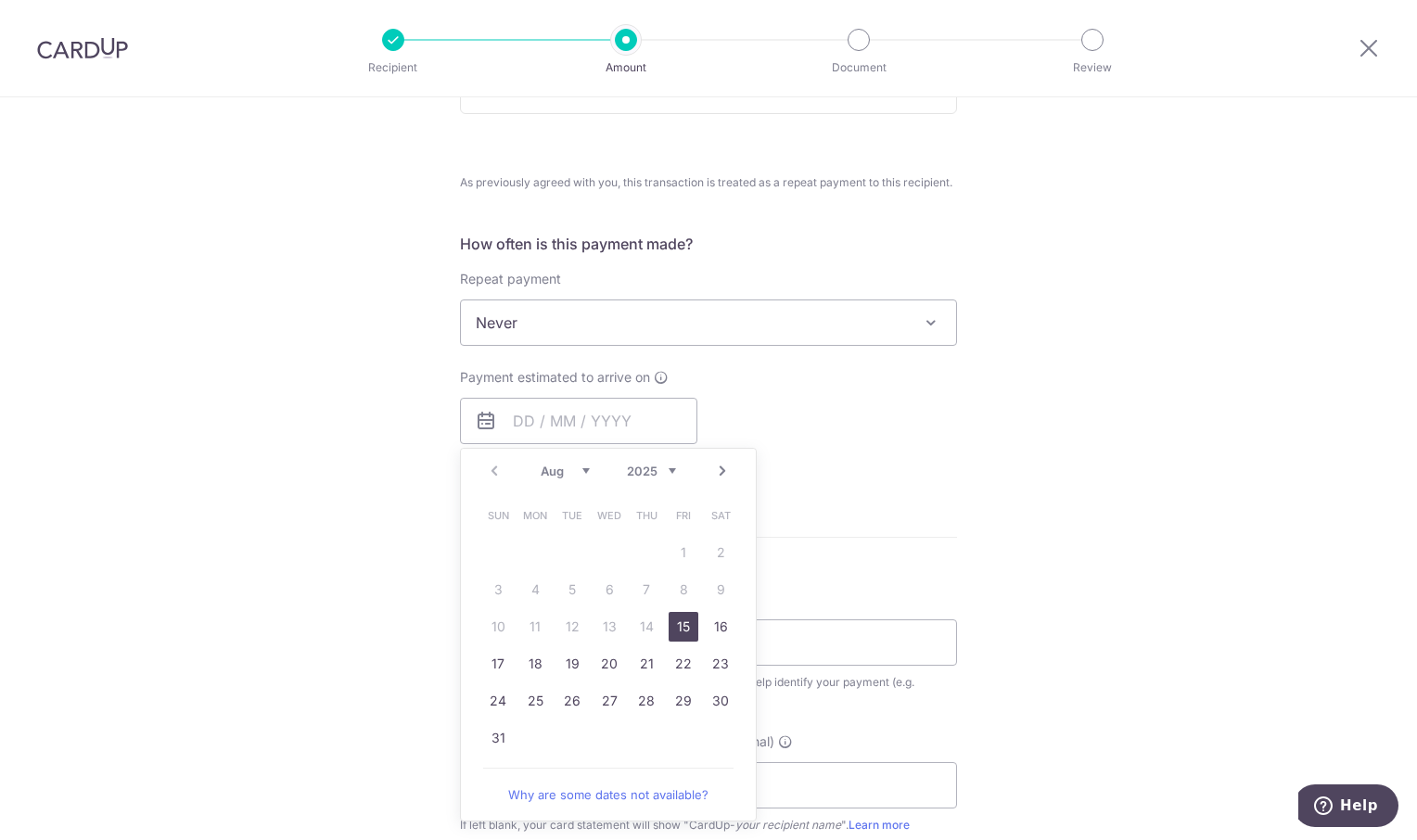
click at [684, 625] on link "15" at bounding box center [683, 627] width 30 height 30
type input "15/08/2025"
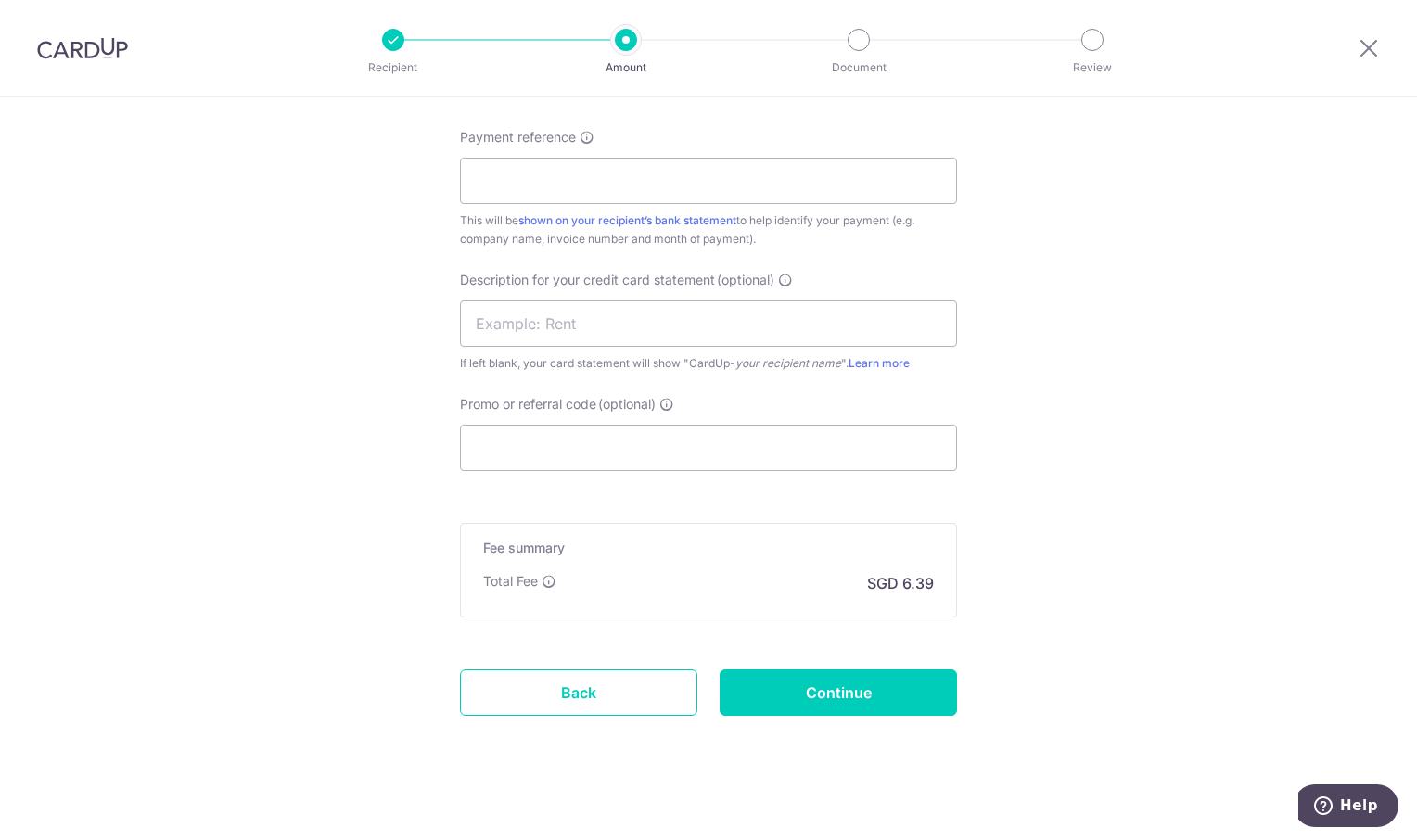
scroll to position [1201, 0]
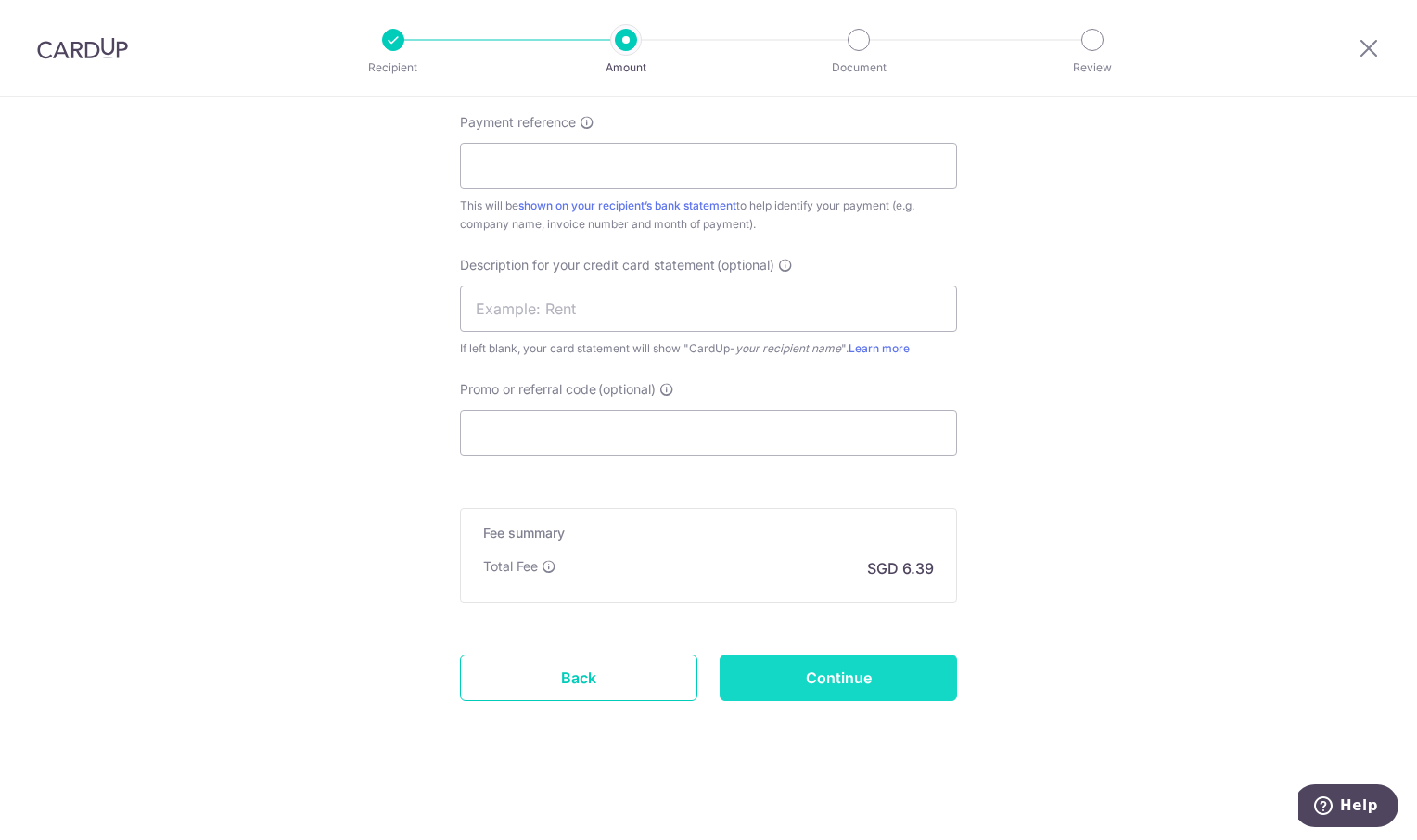
click at [851, 676] on input "Continue" at bounding box center [838, 677] width 237 height 47
type input "Create Schedule"
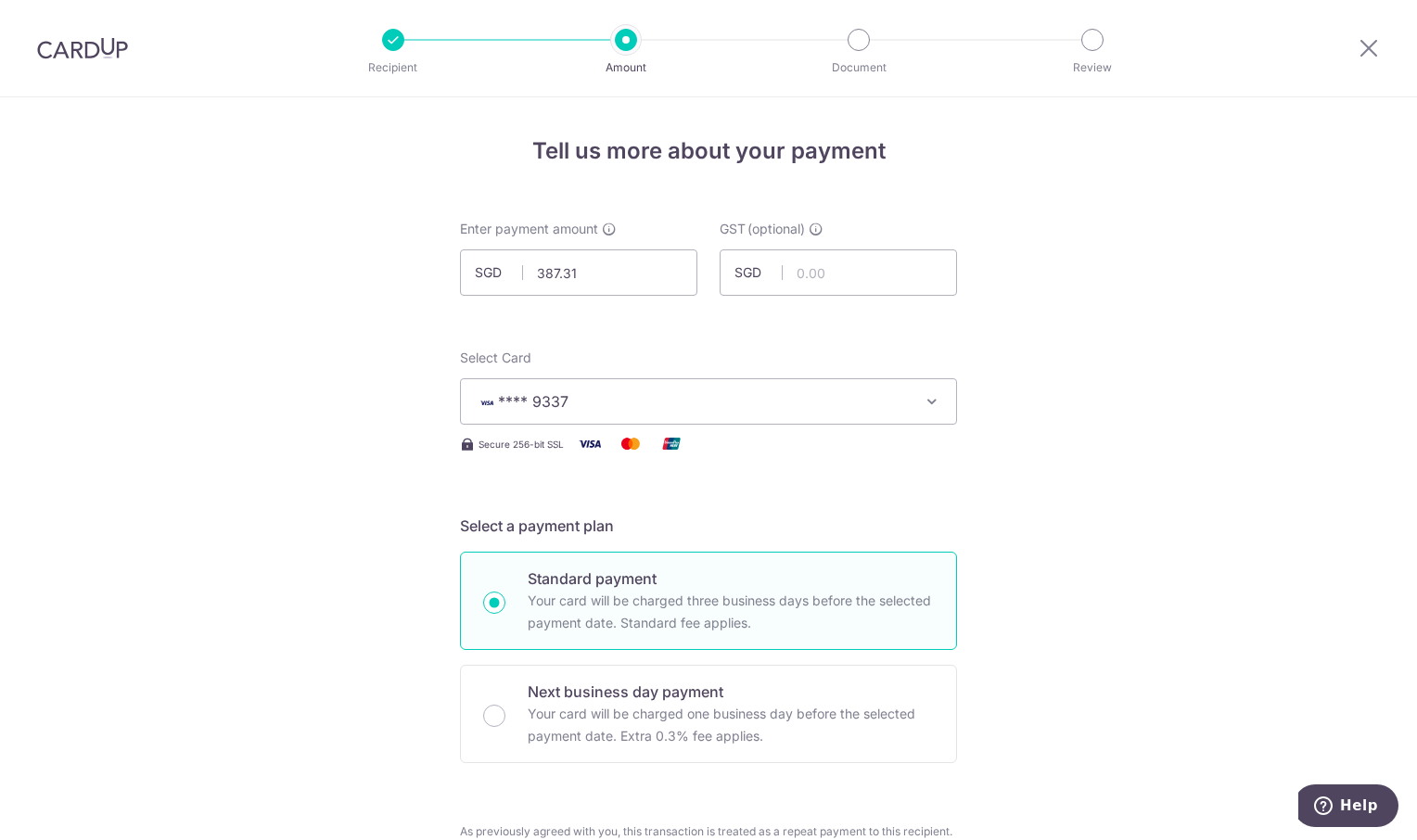
scroll to position [1227, 0]
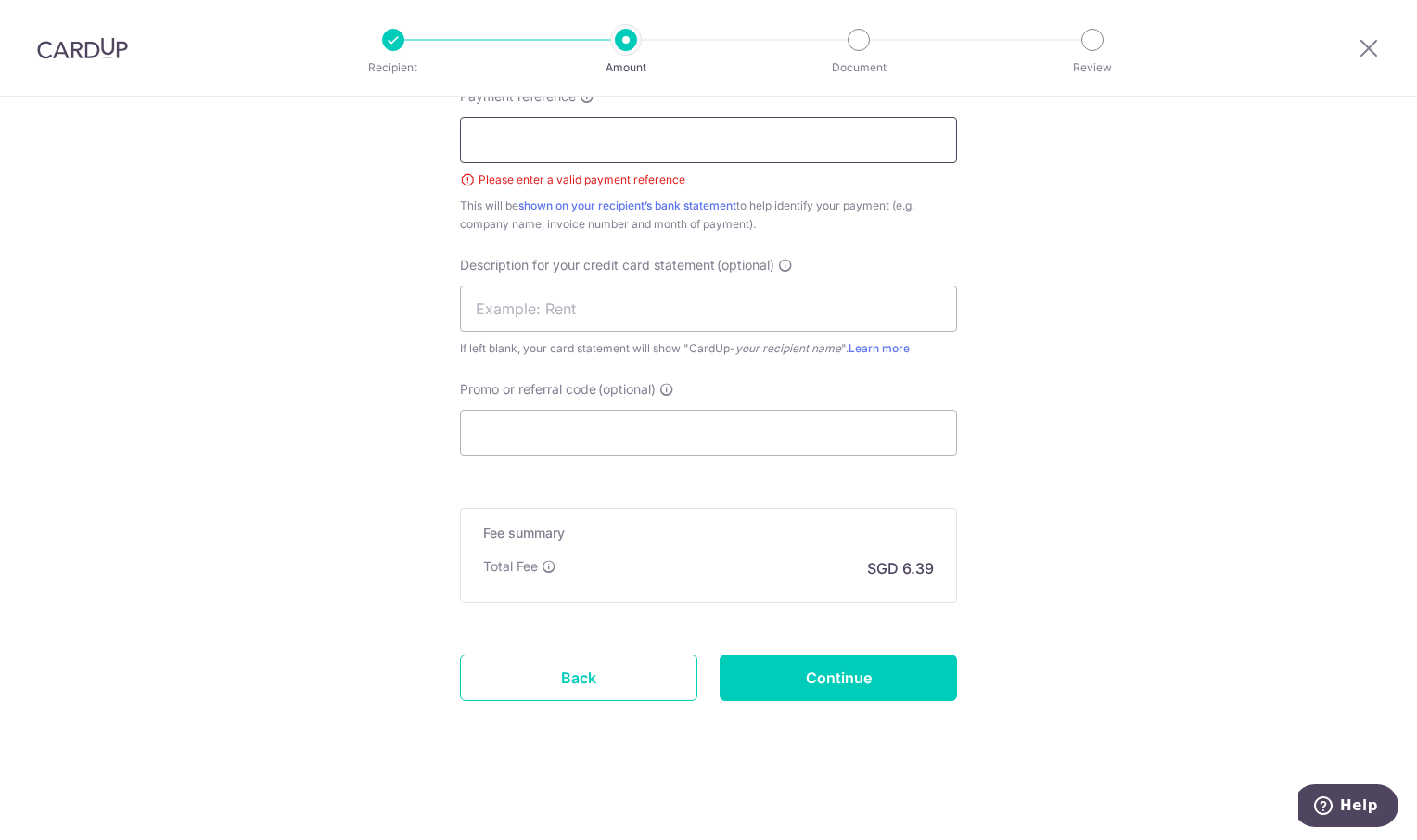
click at [503, 143] on input "Payment reference" at bounding box center [708, 140] width 497 height 47
paste input "Inv 1730090 2822 6078 5325 497"
type input "OREC Inv 1730090 2822 6078 5325 497"
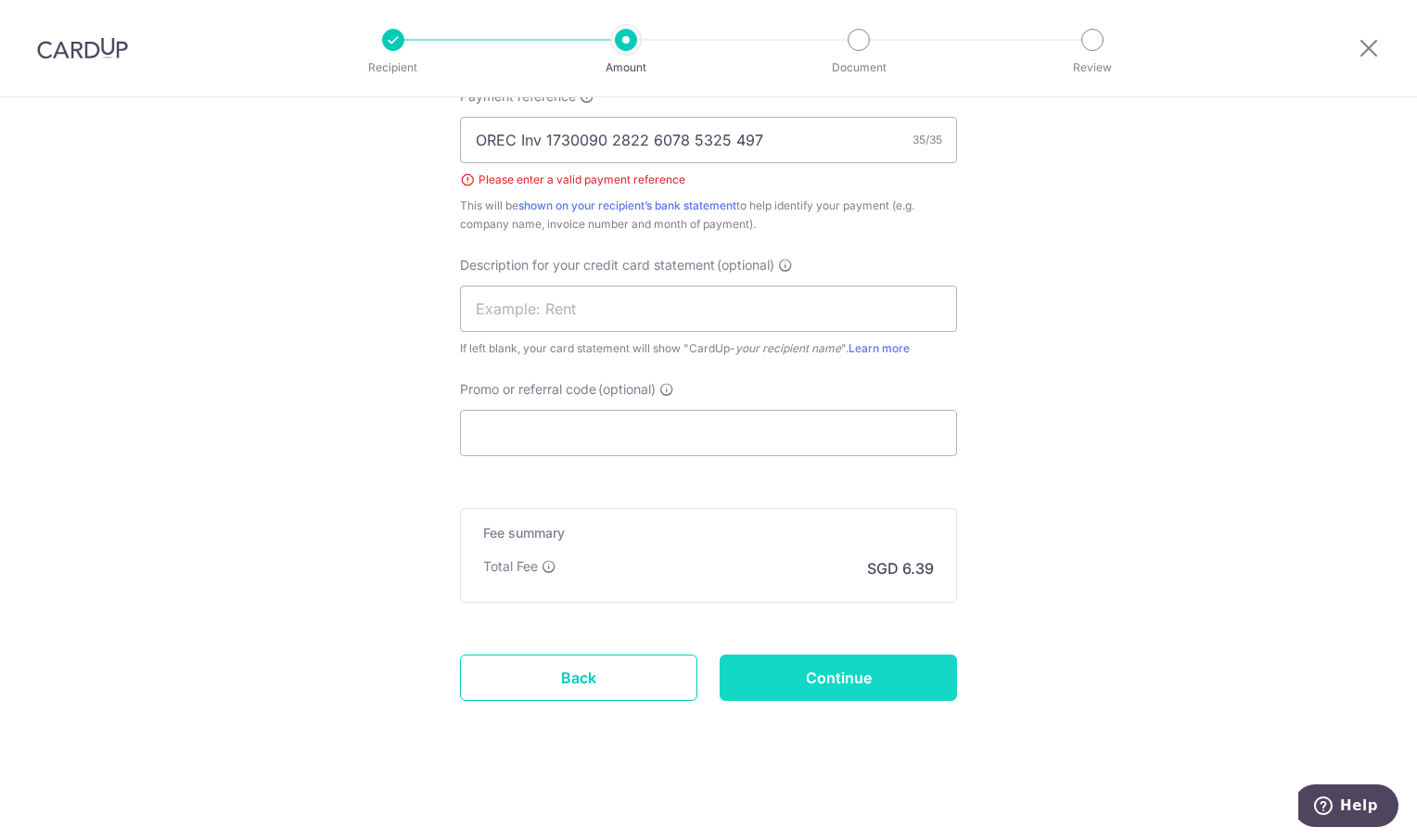
click at [891, 670] on input "Continue" at bounding box center [838, 677] width 237 height 47
type input "Create Schedule"
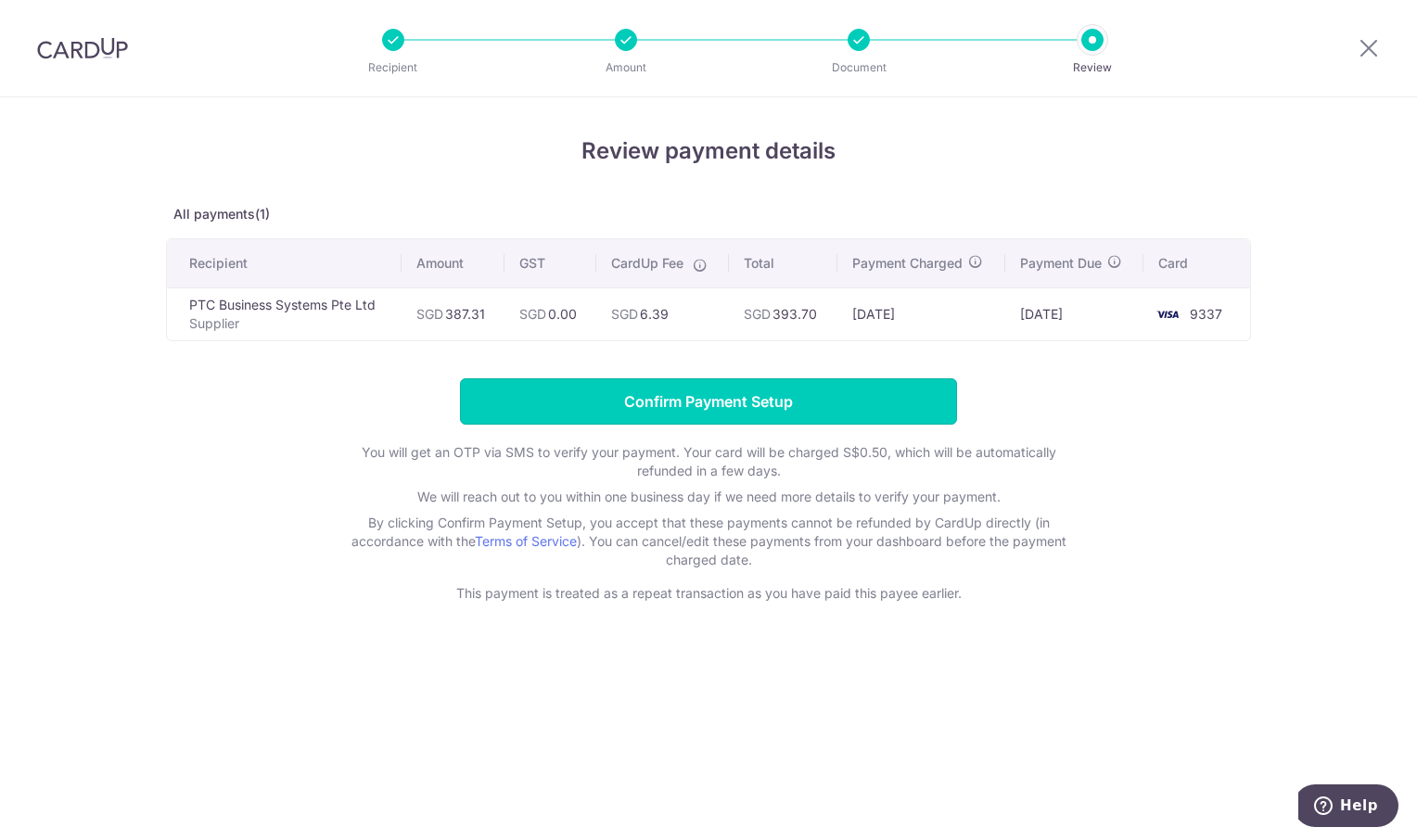
drag, startPoint x: 725, startPoint y: 404, endPoint x: 460, endPoint y: 28, distance: 460.0
click at [723, 400] on input "Confirm Payment Setup" at bounding box center [708, 402] width 497 height 47
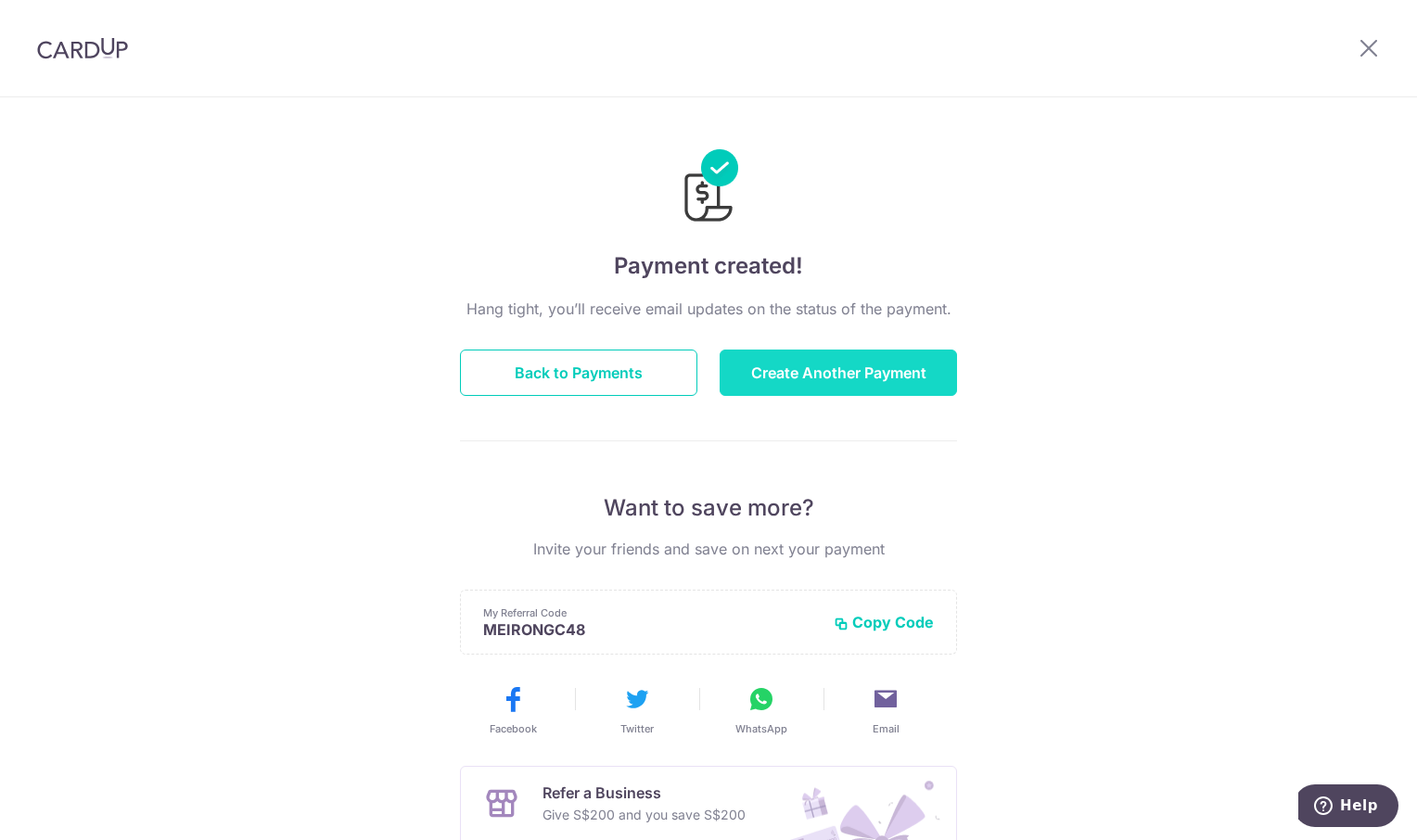
click at [832, 364] on button "Create Another Payment" at bounding box center [838, 373] width 237 height 47
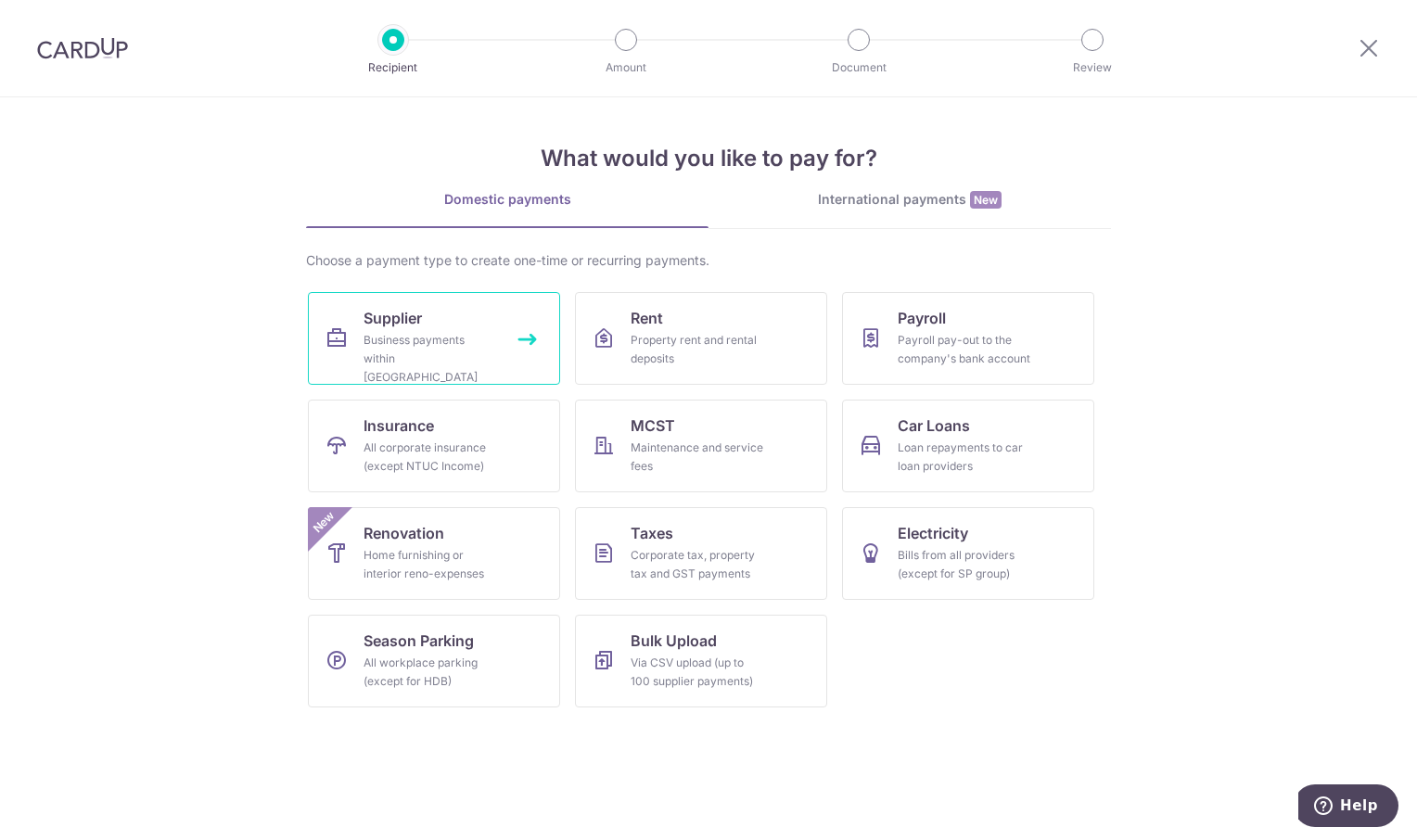
click at [419, 334] on div "Business payments within Singapore" at bounding box center [430, 359] width 134 height 56
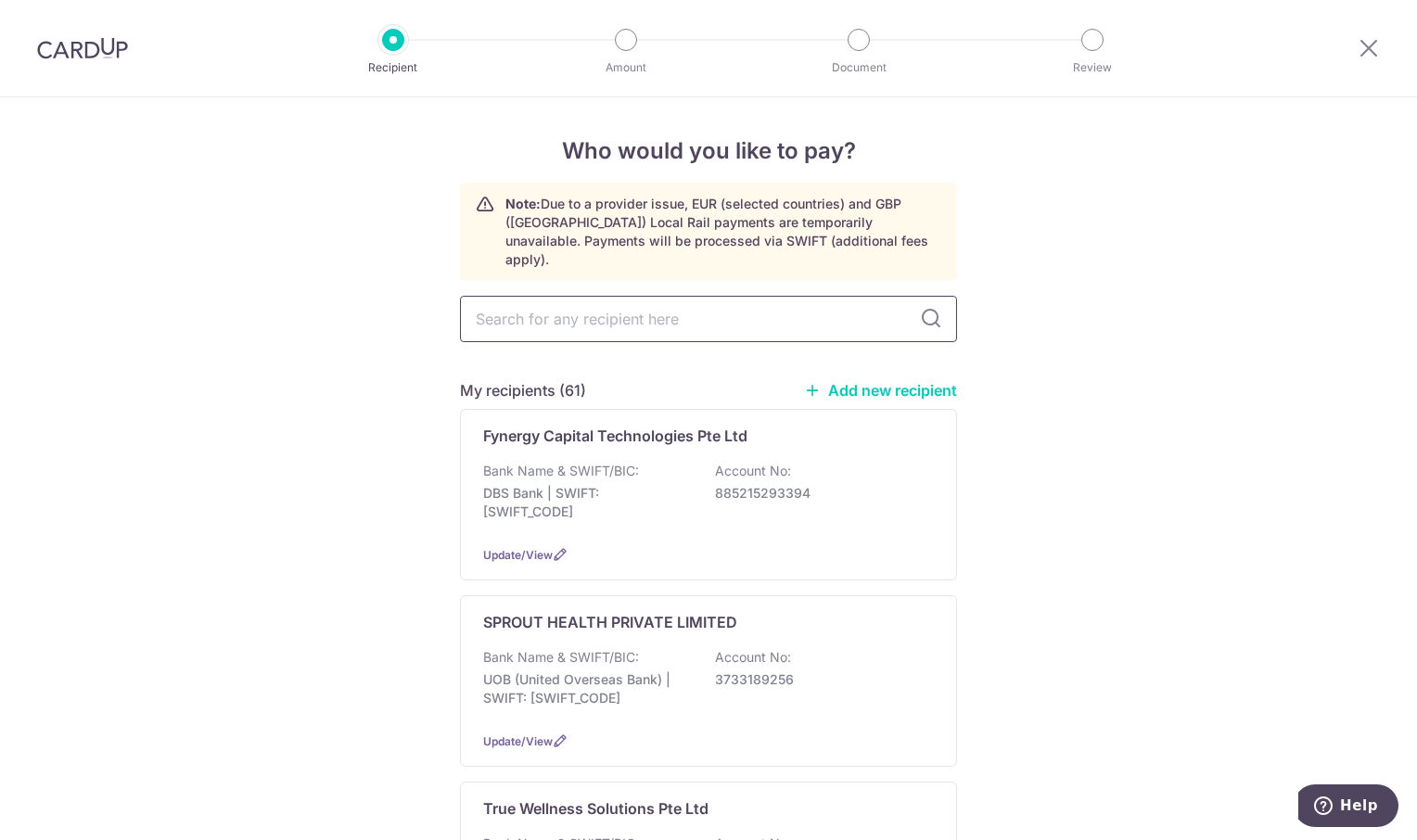
click at [525, 295] on input "text" at bounding box center [708, 319] width 497 height 47
type input "A1"
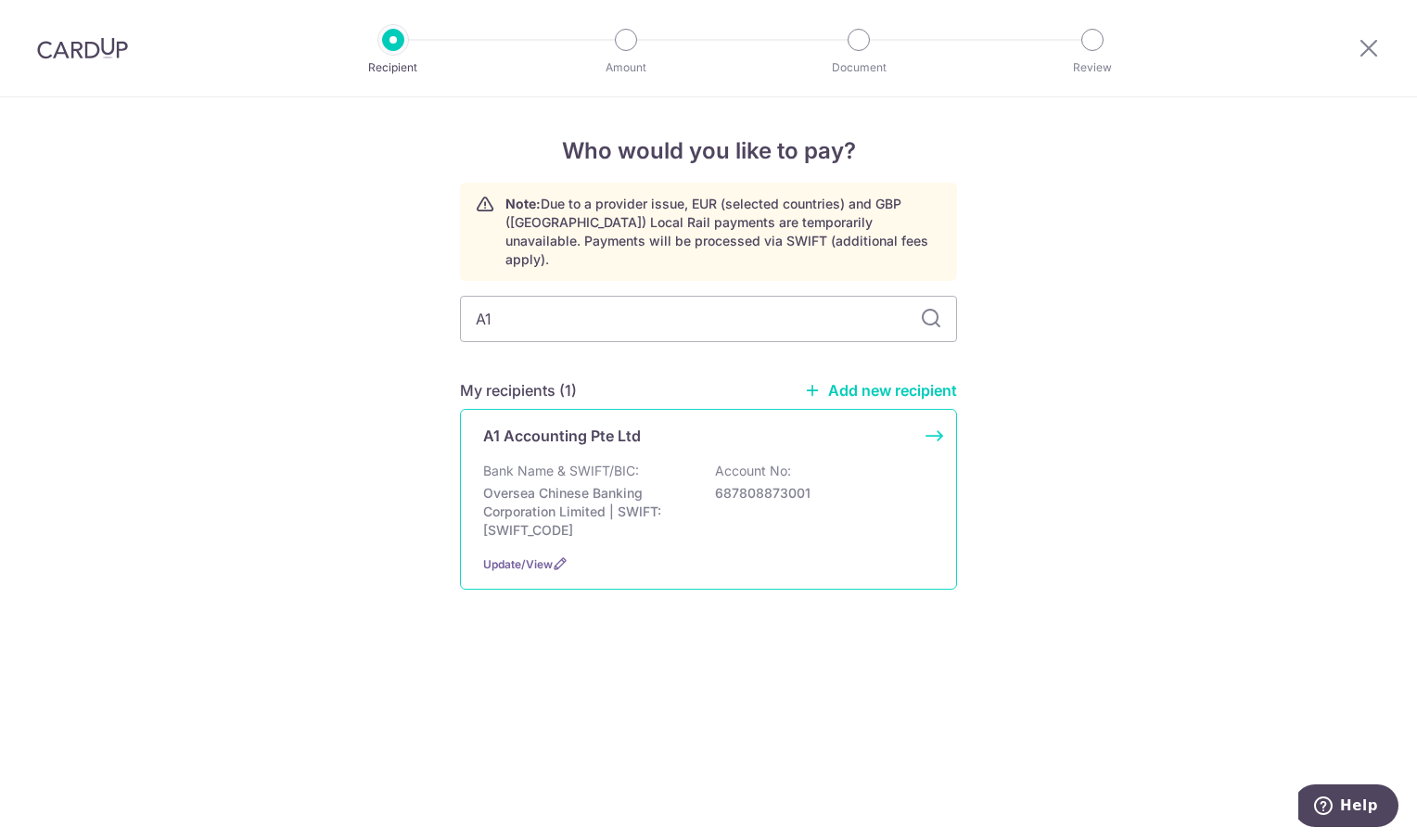
click at [594, 434] on div "A1 Accounting Pte Ltd Bank Name & SWIFT/BIC: Oversea Chinese Banking Corporatio…" at bounding box center [708, 498] width 497 height 180
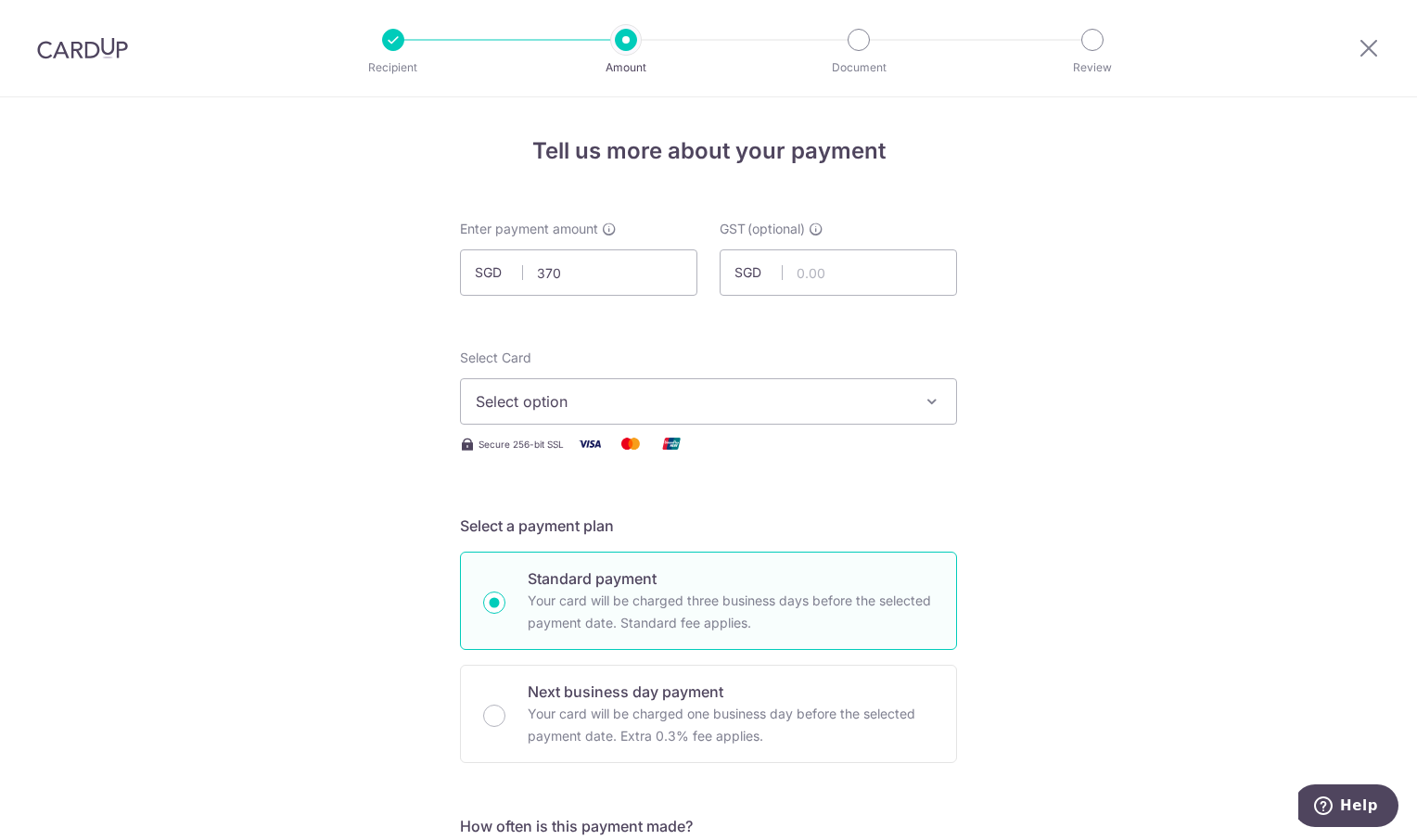
type input "370.00"
click at [923, 395] on icon "button" at bounding box center [932, 402] width 19 height 19
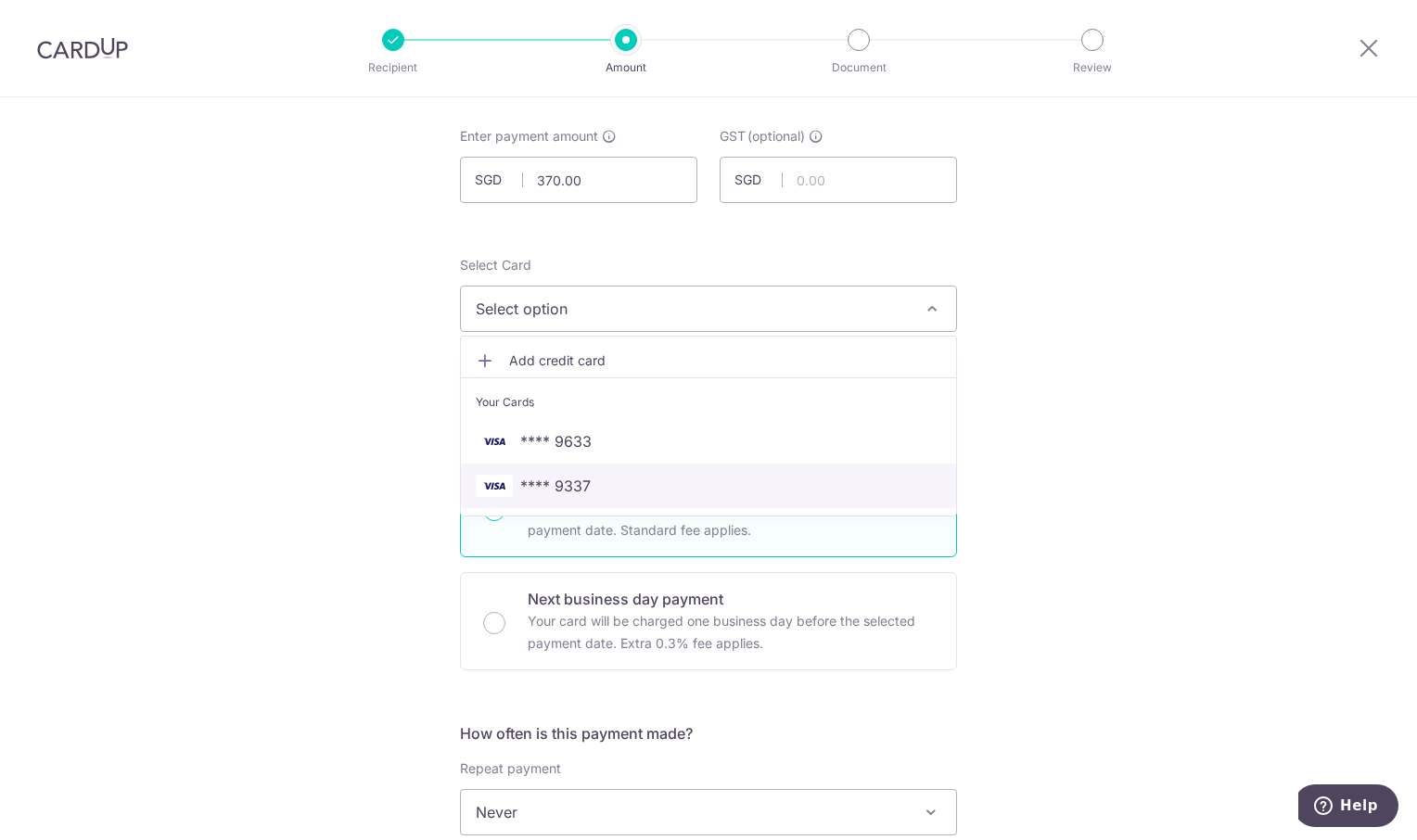
scroll to position [185, 0]
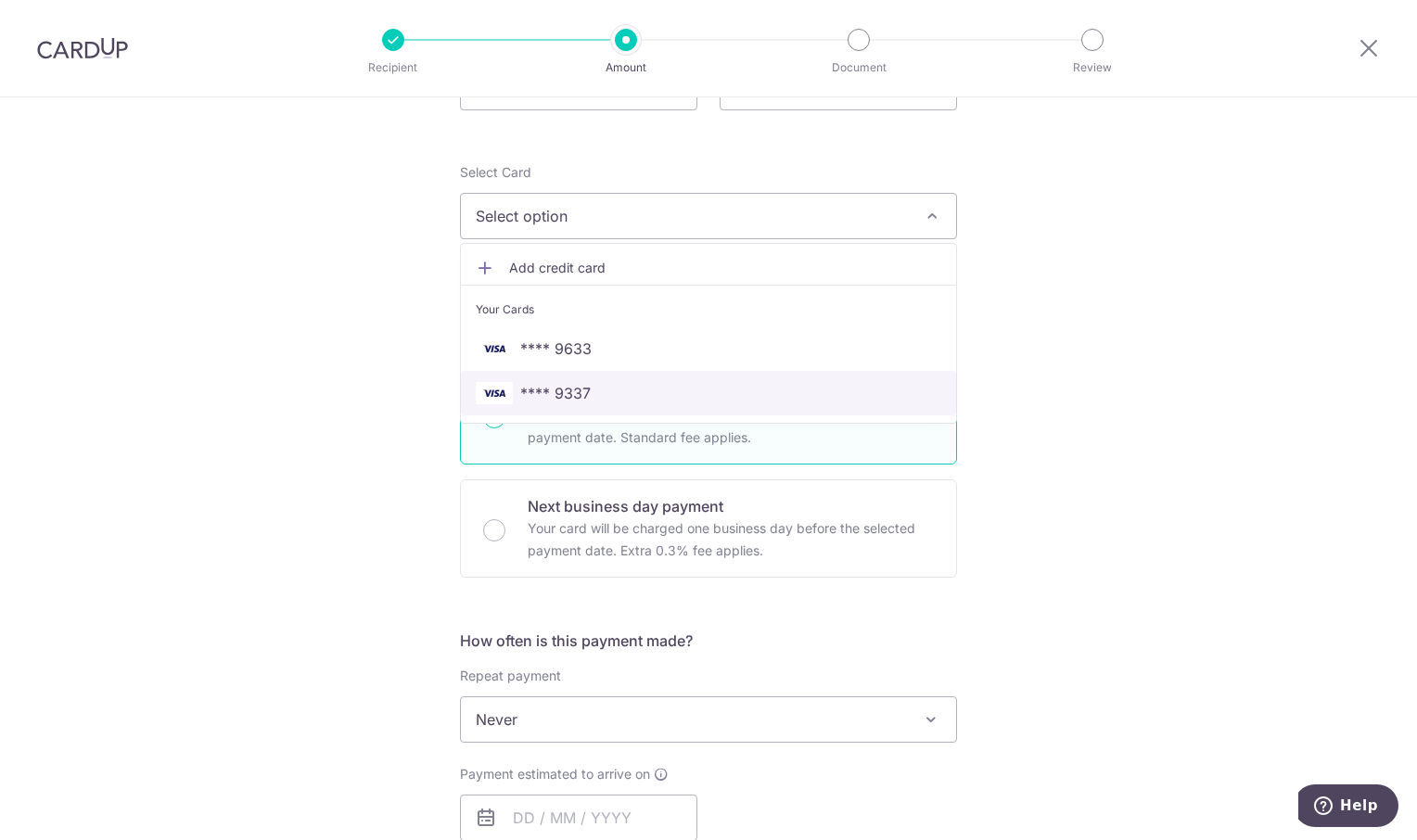
click at [687, 388] on span "**** 9337" at bounding box center [708, 393] width 465 height 22
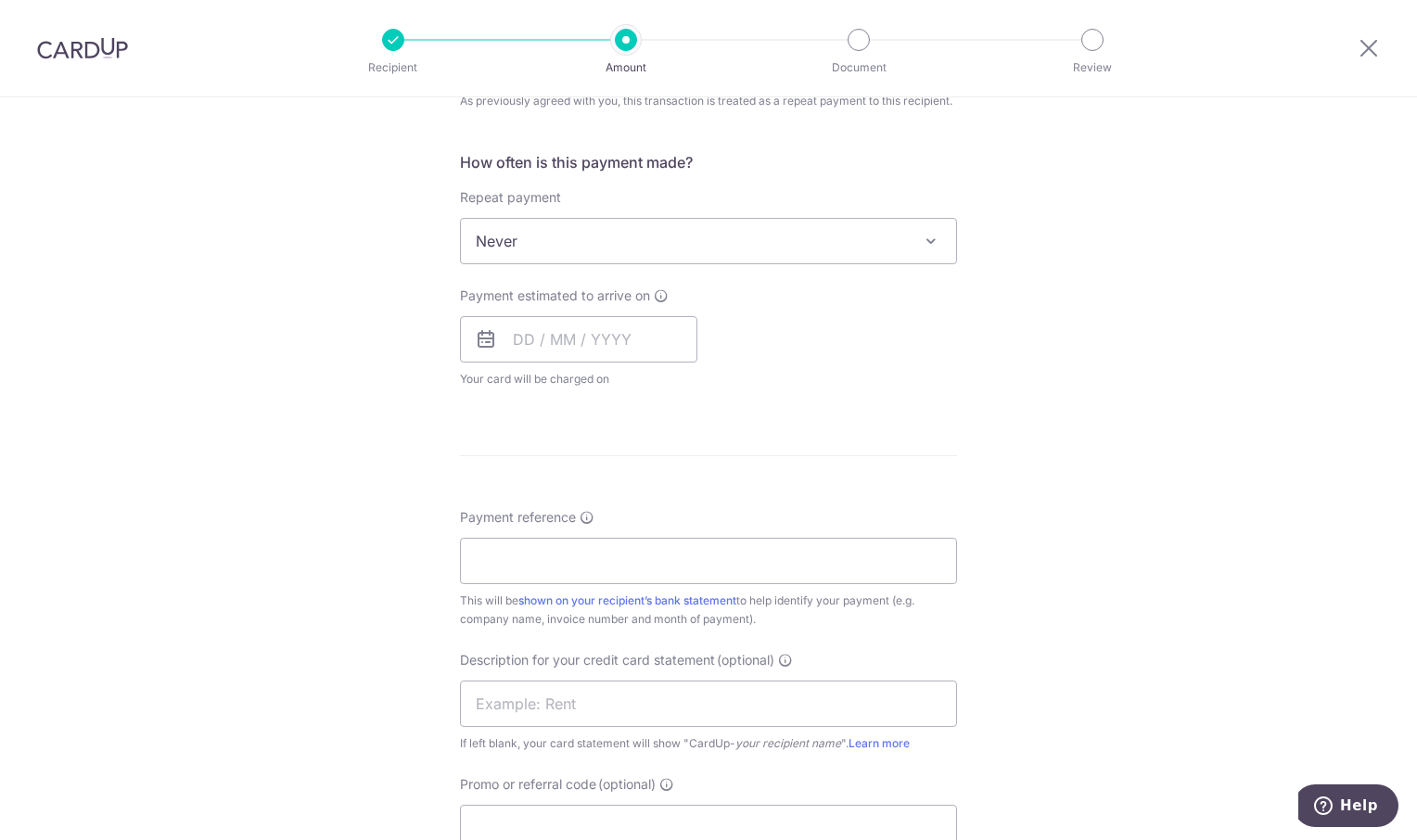
scroll to position [741, 0]
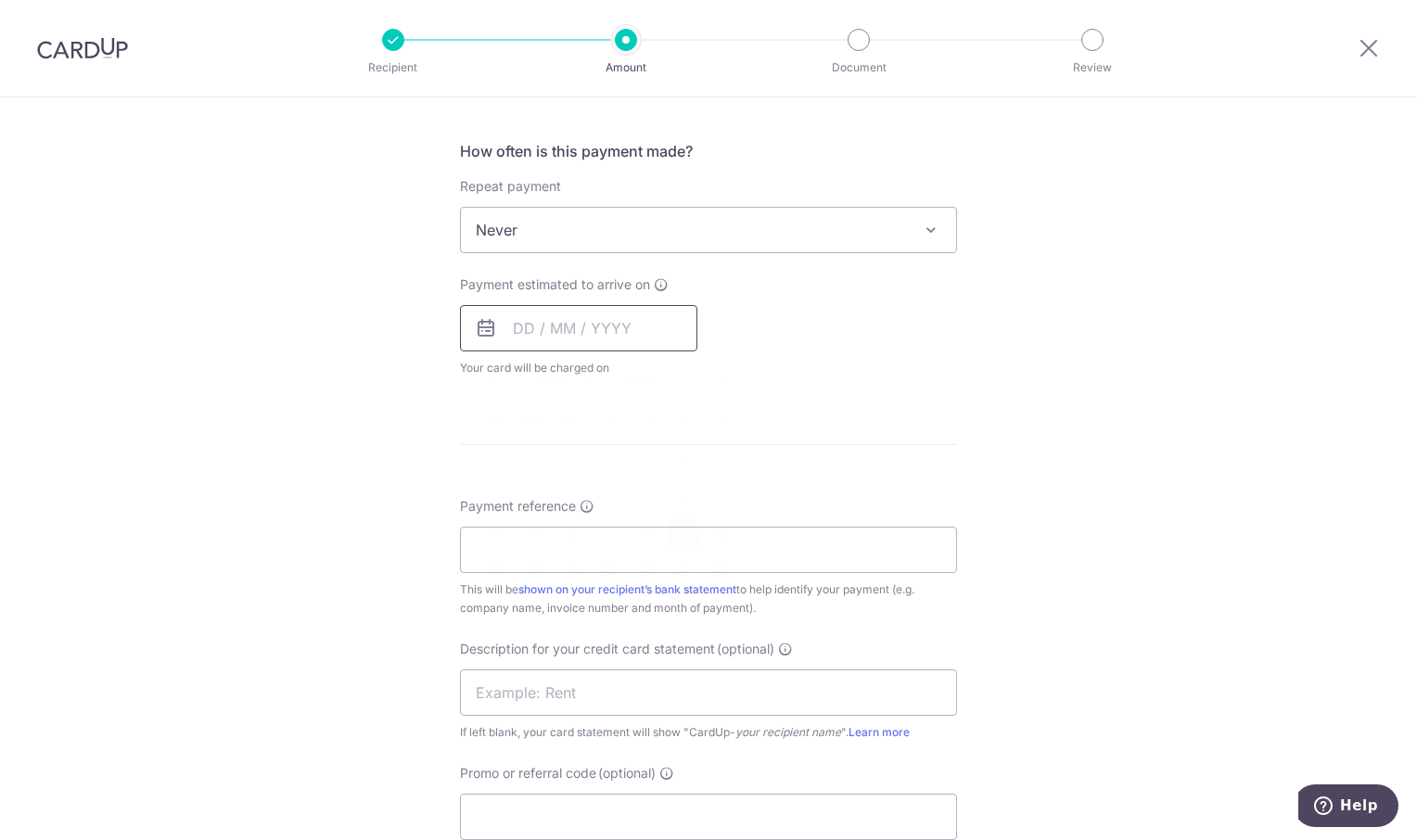
click at [602, 333] on input "text" at bounding box center [579, 328] width 237 height 47
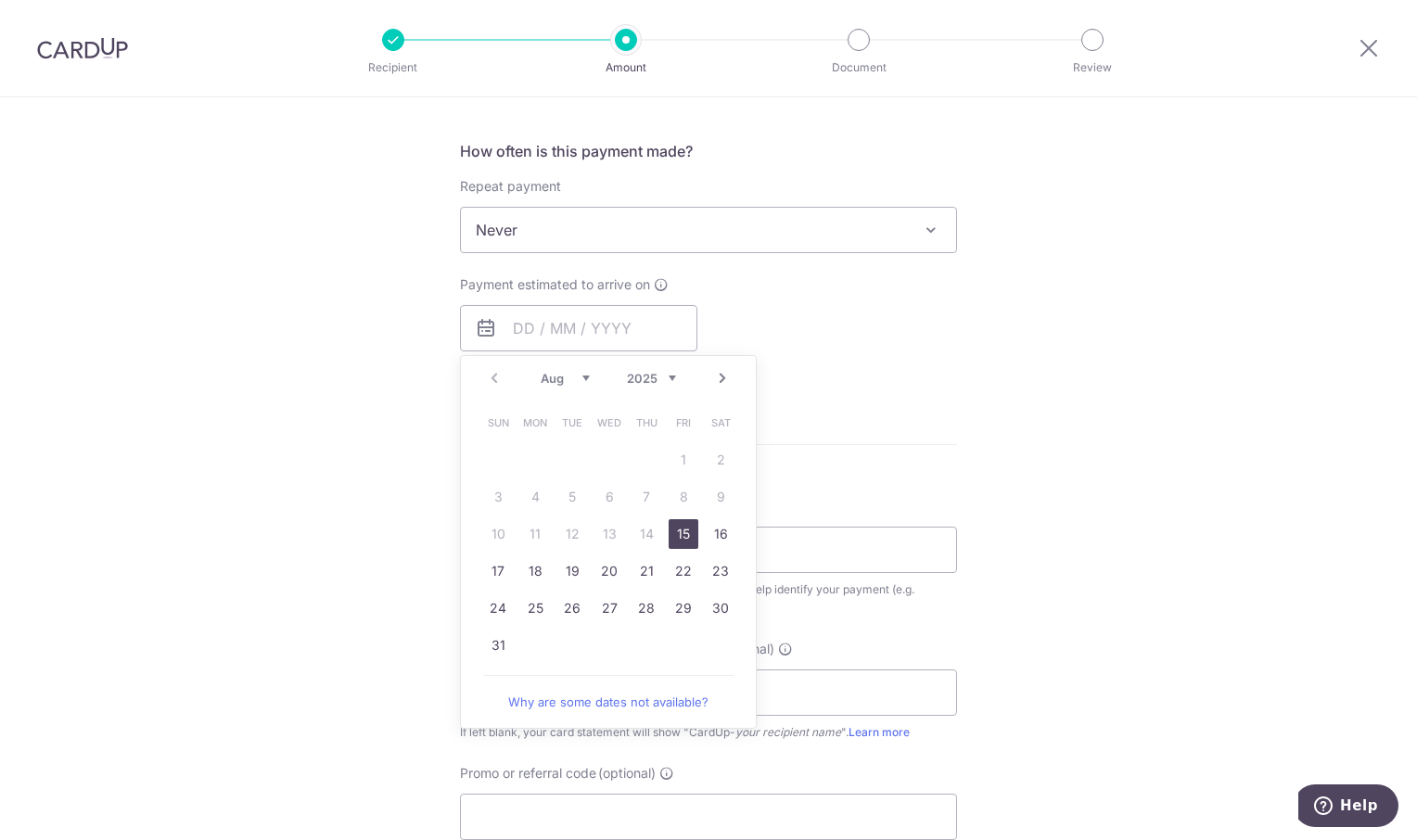
drag, startPoint x: 677, startPoint y: 529, endPoint x: 1122, endPoint y: 395, distance: 464.7
click at [679, 528] on link "15" at bounding box center [683, 534] width 30 height 30
type input "[DATE]"
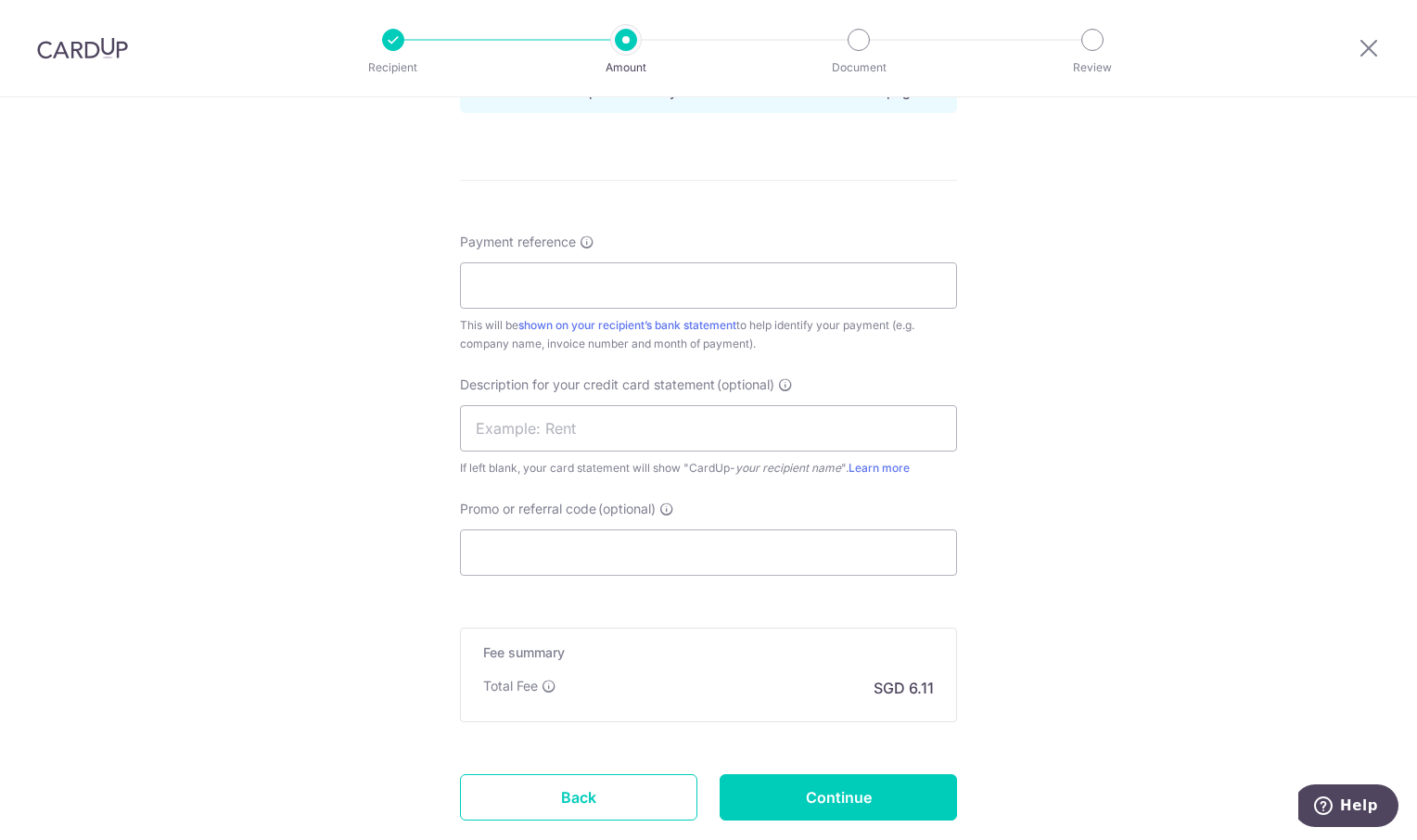
scroll to position [1112, 0]
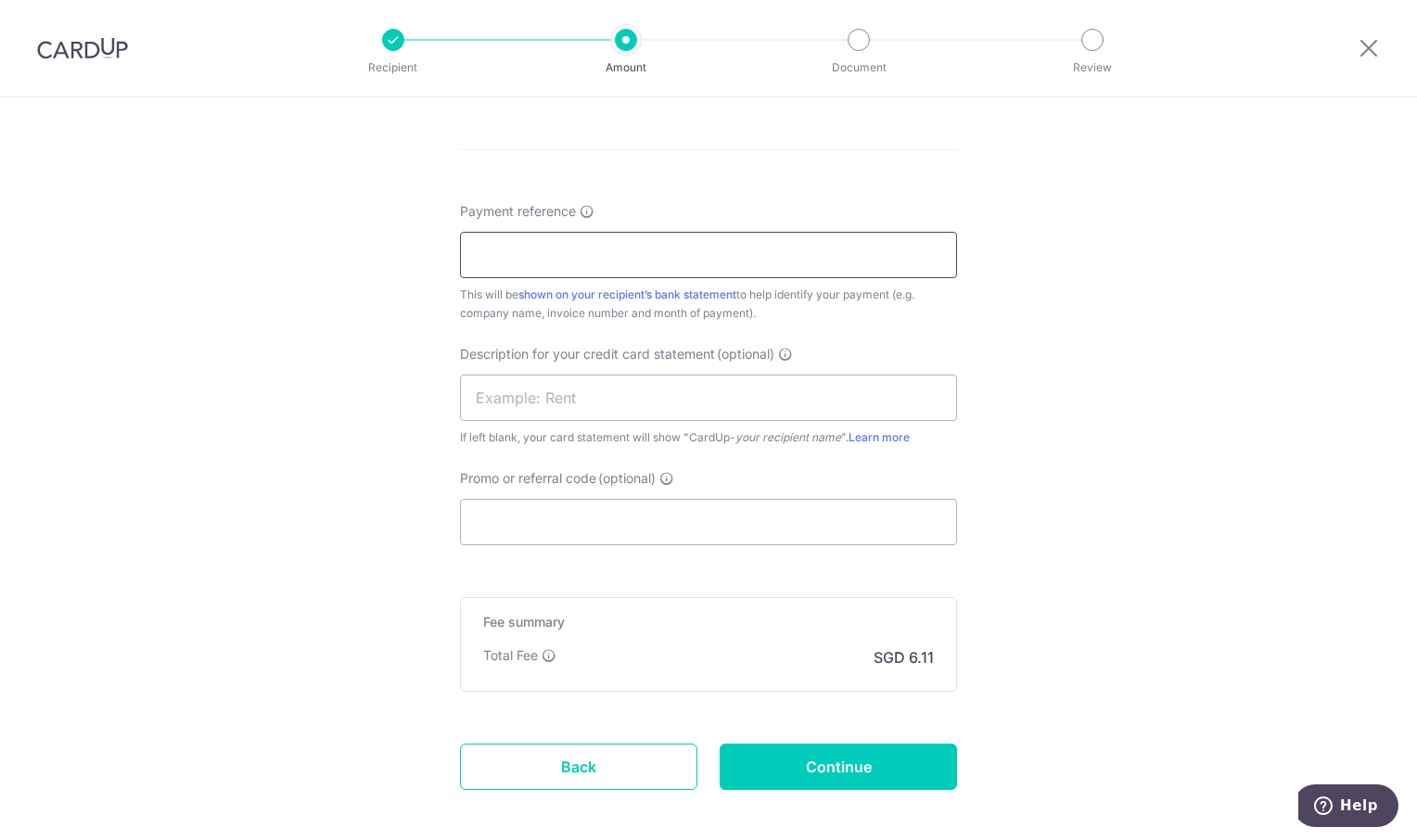
click at [506, 258] on input "Payment reference" at bounding box center [708, 255] width 497 height 47
paste input "Inv 20250269"
type input "OREC Inv 20250269"
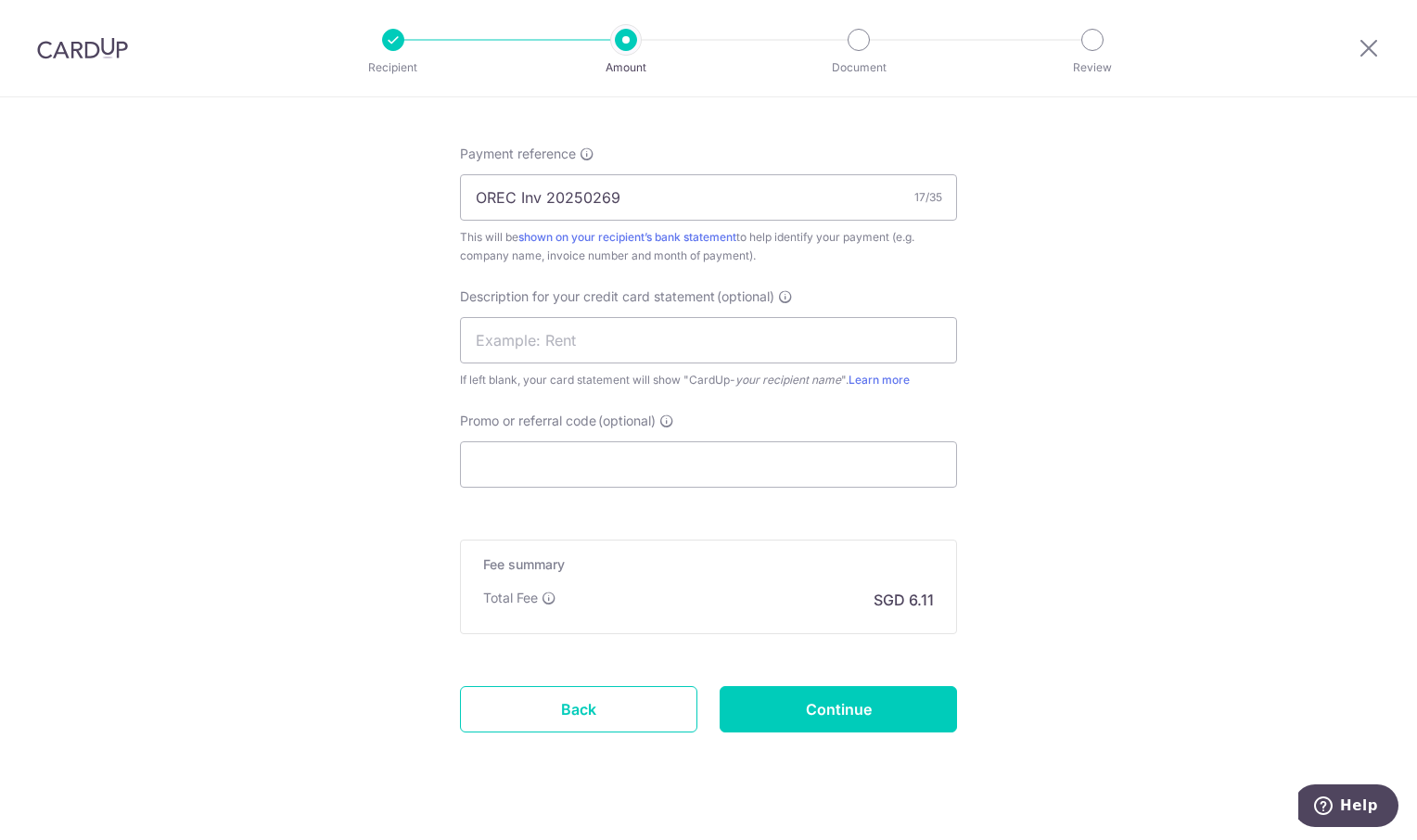
scroll to position [1201, 0]
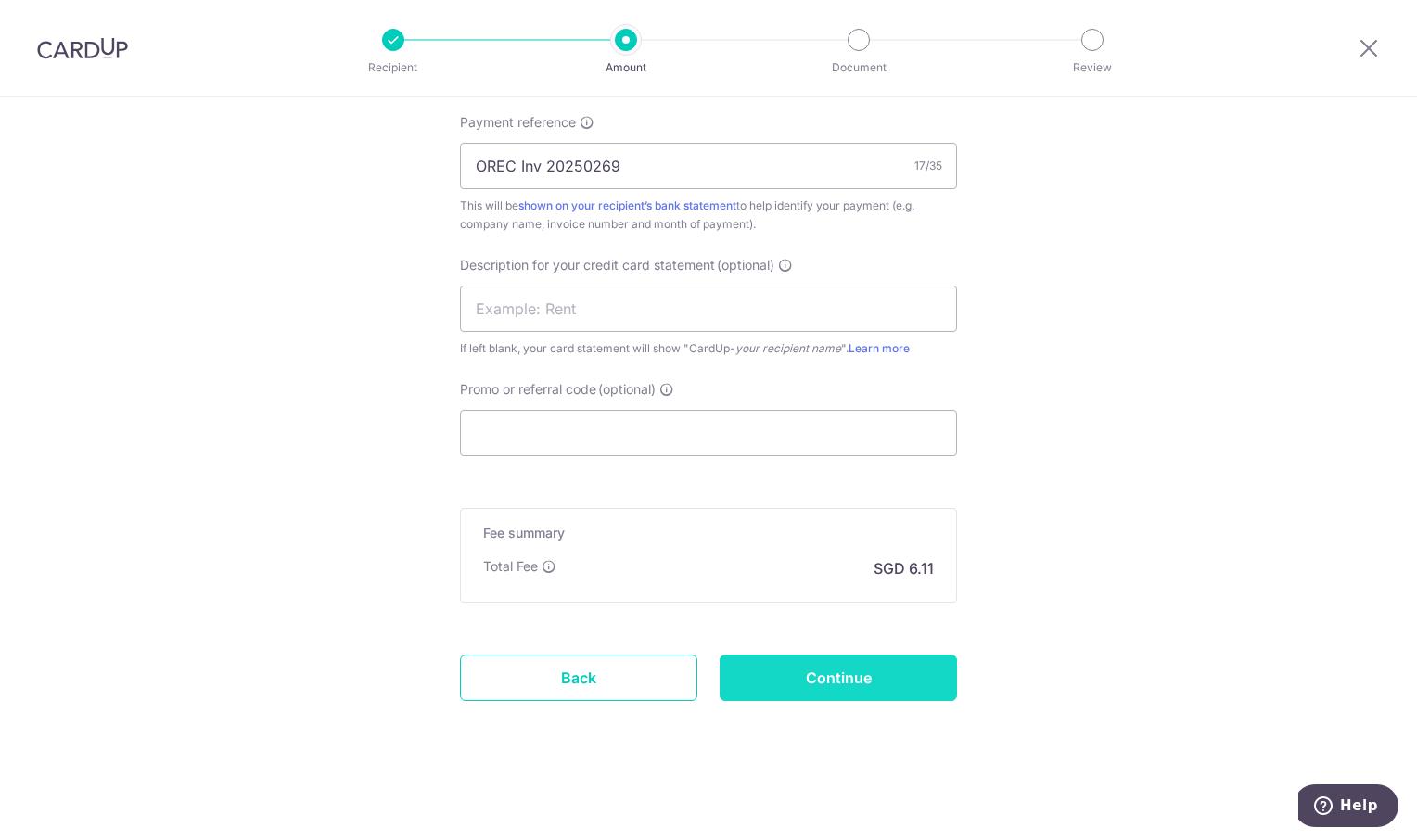
click at [908, 678] on input "Continue" at bounding box center [838, 677] width 237 height 47
type input "Create Schedule"
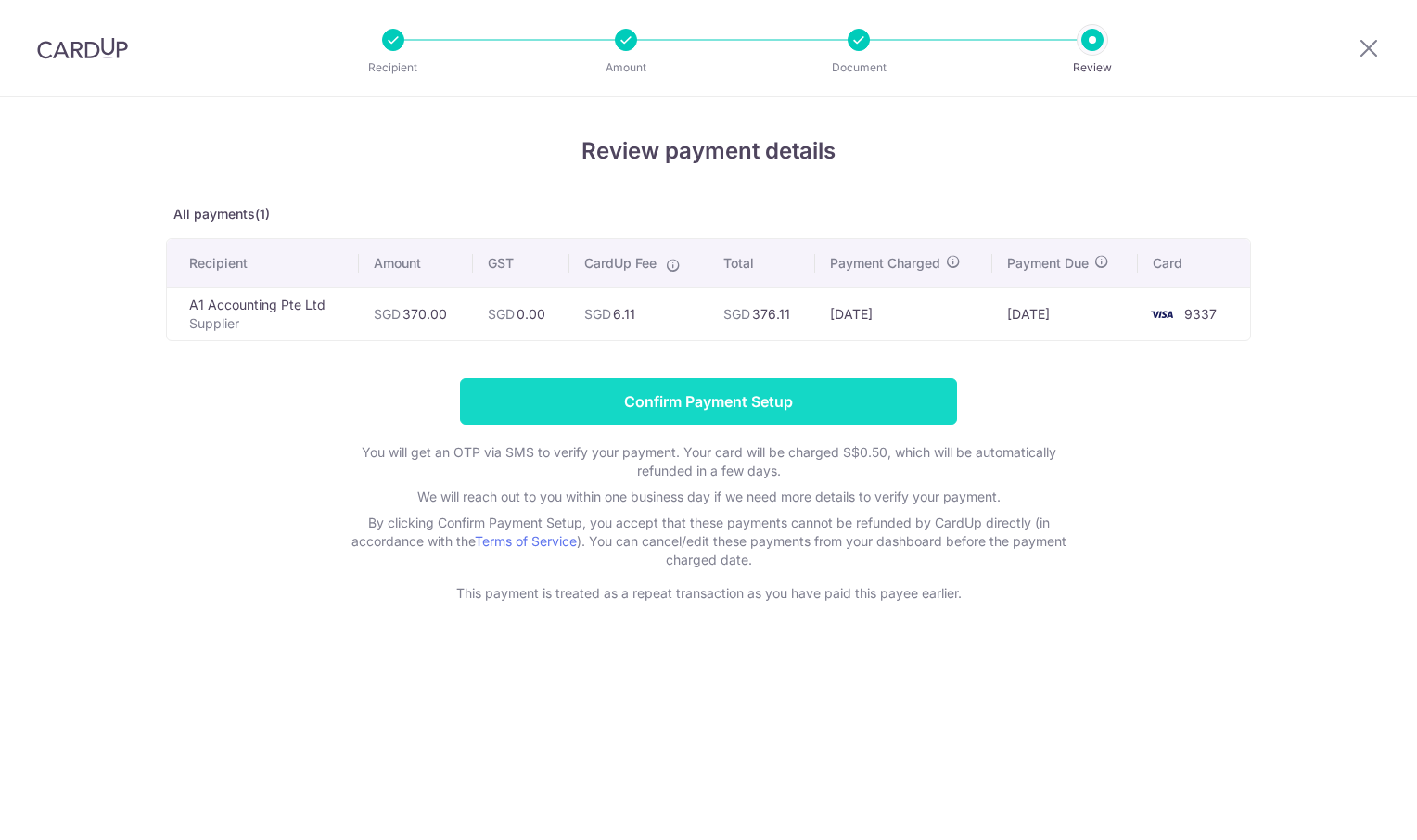
click at [790, 396] on input "Confirm Payment Setup" at bounding box center [708, 402] width 497 height 47
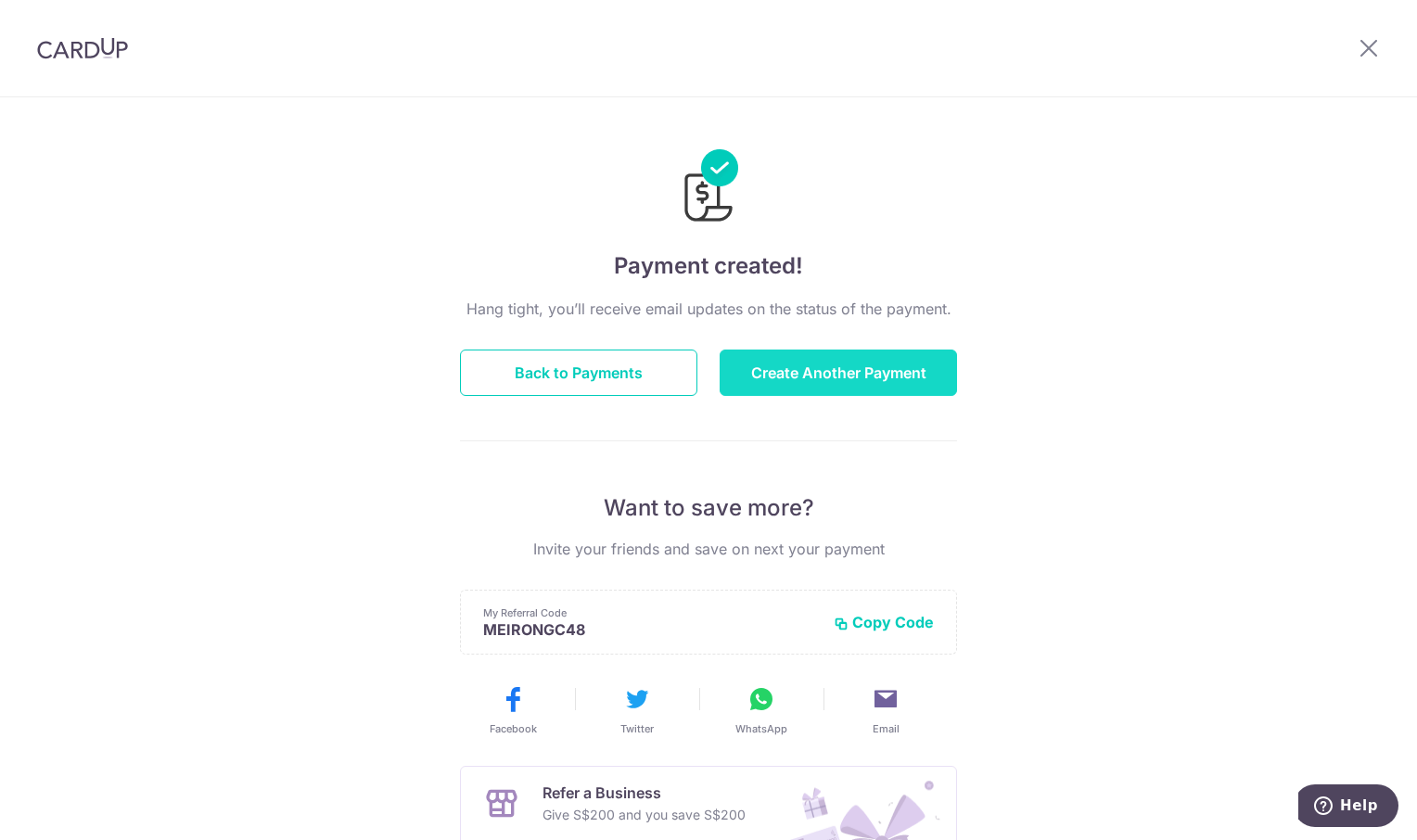
click at [850, 374] on button "Create Another Payment" at bounding box center [838, 373] width 237 height 47
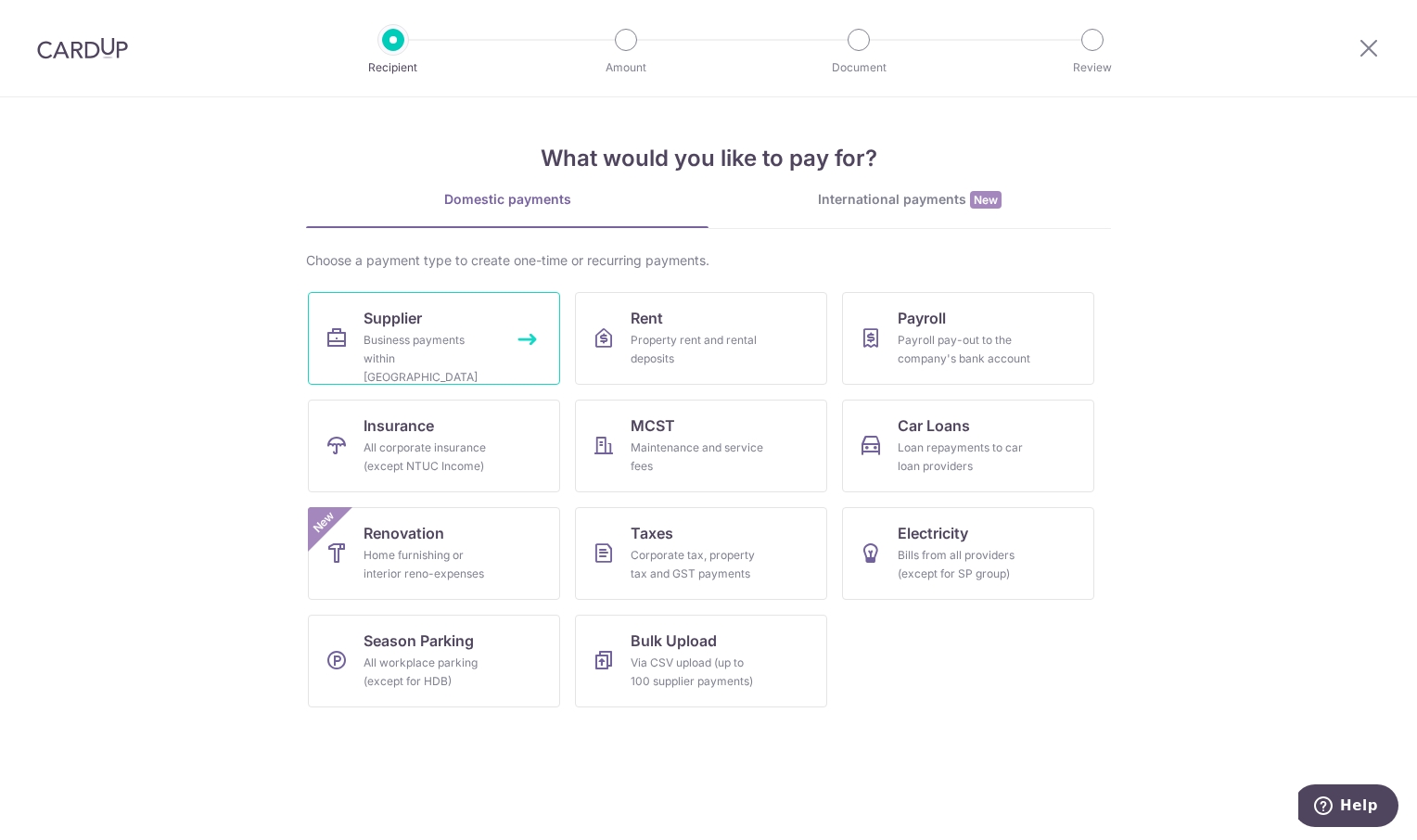
click at [384, 353] on div "Business payments within [GEOGRAPHIC_DATA]" at bounding box center [430, 359] width 134 height 56
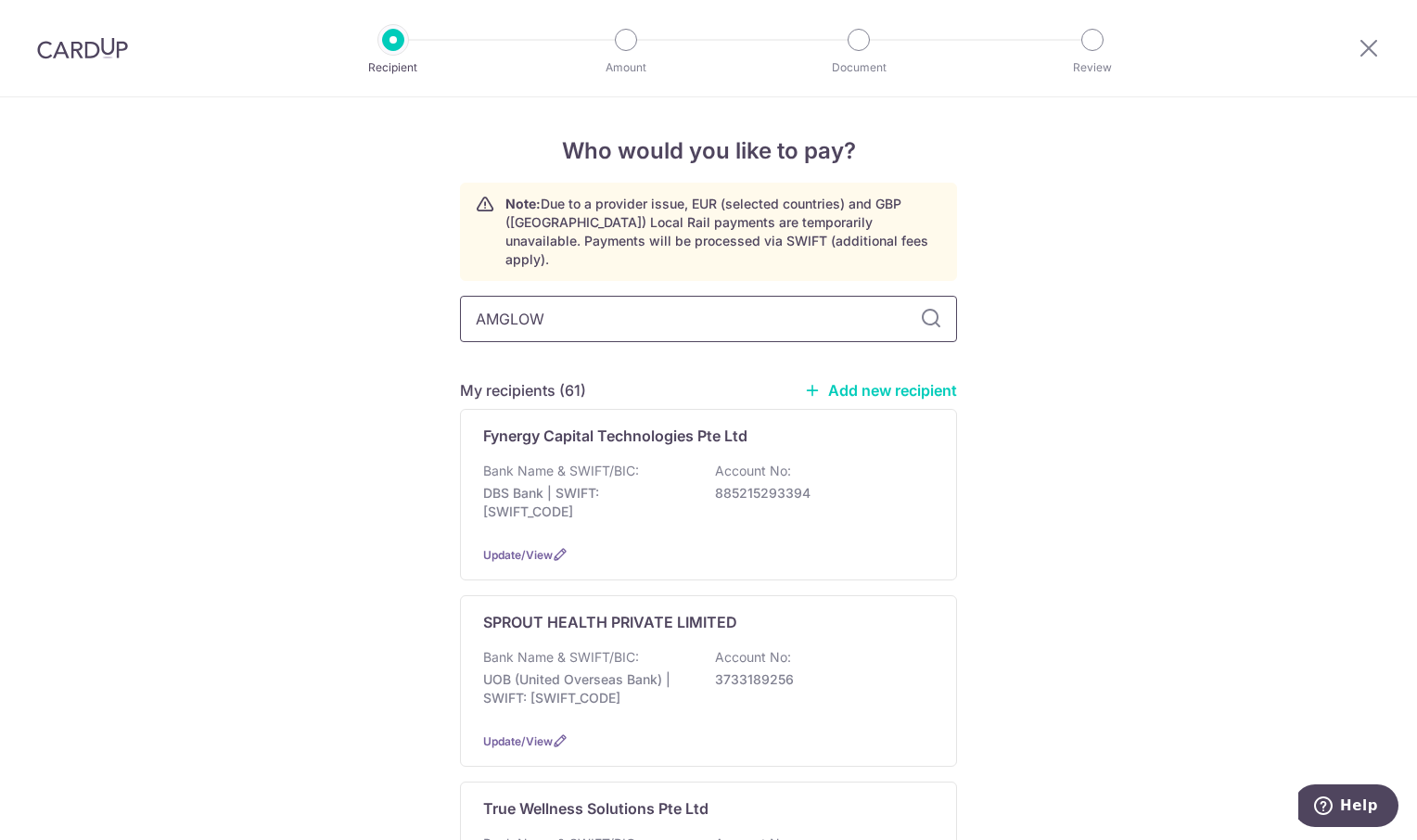
type input "AMGLOW"
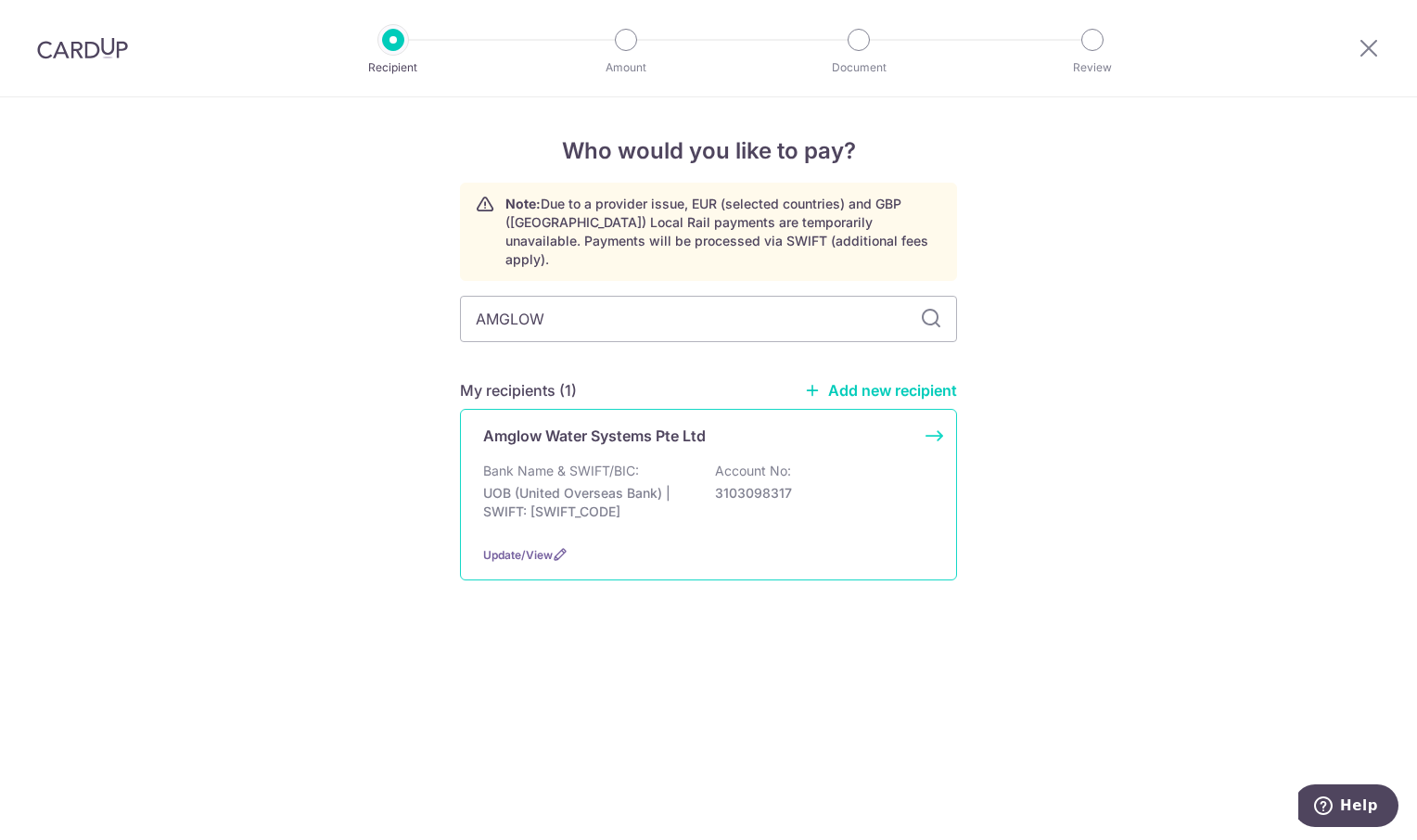
click at [594, 436] on div "Amglow Water Systems Pte Ltd Bank Name & SWIFT/BIC: UOB (United Overseas Bank) …" at bounding box center [708, 493] width 497 height 171
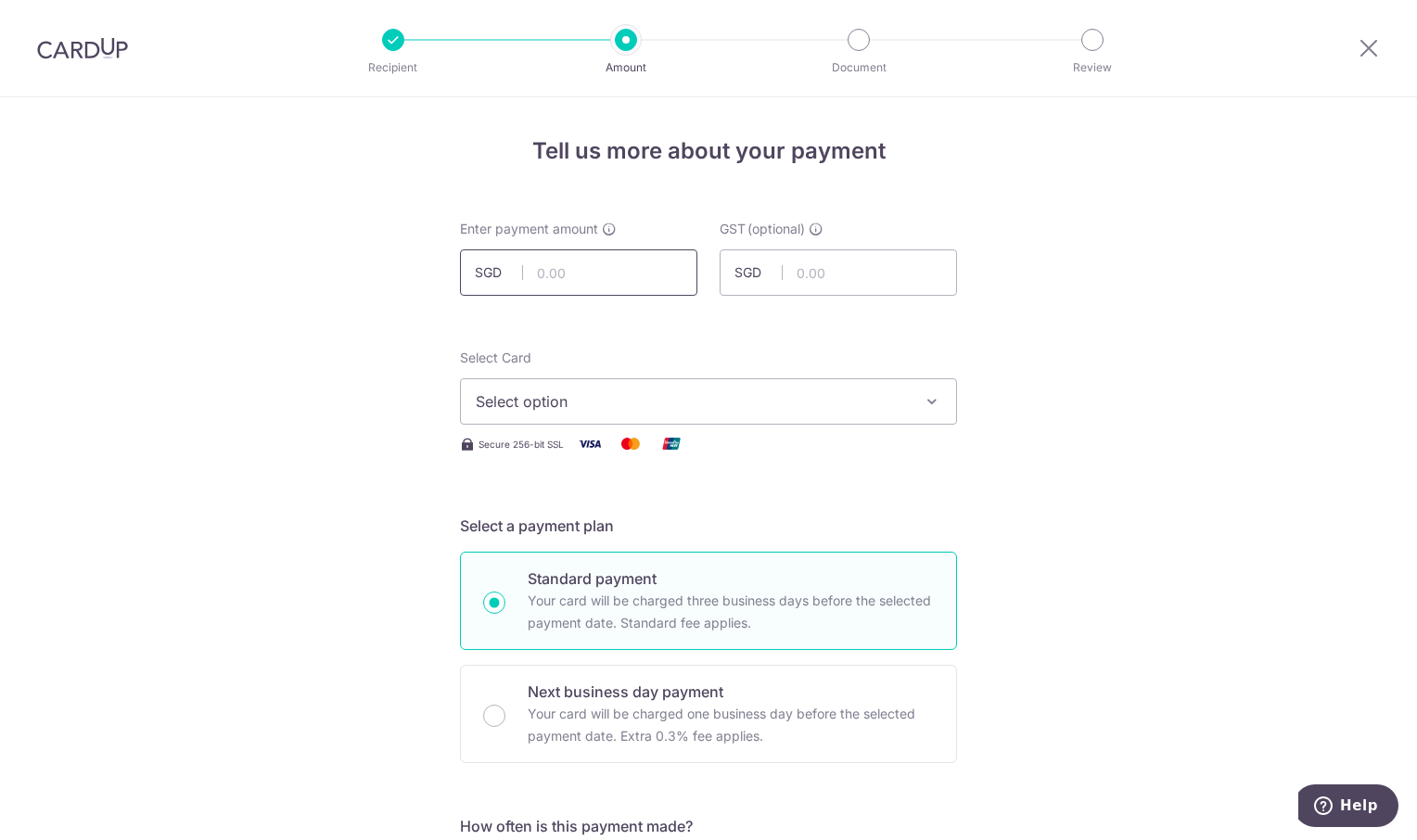
click at [599, 275] on input "text" at bounding box center [579, 273] width 237 height 47
type input "156.96"
click at [927, 398] on icon "button" at bounding box center [932, 402] width 19 height 19
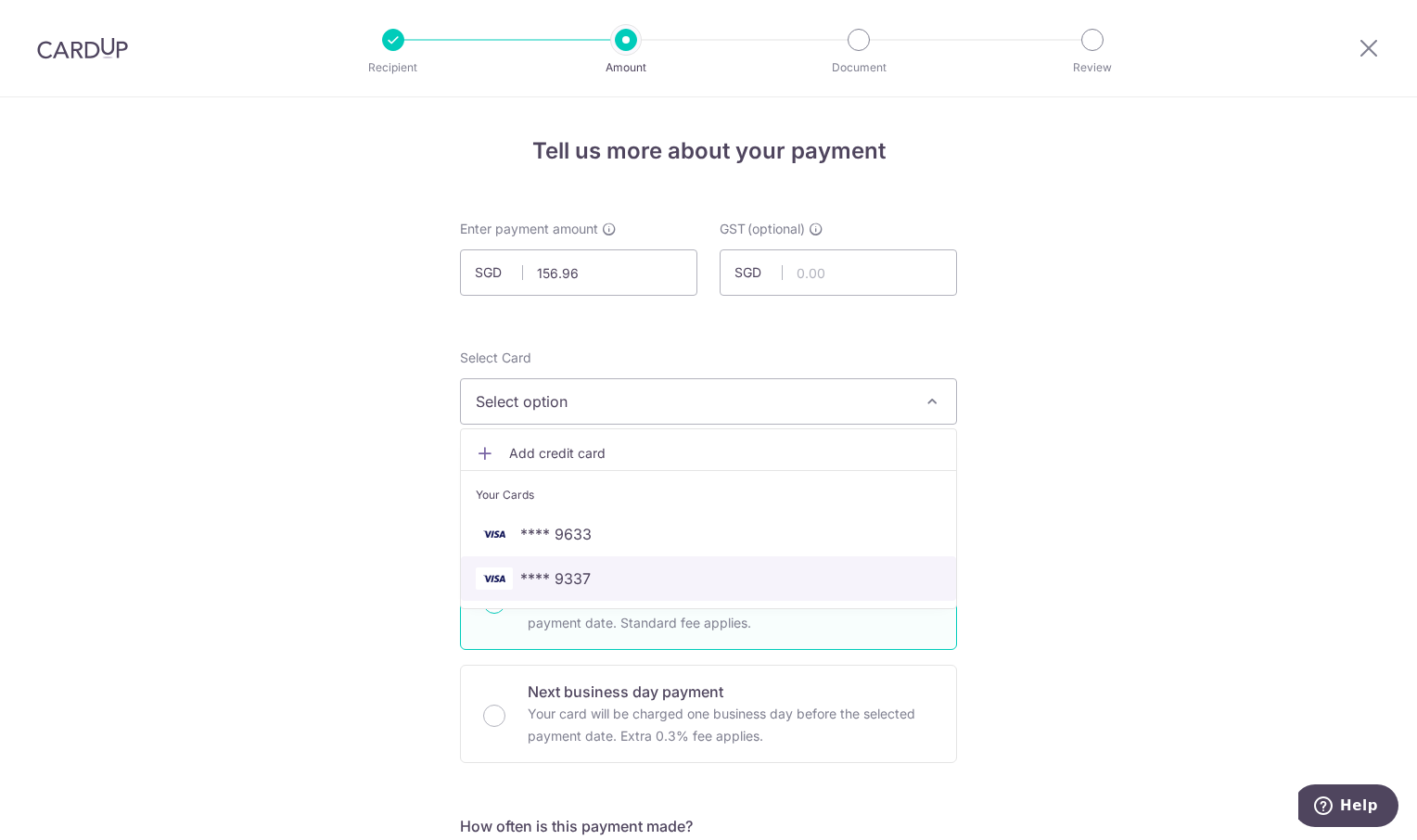
click at [690, 589] on span "**** 9337" at bounding box center [708, 578] width 465 height 22
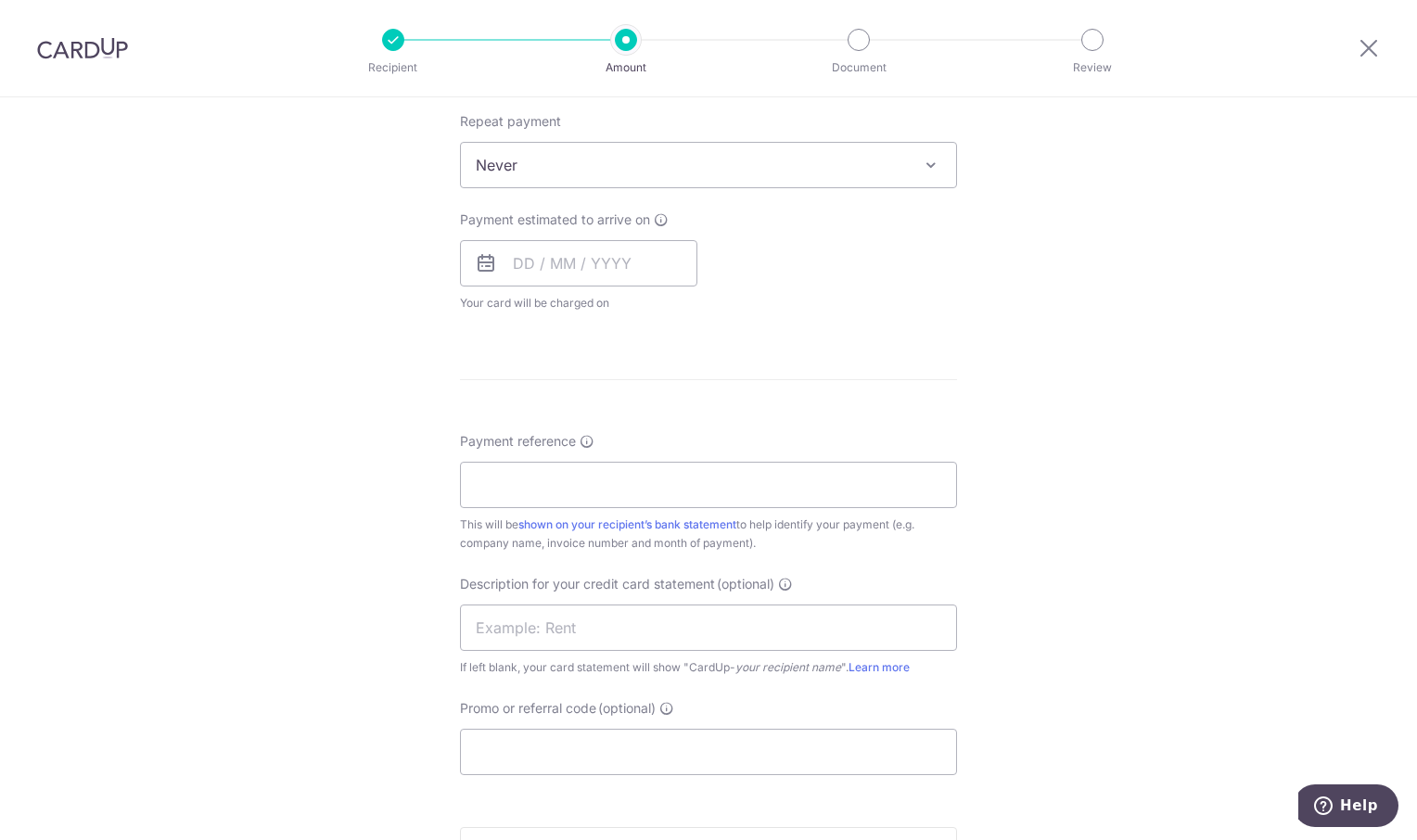
scroll to position [834, 0]
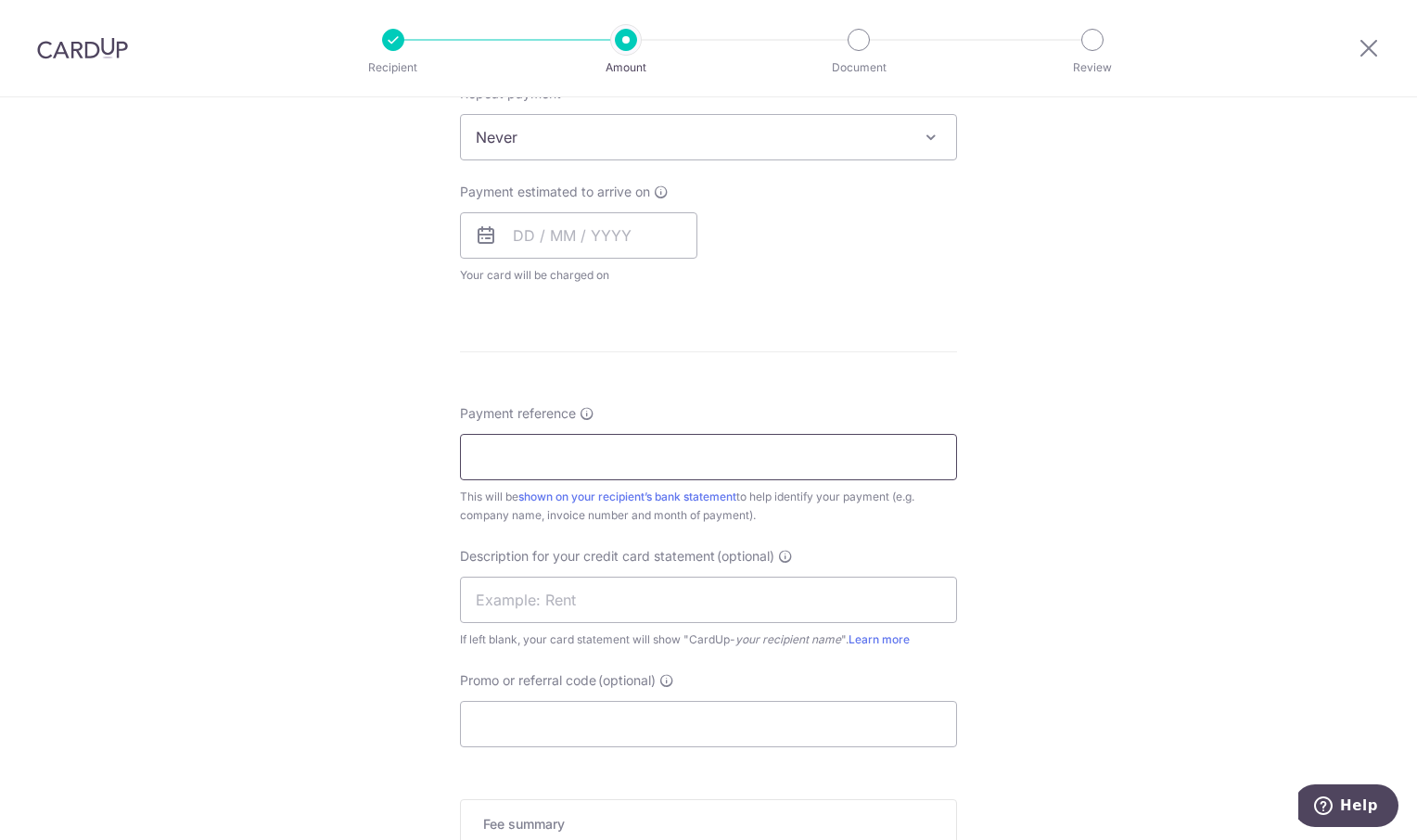
click at [517, 456] on input "Payment reference" at bounding box center [708, 457] width 497 height 47
paste input "20250181 0193"
click at [466, 455] on input "20250181 0193" at bounding box center [708, 457] width 497 height 47
type input "OC 20250181 0193"
click at [1203, 507] on div "Tell us more about your payment Enter payment amount SGD 156.96 156.96 GST (opt…" at bounding box center [708, 196] width 1417 height 1868
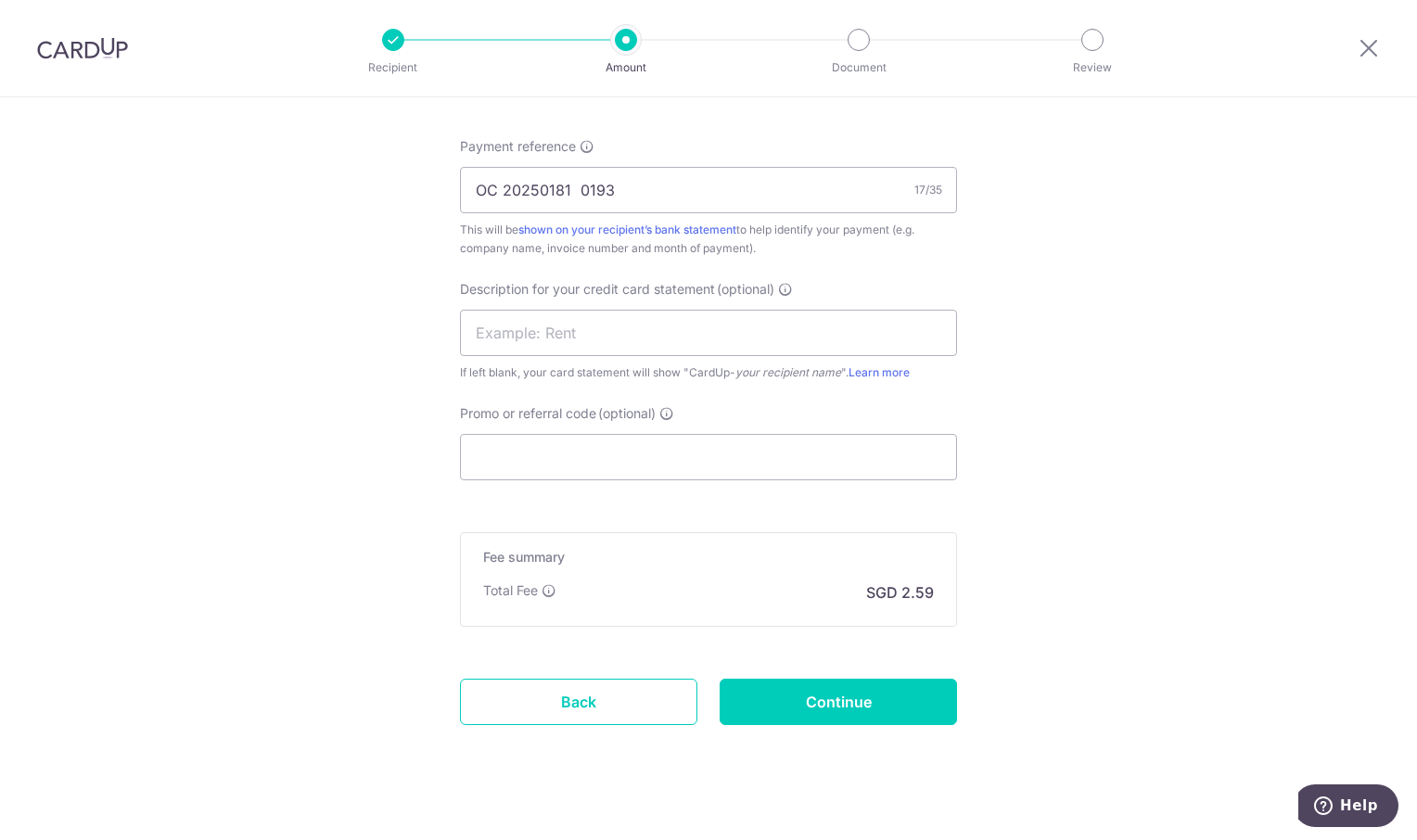
scroll to position [1125, 0]
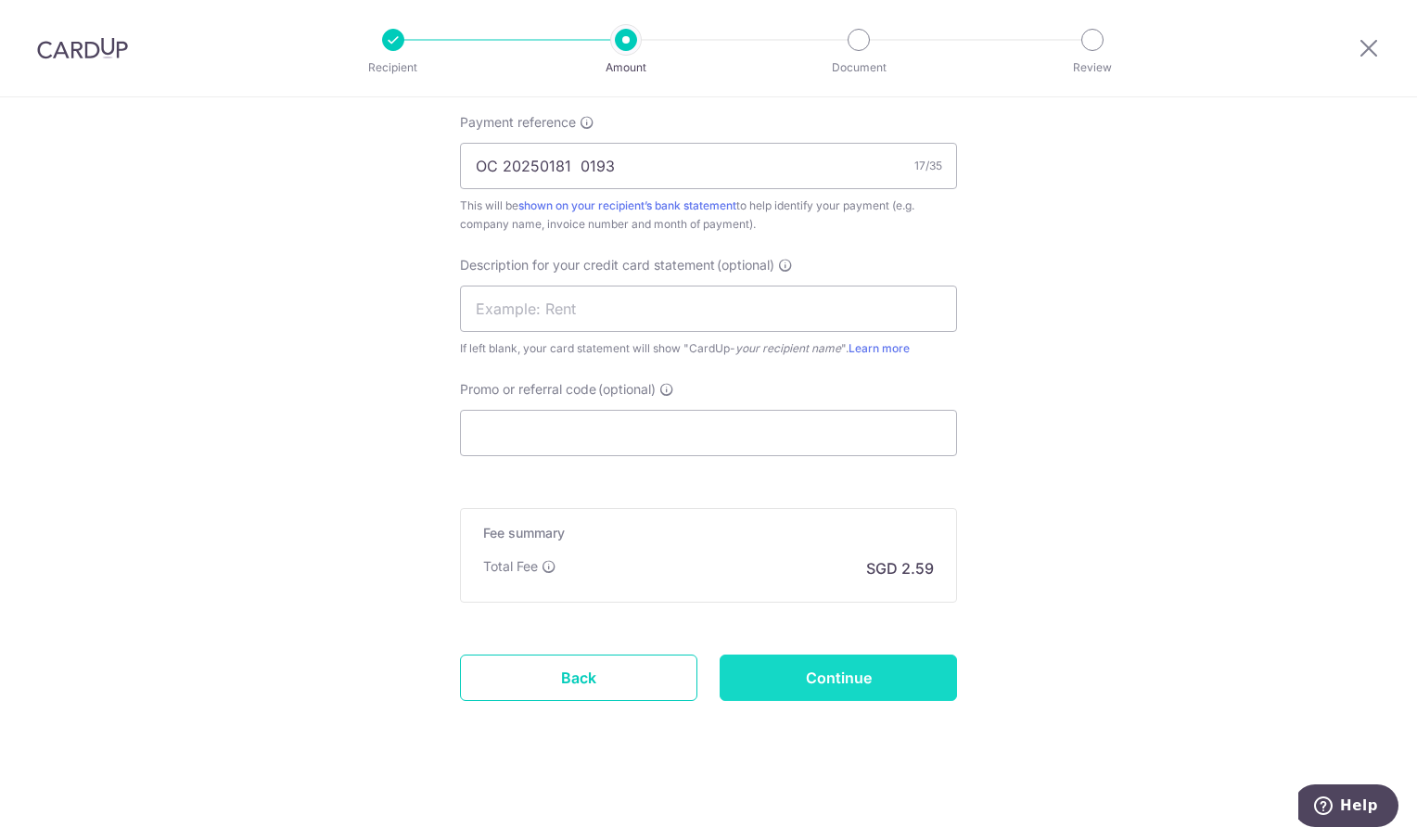
click at [877, 674] on input "Continue" at bounding box center [838, 677] width 237 height 47
type input "Create Schedule"
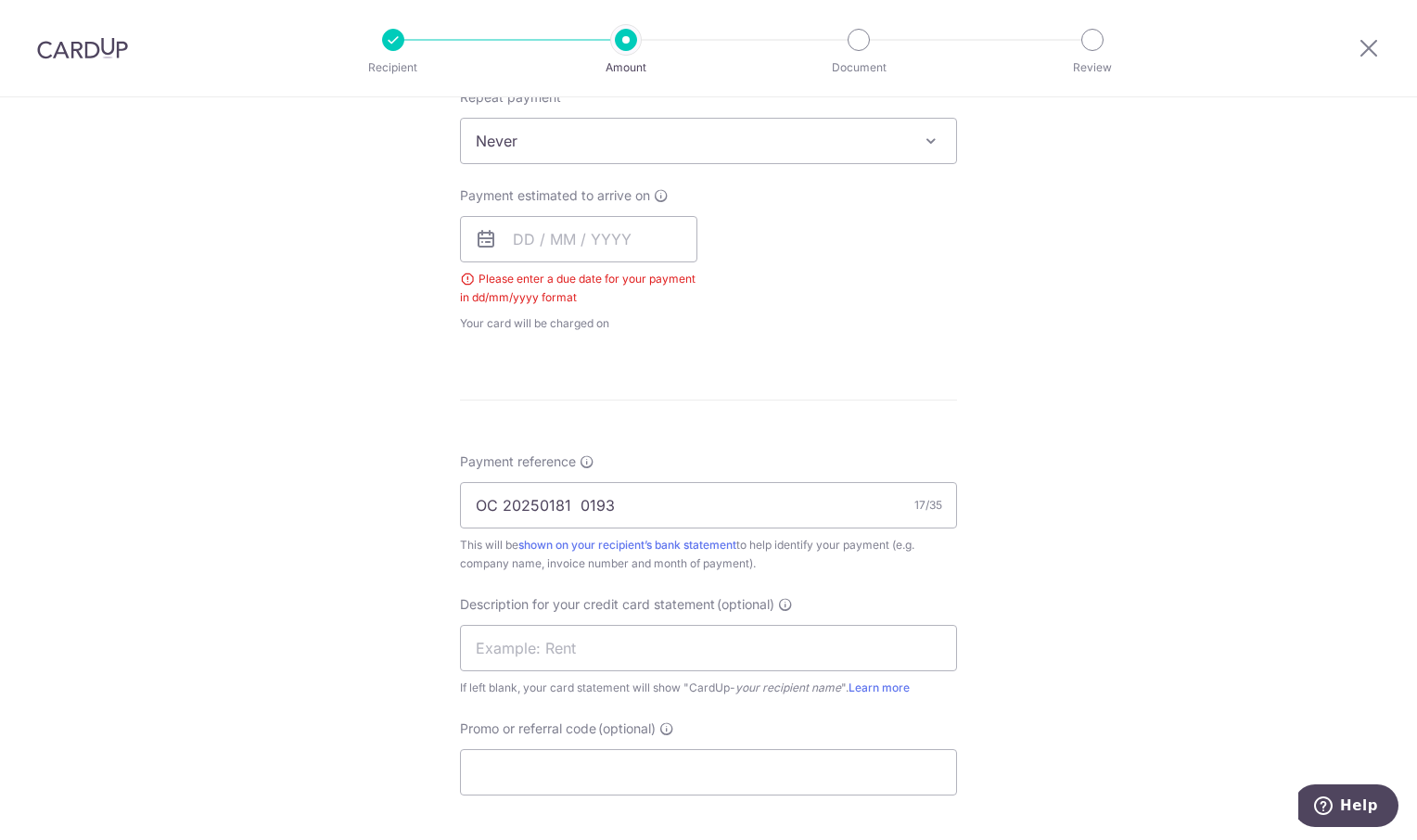
scroll to position [818, 0]
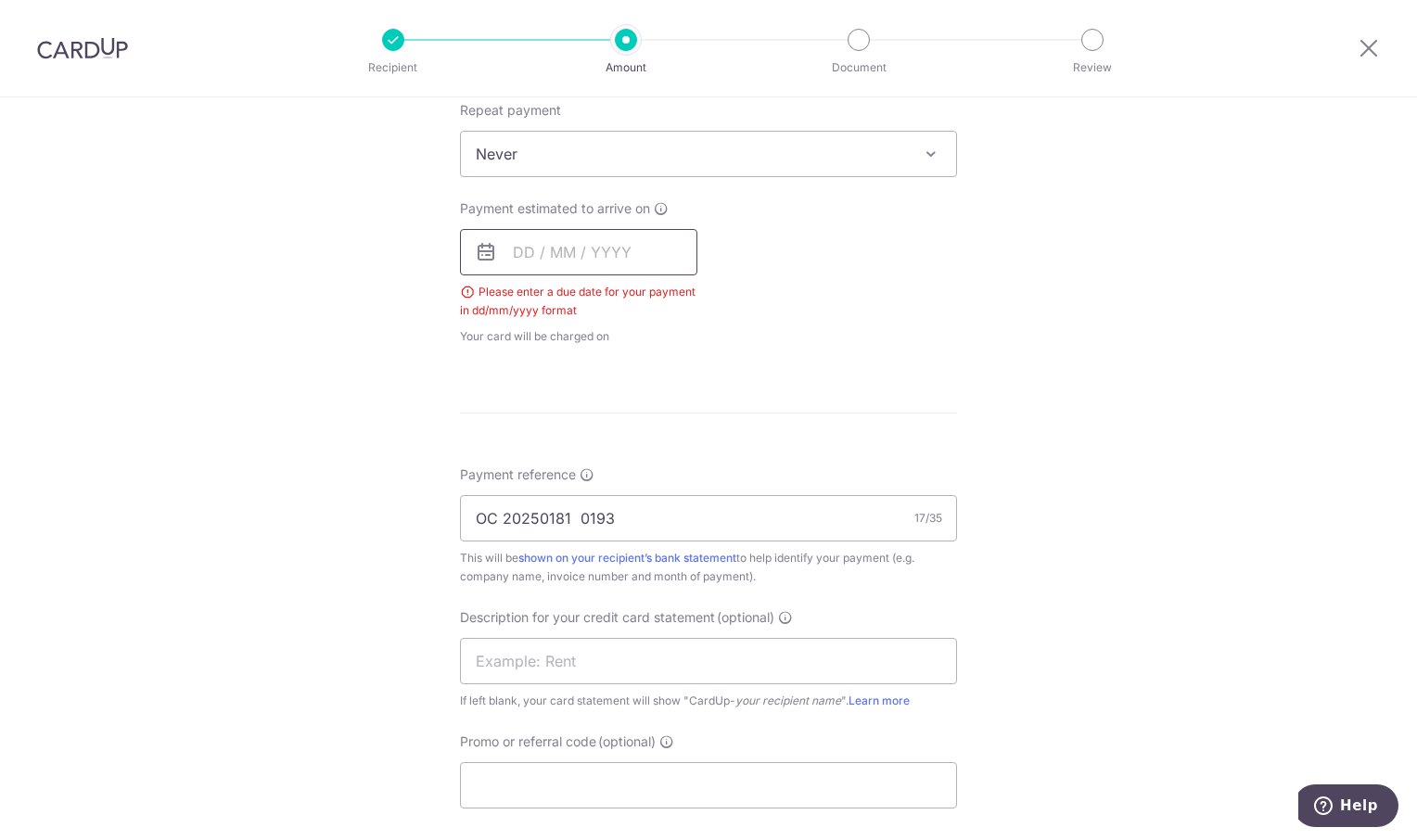
click at [610, 249] on input "text" at bounding box center [579, 252] width 237 height 47
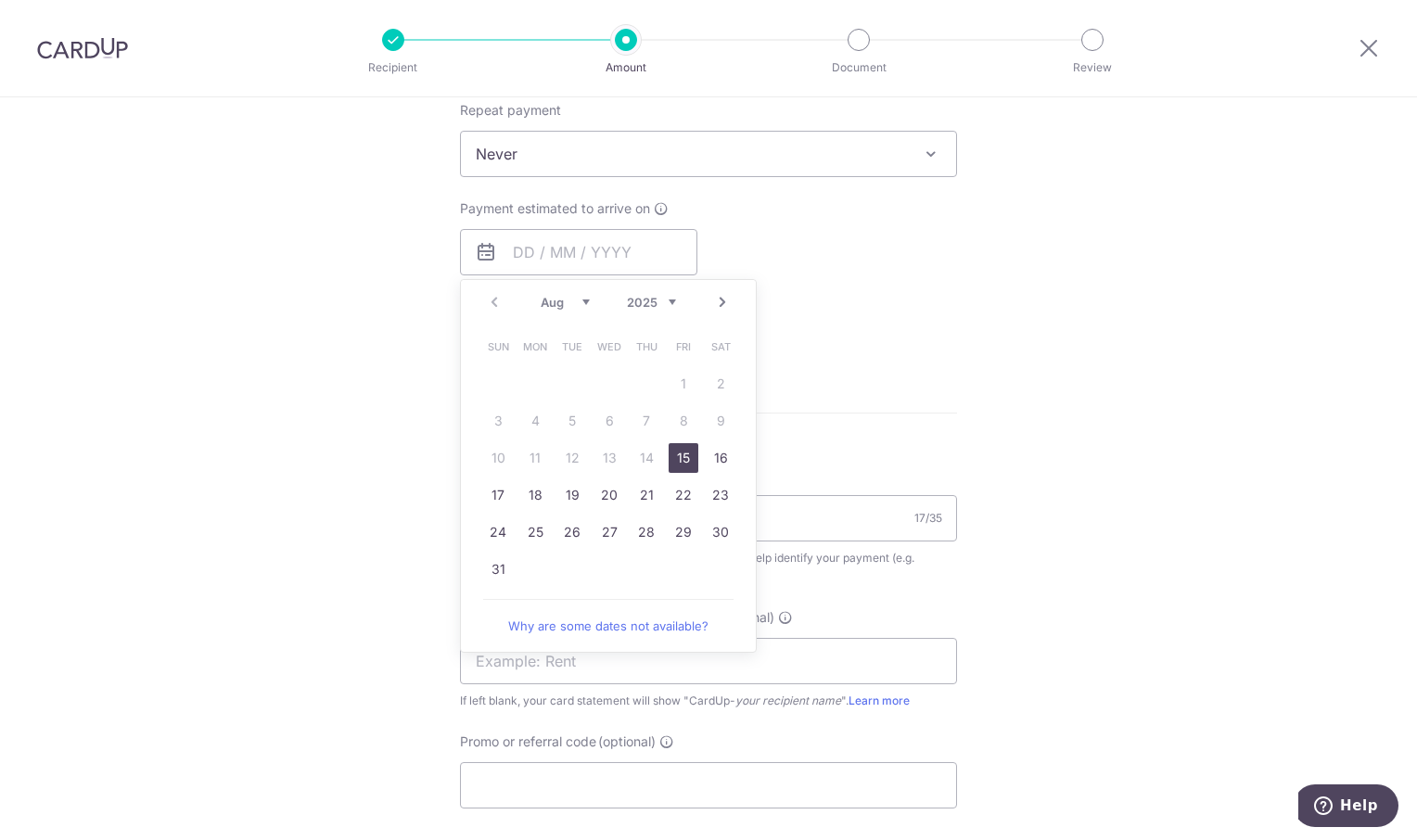
drag, startPoint x: 677, startPoint y: 453, endPoint x: 1053, endPoint y: 400, distance: 379.7
click at [679, 453] on link "15" at bounding box center [683, 458] width 30 height 30
type input "[DATE]"
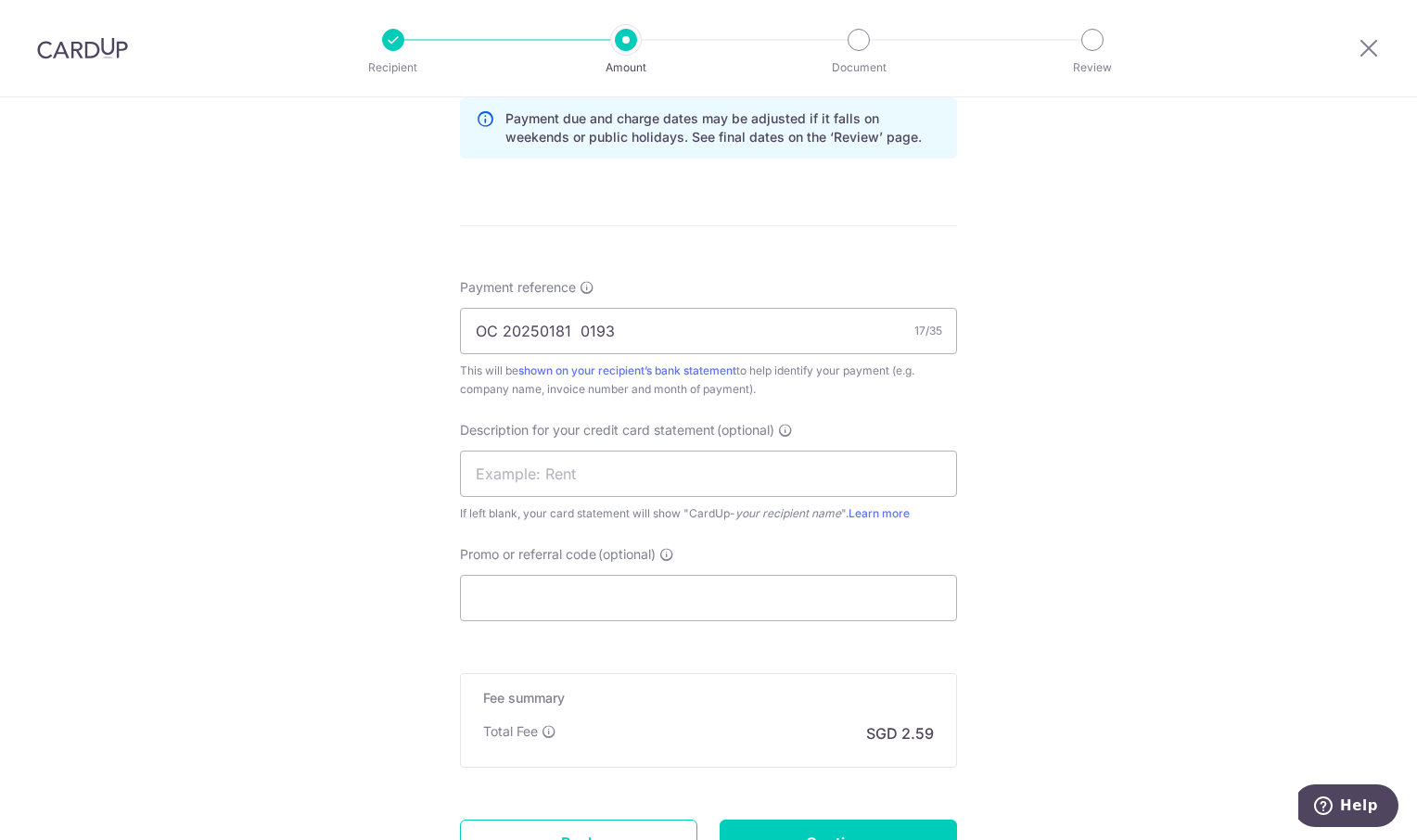
scroll to position [1201, 0]
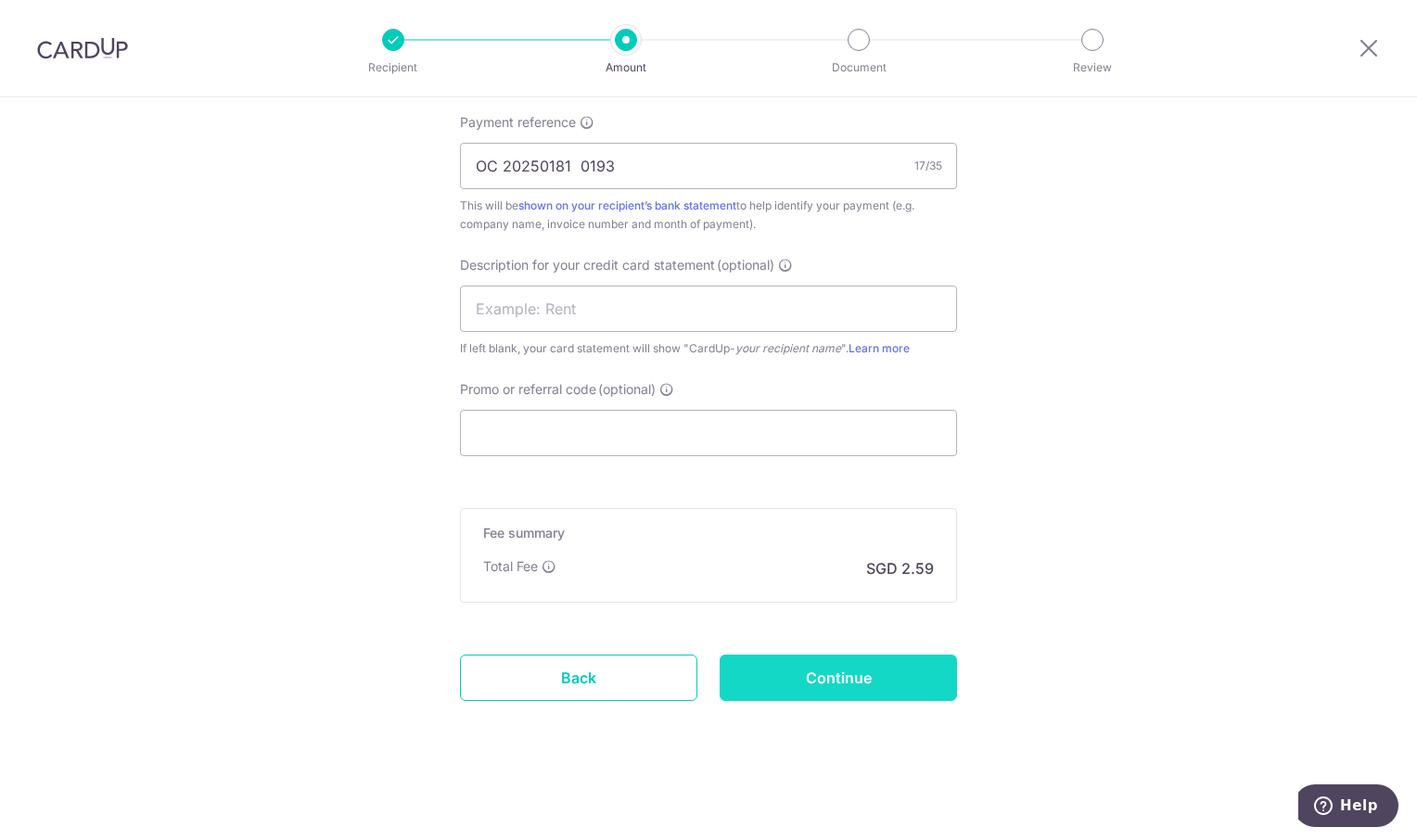
click at [896, 677] on input "Continue" at bounding box center [838, 677] width 237 height 47
type input "Create Schedule"
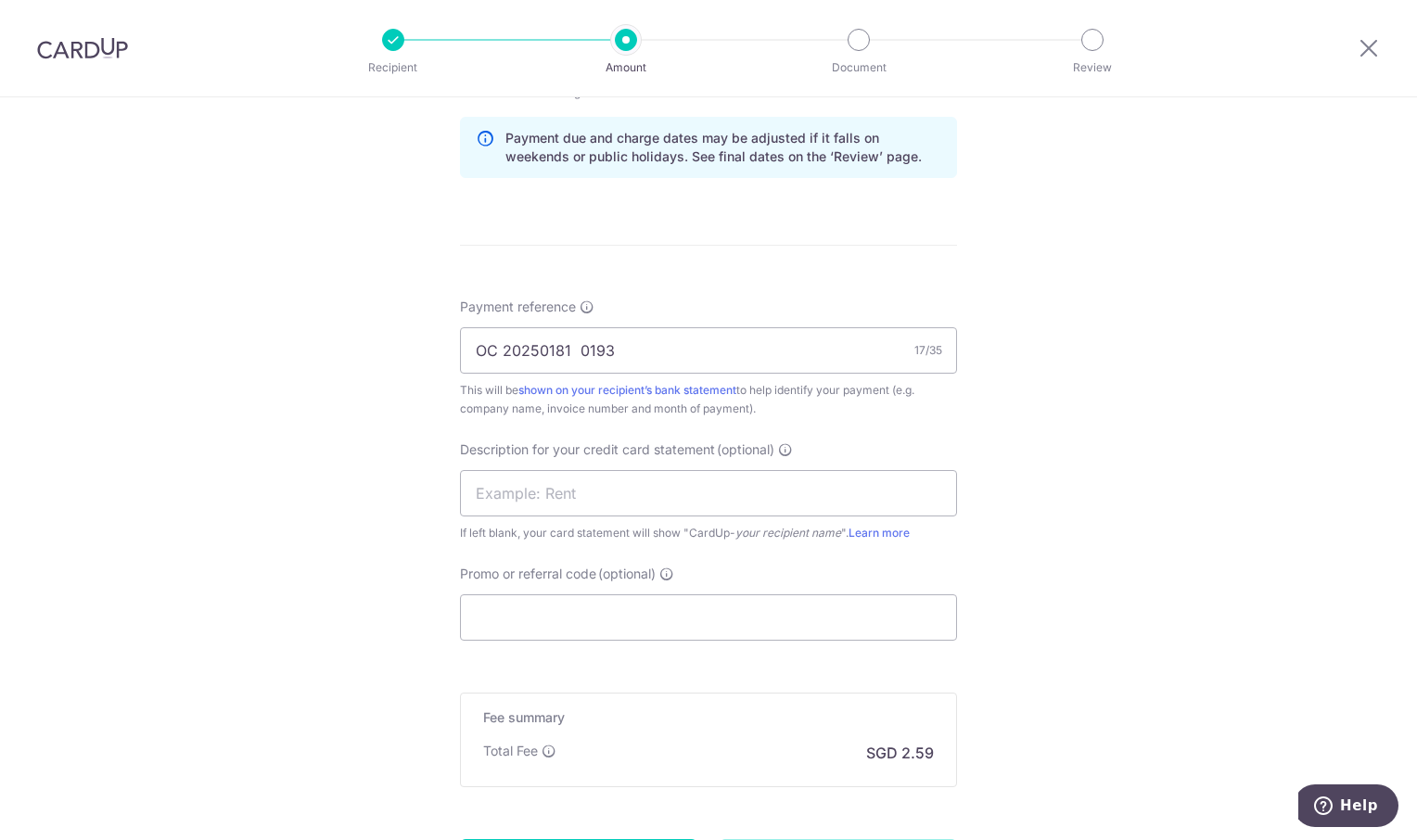
scroll to position [1016, 0]
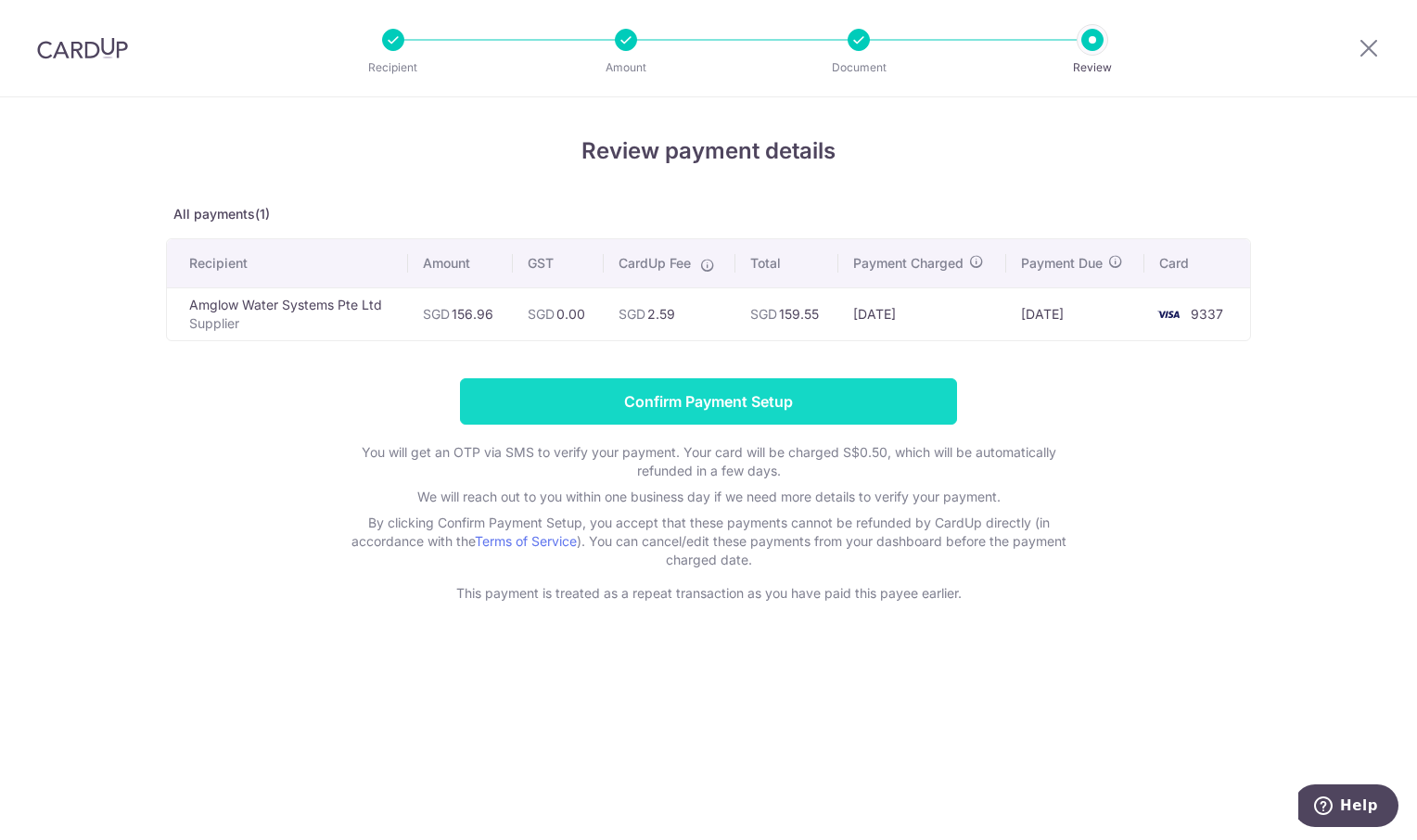
click at [740, 411] on input "Confirm Payment Setup" at bounding box center [708, 402] width 497 height 47
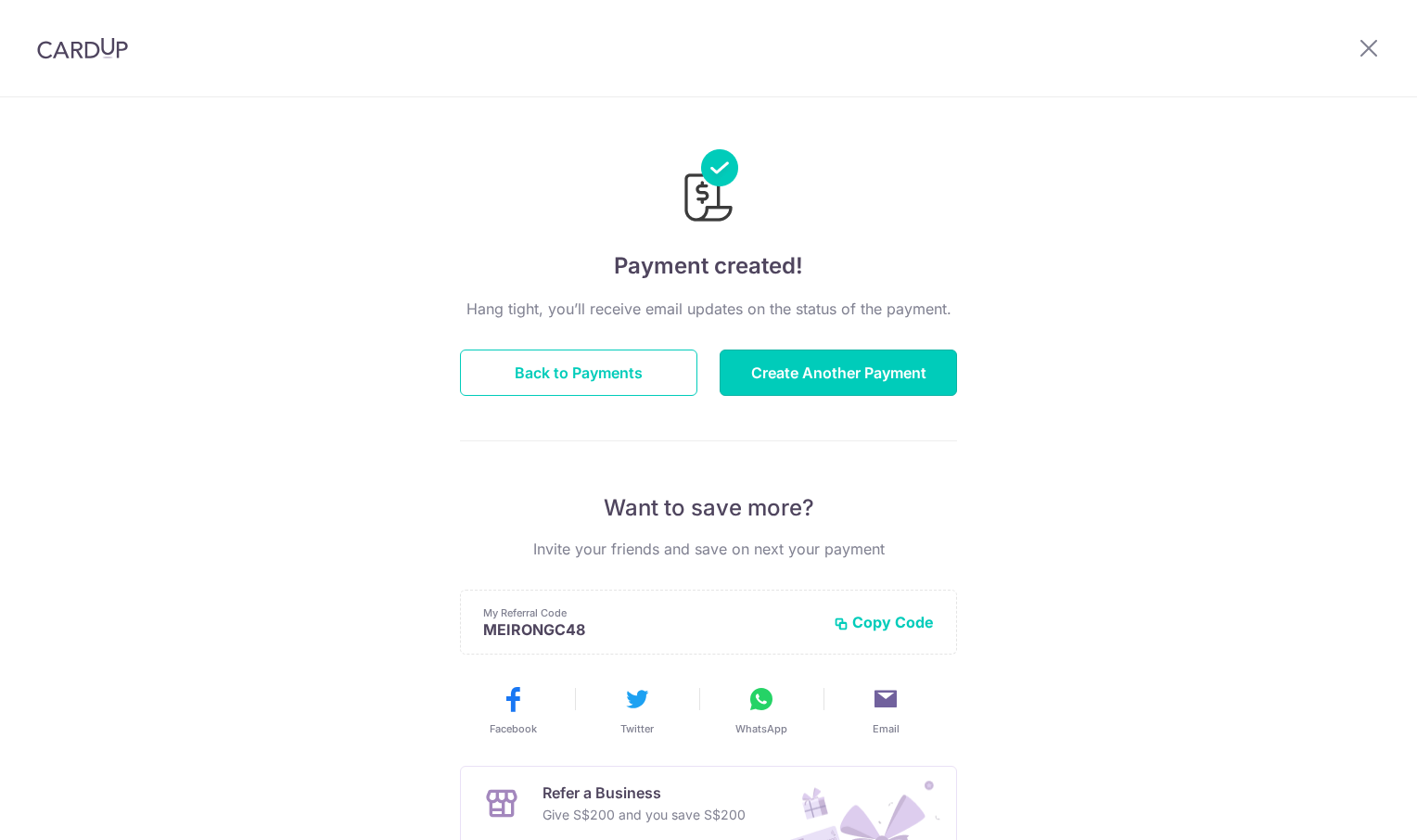
click at [861, 376] on button "Create Another Payment" at bounding box center [838, 373] width 237 height 47
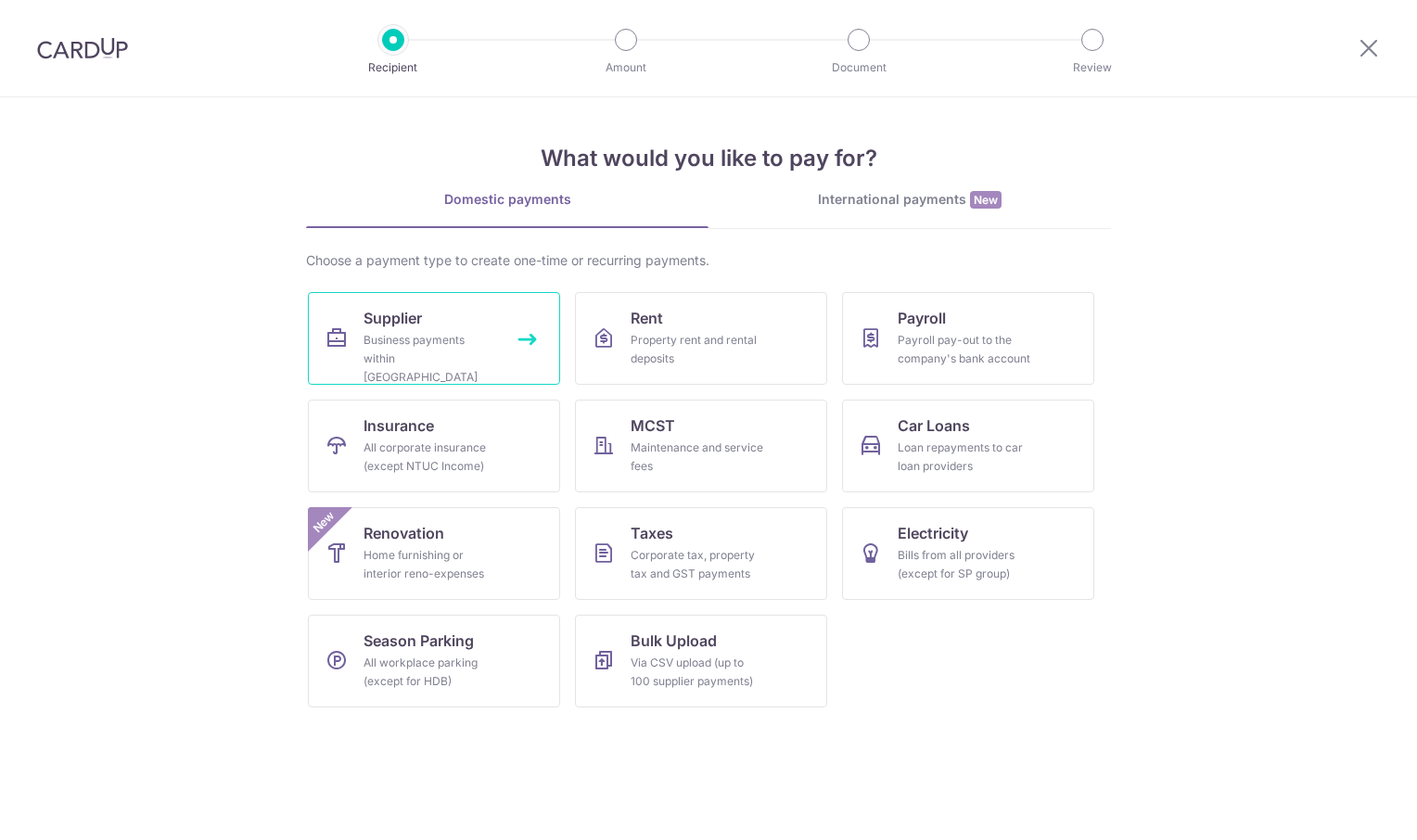
drag, startPoint x: 0, startPoint y: 0, endPoint x: 423, endPoint y: 319, distance: 529.8
click at [423, 319] on link "Supplier Business payments within Singapore" at bounding box center [434, 337] width 252 height 93
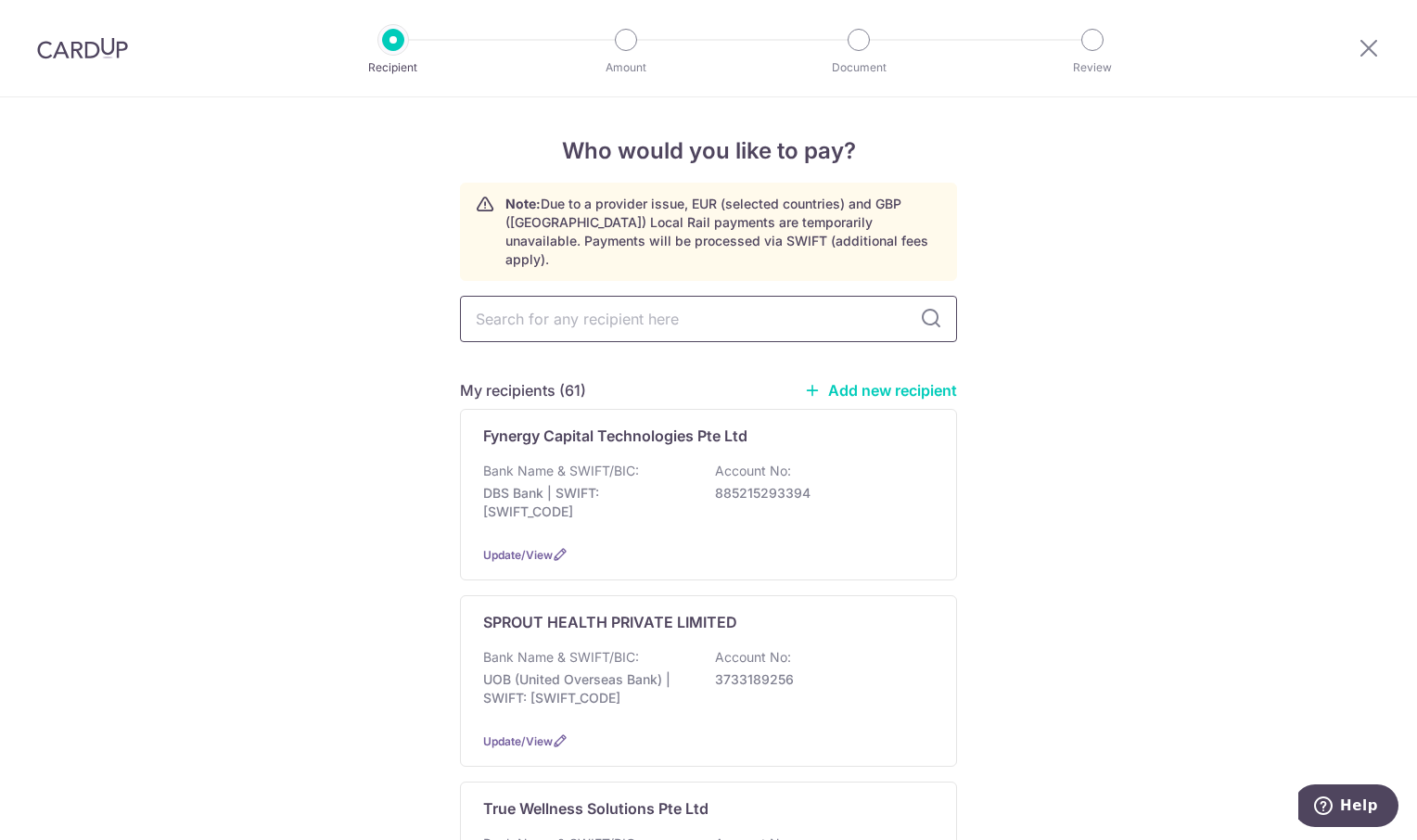
click at [522, 295] on input "text" at bounding box center [708, 319] width 497 height 47
type input "SAI"
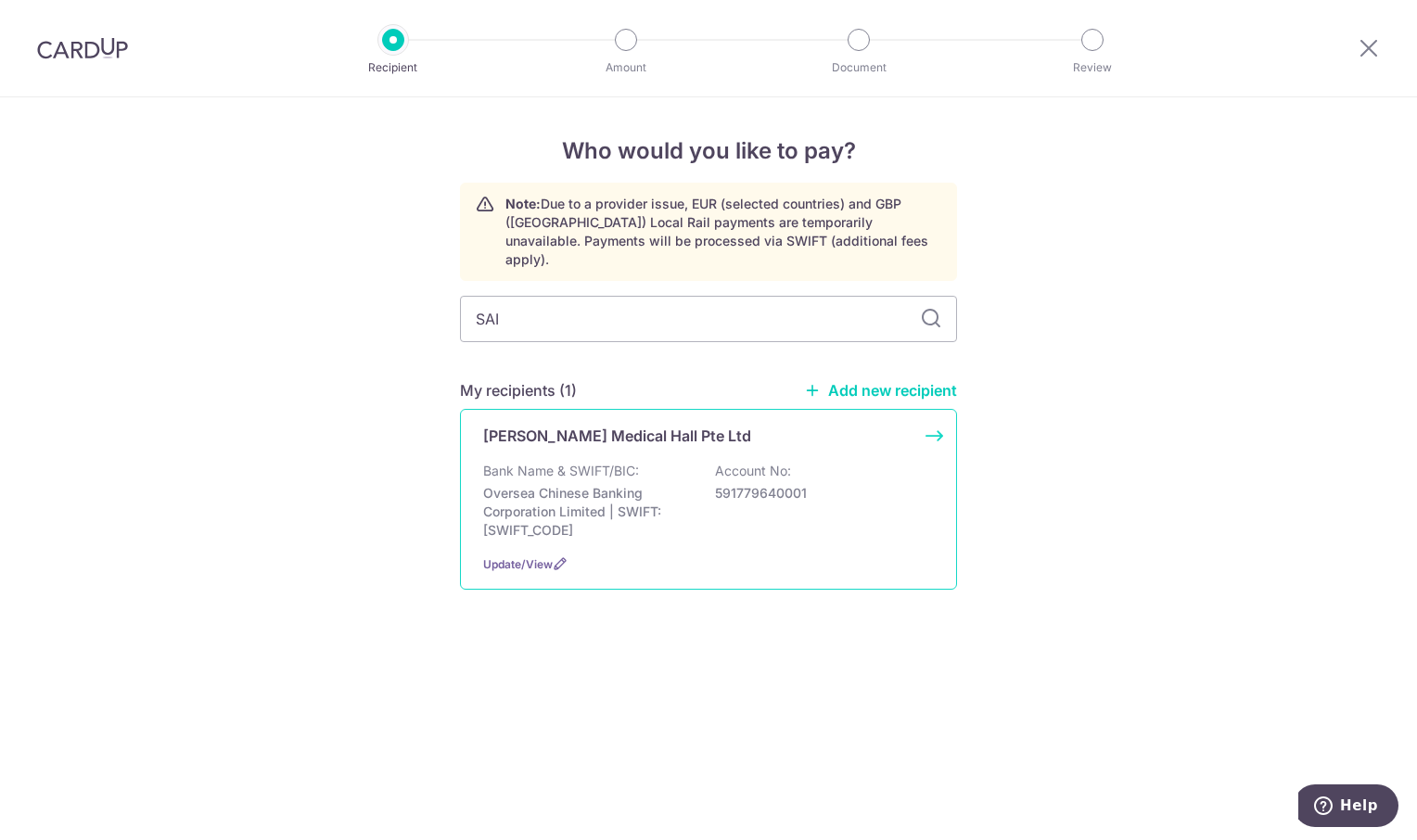
click at [574, 462] on p "Bank Name & SWIFT/BIC:" at bounding box center [561, 471] width 156 height 19
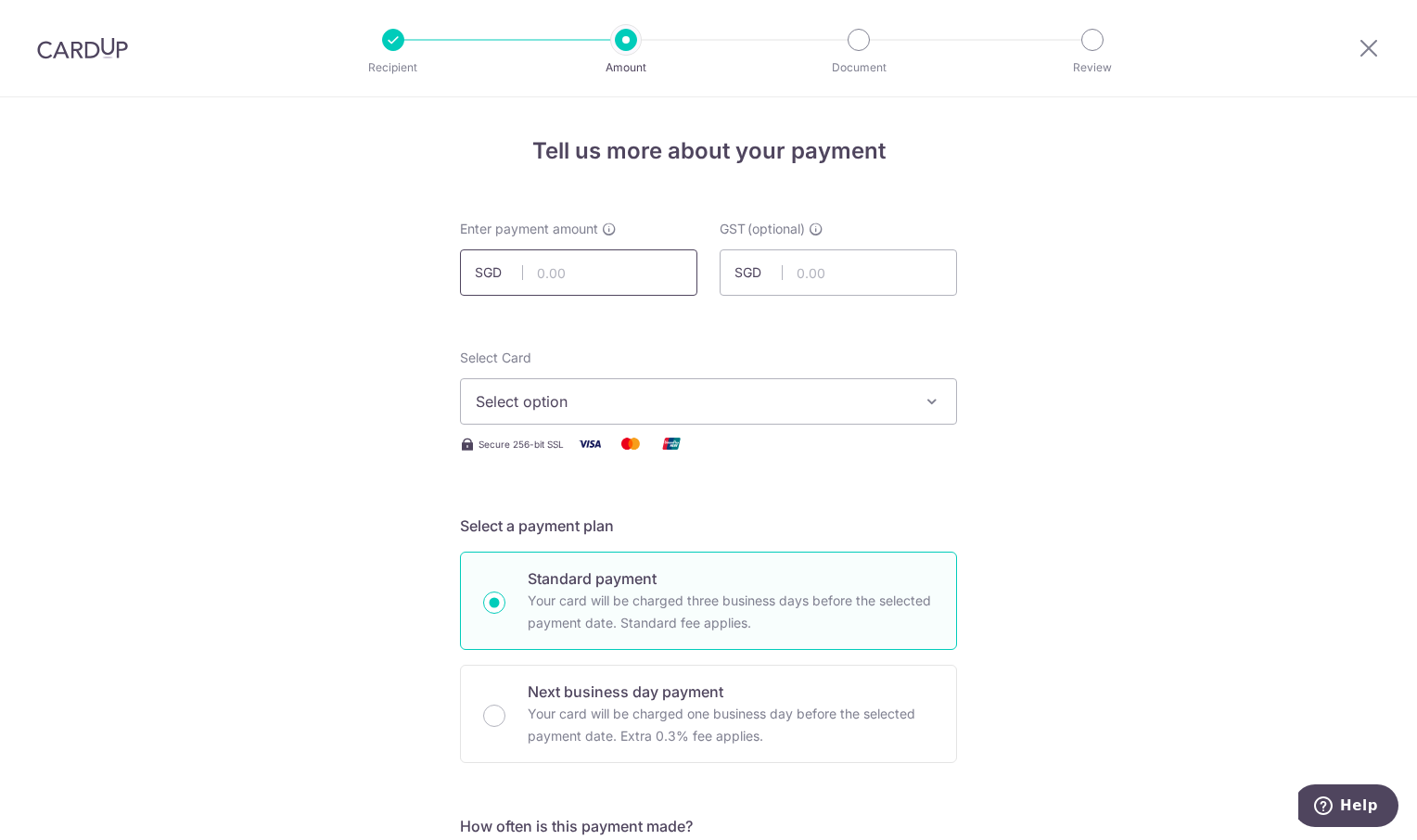
click at [563, 272] on input "text" at bounding box center [579, 273] width 237 height 47
type input "233.26"
drag, startPoint x: 1110, startPoint y: 386, endPoint x: 1109, endPoint y: 405, distance: 19.0
click at [923, 398] on icon "button" at bounding box center [932, 402] width 19 height 19
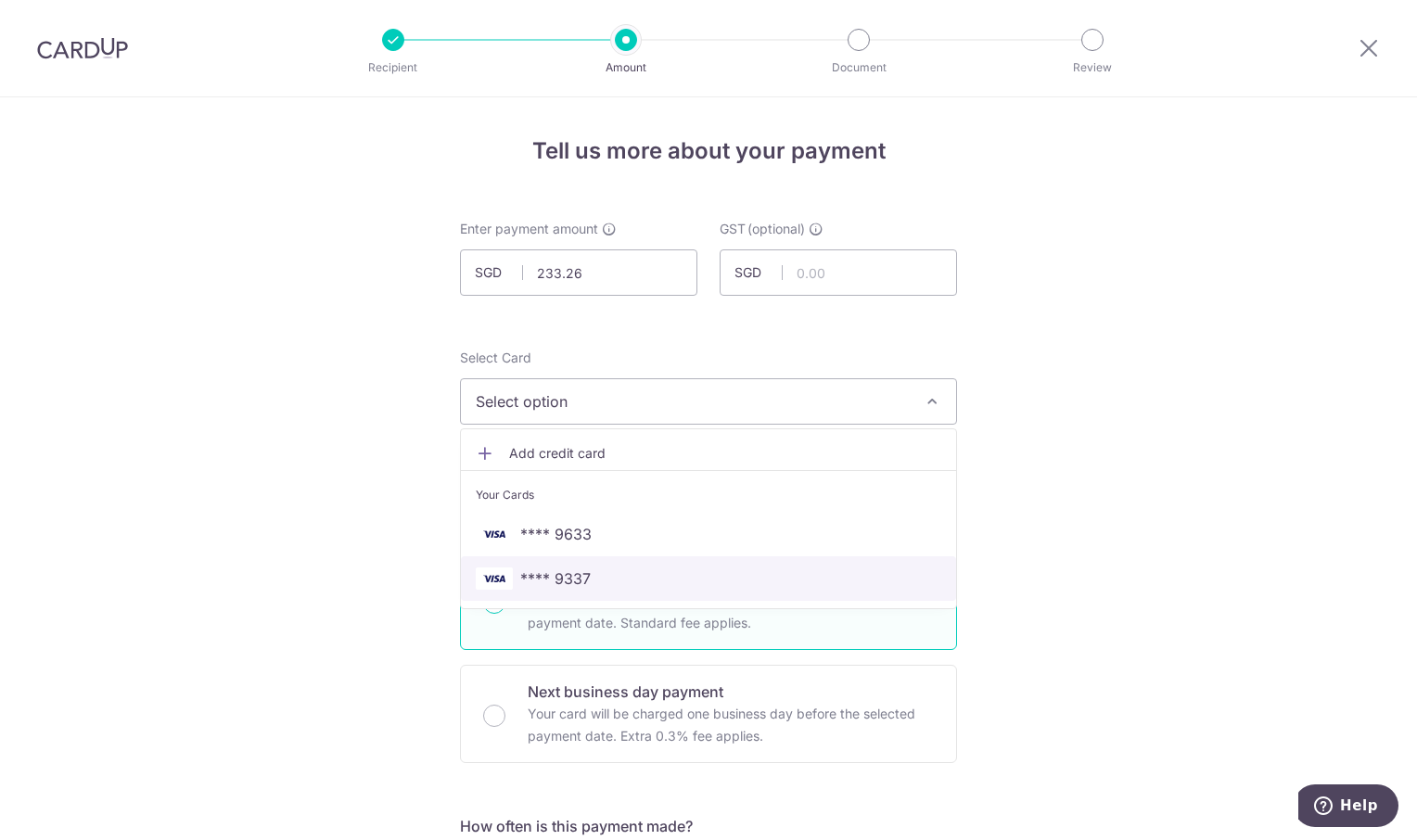
click at [708, 573] on span "**** 9337" at bounding box center [708, 578] width 465 height 22
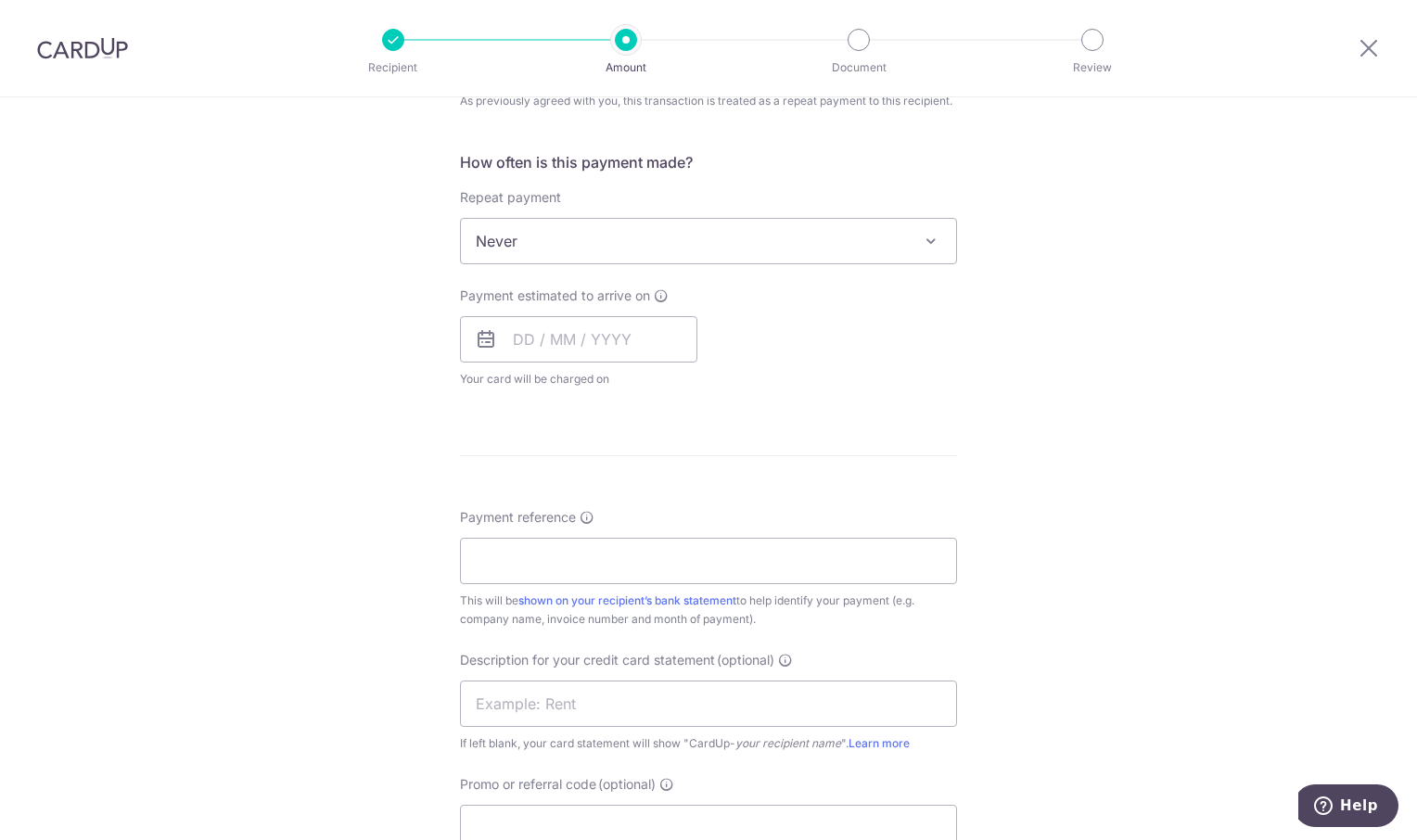
scroll to position [741, 0]
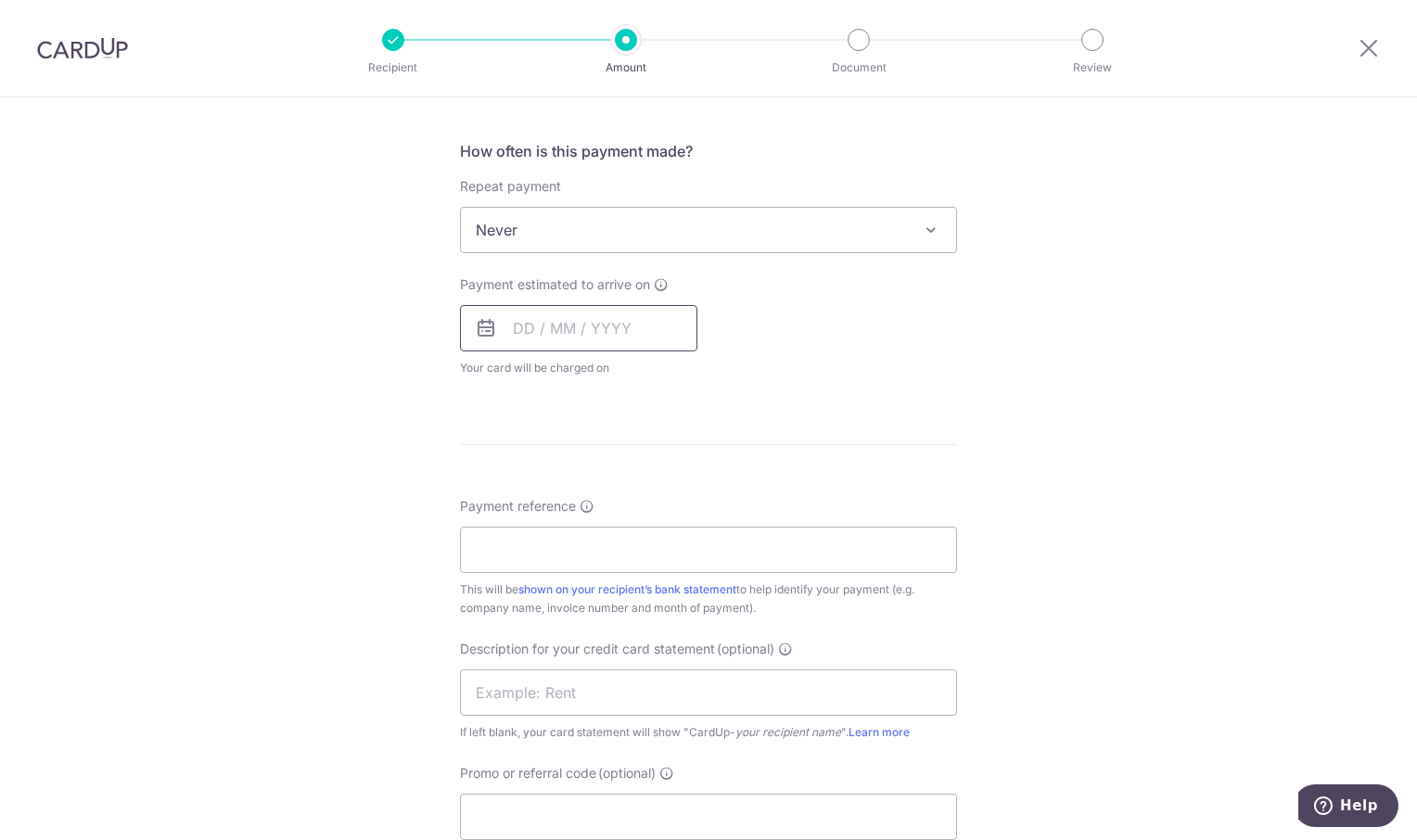
click at [604, 326] on input "text" at bounding box center [579, 328] width 237 height 47
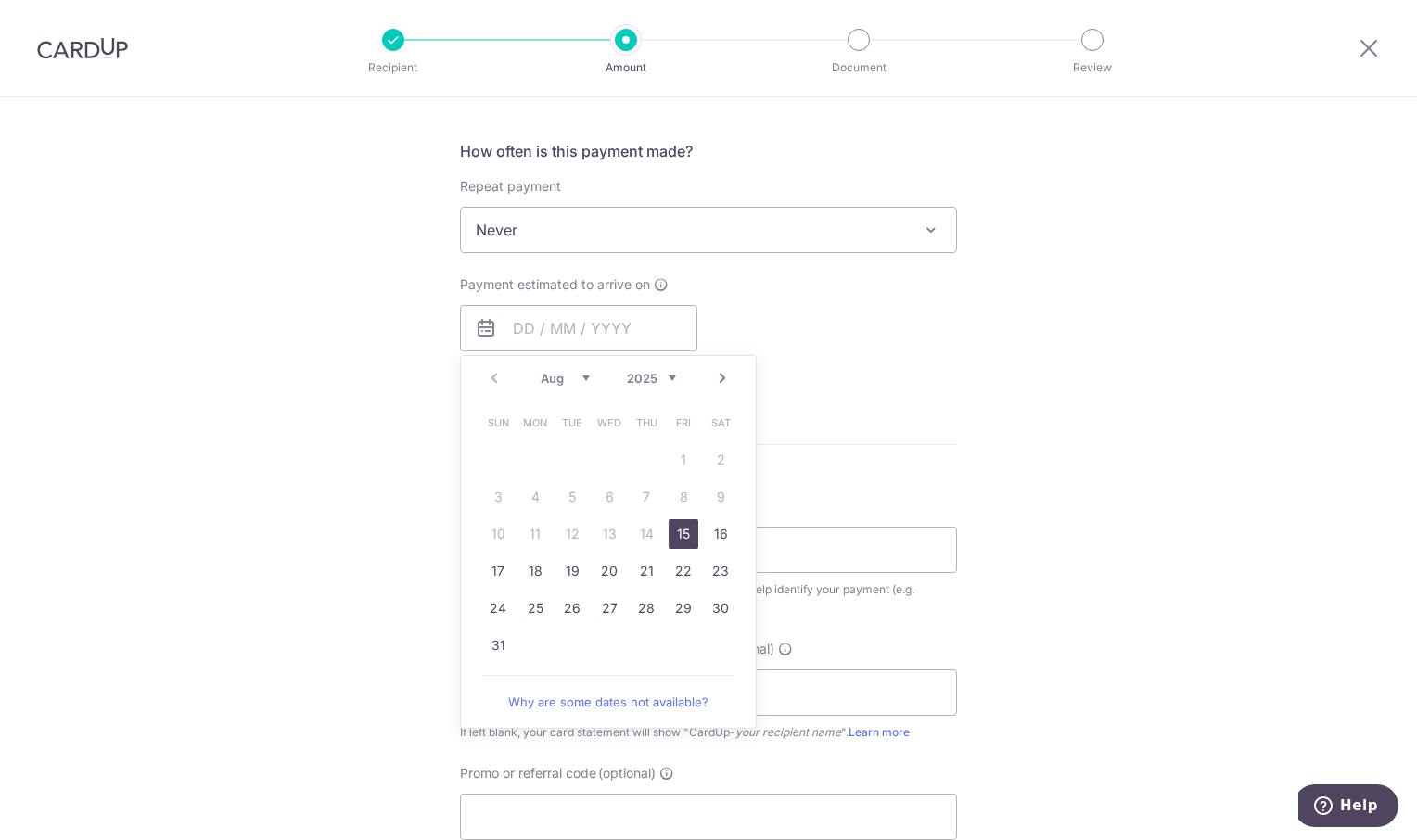
drag, startPoint x: 680, startPoint y: 533, endPoint x: 1253, endPoint y: 361, distance: 598.3
click at [681, 533] on link "15" at bounding box center [683, 534] width 30 height 30
type input "15/08/2025"
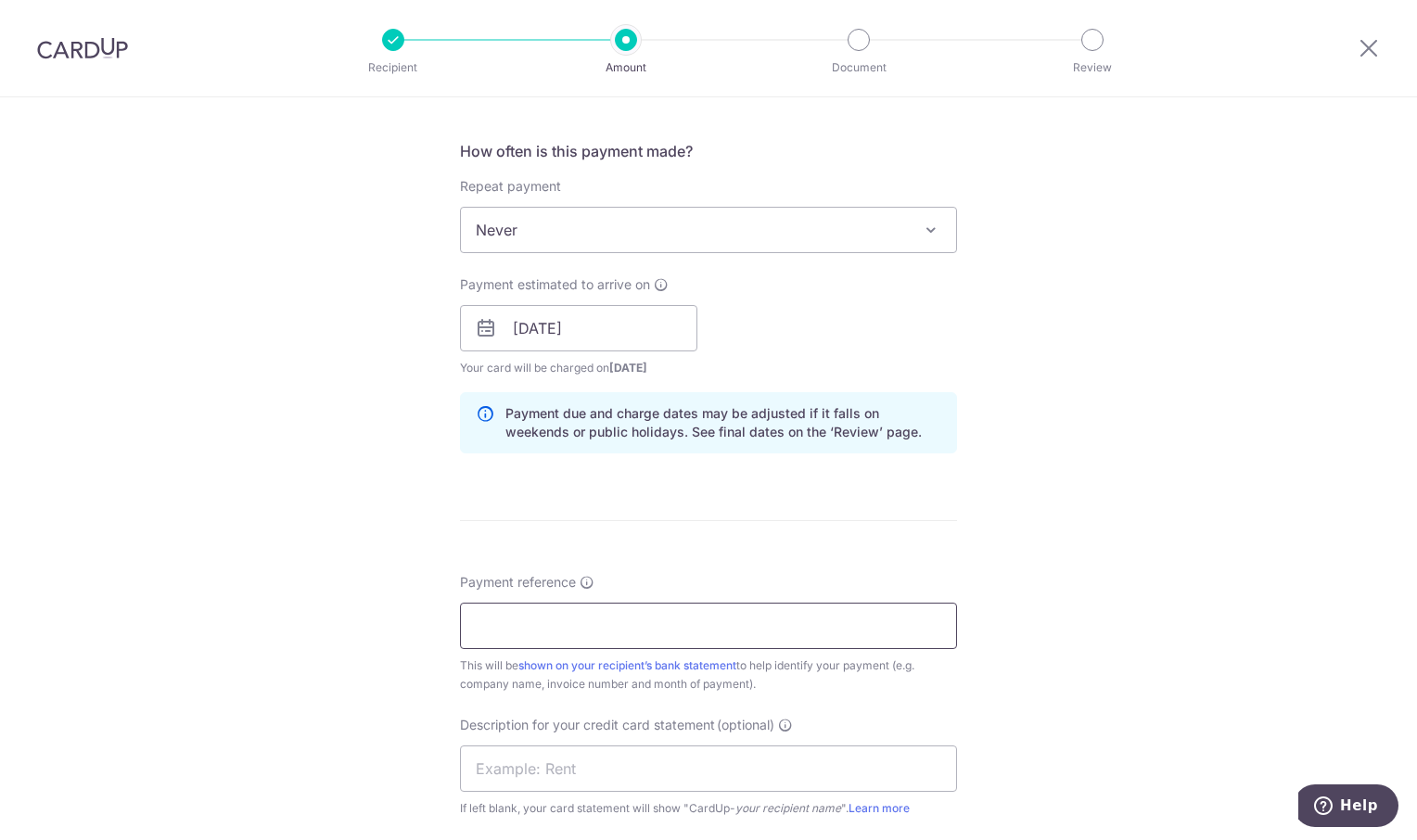
click at [522, 638] on input "Payment reference" at bounding box center [708, 626] width 497 height 47
paste input "QN25 -16990"
type input "QN25 -16990"
click at [1112, 563] on div "Tell us more about your payment Enter payment amount SGD 233.26 233.26 GST (opt…" at bounding box center [708, 328] width 1417 height 1943
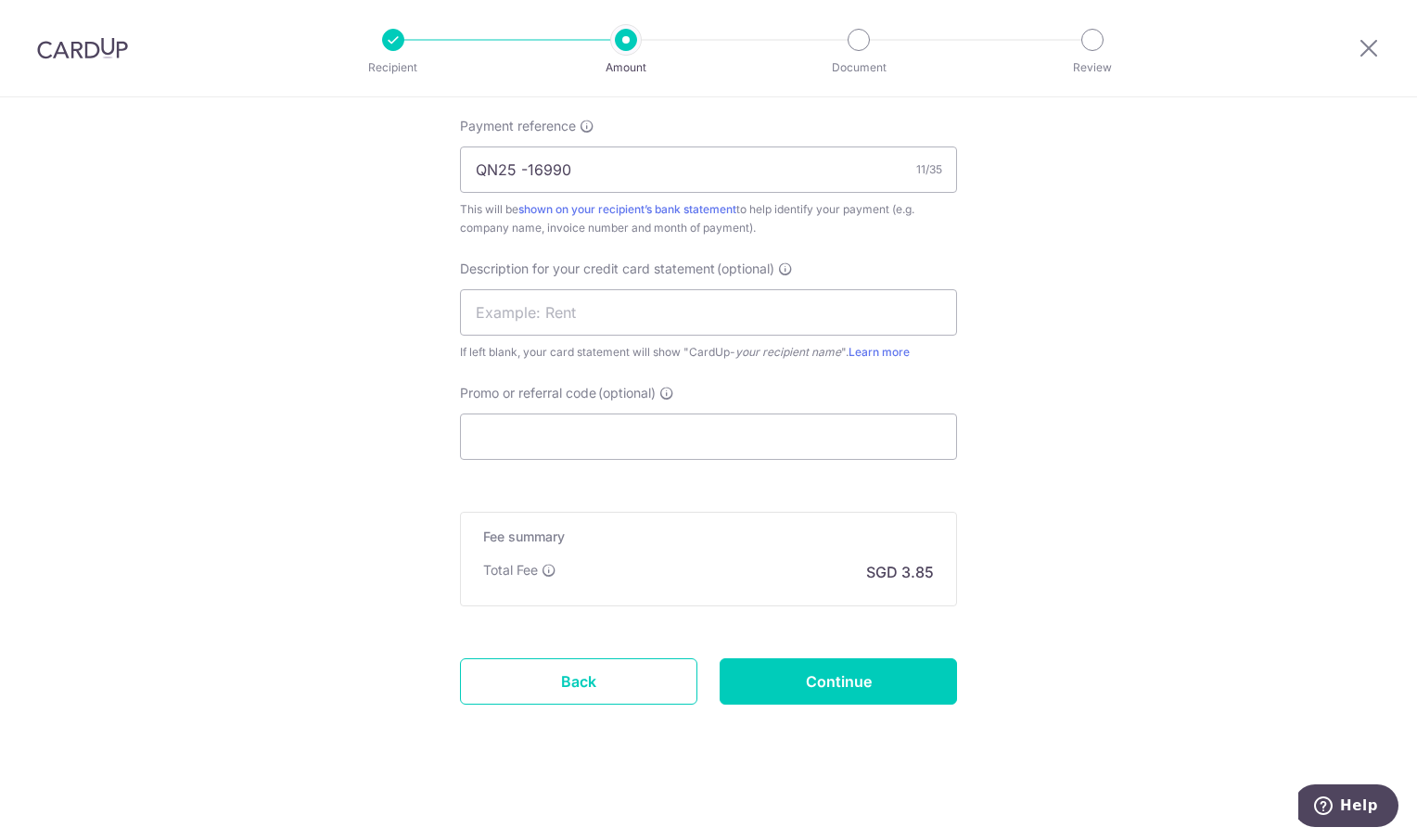
scroll to position [1201, 0]
drag, startPoint x: 921, startPoint y: 672, endPoint x: 915, endPoint y: 575, distance: 97.2
click at [920, 668] on input "Continue" at bounding box center [838, 677] width 237 height 47
type input "Create Schedule"
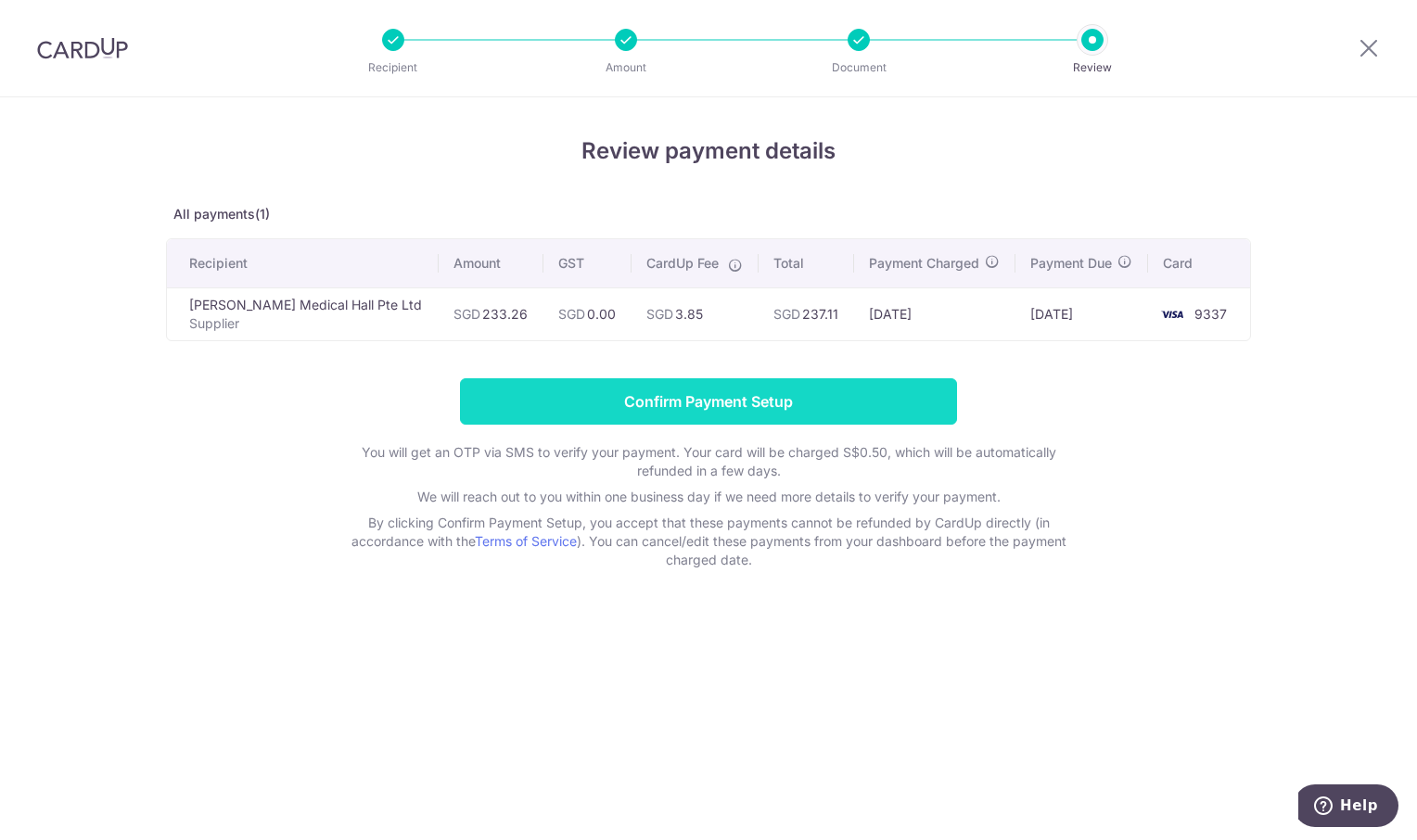
drag, startPoint x: 791, startPoint y: 407, endPoint x: 376, endPoint y: 22, distance: 566.1
click at [764, 379] on input "Confirm Payment Setup" at bounding box center [708, 402] width 497 height 47
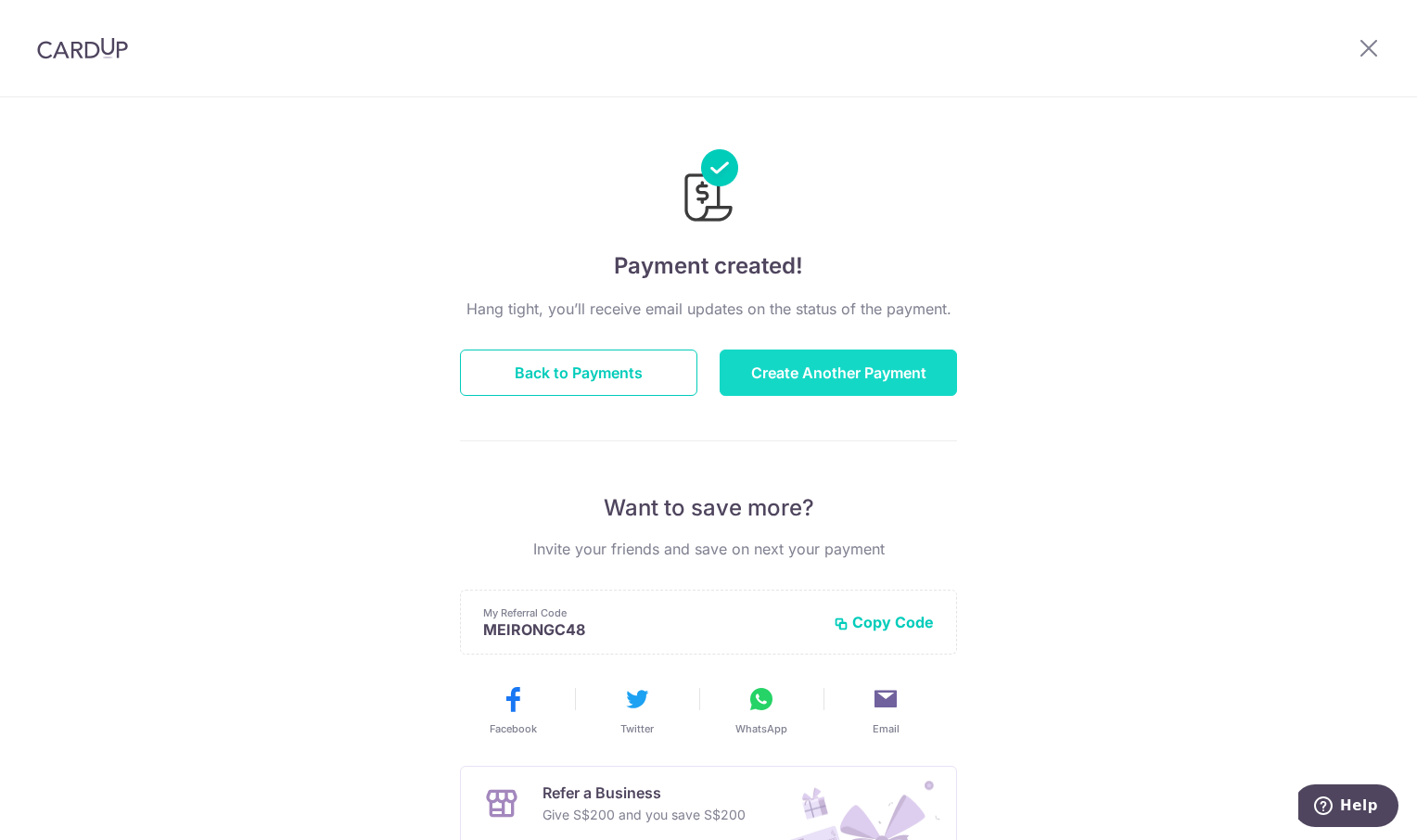
click at [845, 365] on button "Create Another Payment" at bounding box center [838, 373] width 237 height 47
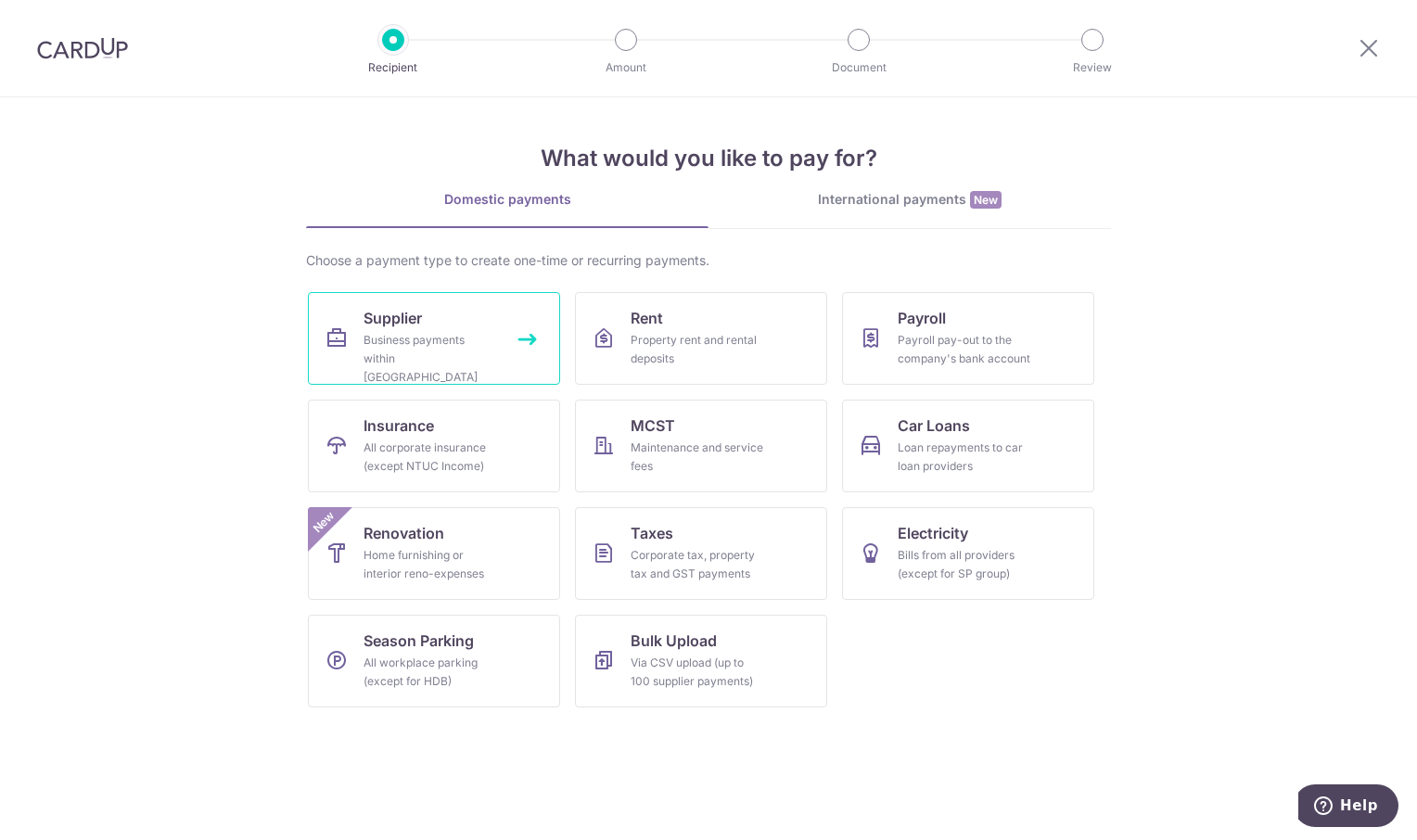
click at [436, 336] on div "Business payments within [GEOGRAPHIC_DATA]" at bounding box center [430, 359] width 134 height 56
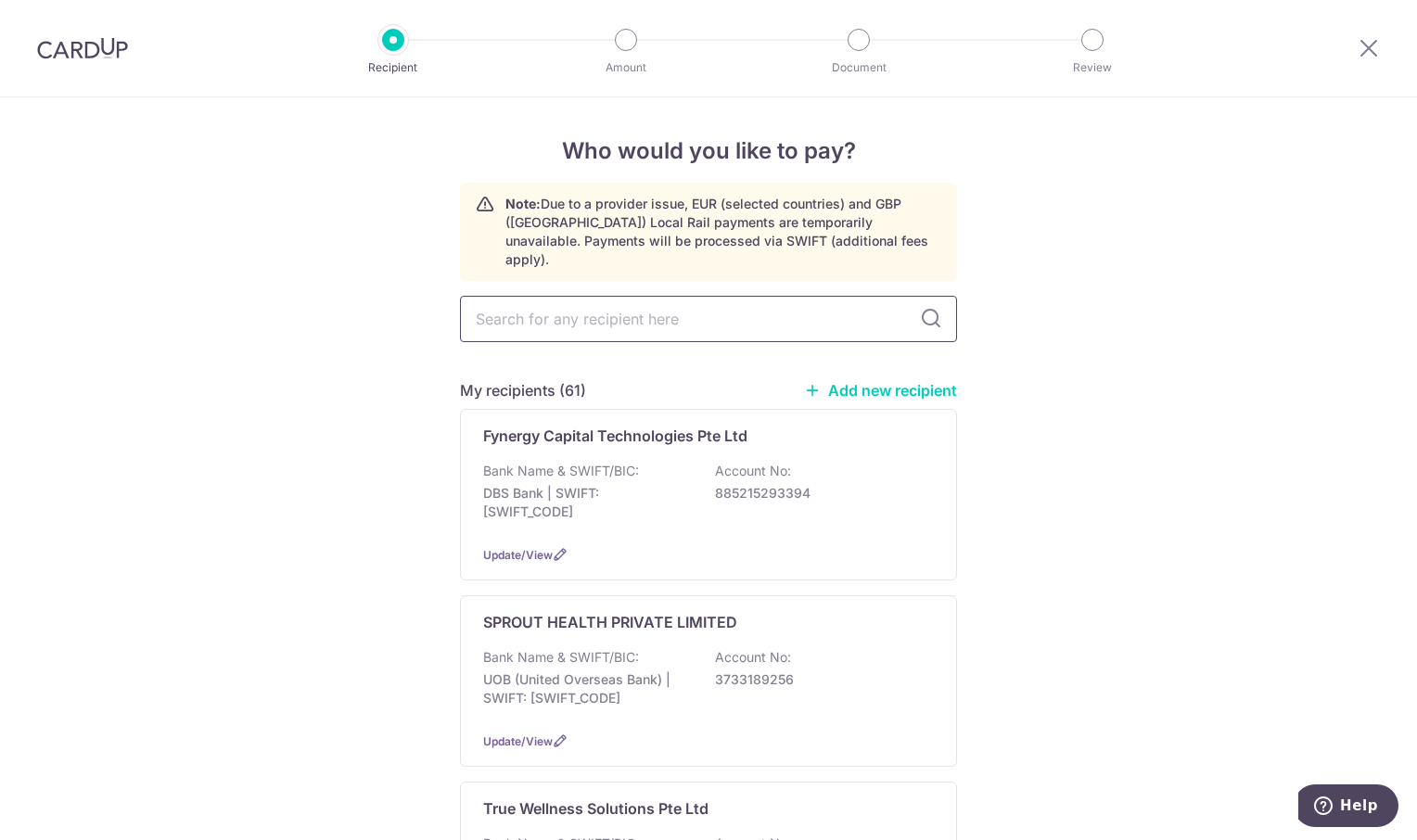
click at [609, 300] on input "text" at bounding box center [708, 319] width 497 height 47
type input "BIBI"
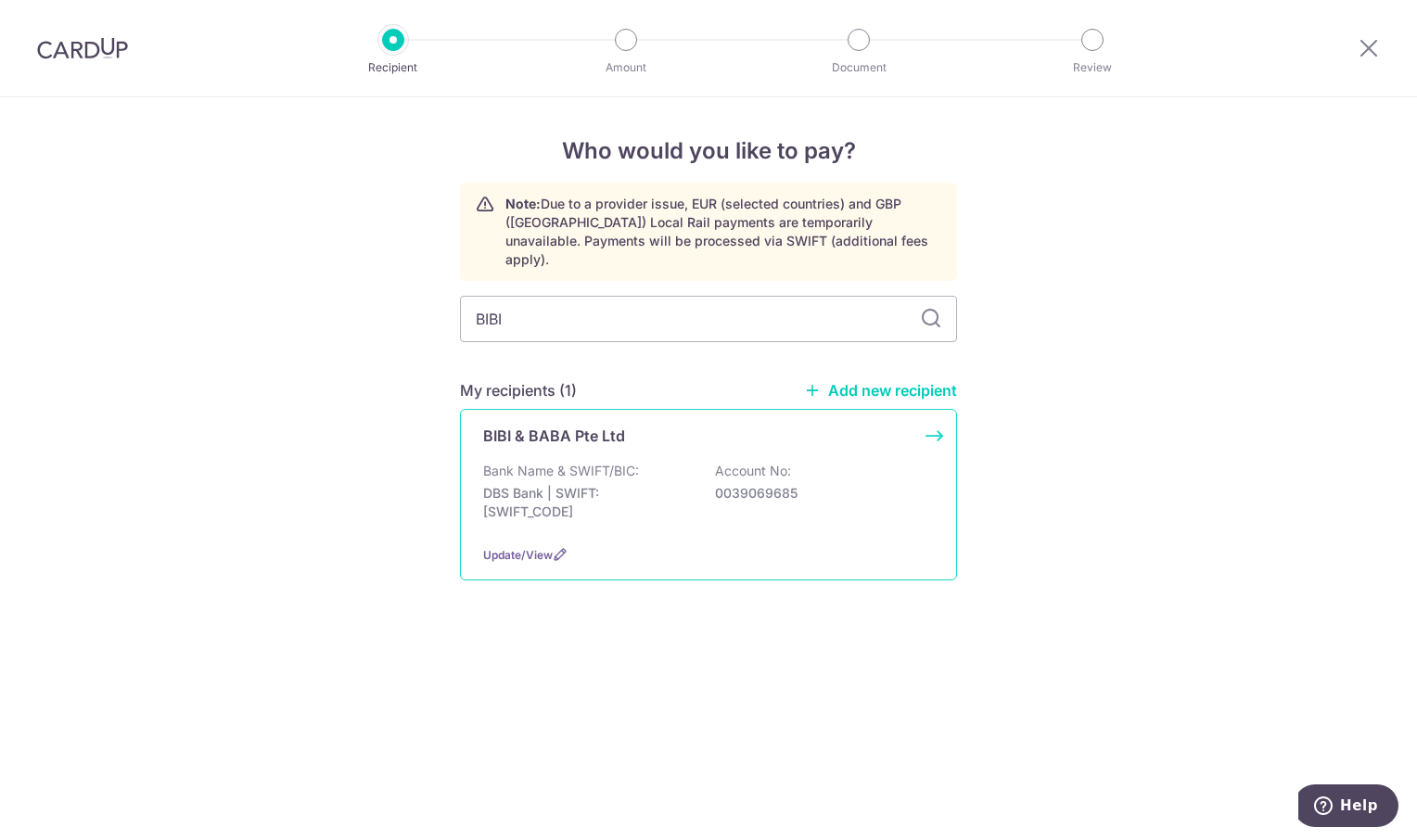
click at [625, 462] on p "Bank Name & SWIFT/BIC:" at bounding box center [561, 471] width 156 height 19
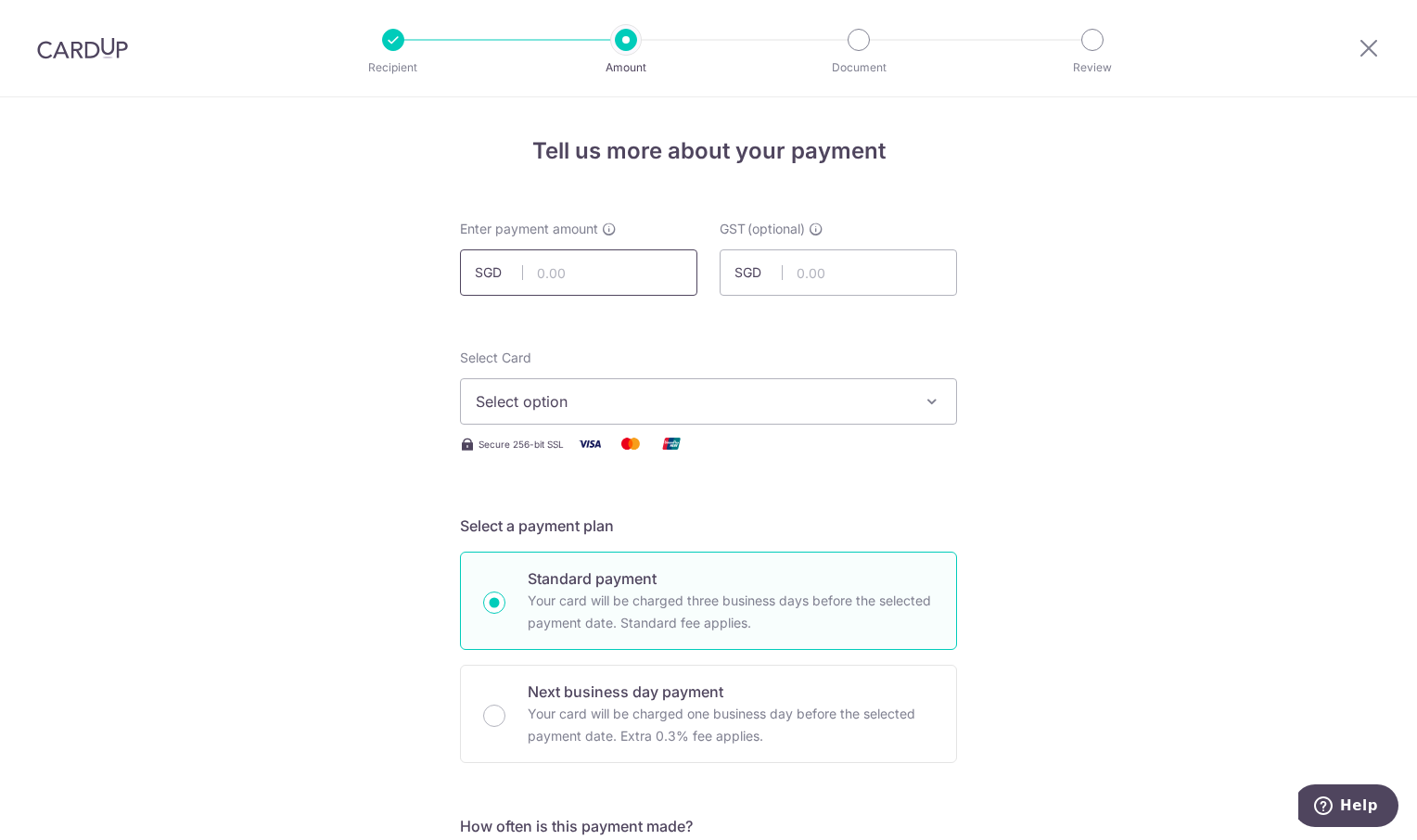
click at [553, 282] on input "text" at bounding box center [579, 273] width 237 height 47
type input "671.44"
click at [936, 392] on button "Select option" at bounding box center [708, 402] width 497 height 47
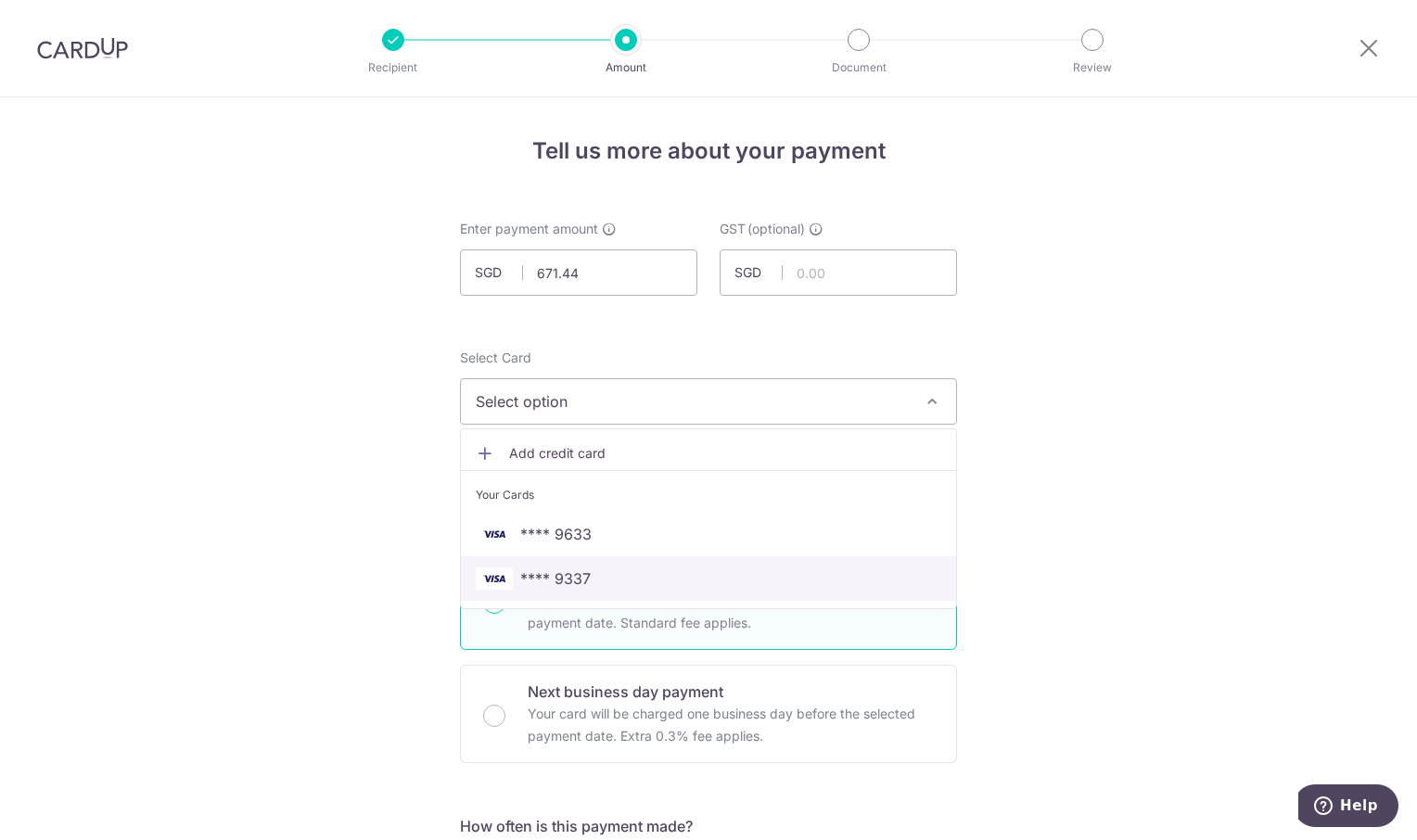
click at [638, 579] on span "**** 9337" at bounding box center [708, 578] width 465 height 22
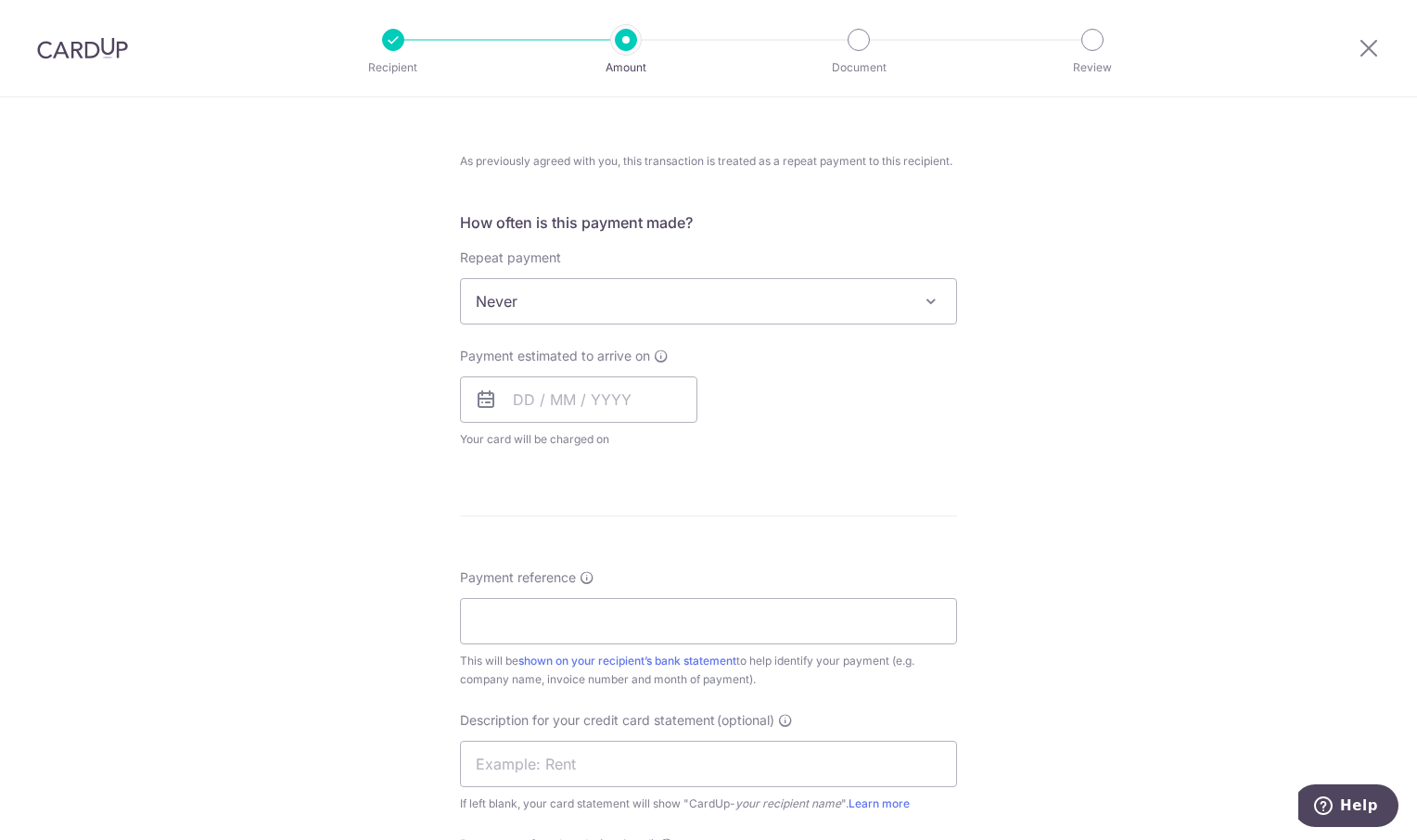
scroll to position [741, 0]
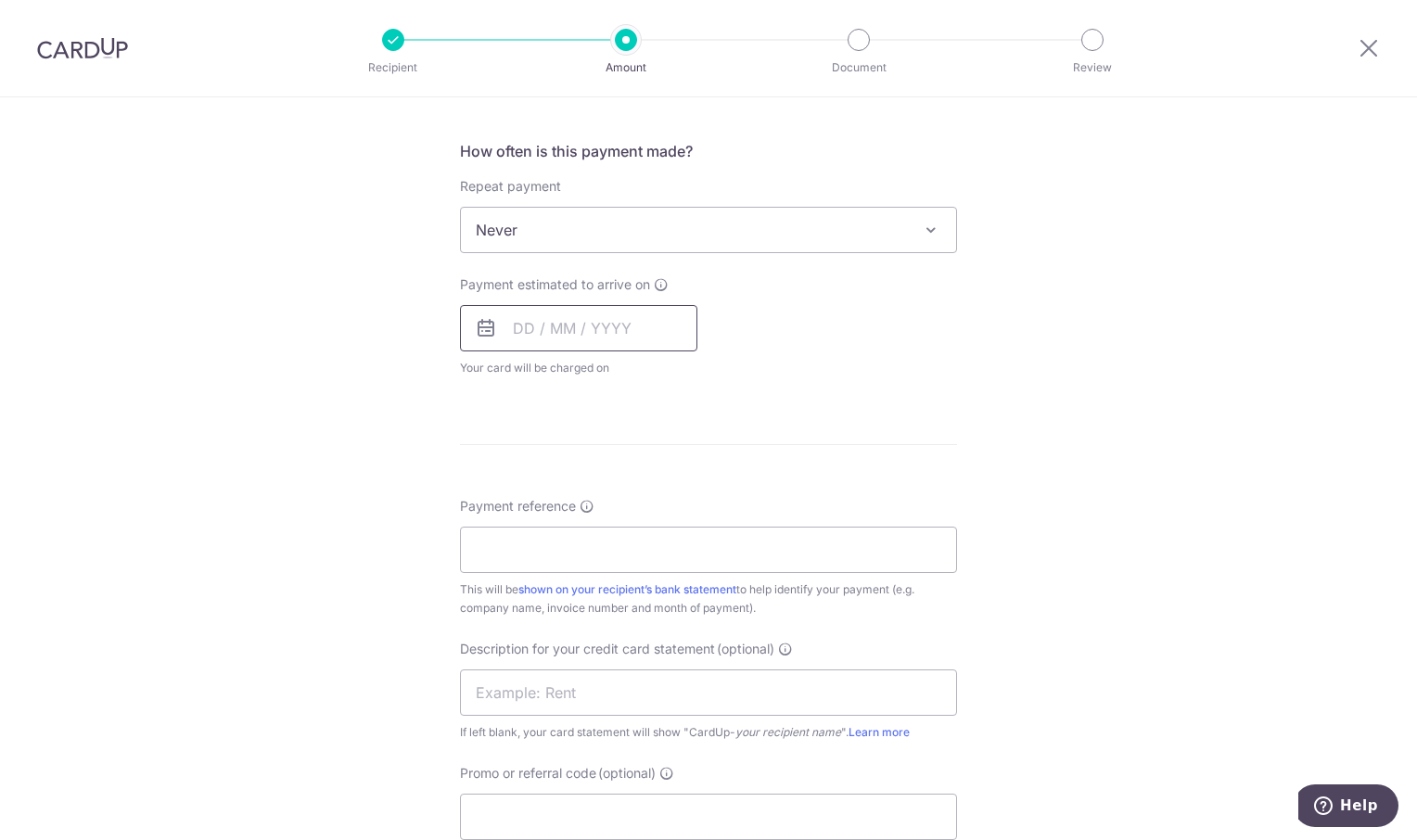
click at [572, 336] on input "text" at bounding box center [579, 328] width 237 height 47
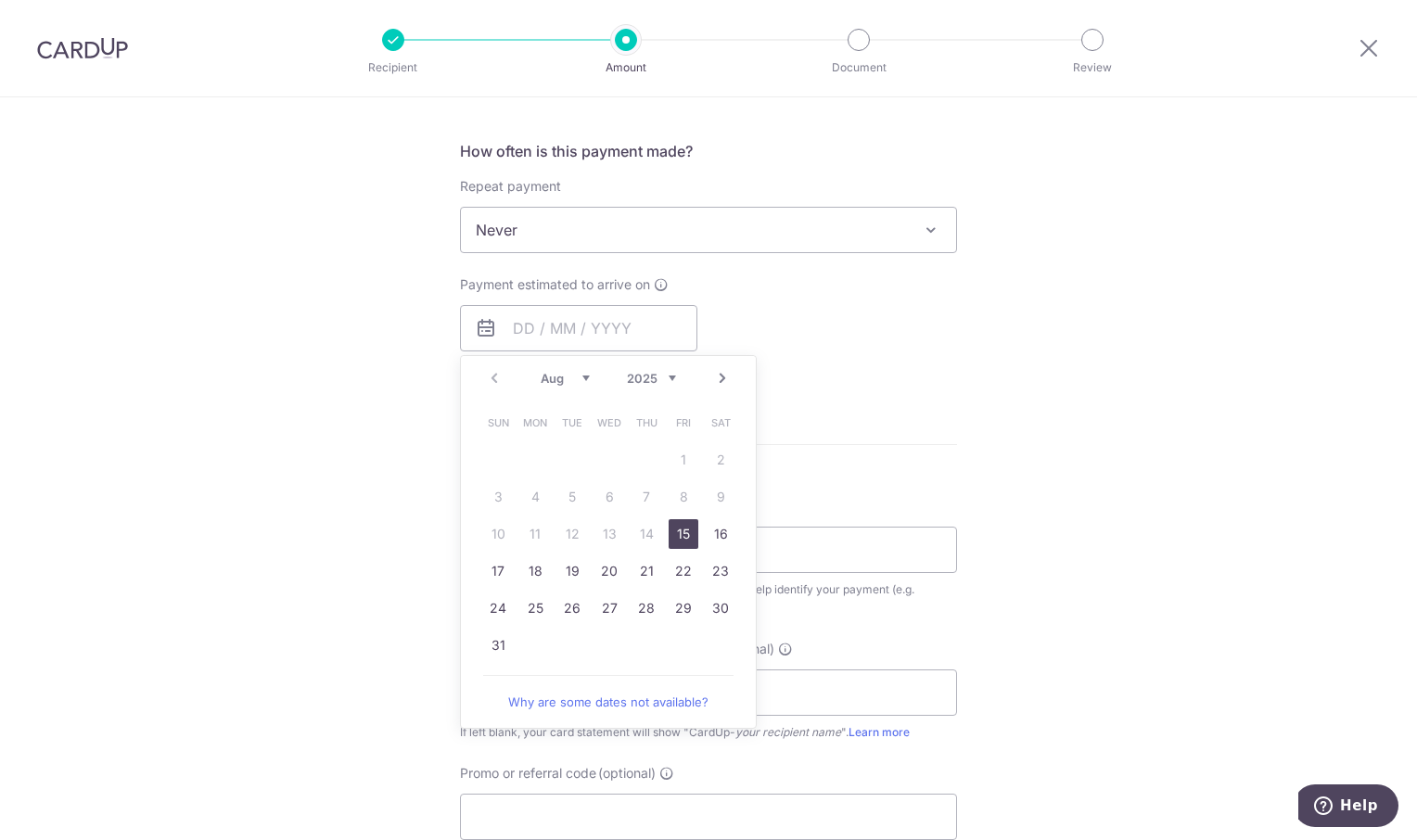
drag, startPoint x: 684, startPoint y: 534, endPoint x: 1073, endPoint y: 493, distance: 391.2
click at [685, 534] on link "15" at bounding box center [683, 534] width 30 height 30
type input "[DATE]"
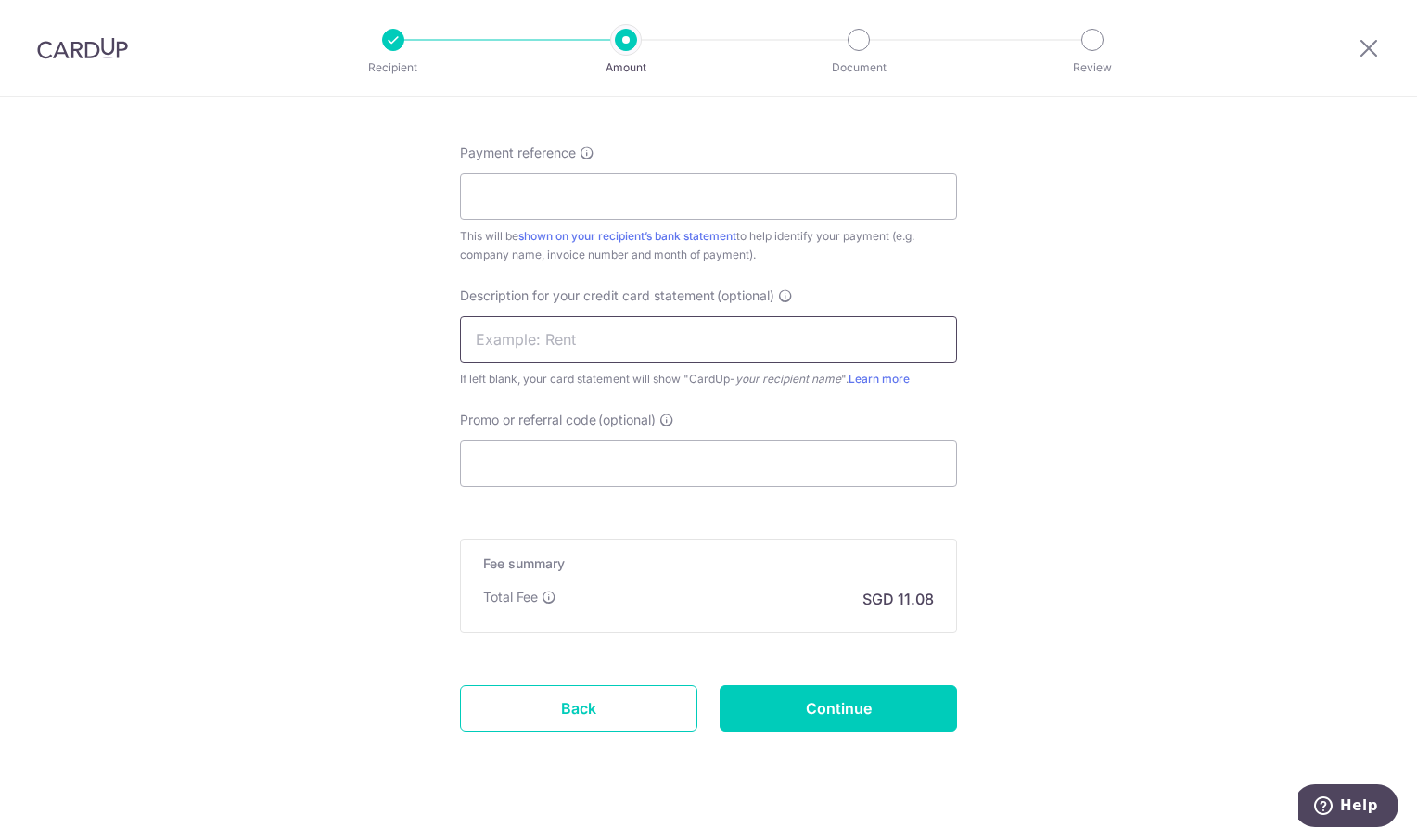
scroll to position [1201, 0]
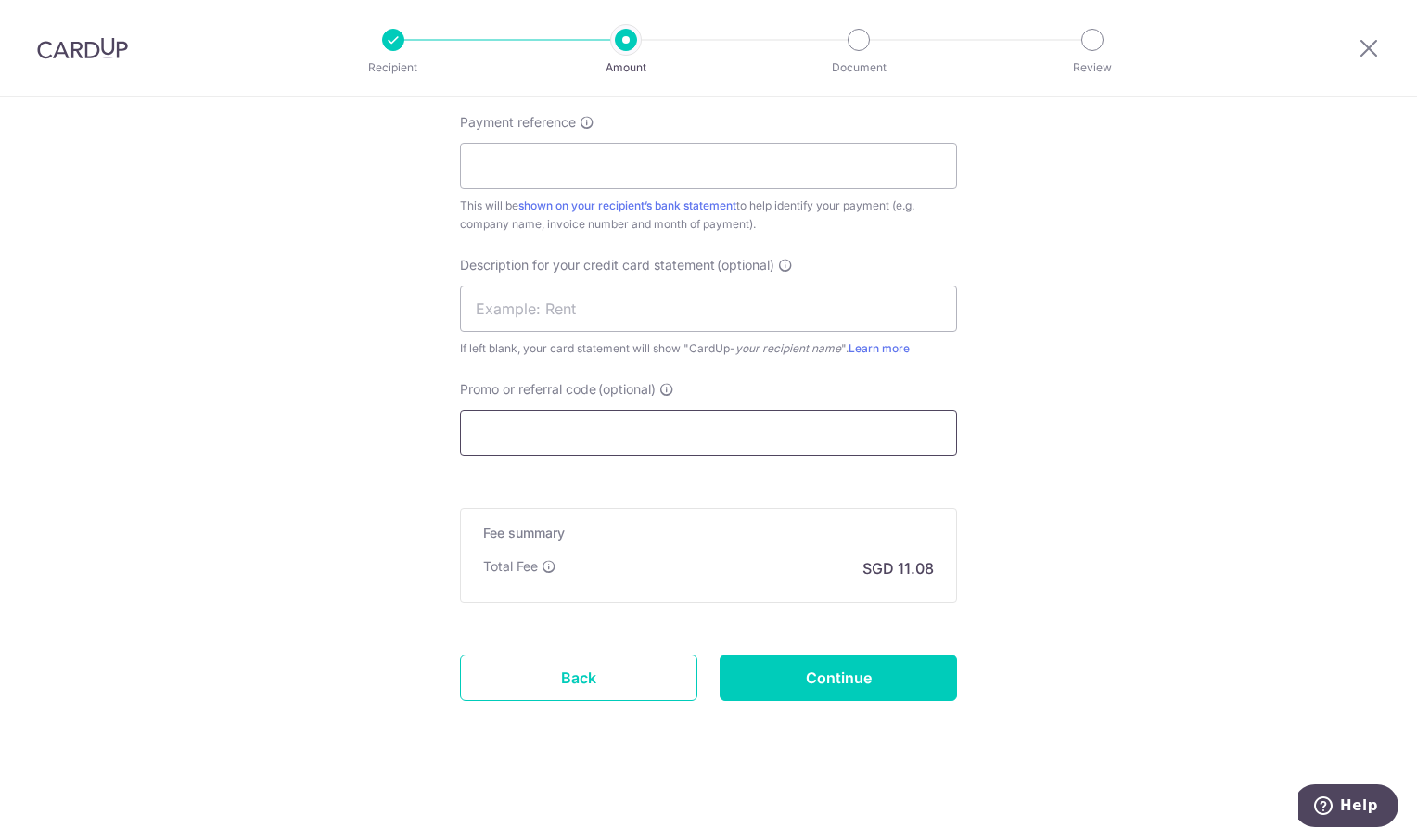
click at [518, 438] on input "Promo or referral code (optional)" at bounding box center [708, 433] width 497 height 47
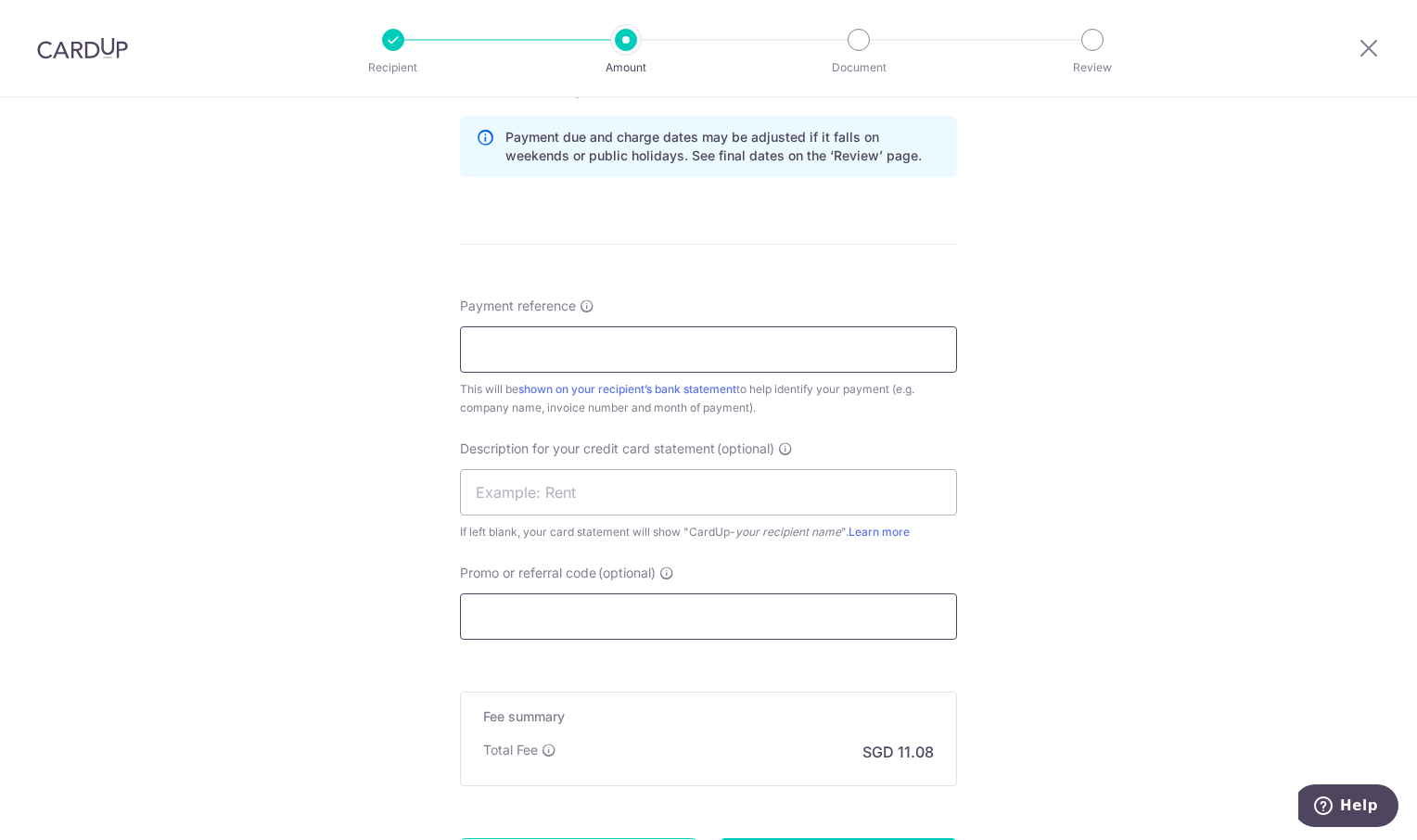
scroll to position [1016, 0]
click at [549, 359] on input "Payment reference" at bounding box center [708, 351] width 497 height 47
type input "T"
paste input "s12500438"
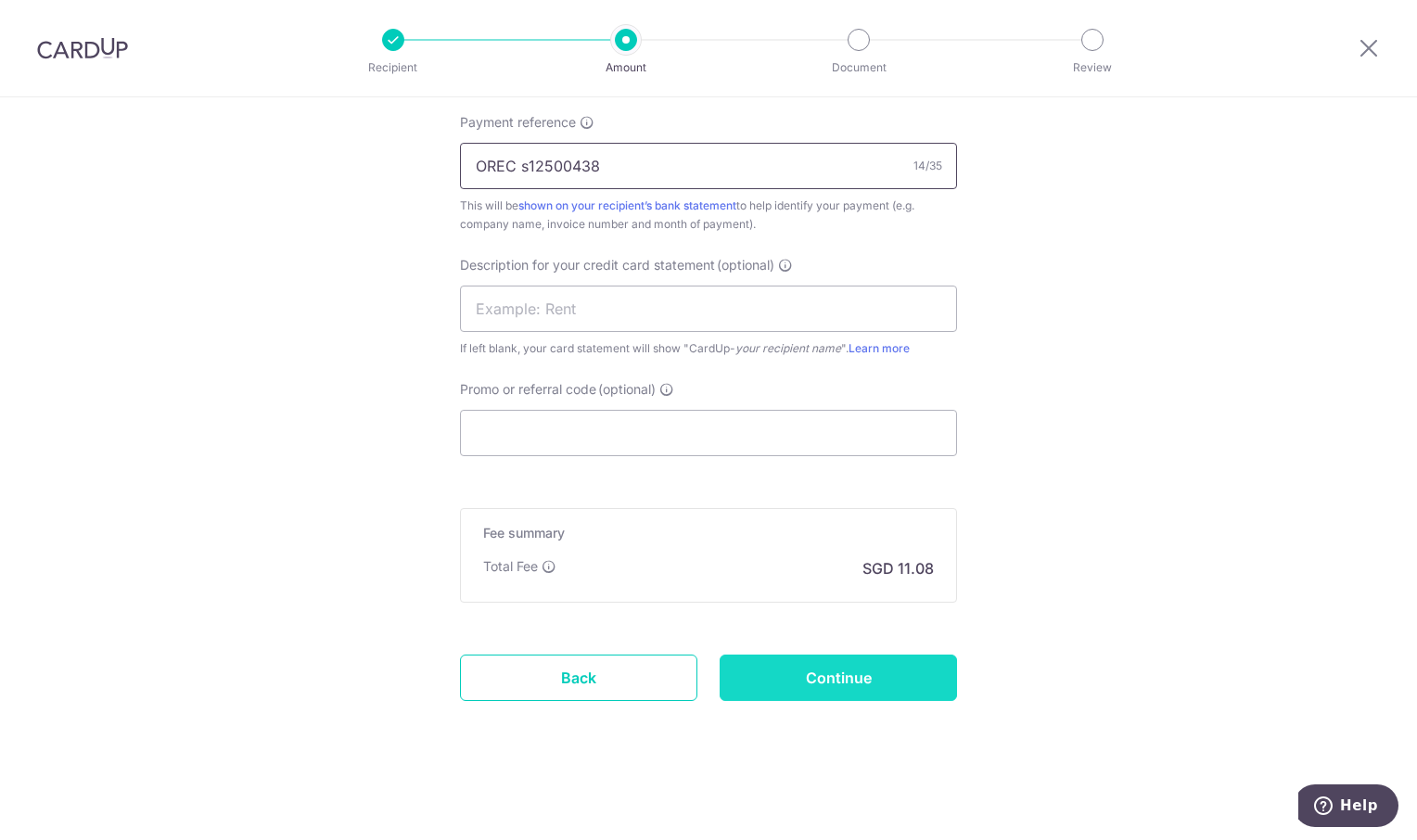
type input "OREC s12500438"
click at [915, 675] on input "Continue" at bounding box center [838, 677] width 237 height 47
type input "Create Schedule"
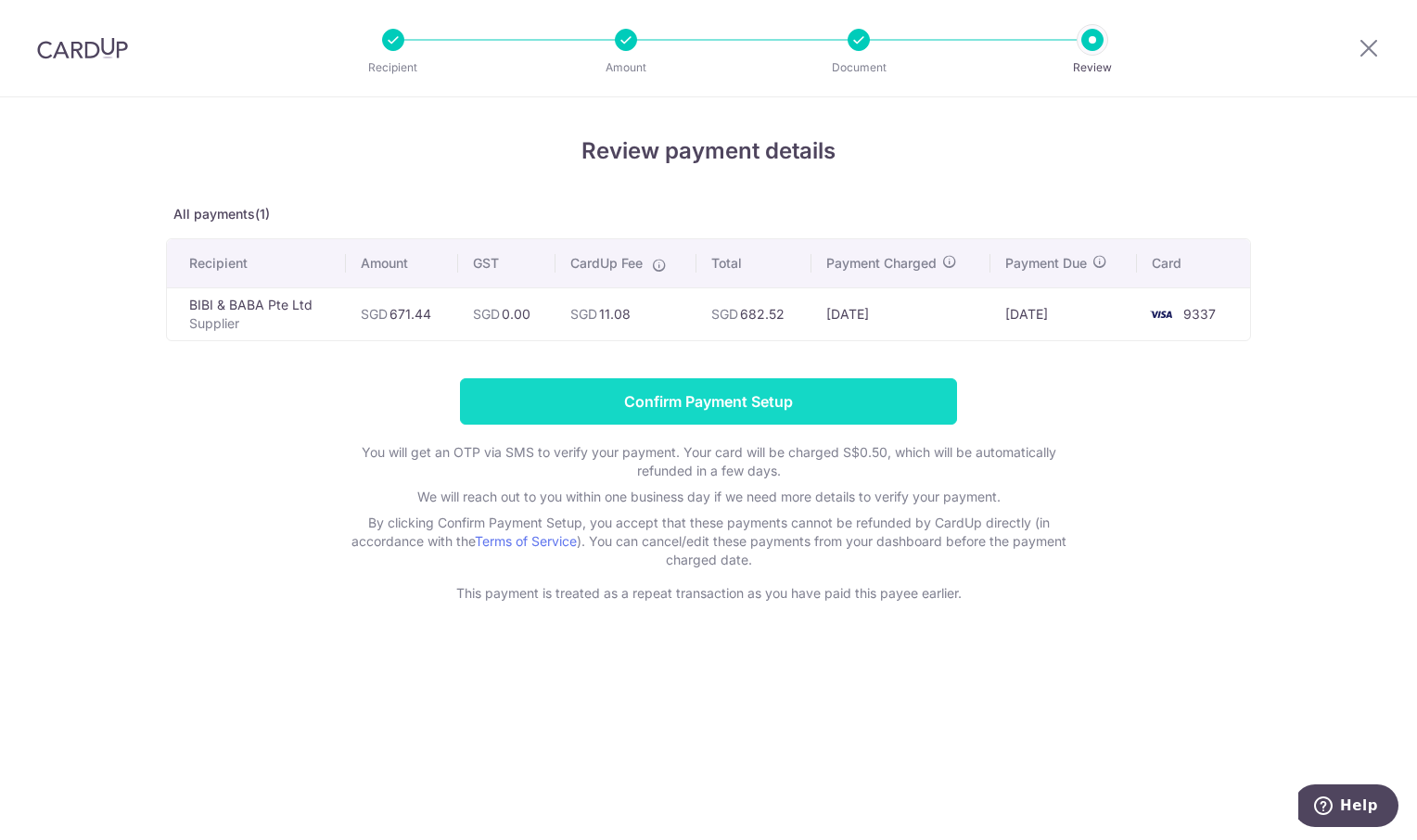
click at [780, 401] on input "Confirm Payment Setup" at bounding box center [708, 402] width 497 height 47
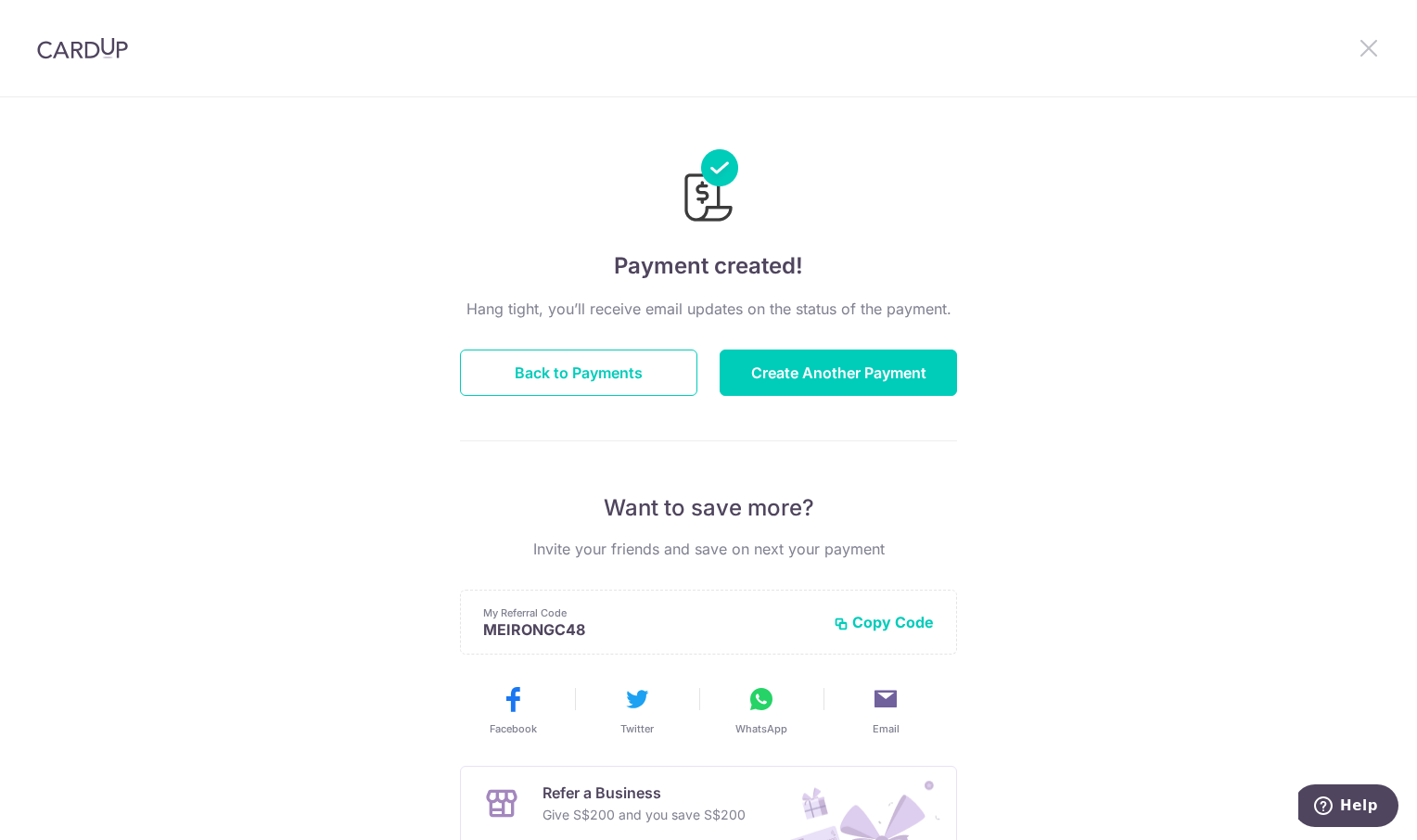
click at [1371, 44] on icon at bounding box center [1368, 48] width 22 height 23
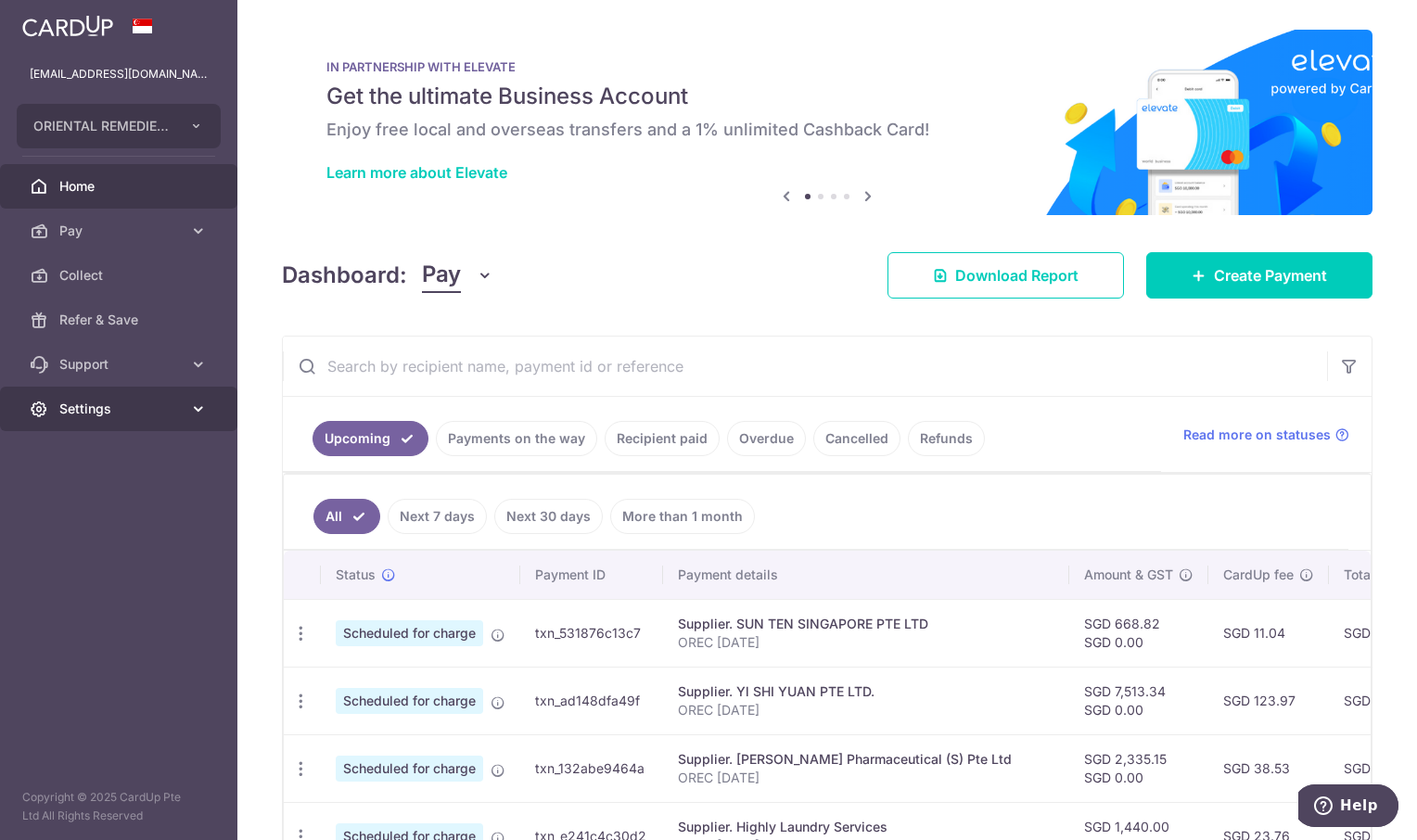
click at [93, 408] on span "Settings" at bounding box center [120, 408] width 122 height 19
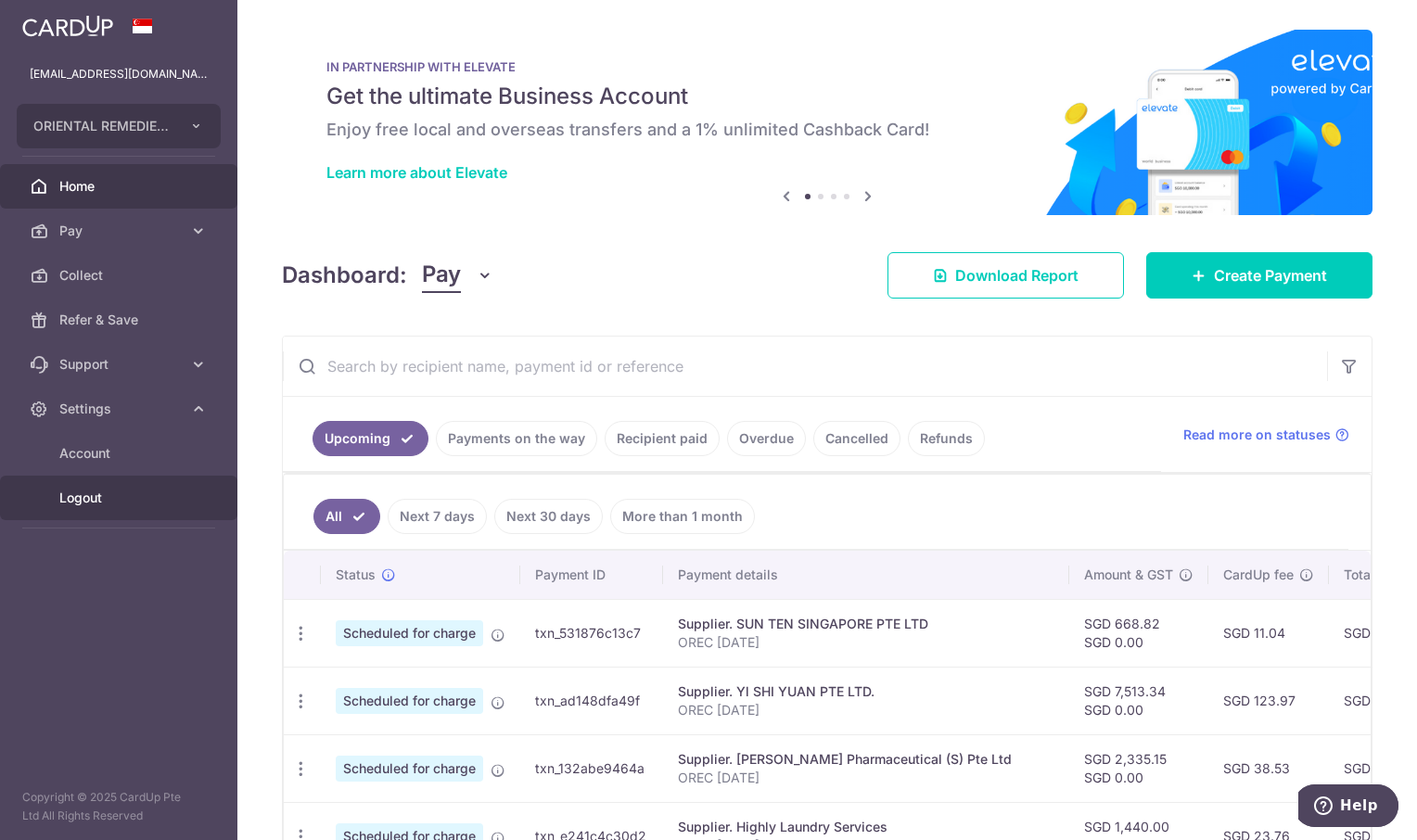
drag, startPoint x: 79, startPoint y: 501, endPoint x: 89, endPoint y: 482, distance: 21.5
click at [79, 501] on span "Logout" at bounding box center [120, 498] width 122 height 19
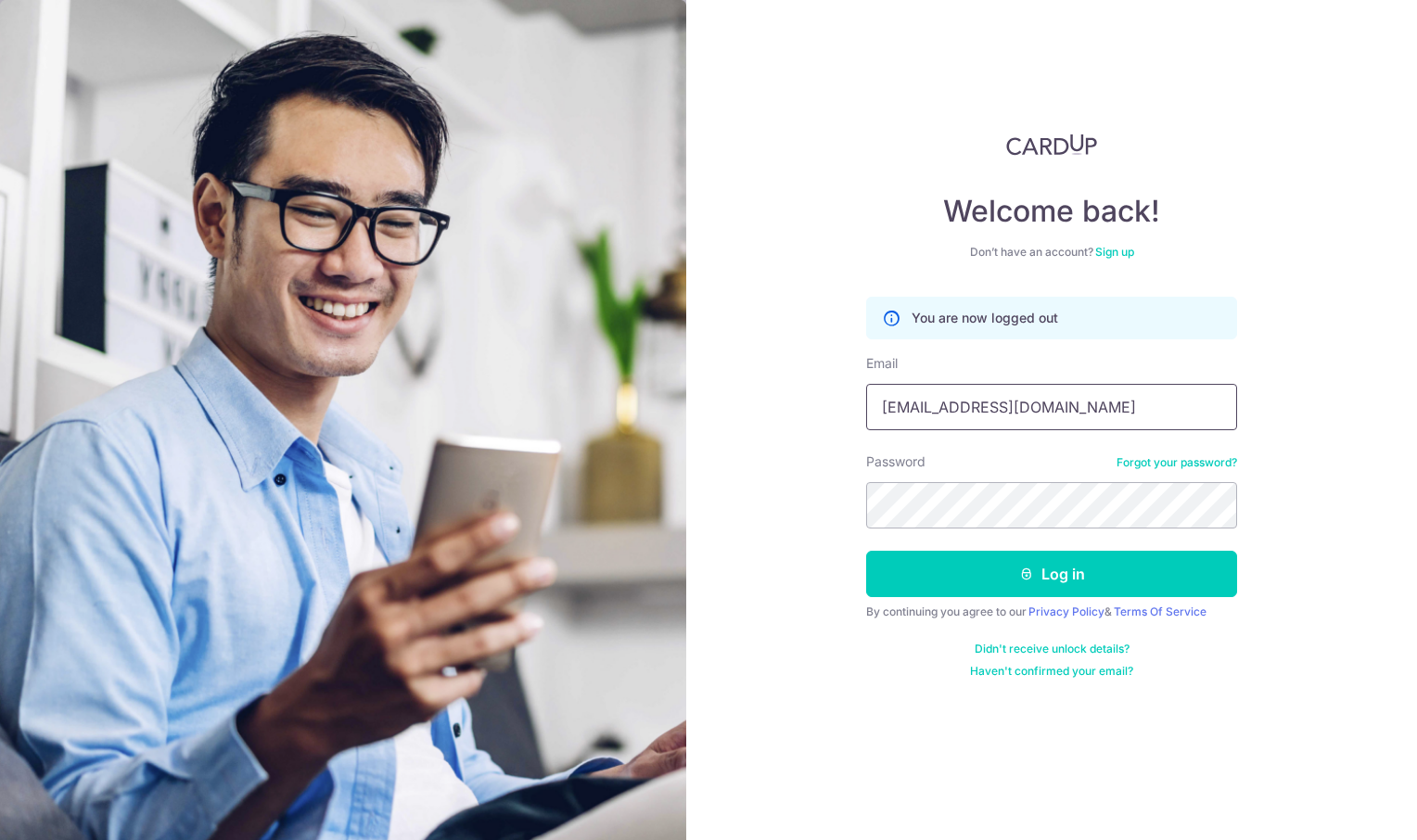
click at [997, 398] on input "[EMAIL_ADDRESS][DOMAIN_NAME]" at bounding box center [1051, 407] width 371 height 47
type input "[EMAIL_ADDRESS][DOMAIN_NAME]"
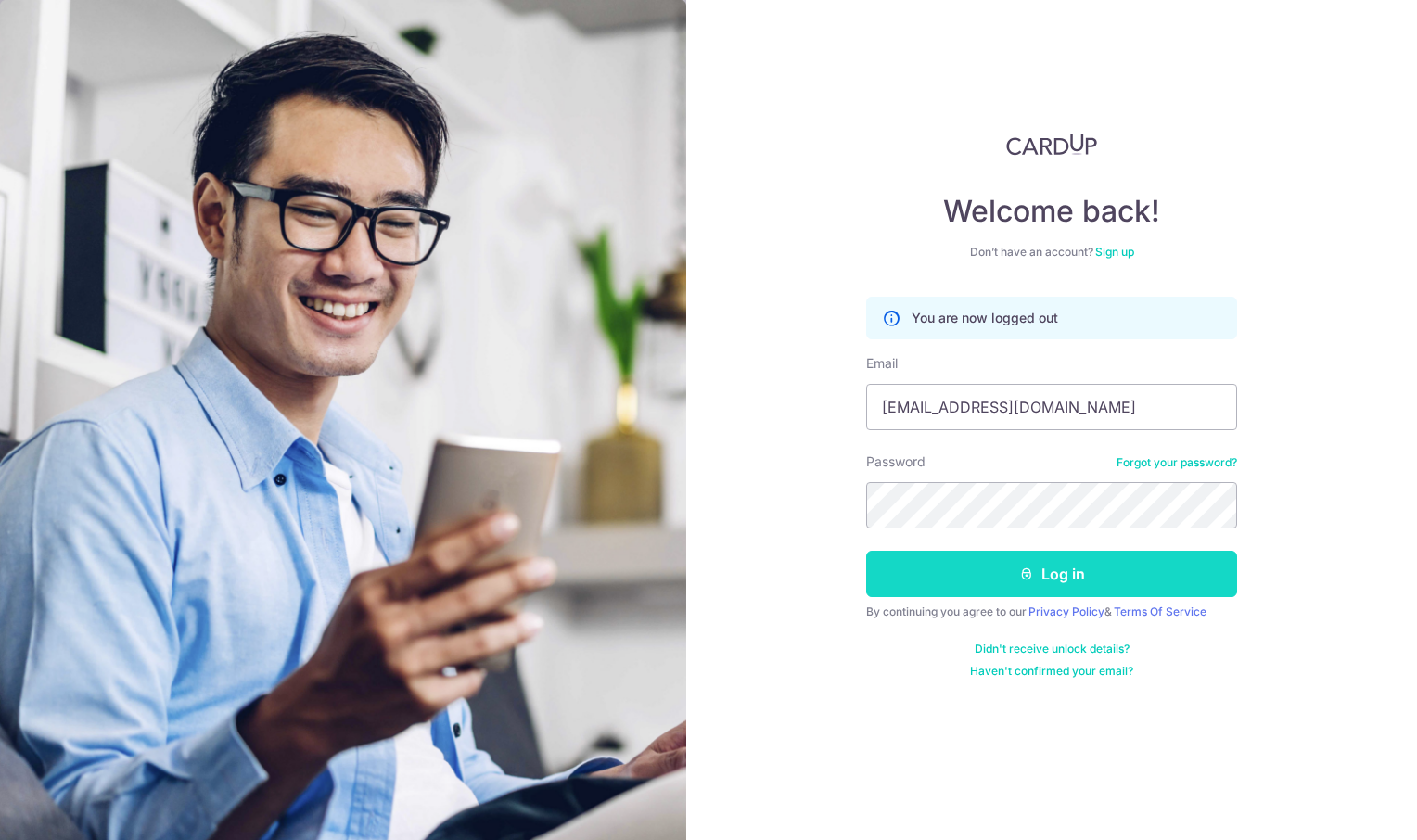
click at [1082, 590] on button "Log in" at bounding box center [1051, 574] width 371 height 47
